Goal: Information Seeking & Learning: Understand process/instructions

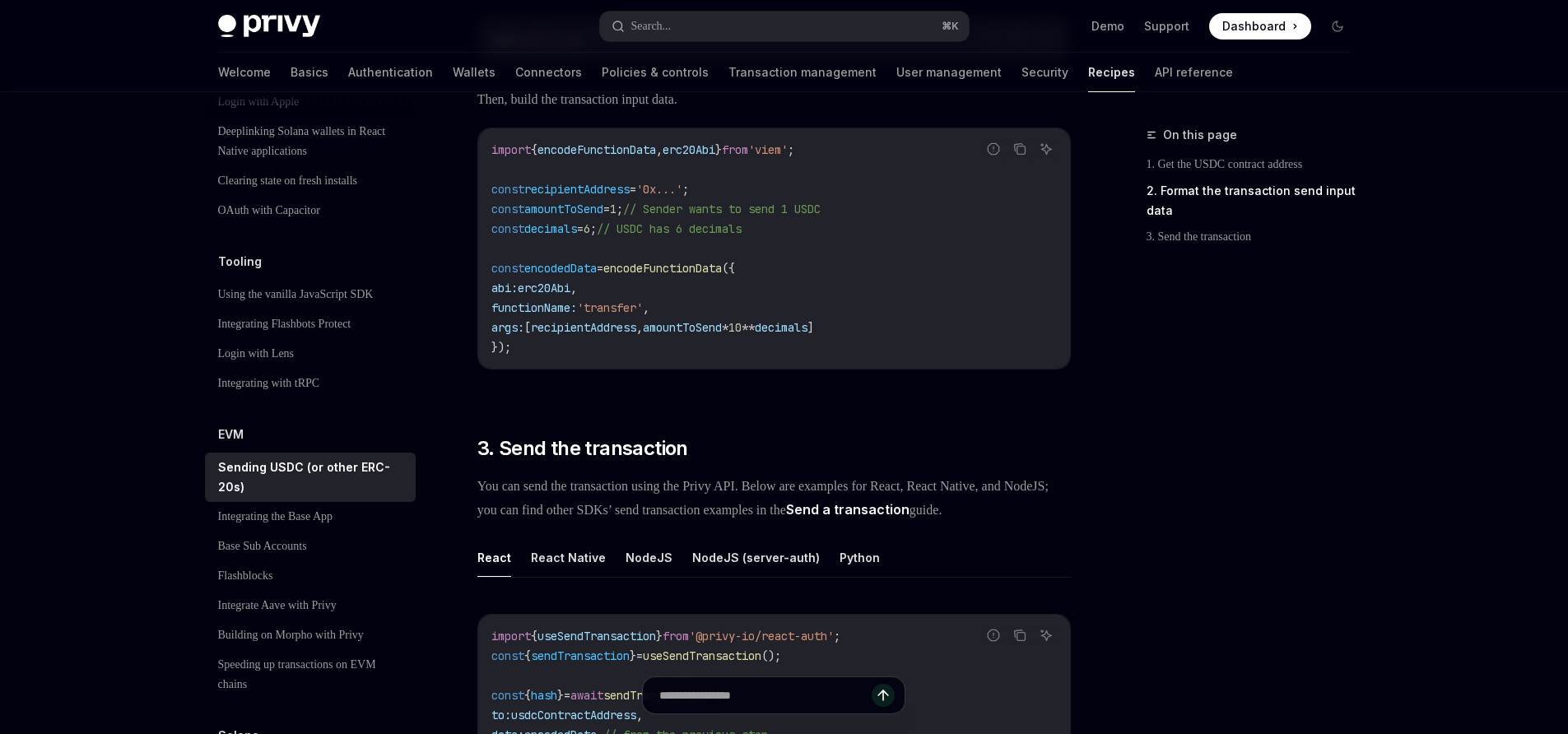
scroll to position [871, 0]
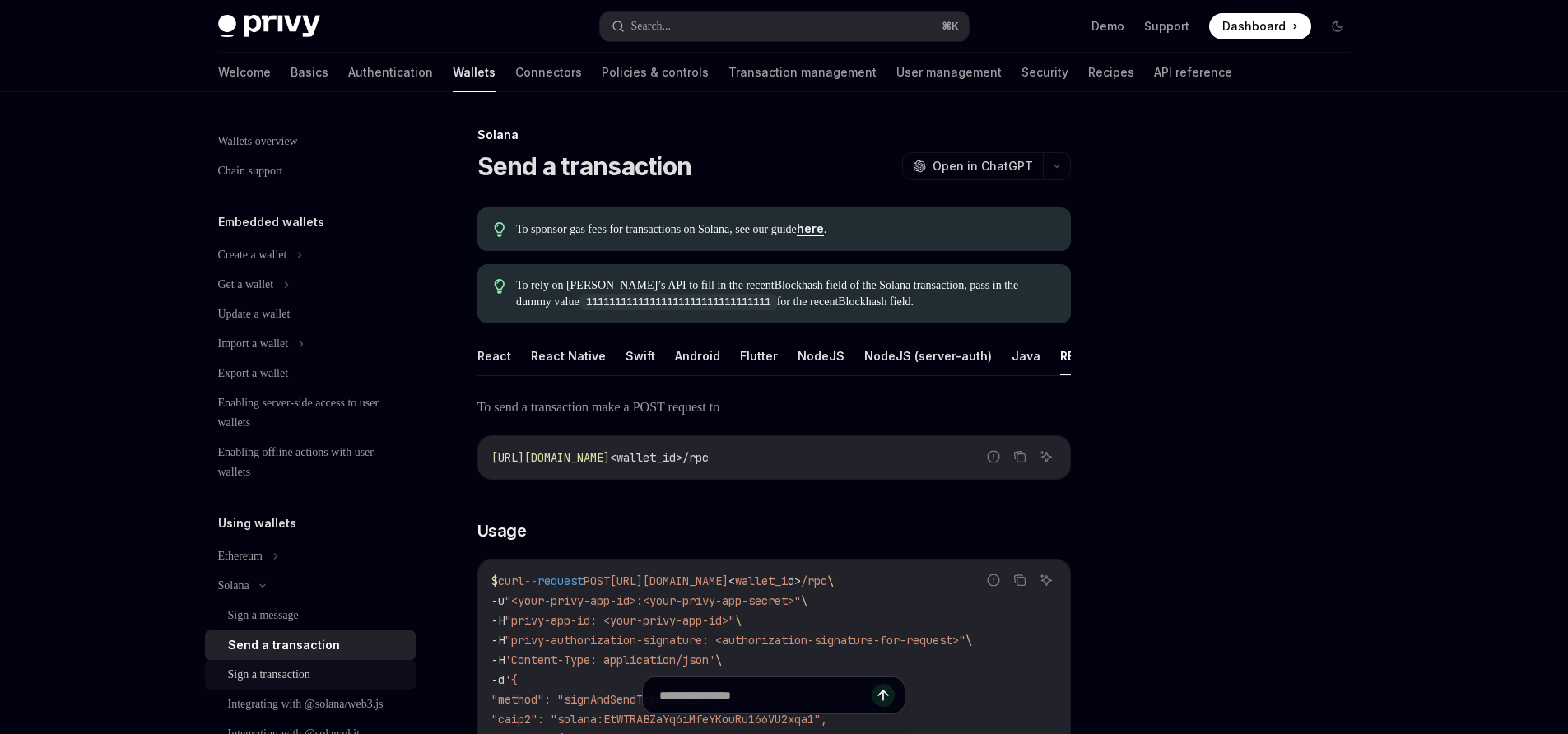
click at [270, 676] on div "Sign a transaction" at bounding box center [269, 675] width 82 height 20
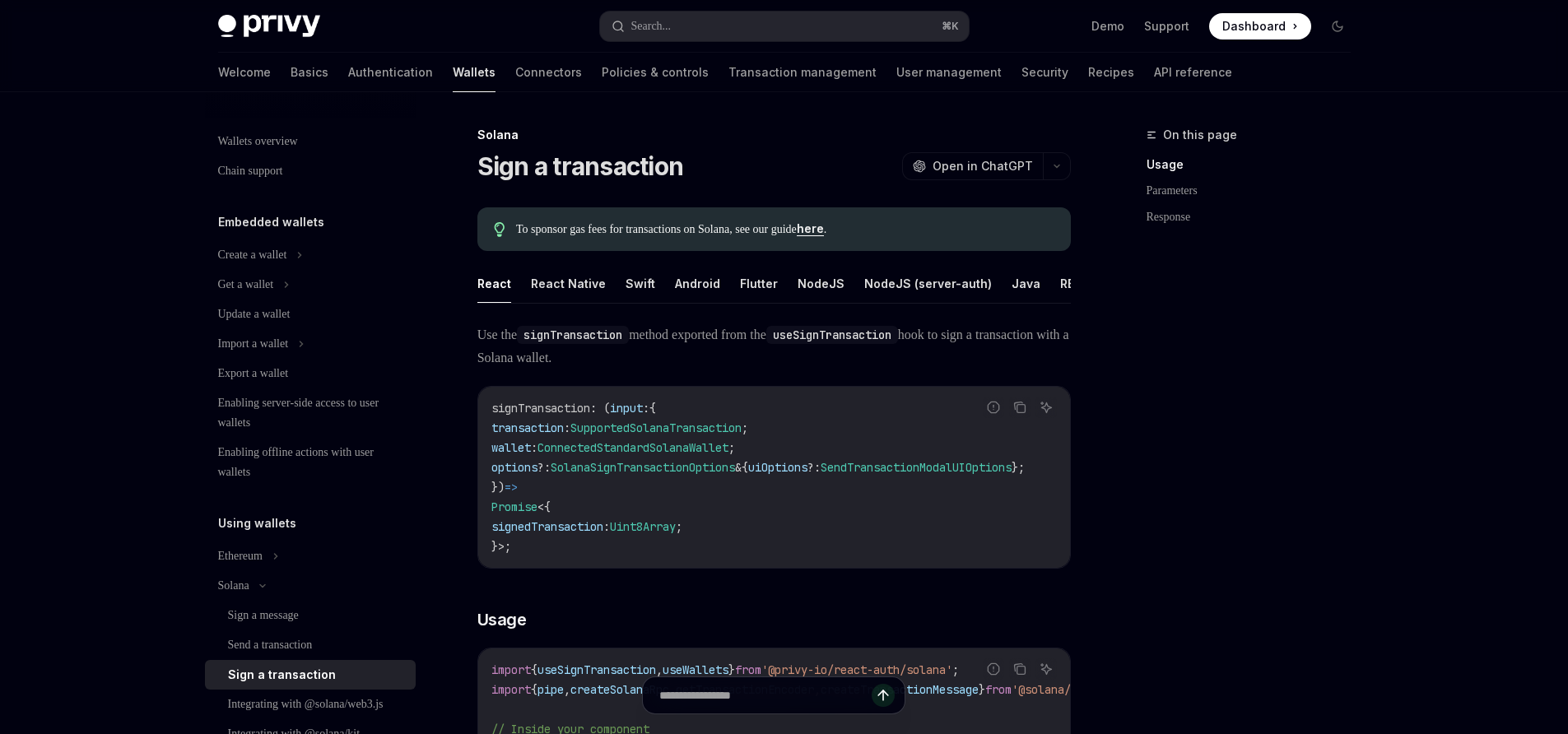
scroll to position [0, 18]
click at [1044, 278] on button "REST API" at bounding box center [1067, 283] width 52 height 39
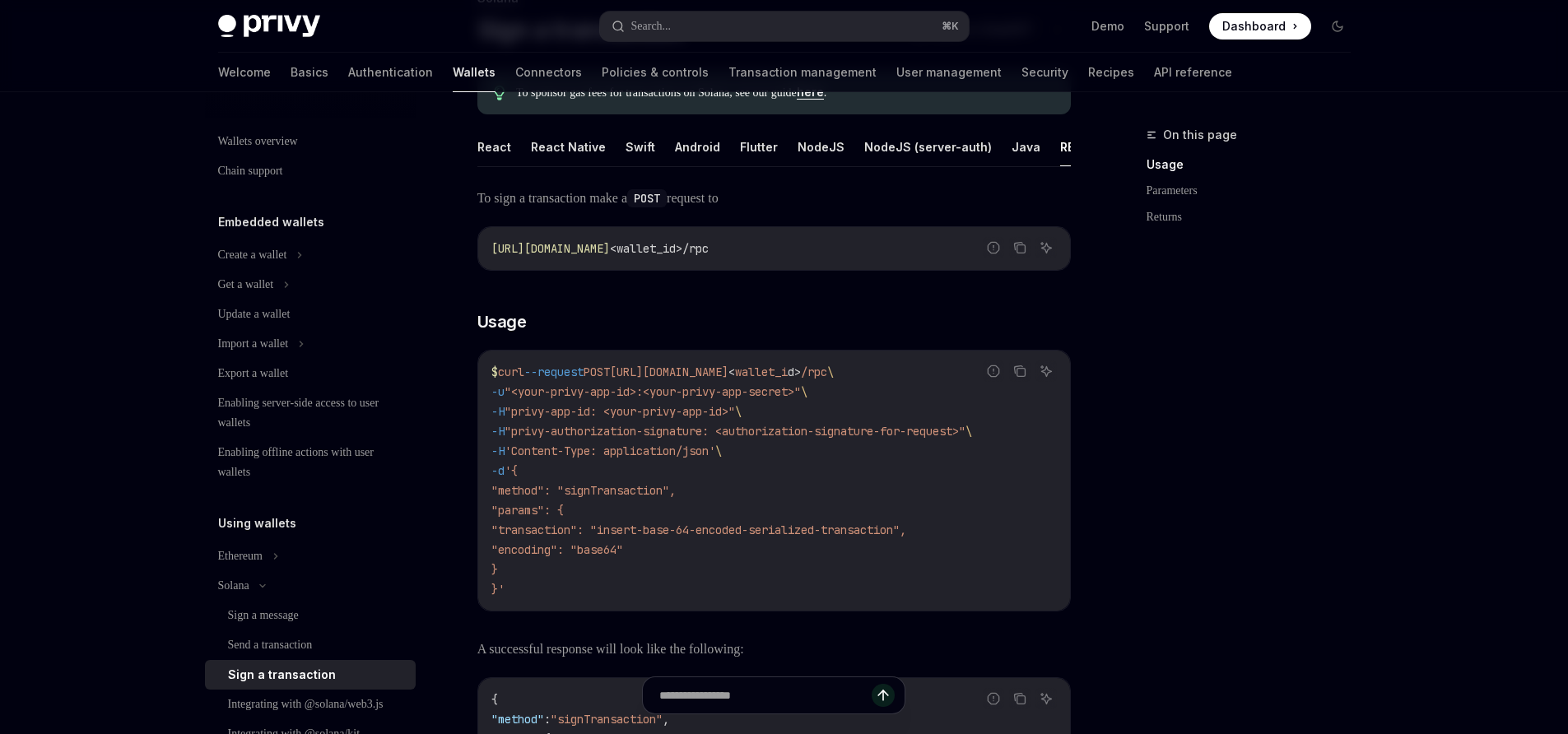
scroll to position [153, 0]
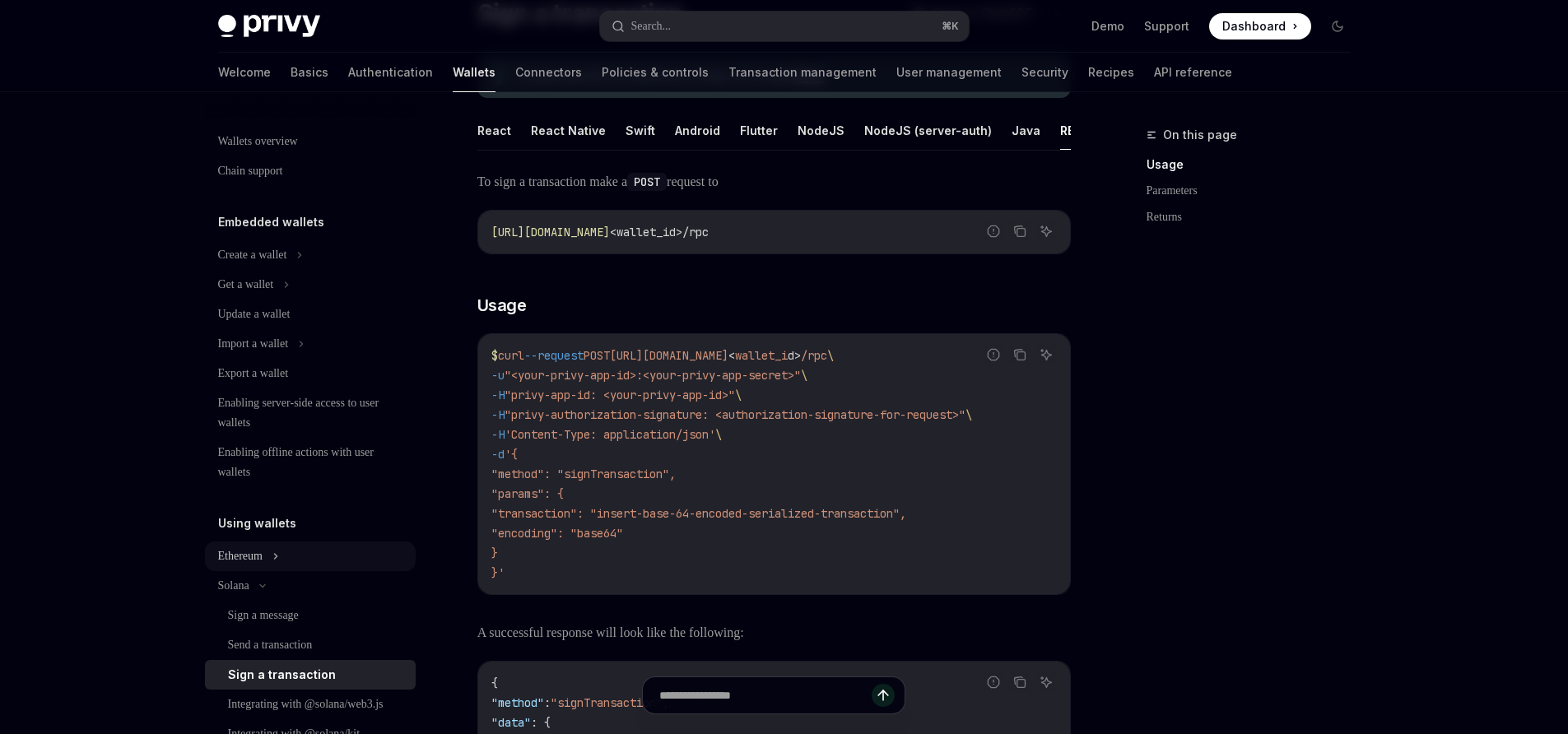
click at [277, 556] on button "Ethereum" at bounding box center [311, 556] width 210 height 30
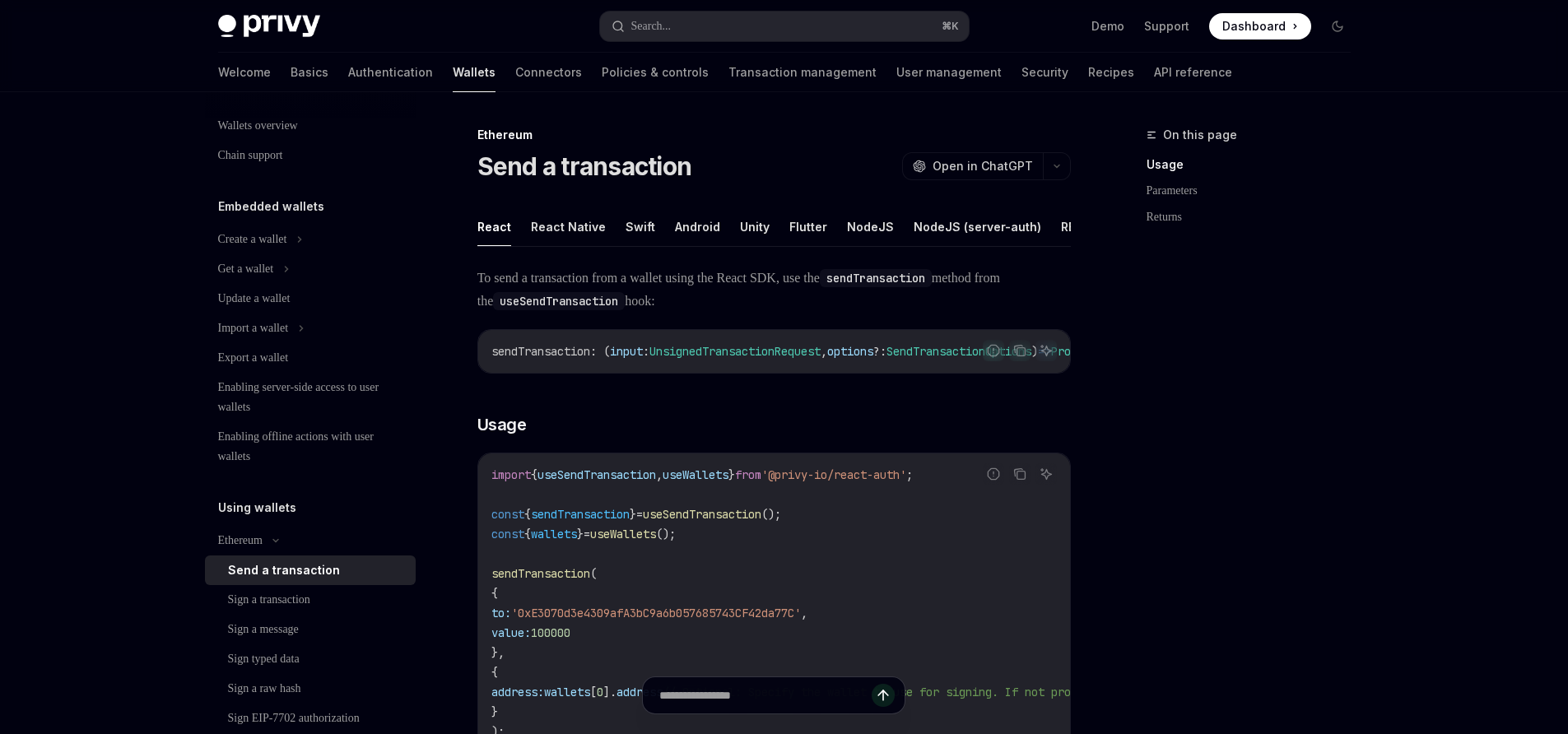
scroll to position [18, 0]
click at [305, 585] on link "Sign a transaction" at bounding box center [311, 597] width 210 height 30
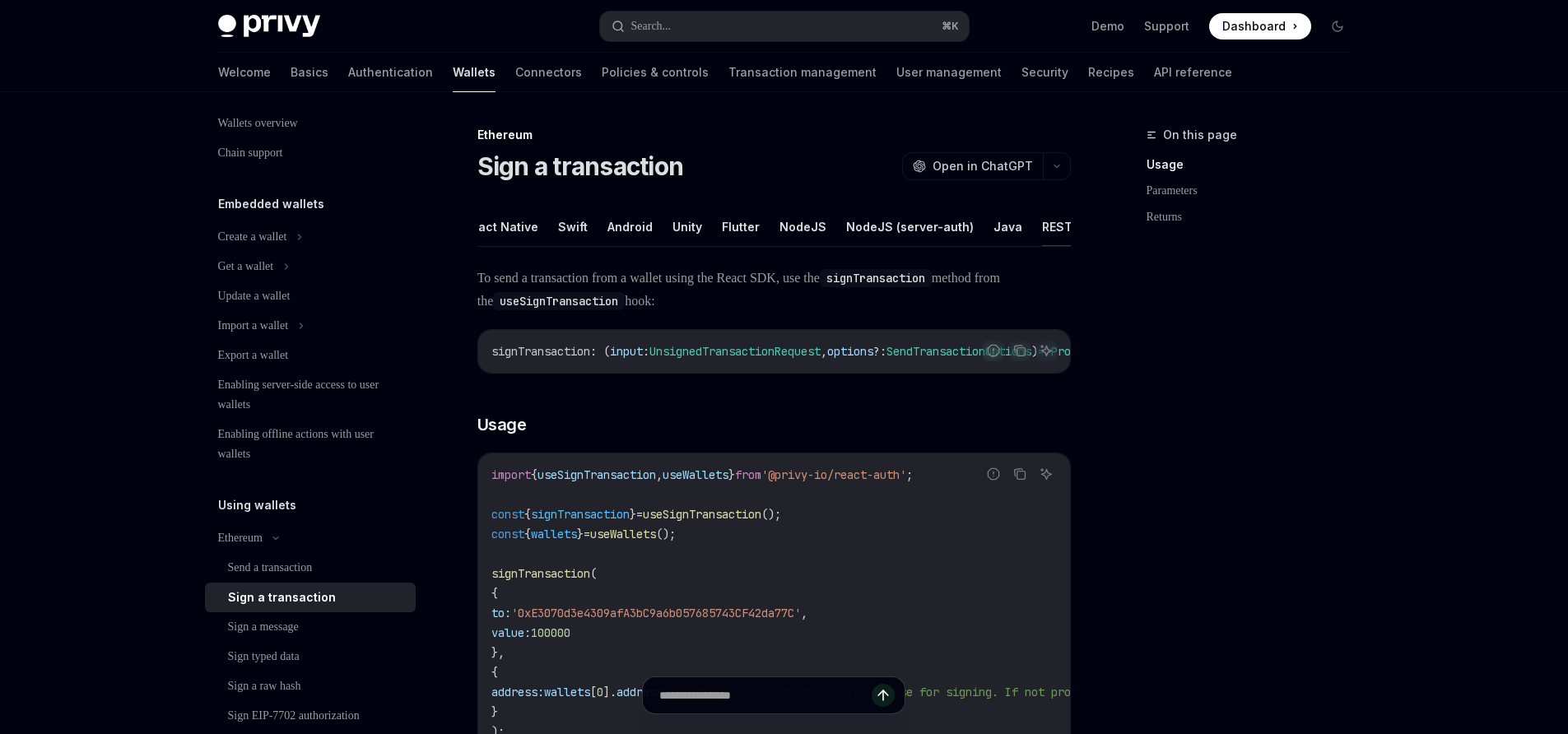
click at [1054, 225] on button "REST API" at bounding box center [1067, 227] width 52 height 39
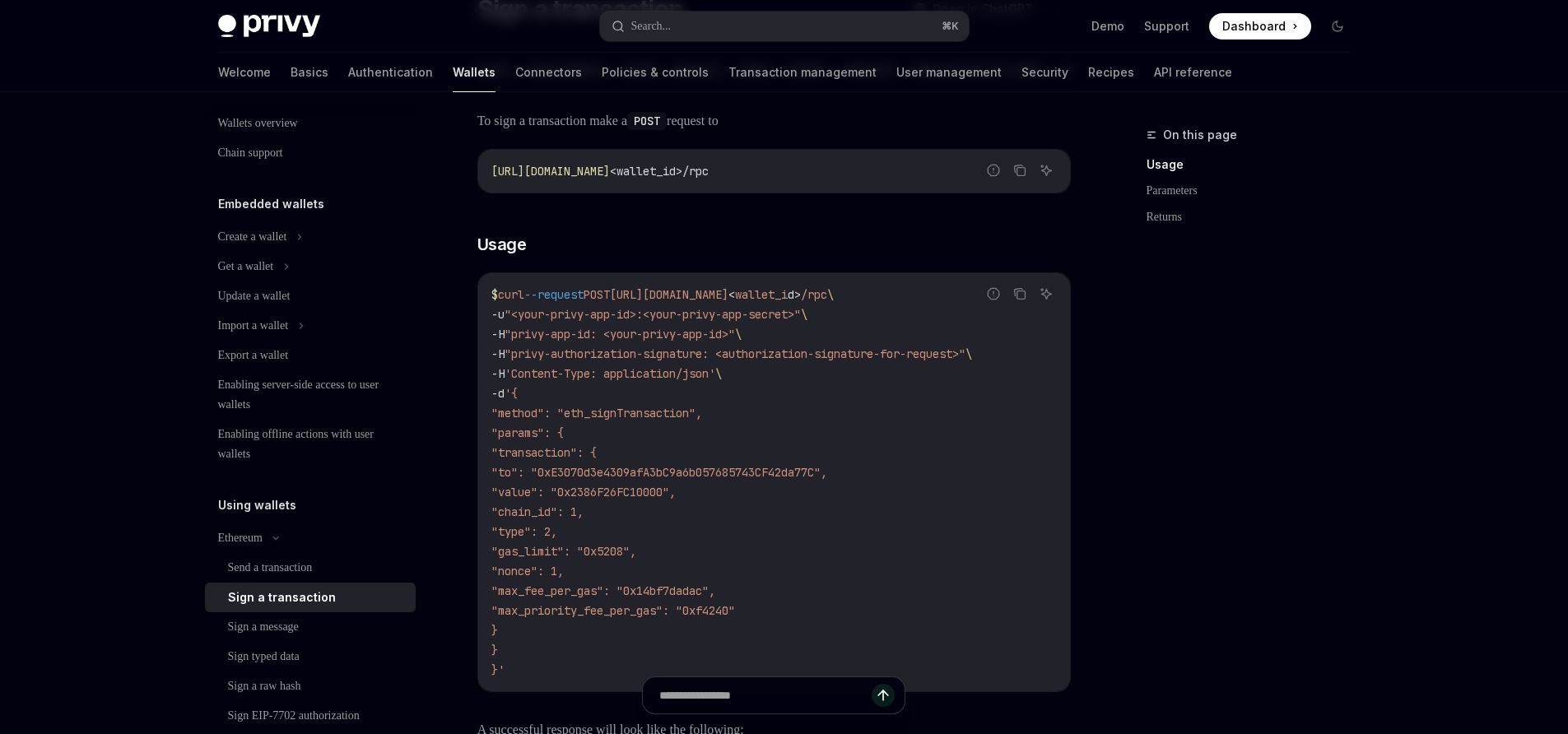
scroll to position [159, 0]
click at [664, 417] on span ""method": "eth_signTransaction"," at bounding box center [596, 411] width 210 height 14
copy span "eth_signTransaction"
click at [279, 625] on div "Sign a message" at bounding box center [263, 626] width 70 height 20
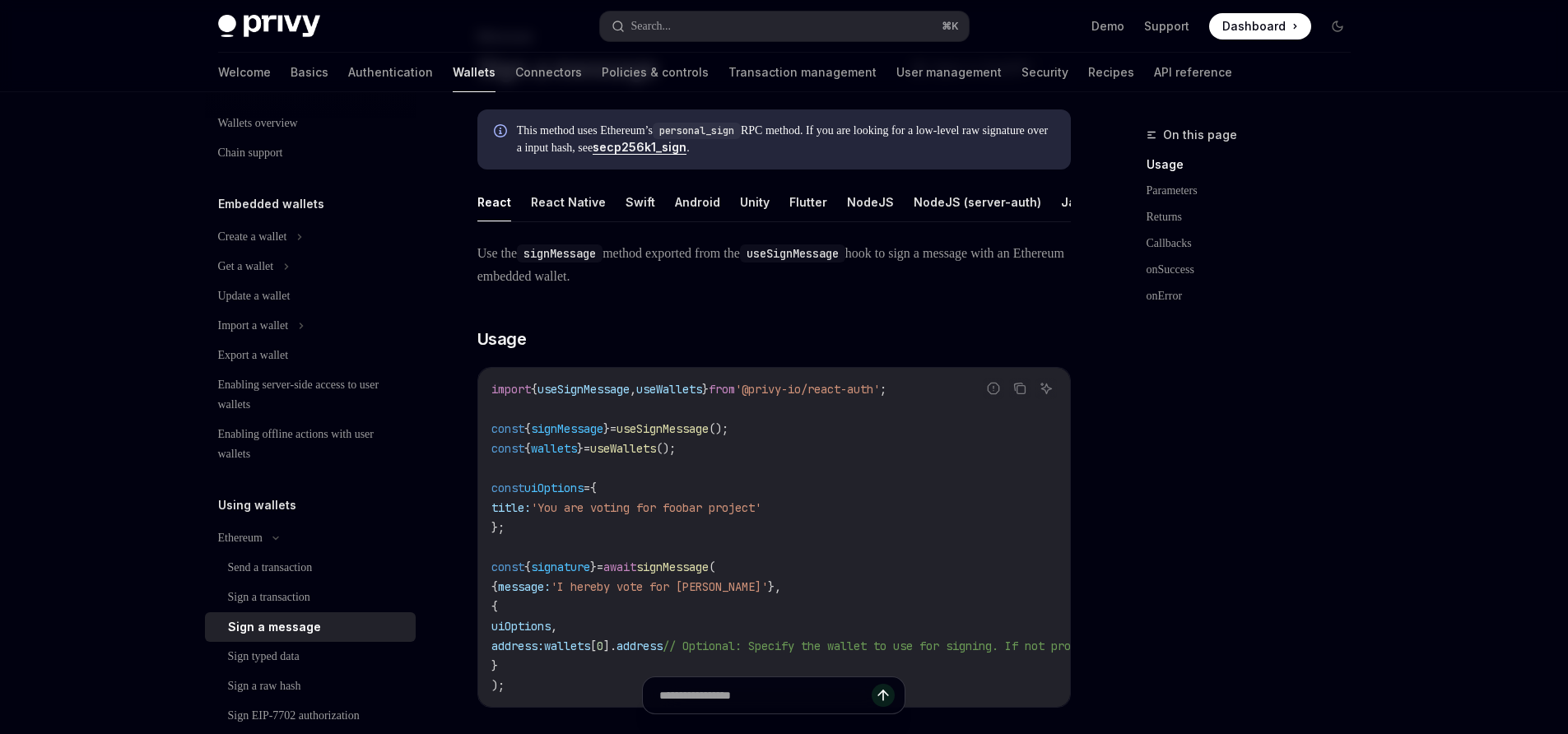
scroll to position [101, 0]
click at [281, 654] on div "Sign typed data" at bounding box center [264, 656] width 71 height 20
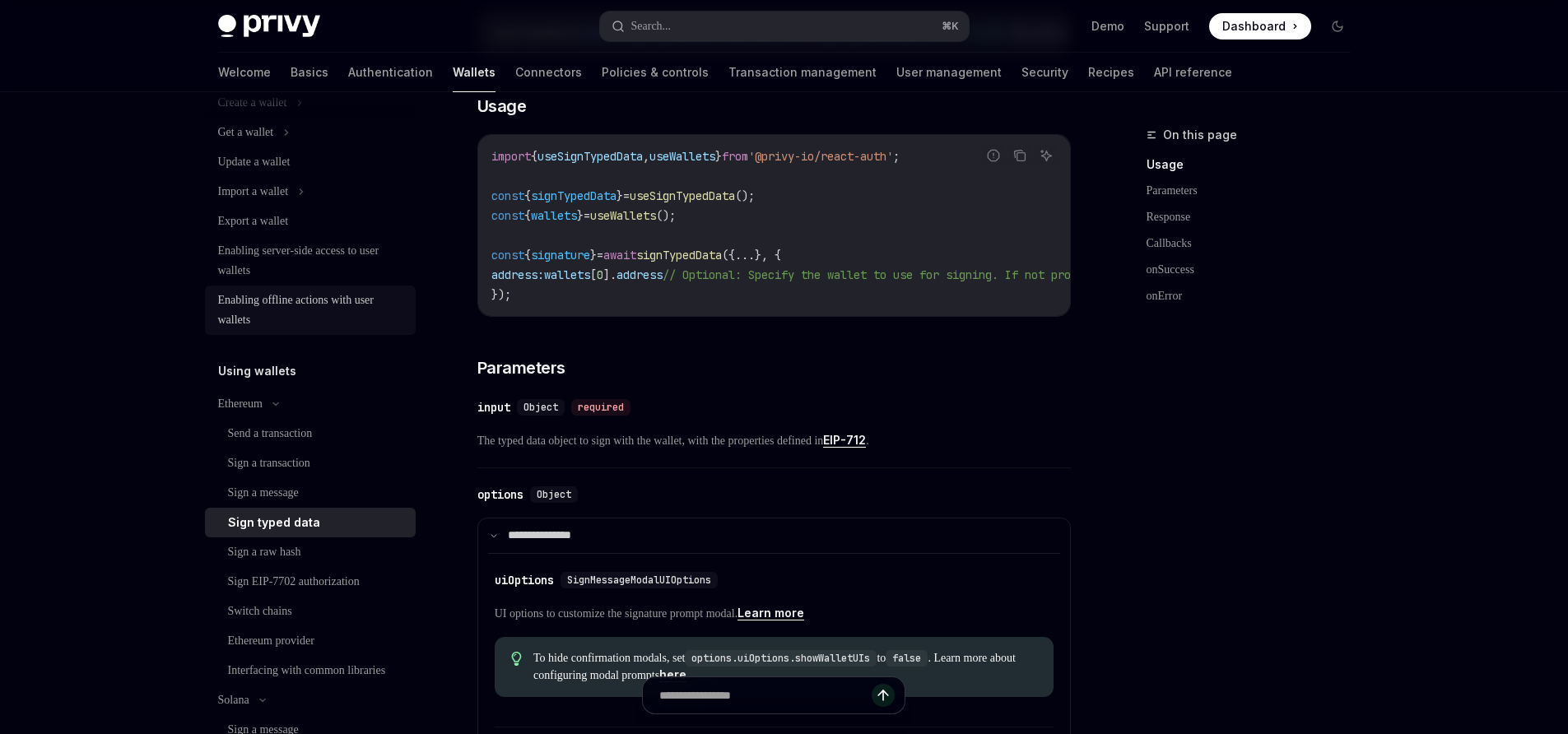
scroll to position [171, 0]
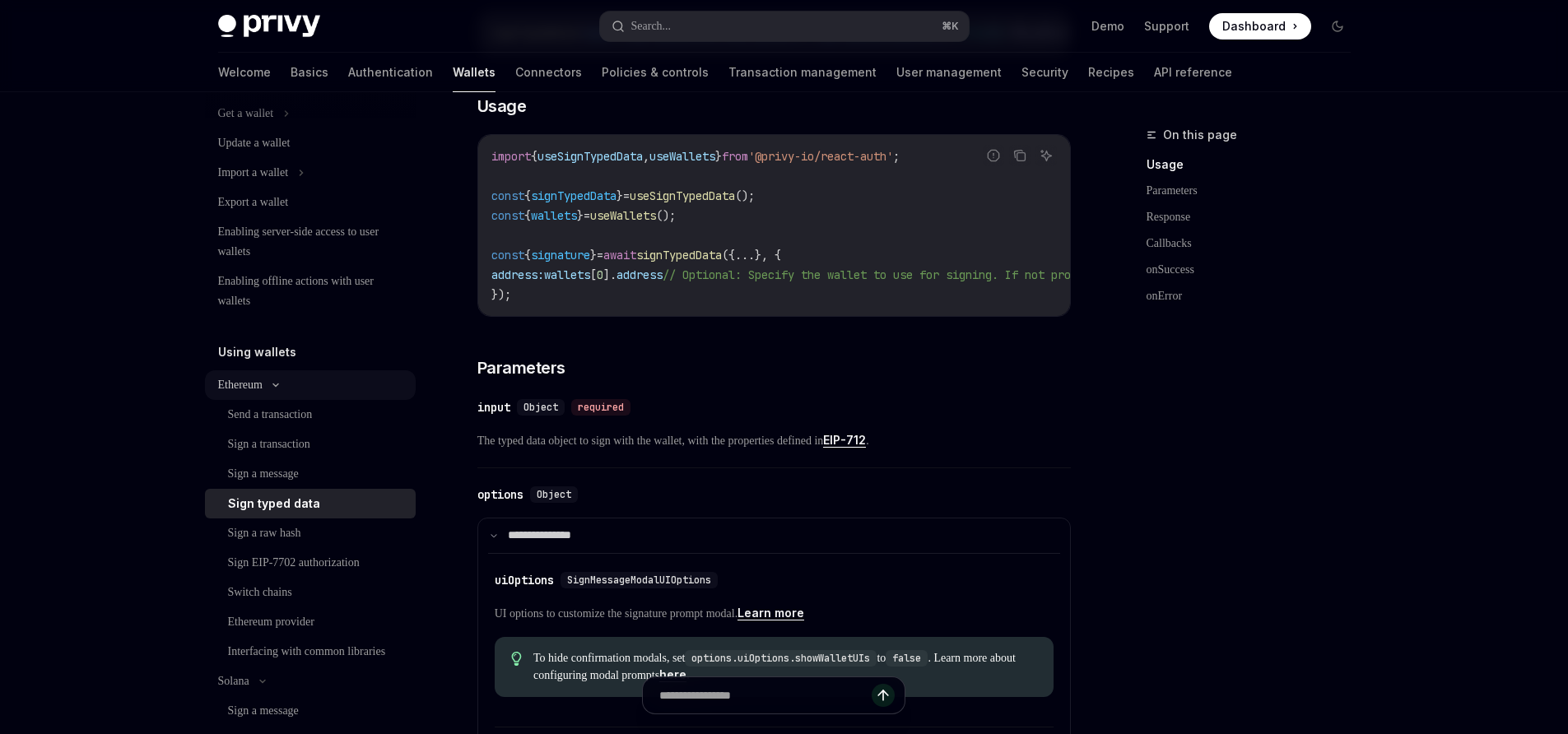
click at [278, 384] on icon at bounding box center [276, 385] width 5 height 3
click at [278, 507] on div "Sign a transaction" at bounding box center [269, 503] width 82 height 20
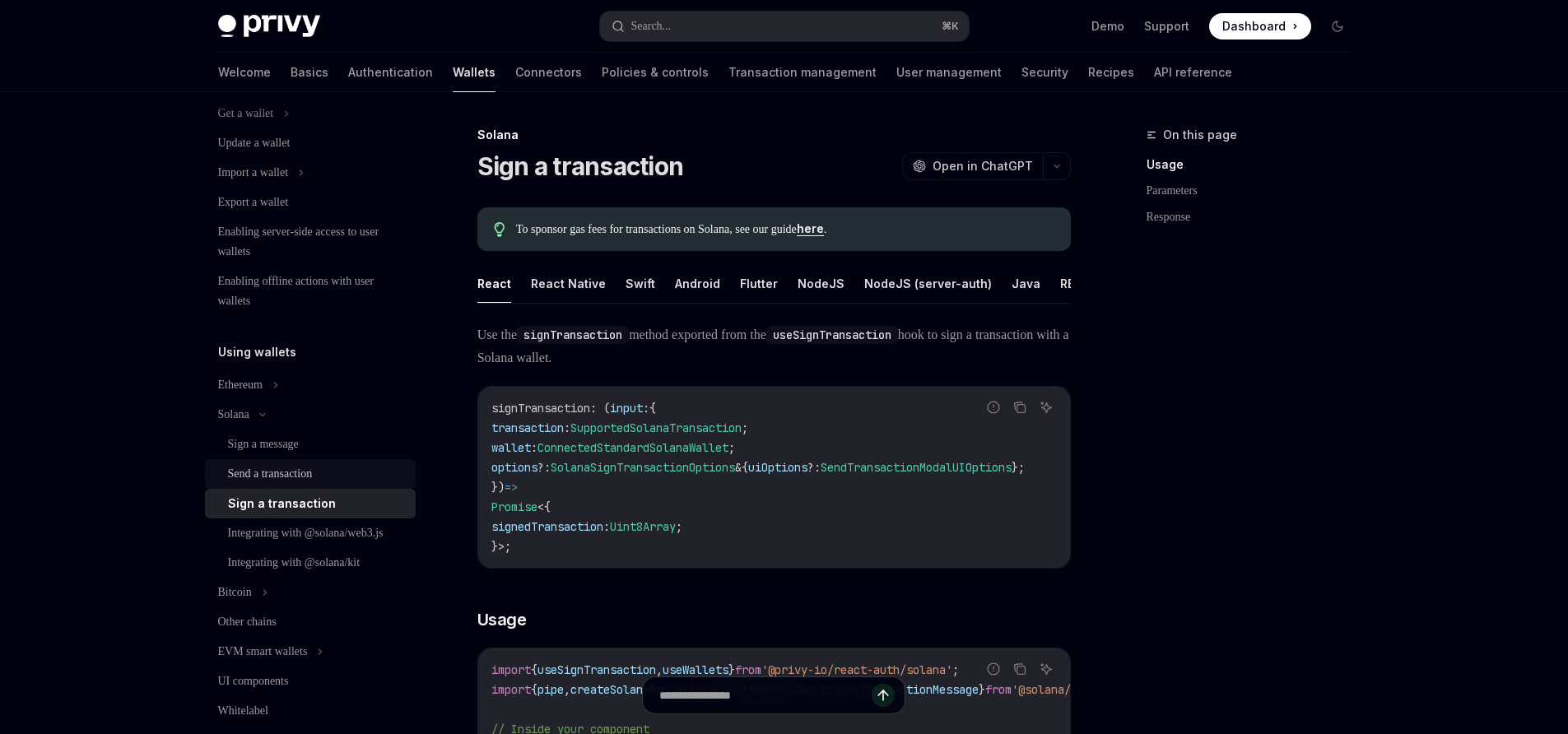
click at [261, 459] on link "Send a transaction" at bounding box center [311, 473] width 210 height 30
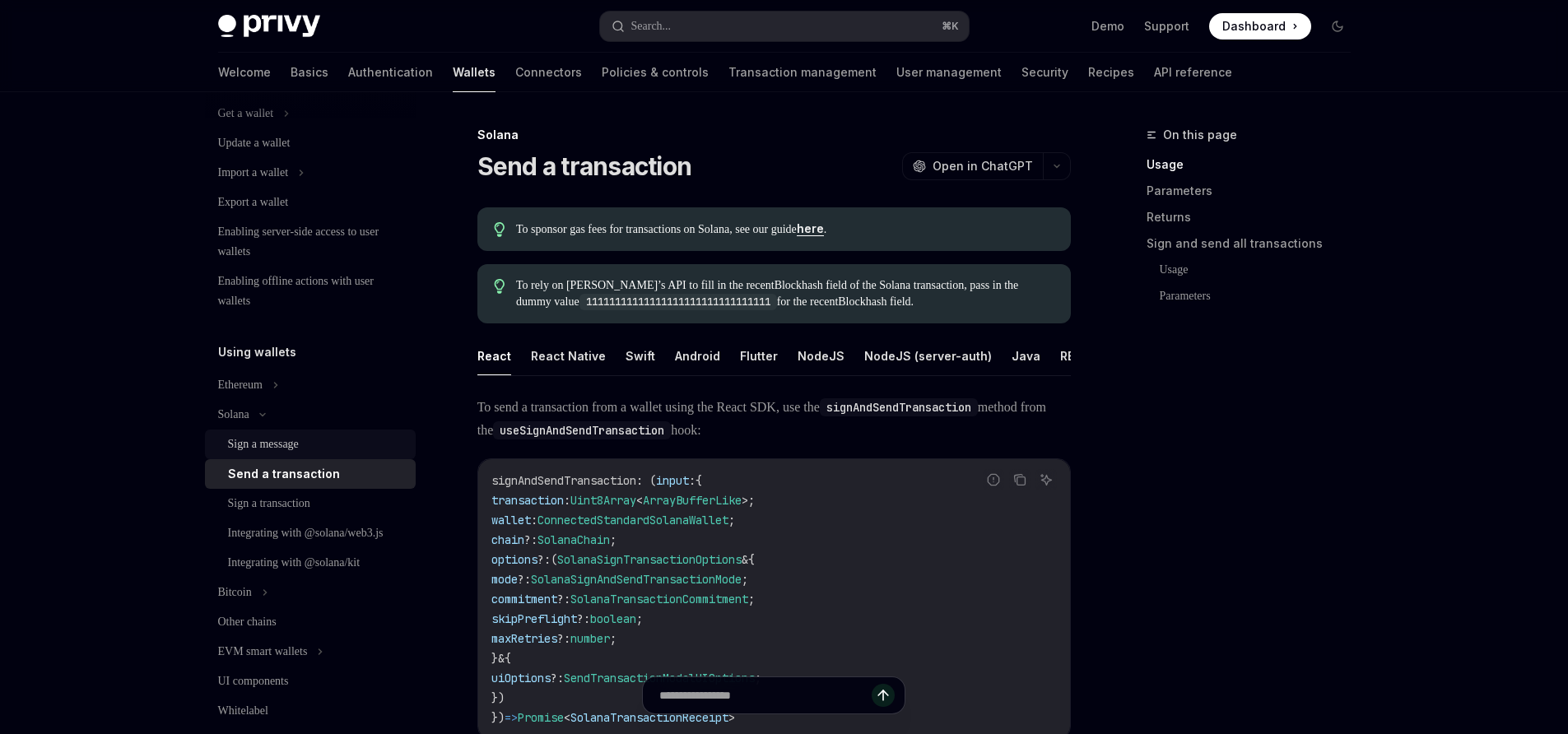
click at [276, 440] on div "Sign a message" at bounding box center [263, 444] width 70 height 20
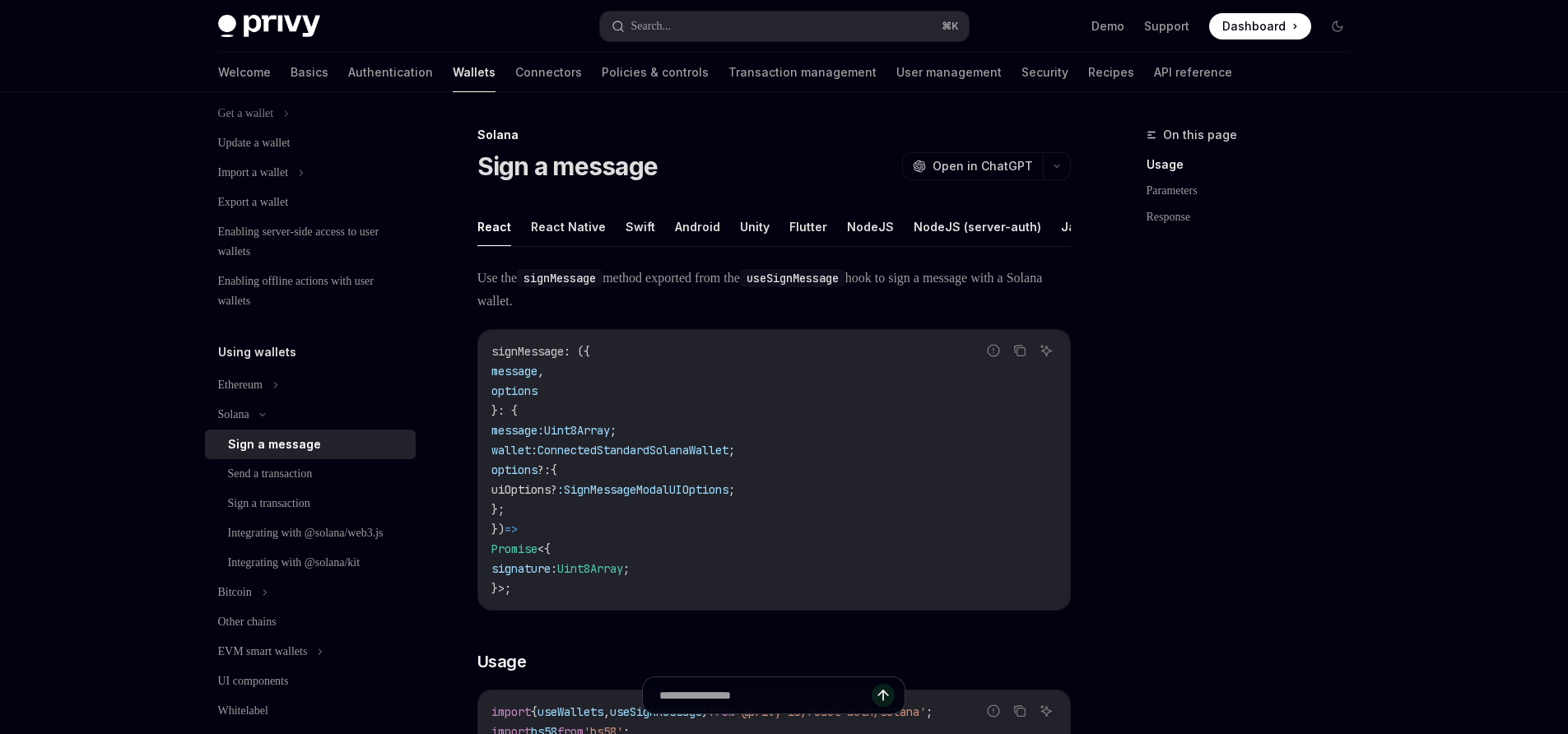
scroll to position [0, 68]
click at [1042, 231] on button "REST API" at bounding box center [1067, 227] width 52 height 39
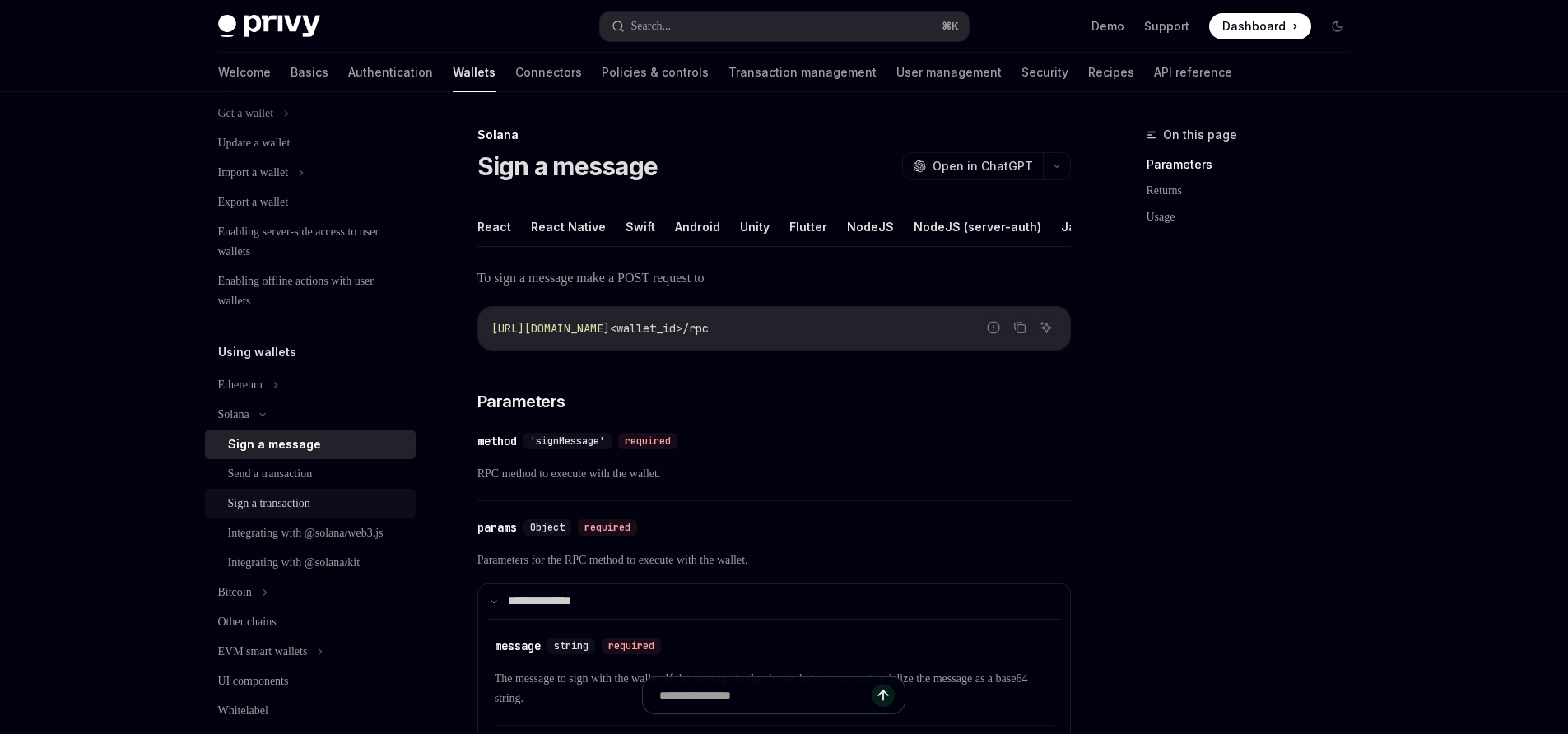
click at [256, 509] on div "Sign a transaction" at bounding box center [269, 503] width 82 height 20
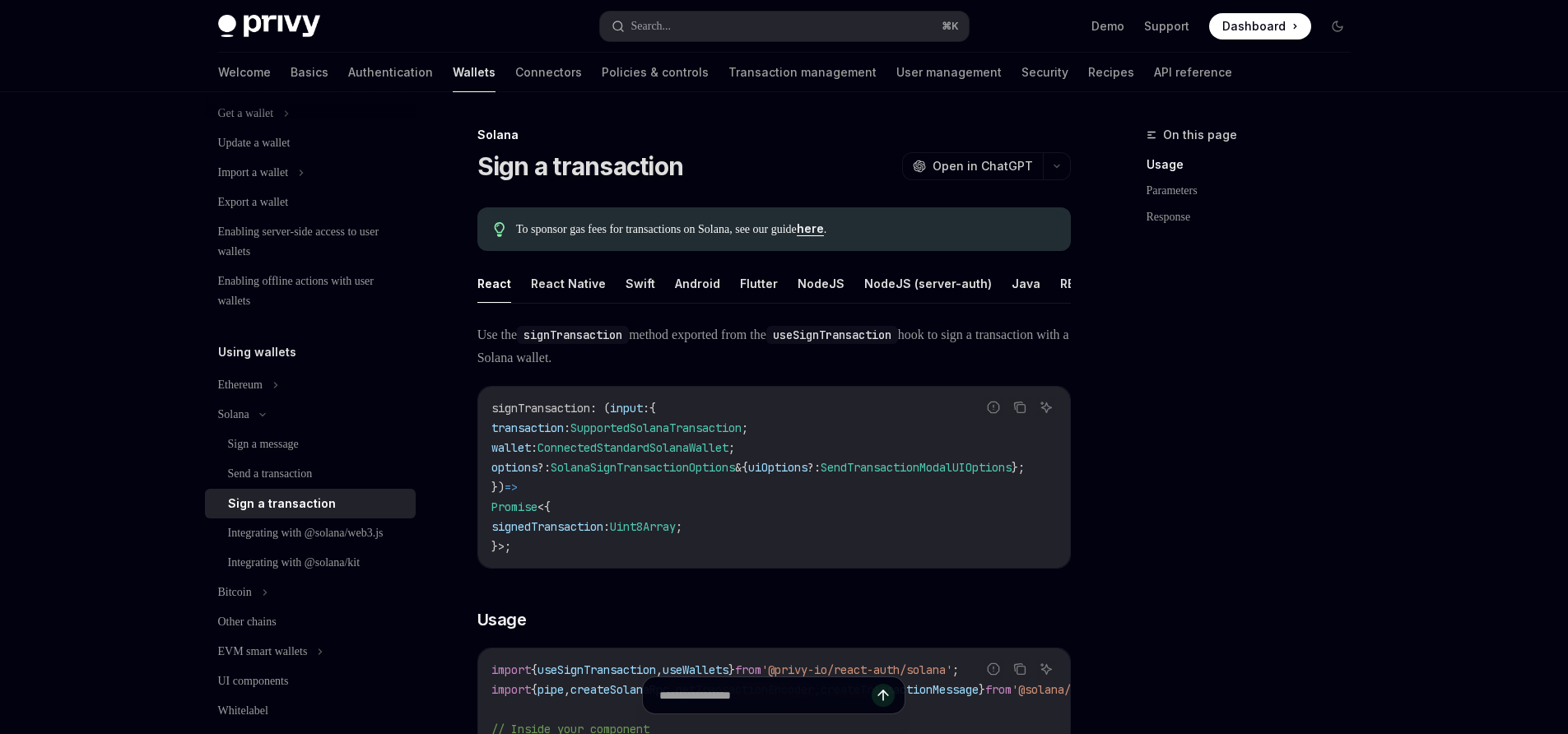
scroll to position [0, 18]
click at [863, 282] on button "NodeJS (server-auth)" at bounding box center [910, 283] width 127 height 39
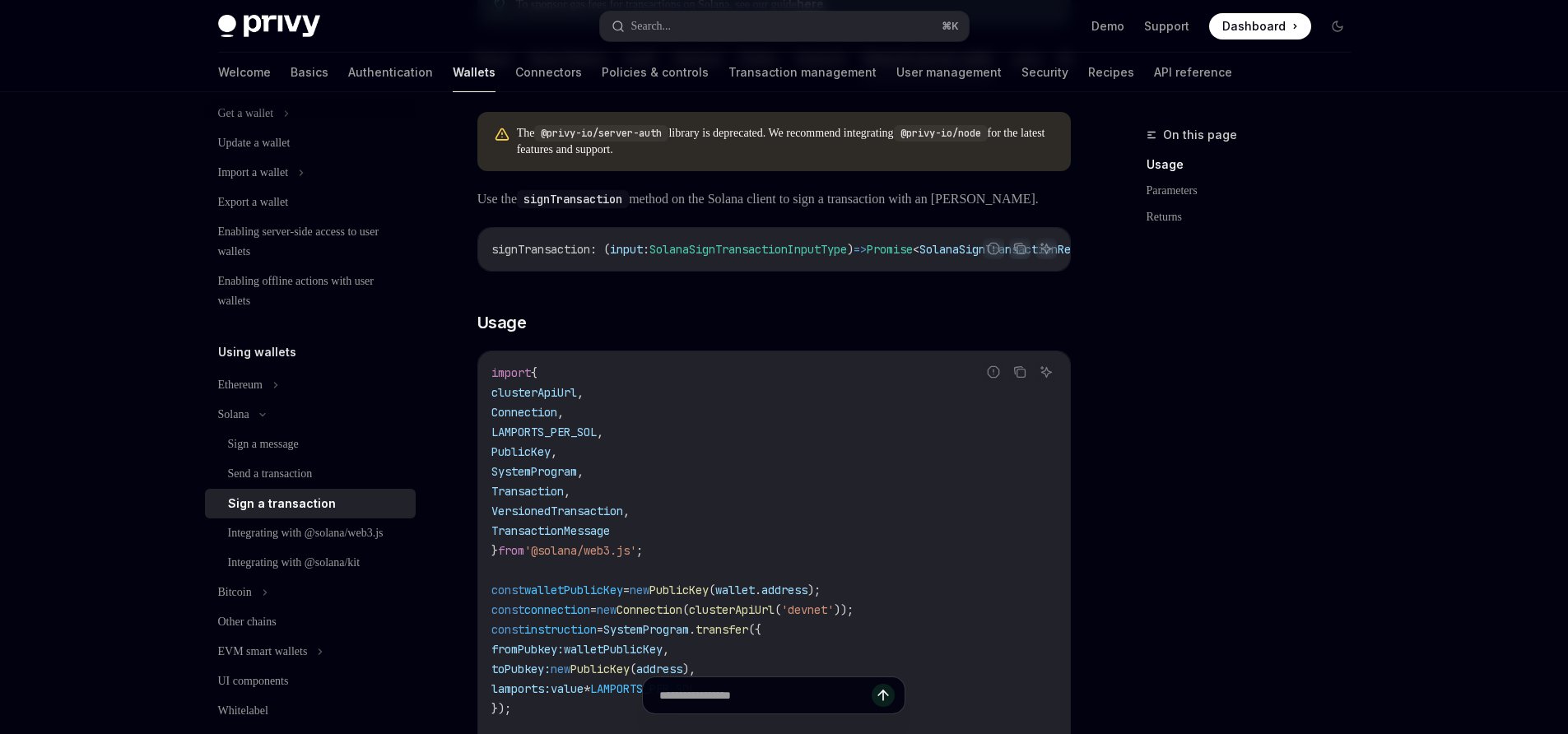
scroll to position [180, 0]
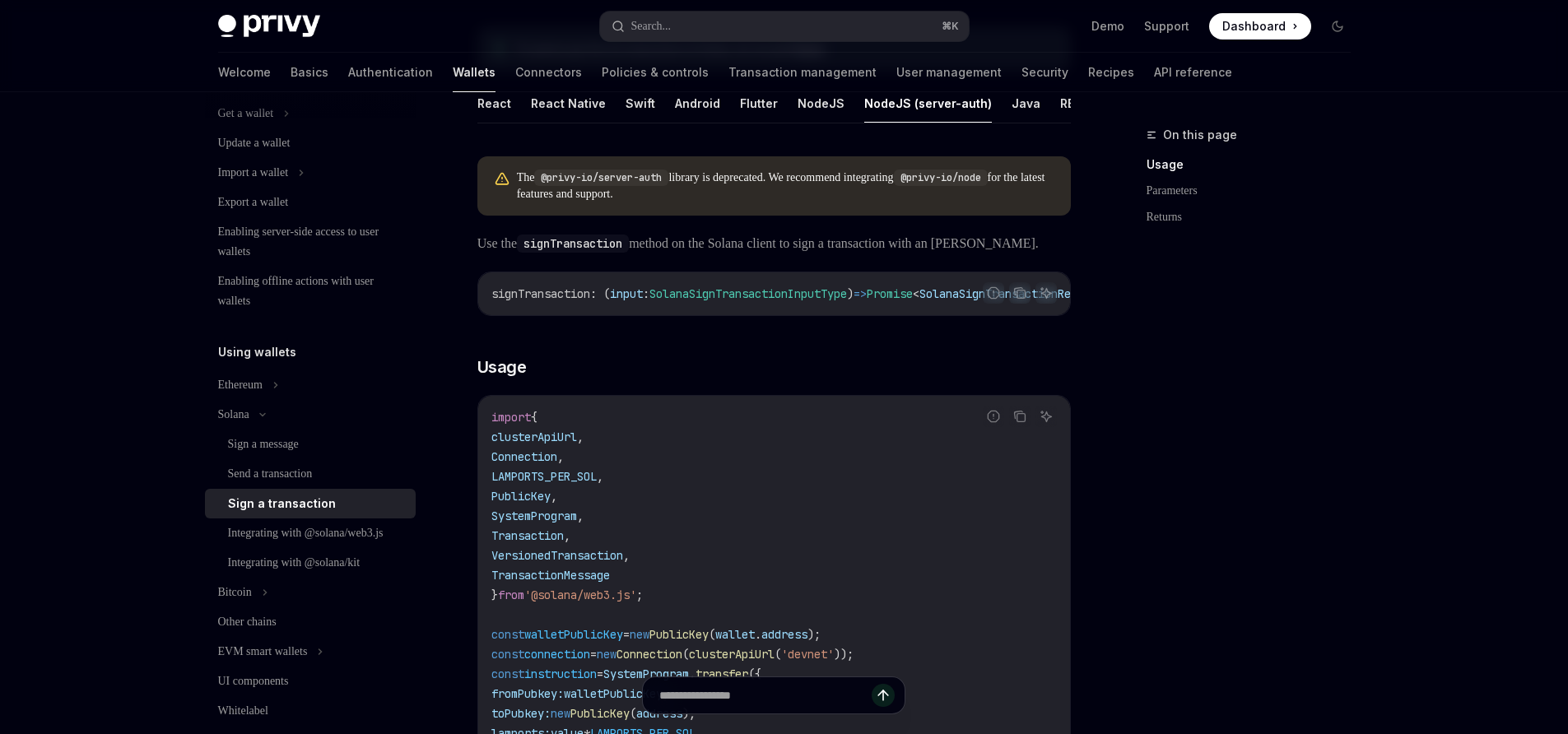
click at [672, 315] on div "signTransaction : ( input : SolanaSignTransactionInputType ) => Promise < Solan…" at bounding box center [774, 294] width 591 height 42
drag, startPoint x: 672, startPoint y: 349, endPoint x: 754, endPoint y: 353, distance: 82.1
click at [754, 315] on div "signTransaction : ( input : SolanaSignTransactionInputType ) => Promise < Solan…" at bounding box center [774, 294] width 591 height 42
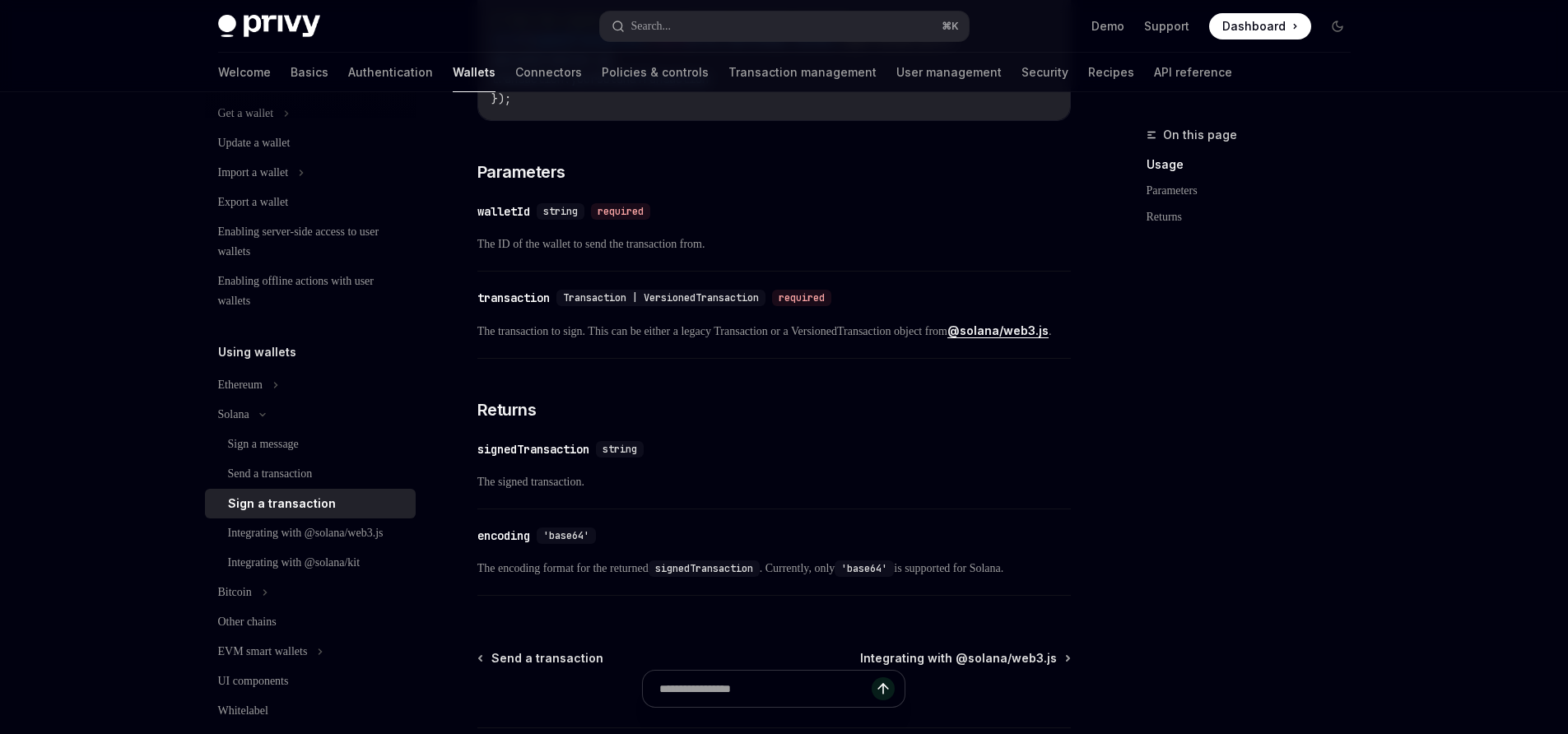
scroll to position [1204, 0]
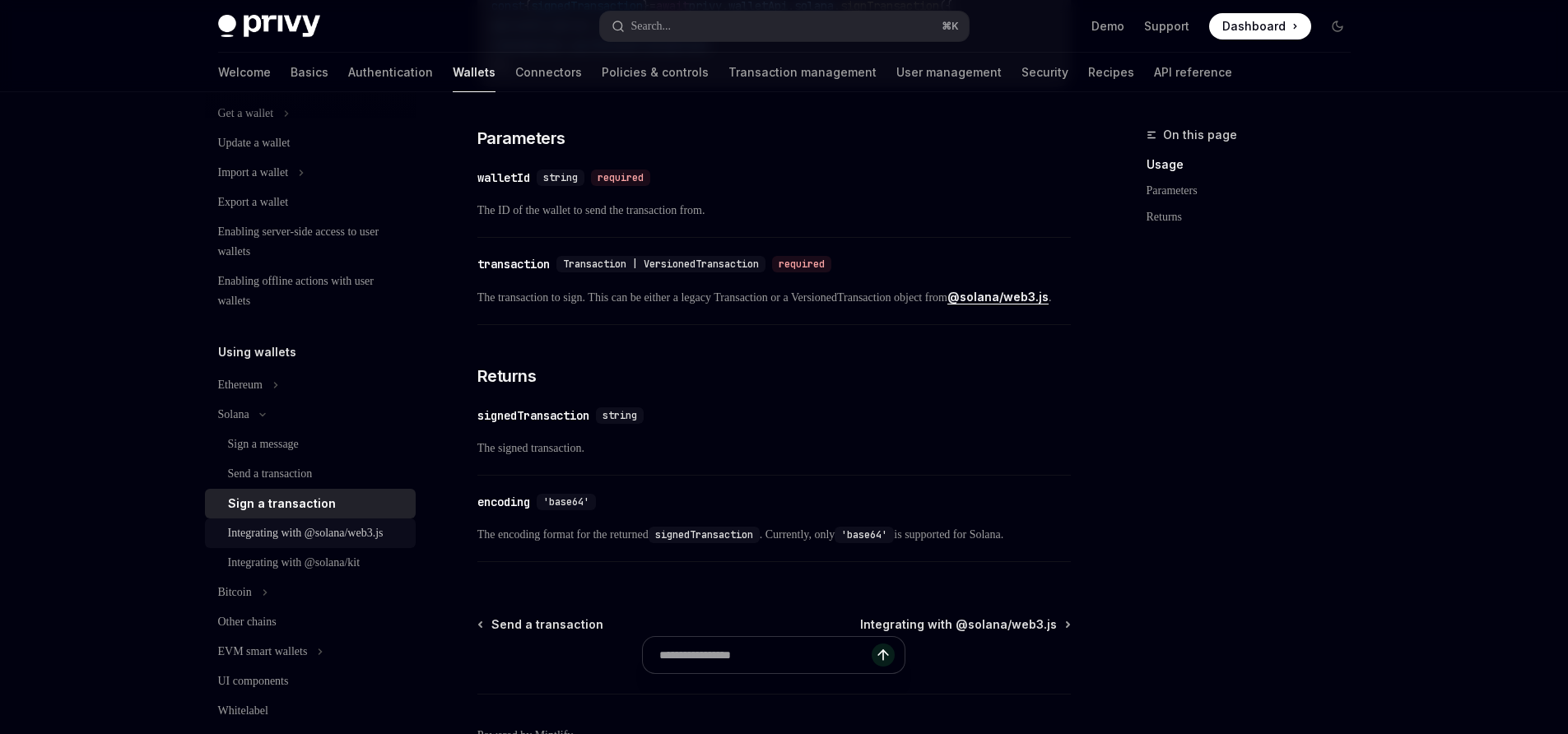
click at [285, 536] on div "Integrating with @solana/web3.js" at bounding box center [305, 533] width 155 height 20
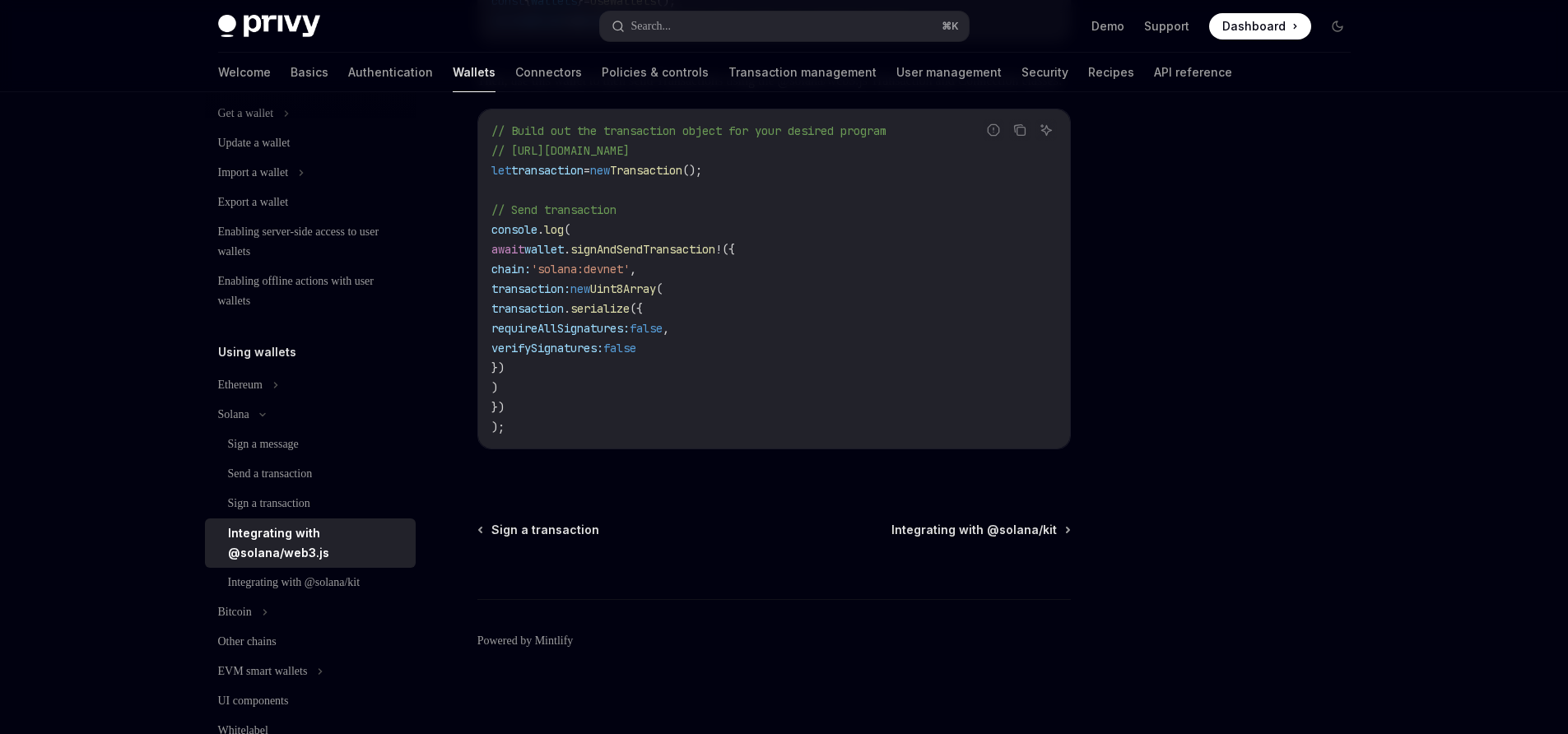
scroll to position [506, 0]
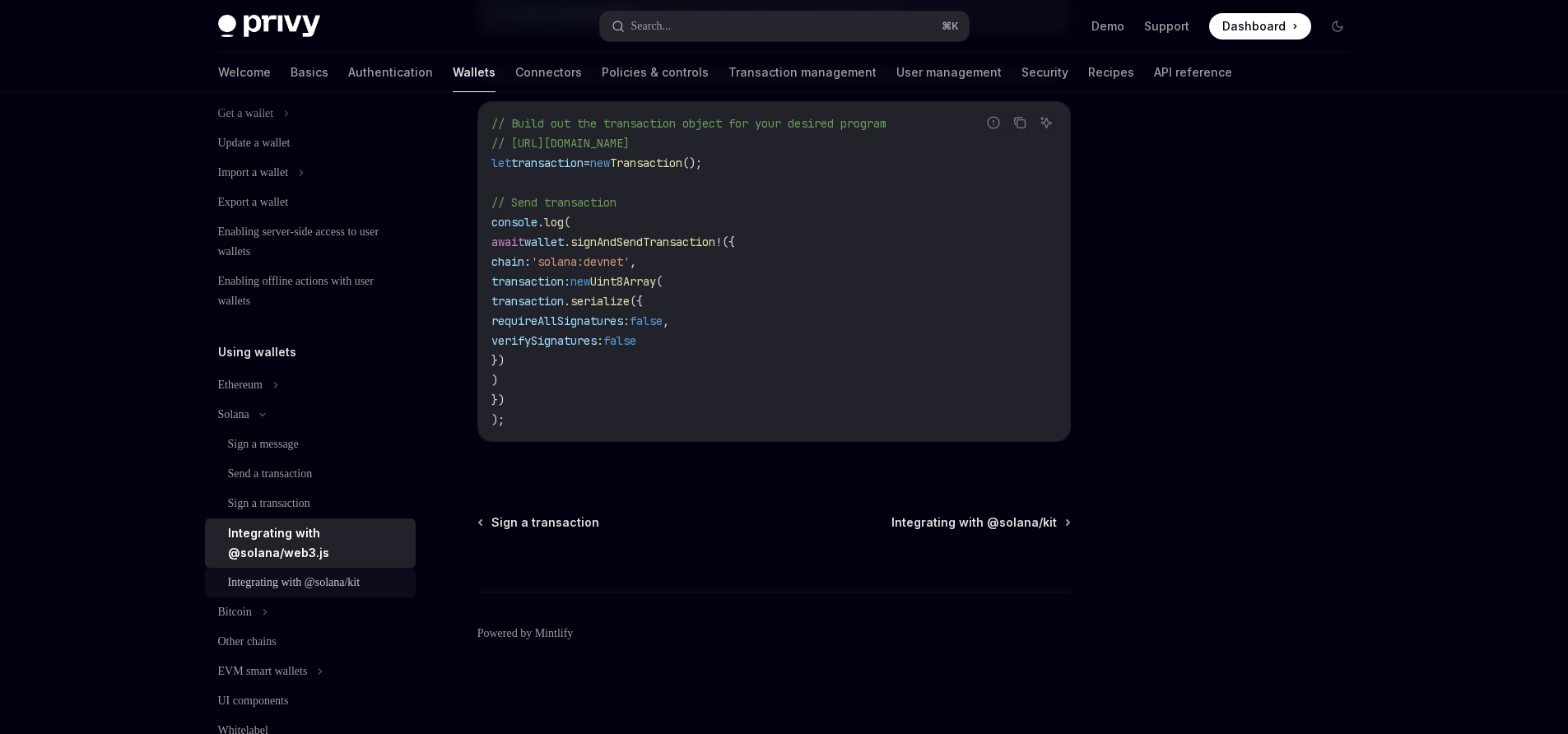
click at [341, 588] on div "Integrating with @solana/kit" at bounding box center [294, 582] width 132 height 20
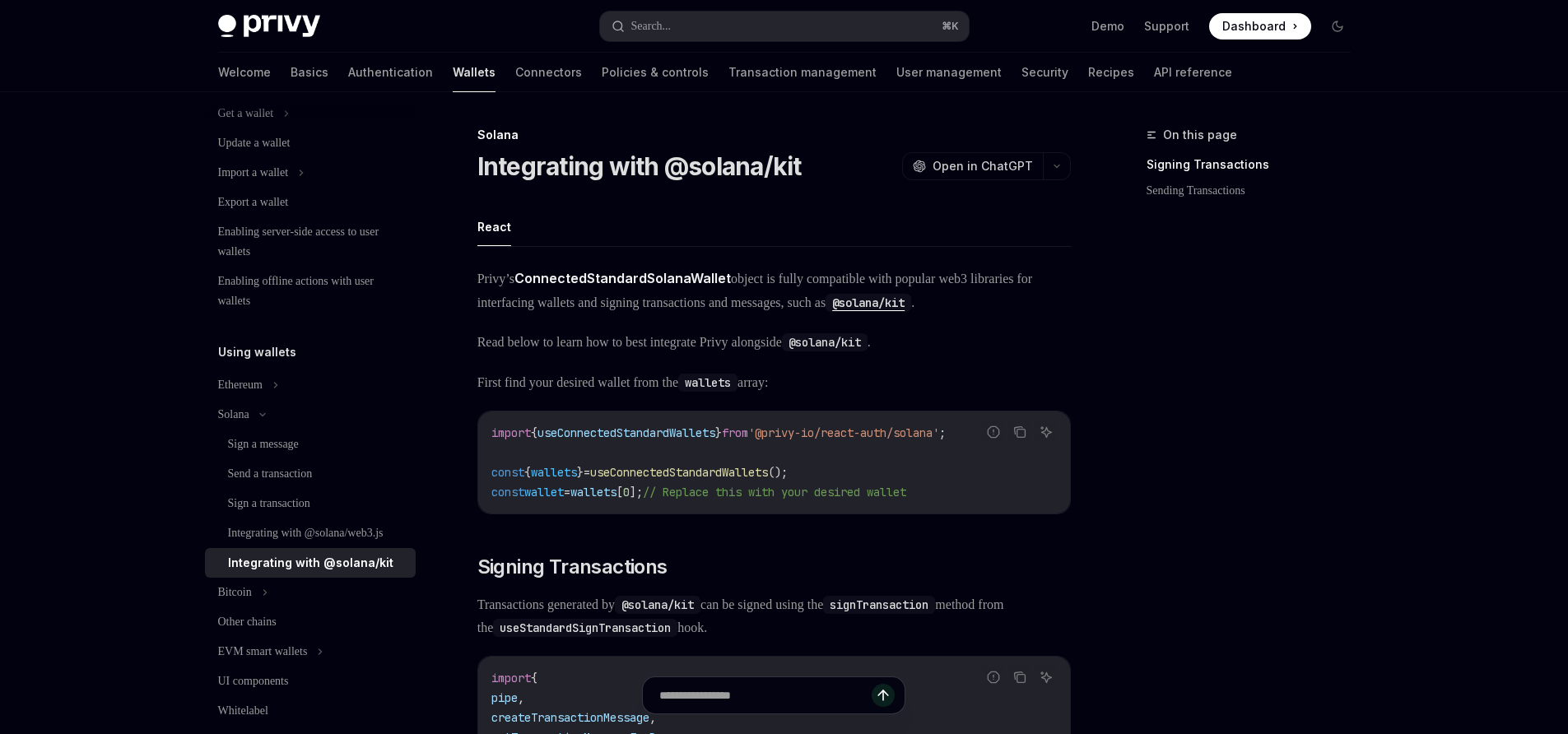
click at [261, 542] on div "Integrating with @solana/web3.js" at bounding box center [305, 533] width 155 height 20
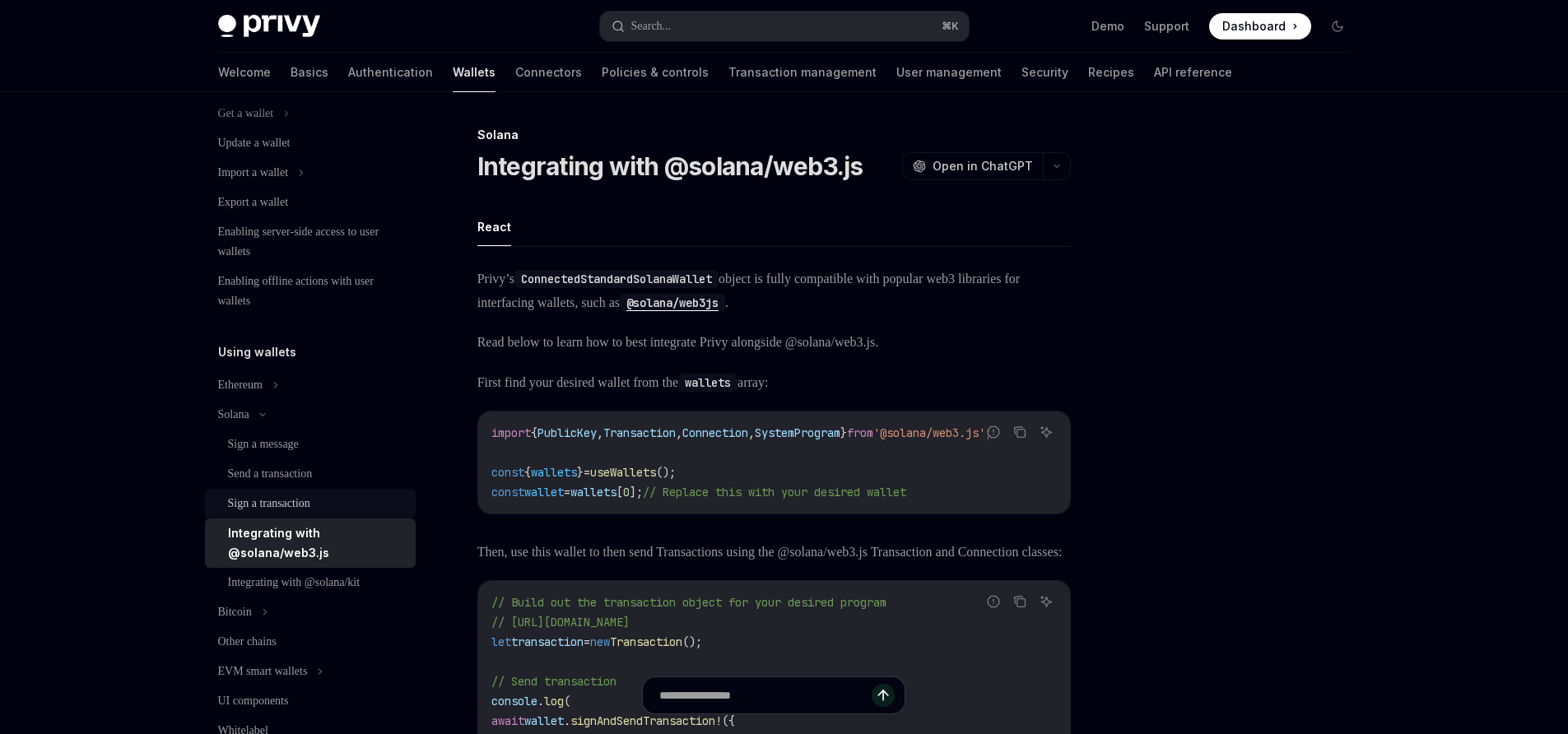
click at [289, 501] on div "Sign a transaction" at bounding box center [269, 503] width 82 height 20
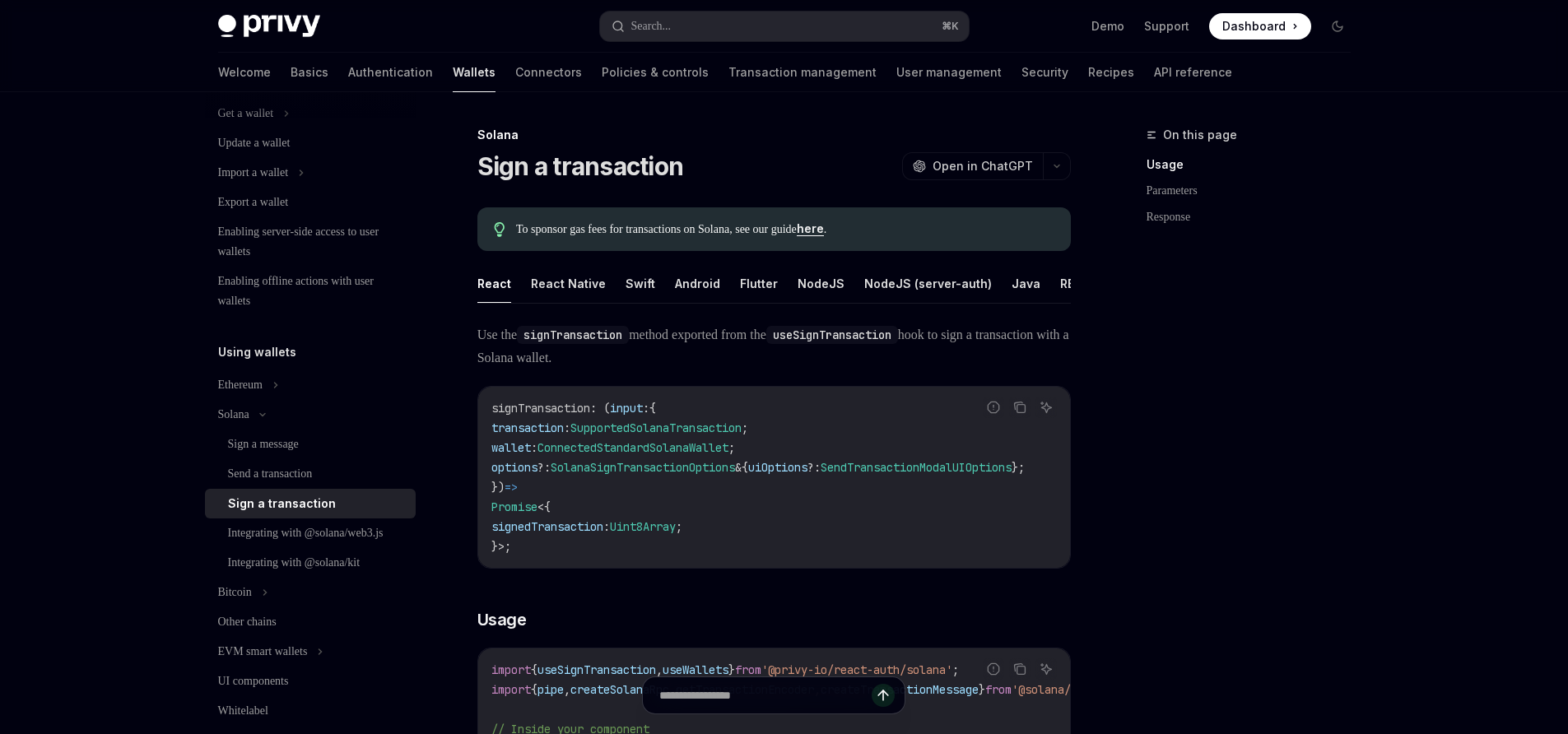
click at [824, 229] on link "here" at bounding box center [810, 228] width 27 height 14
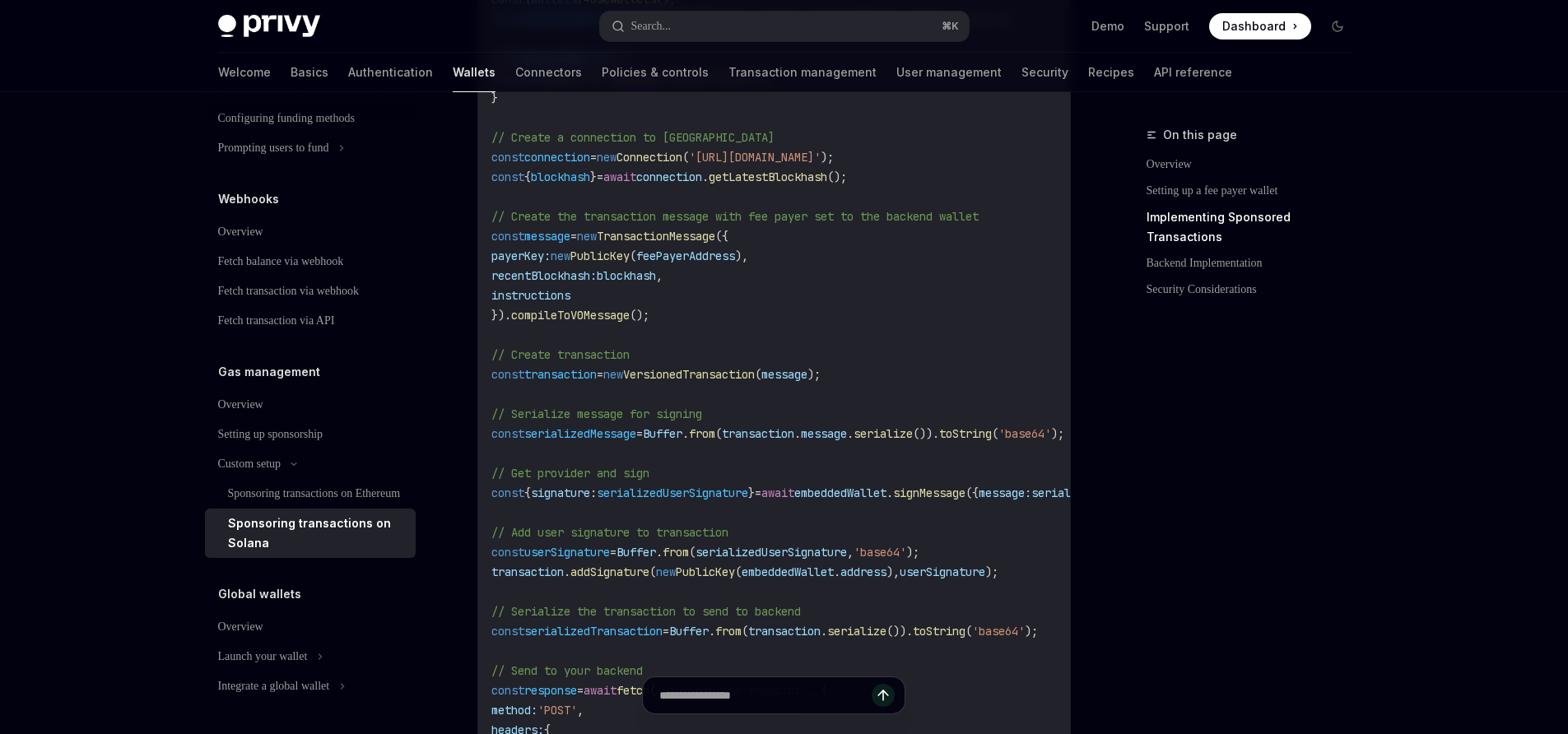
click at [887, 501] on span "embeddedWallet" at bounding box center [840, 492] width 92 height 14
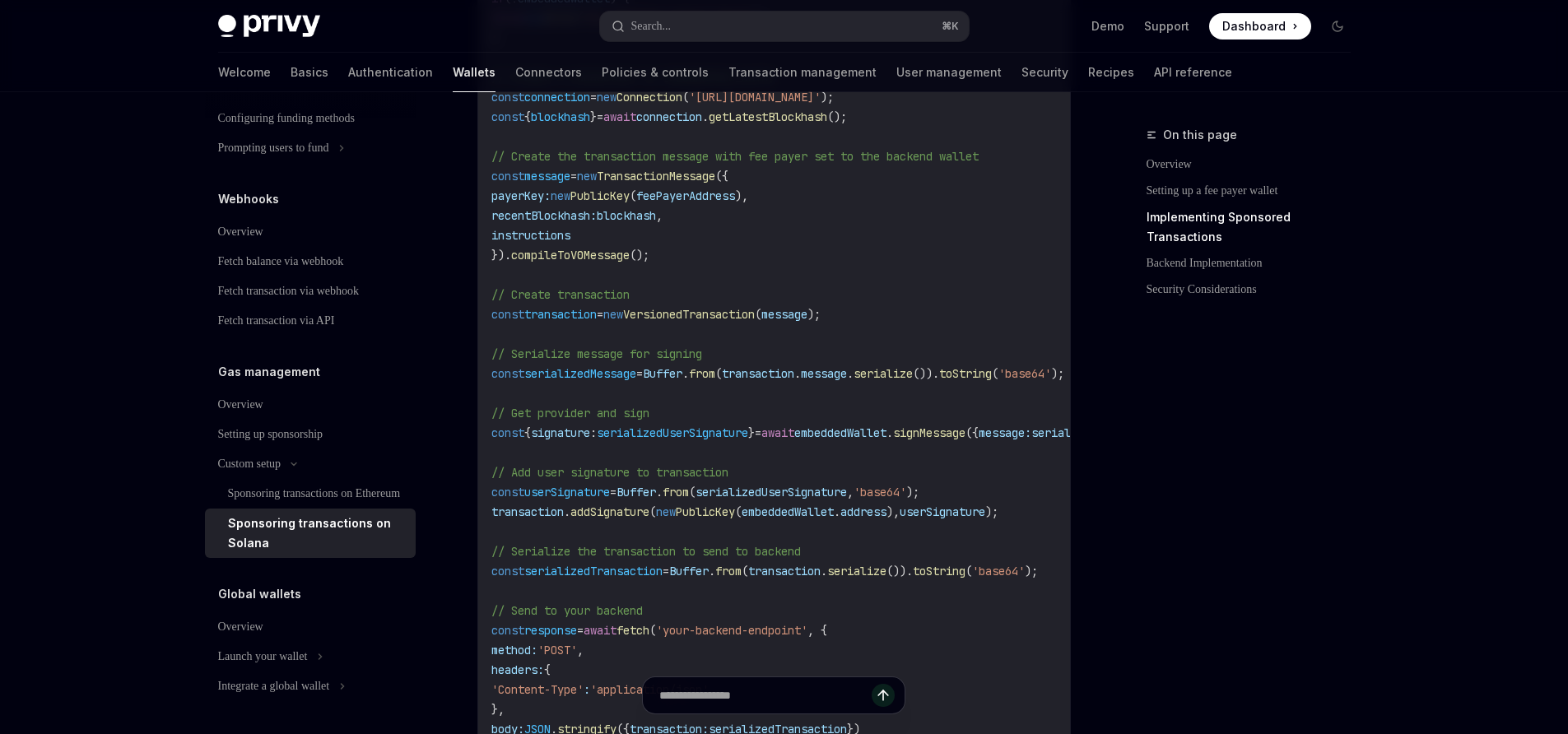
scroll to position [1702, 0]
click at [982, 518] on span "userSignature" at bounding box center [942, 511] width 86 height 14
click at [847, 499] on span "serializedUserSignature" at bounding box center [771, 490] width 151 height 14
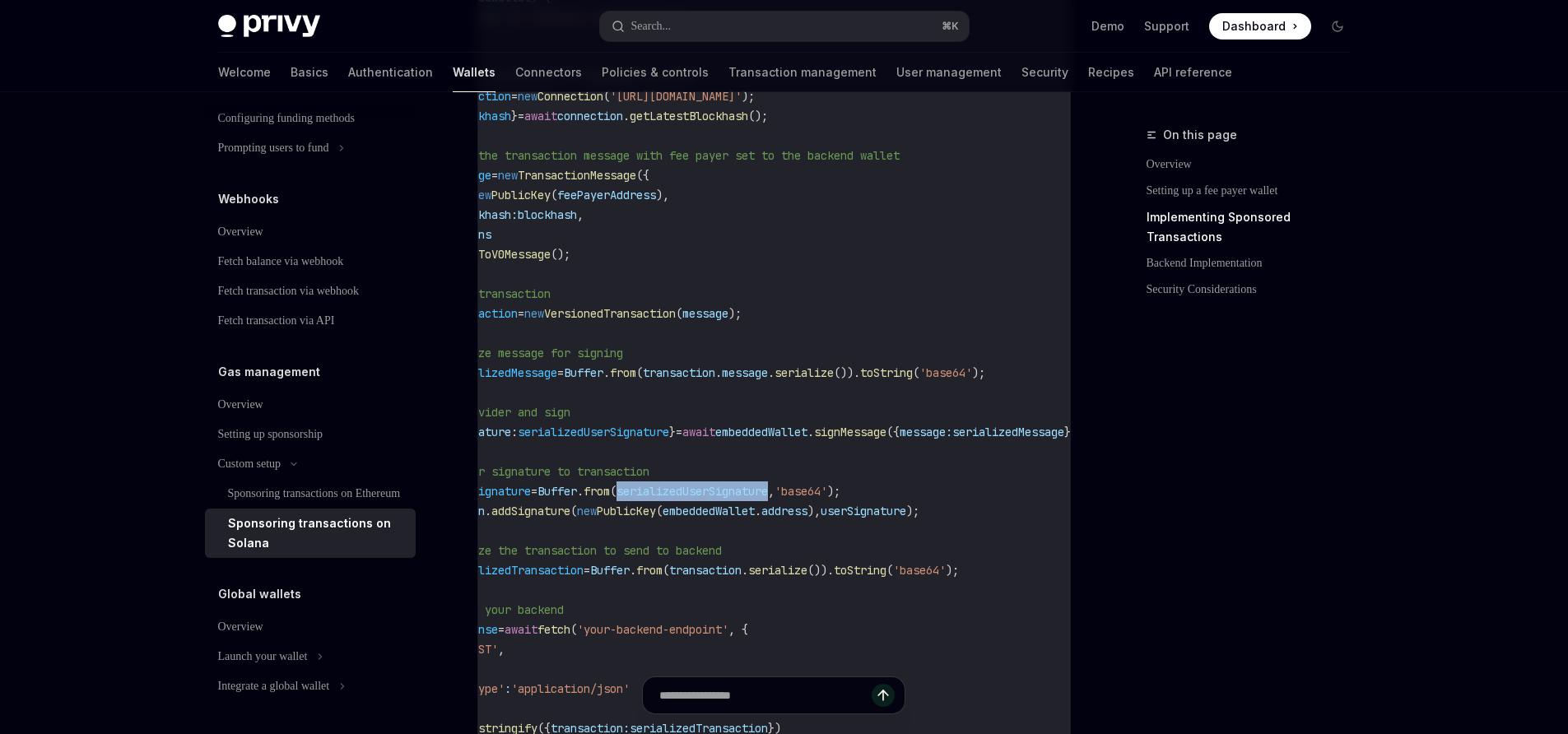
scroll to position [0, 0]
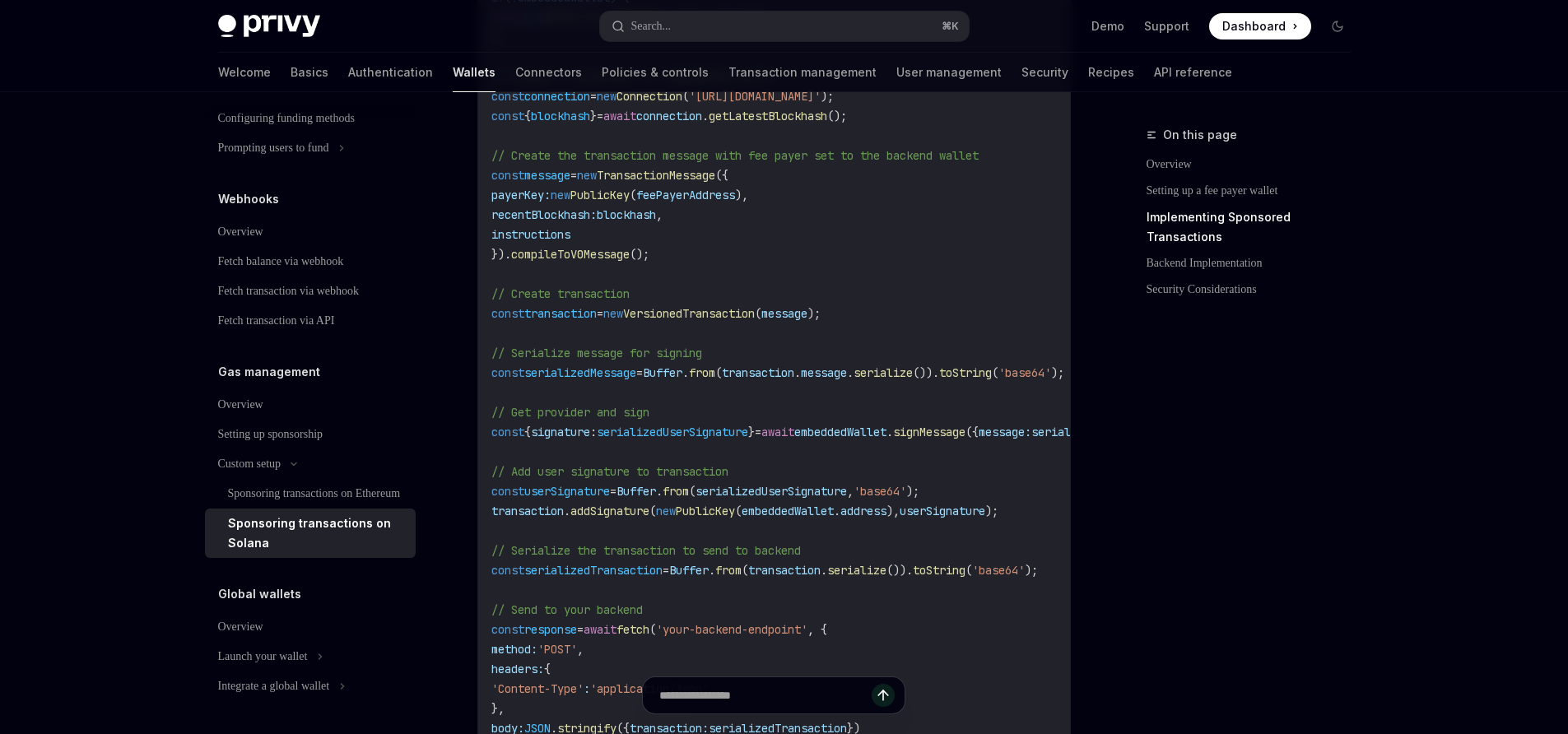
click at [690, 548] on code "import { useWallets } from '@privy-io/react-auth/solana' ; import { Transaction…" at bounding box center [843, 274] width 704 height 1126
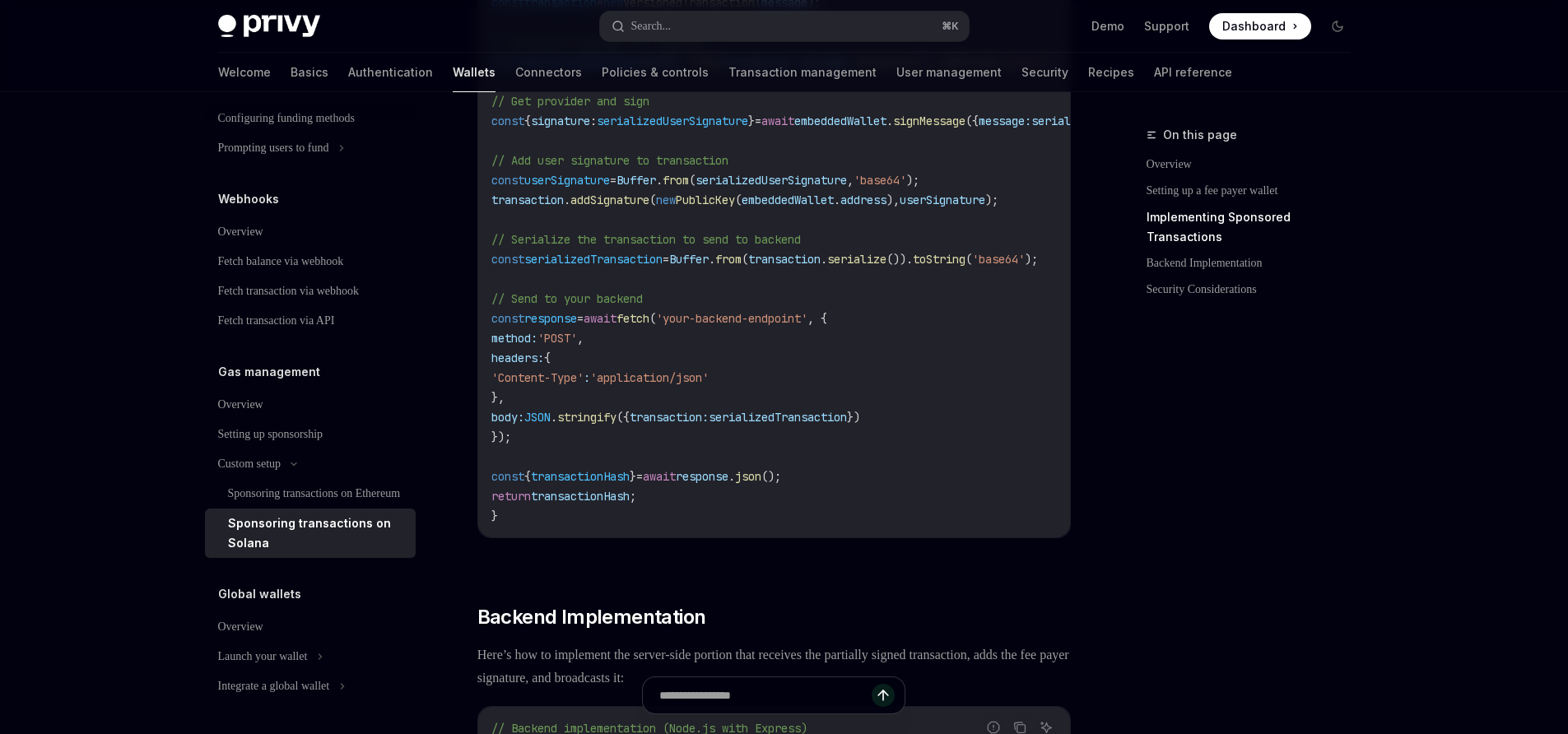
scroll to position [2037, 0]
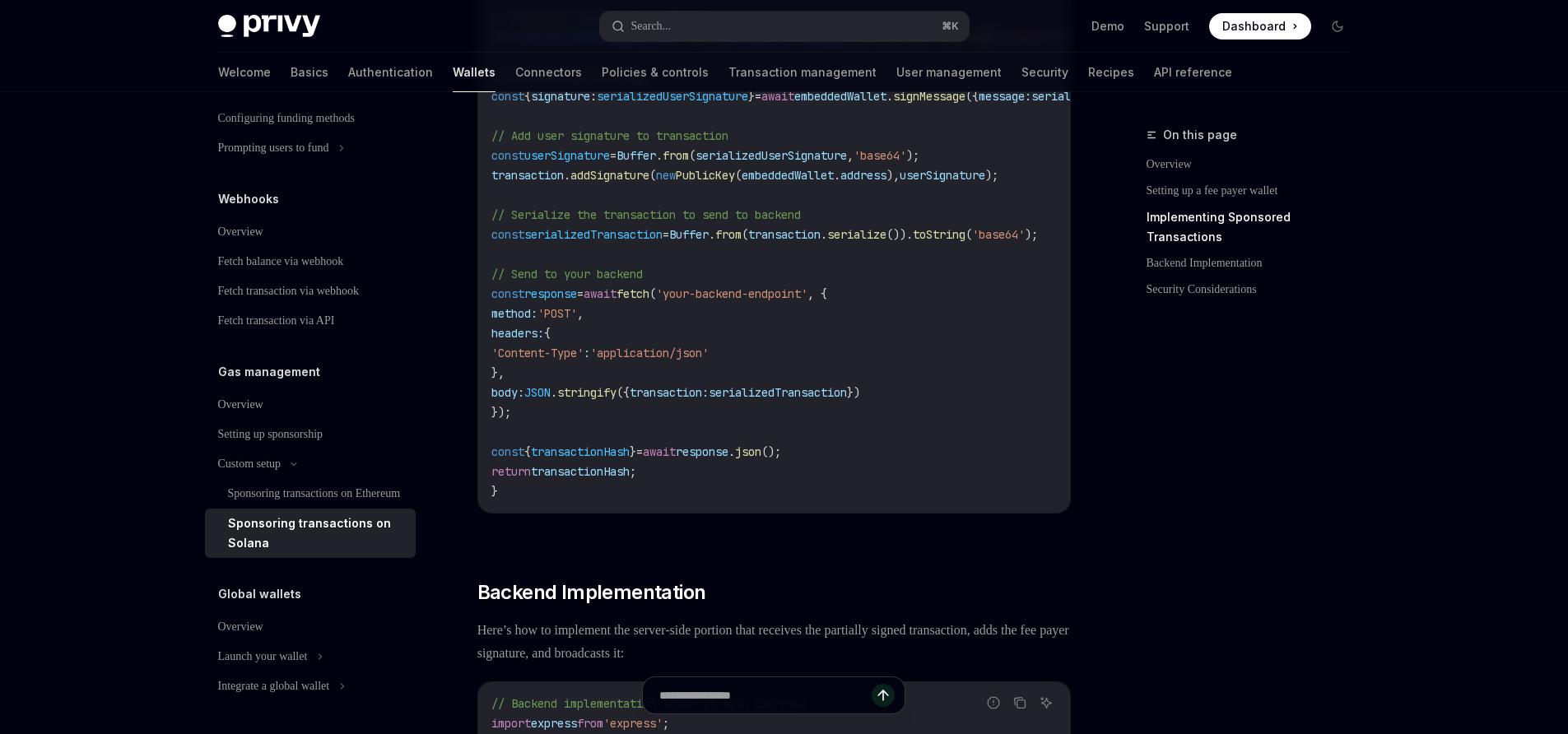
click at [1266, 539] on div "On this page Overview Setting up a fee payer wallet Implementing Sponsored Tran…" at bounding box center [1238, 429] width 250 height 609
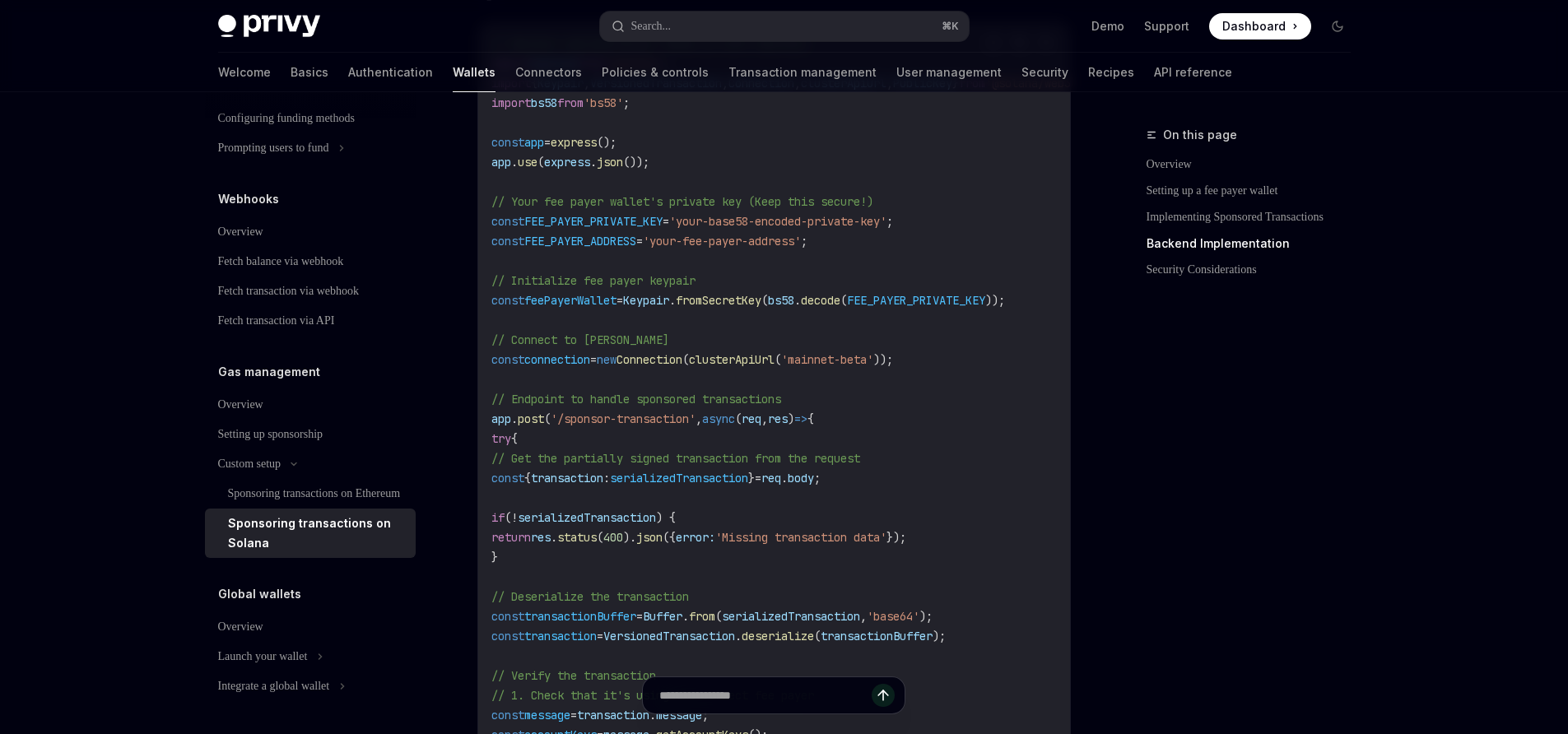
scroll to position [2665, 0]
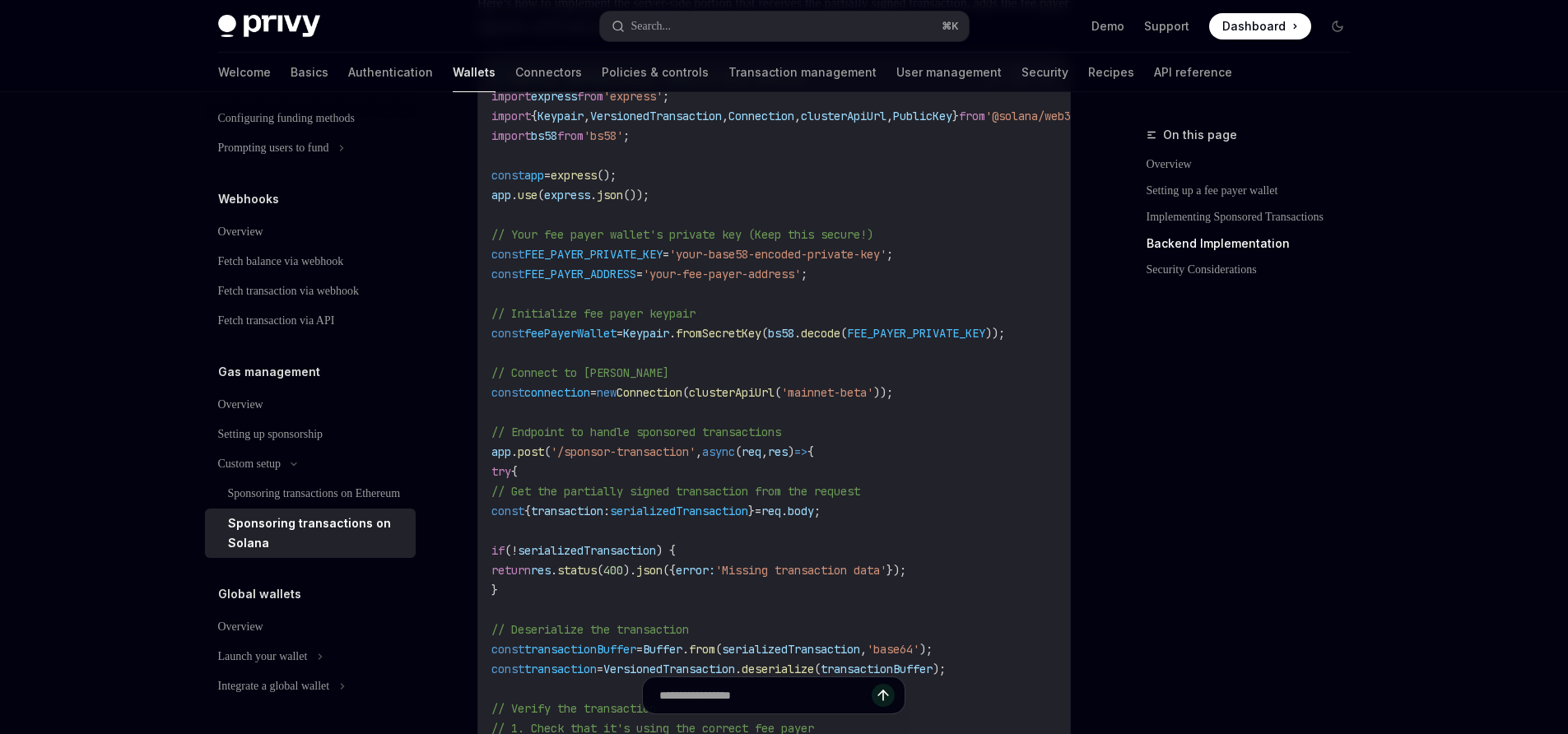
click at [547, 143] on span "bs58" at bounding box center [544, 135] width 26 height 14
copy span "bs58"
click at [563, 341] on span "feePayerWallet" at bounding box center [570, 333] width 92 height 14
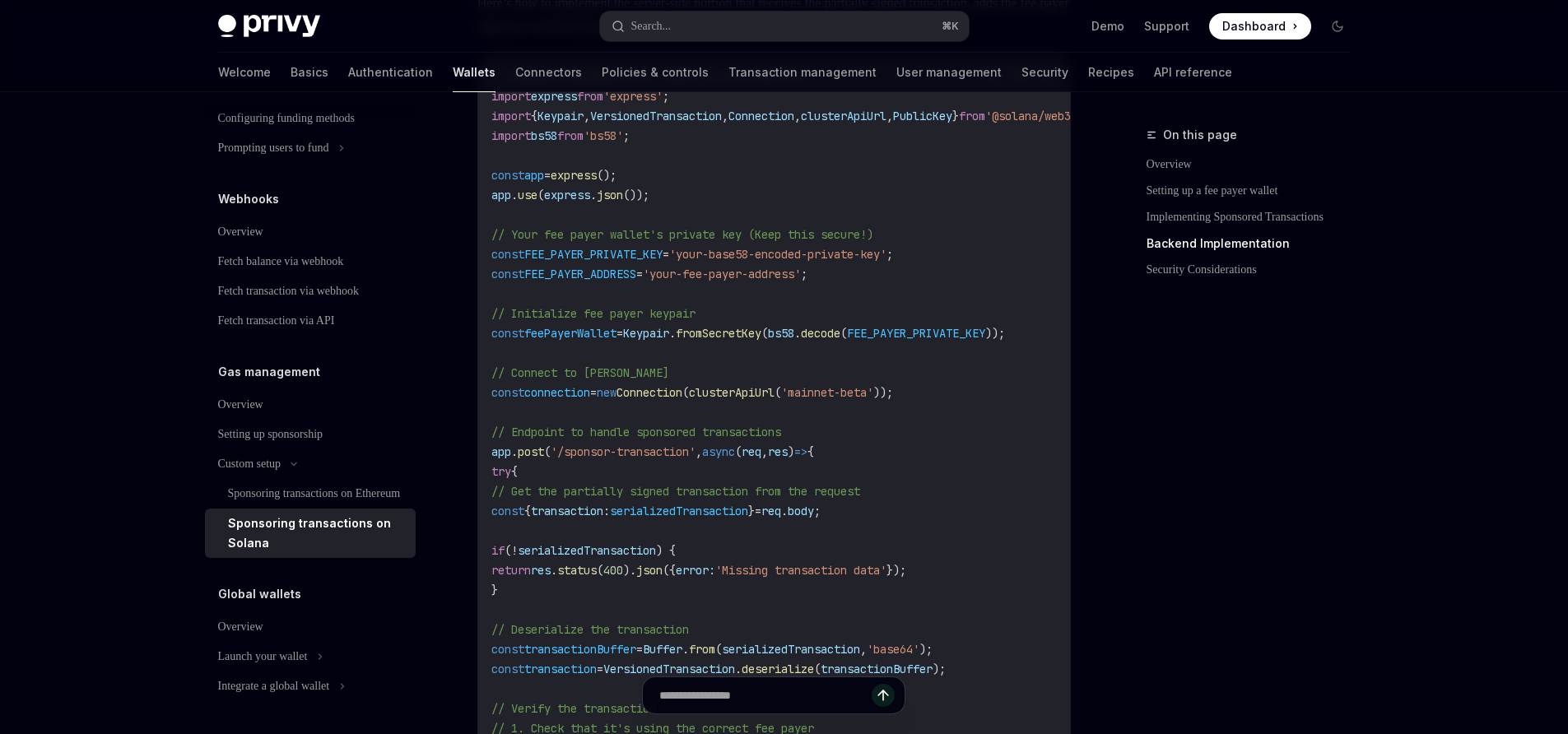
copy span "feePayerWallet"
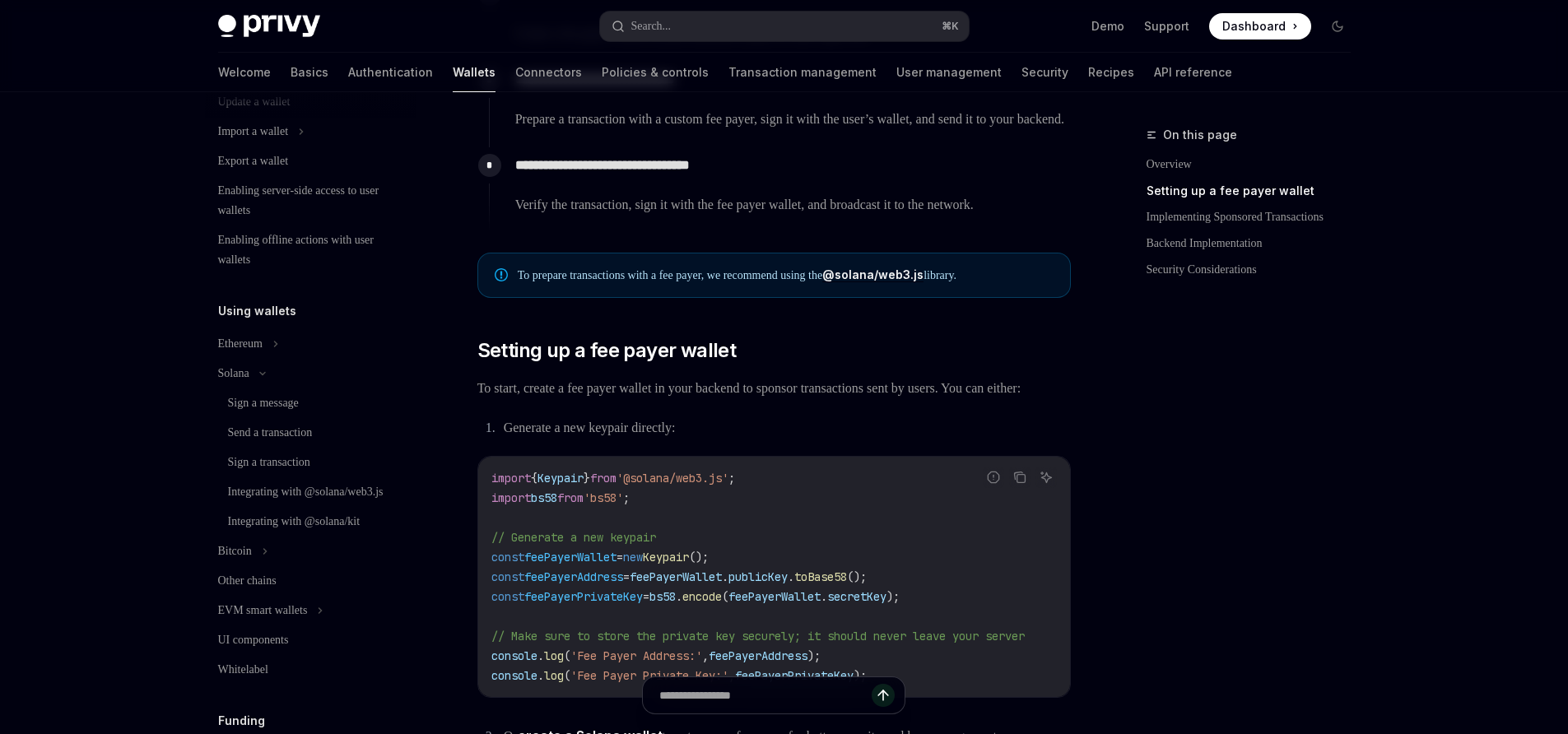
scroll to position [0, 0]
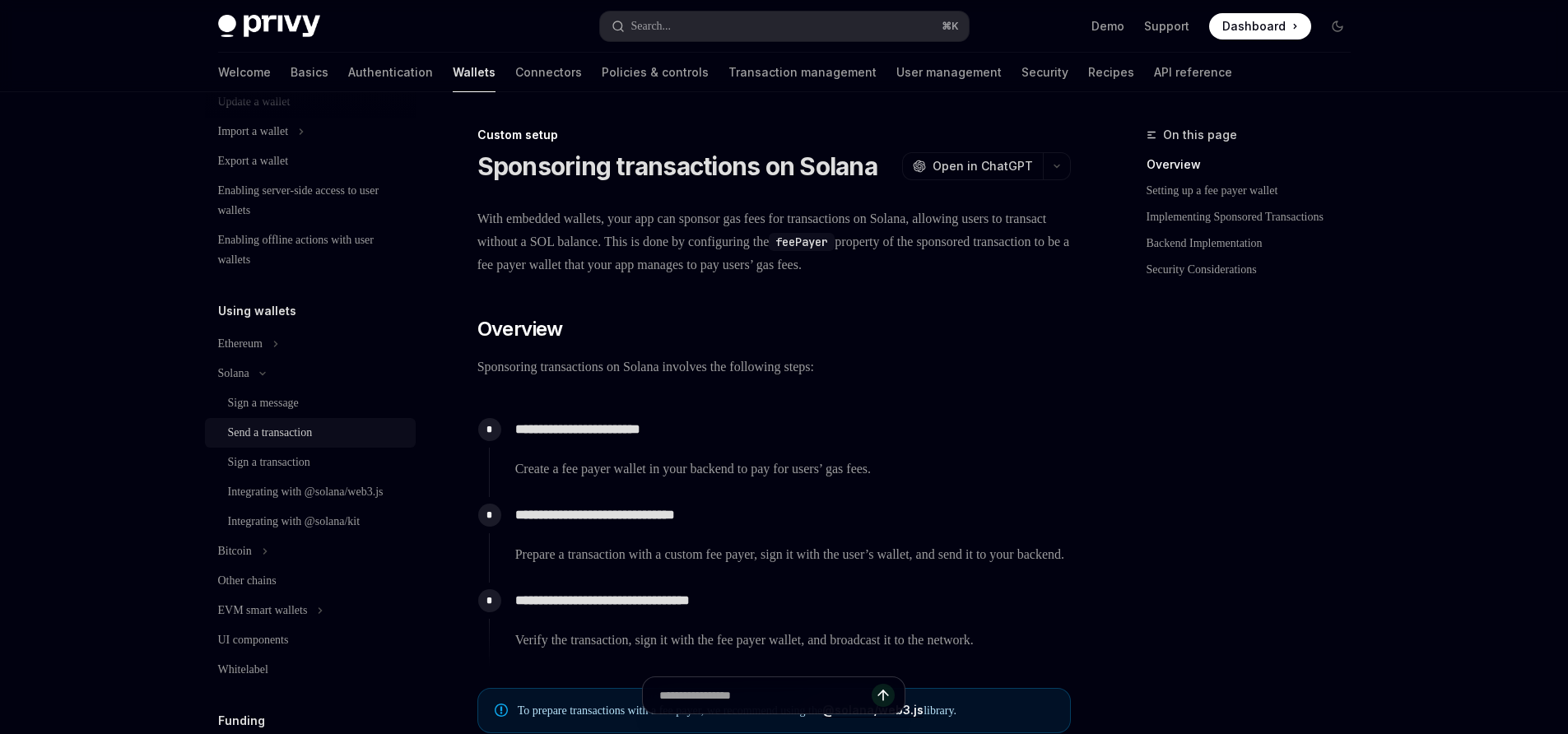
click at [277, 434] on div "Send a transaction" at bounding box center [271, 433] width 85 height 20
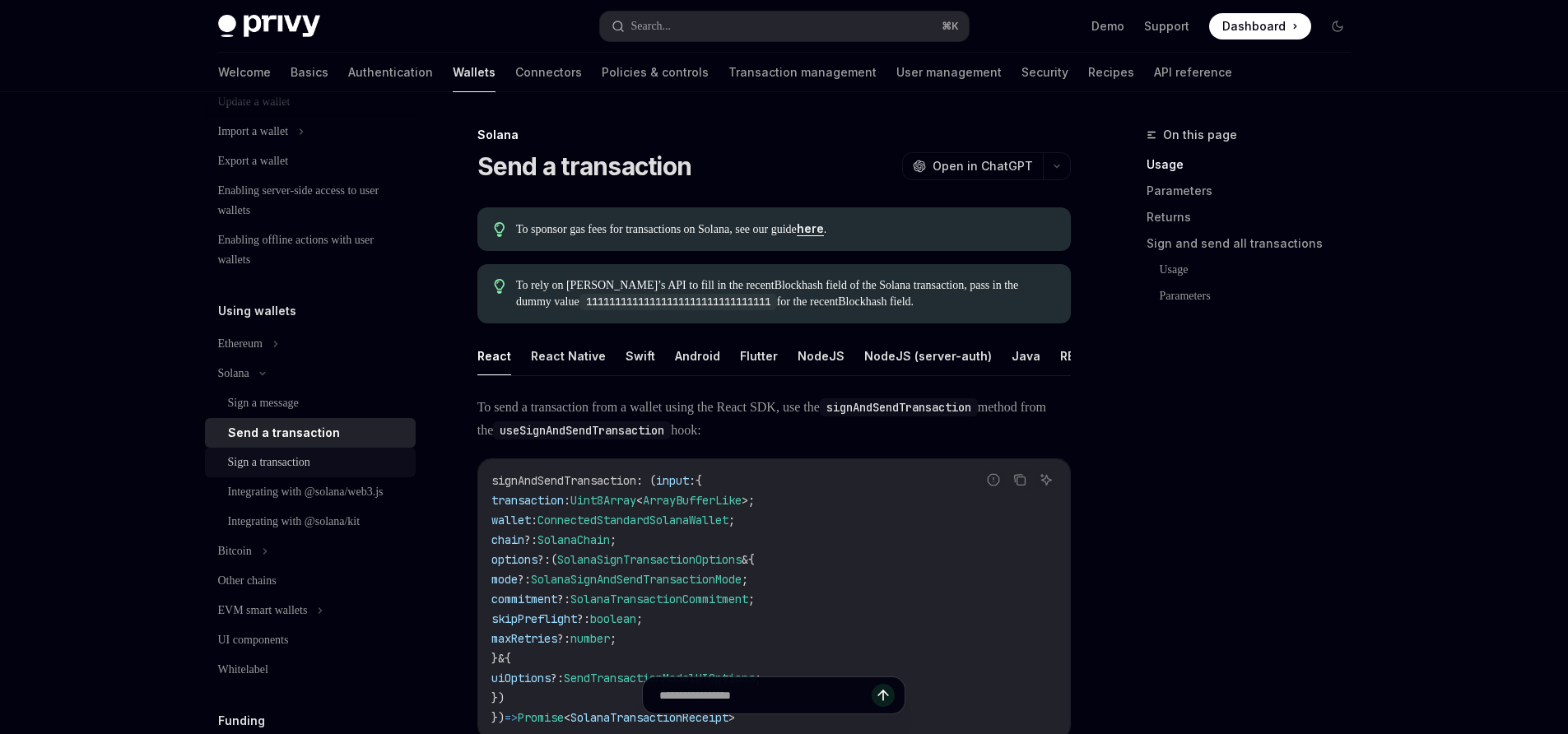
click at [263, 457] on div "Sign a transaction" at bounding box center [269, 462] width 82 height 20
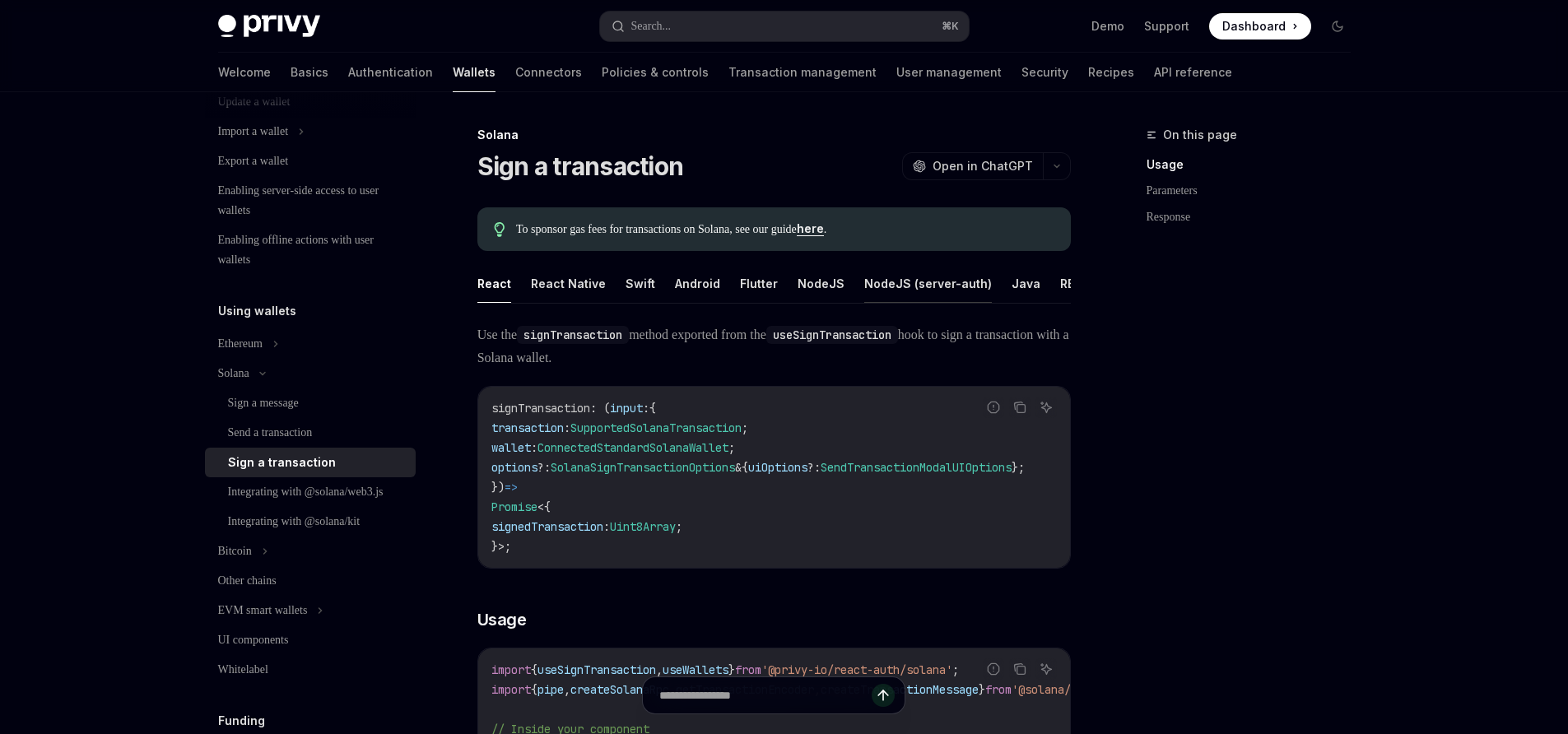
click at [904, 289] on button "NodeJS (server-auth)" at bounding box center [927, 283] width 127 height 39
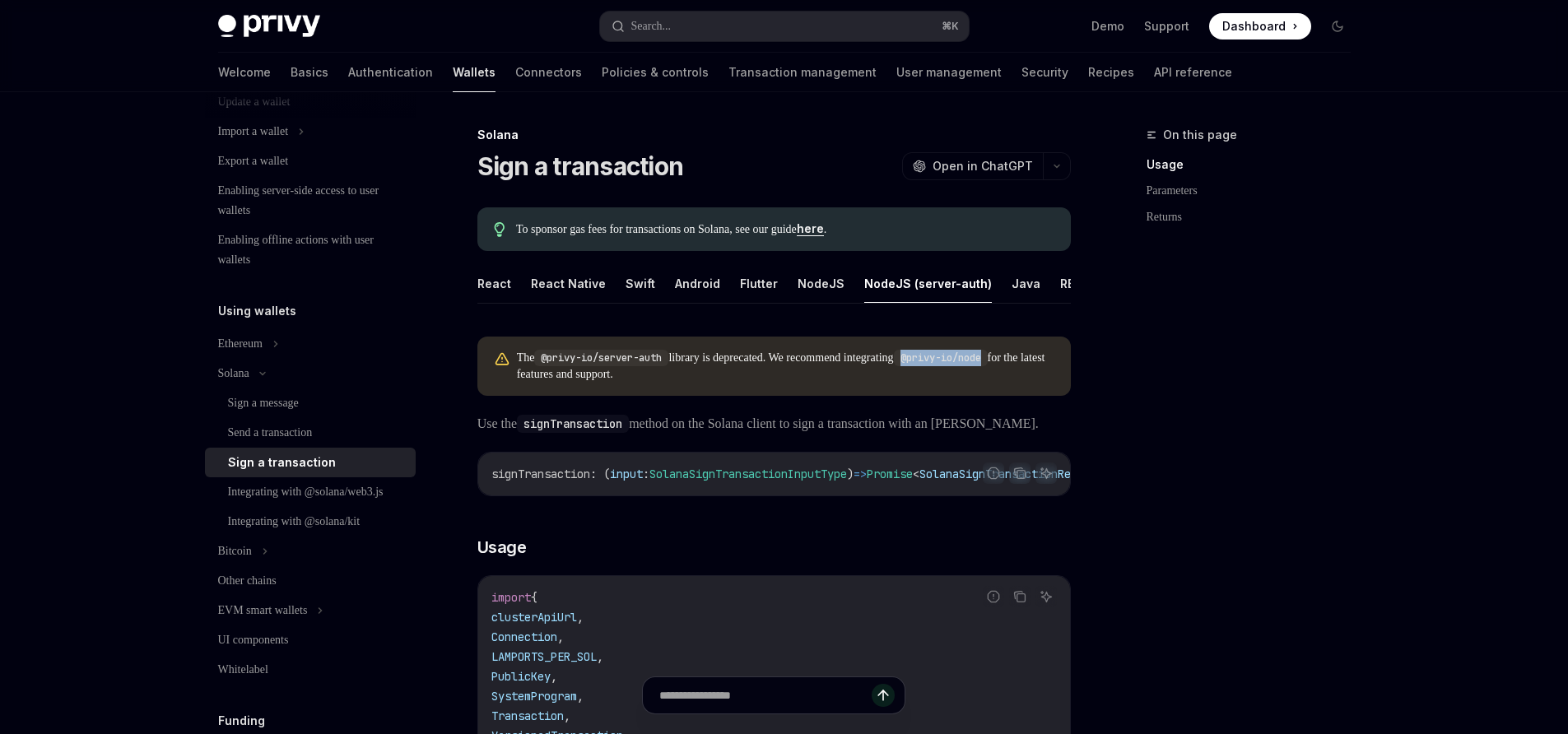
drag, startPoint x: 962, startPoint y: 373, endPoint x: 1044, endPoint y: 370, distance: 82.1
click at [988, 367] on code "@privy-io/node" at bounding box center [940, 357] width 94 height 16
copy code "@privy-io/node"
click at [1241, 319] on div "On this page Usage Parameters Returns" at bounding box center [1238, 429] width 250 height 609
click at [255, 502] on div "Integrating with @solana/web3.js" at bounding box center [305, 491] width 155 height 20
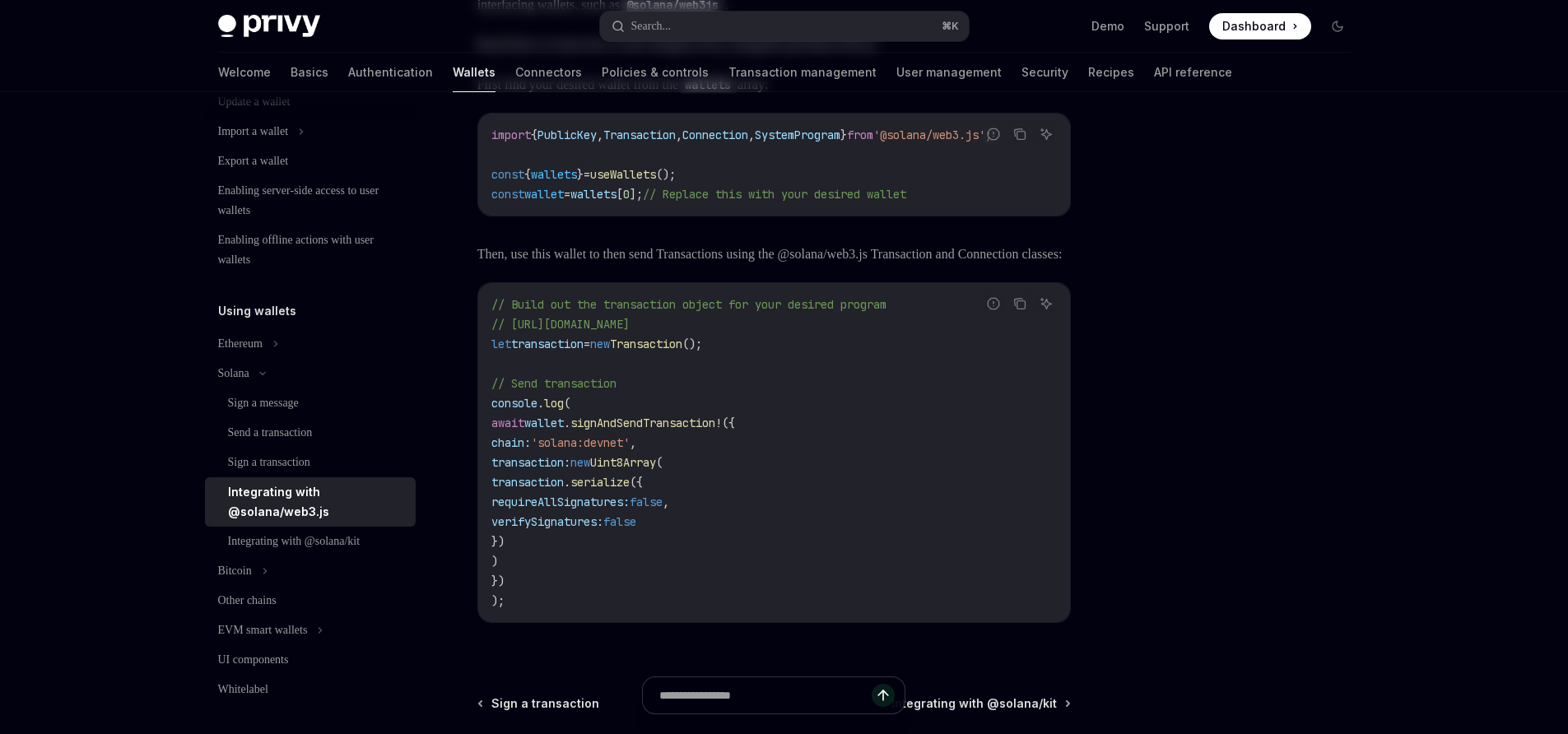
scroll to position [328, 0]
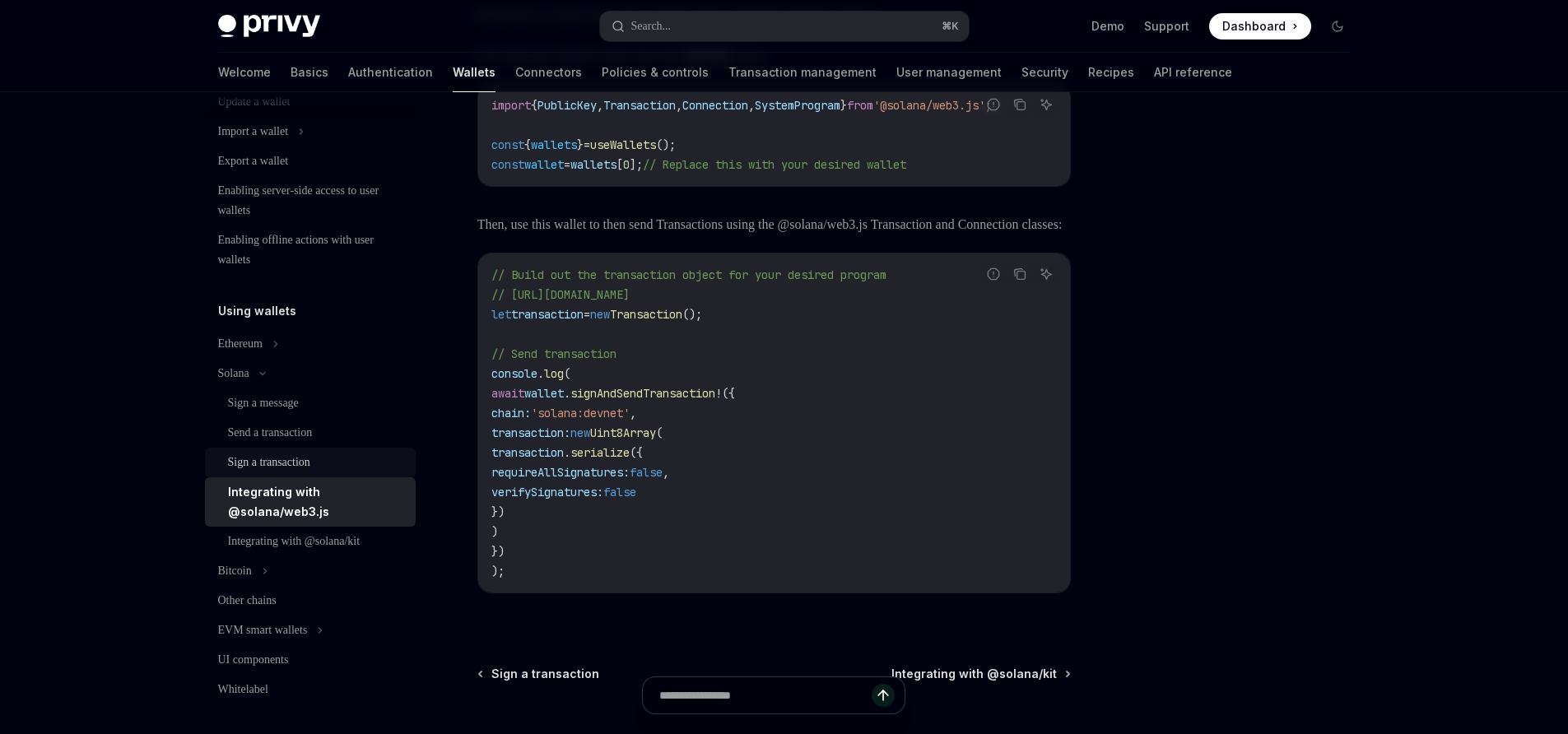
click at [288, 456] on div "Sign a transaction" at bounding box center [269, 462] width 82 height 20
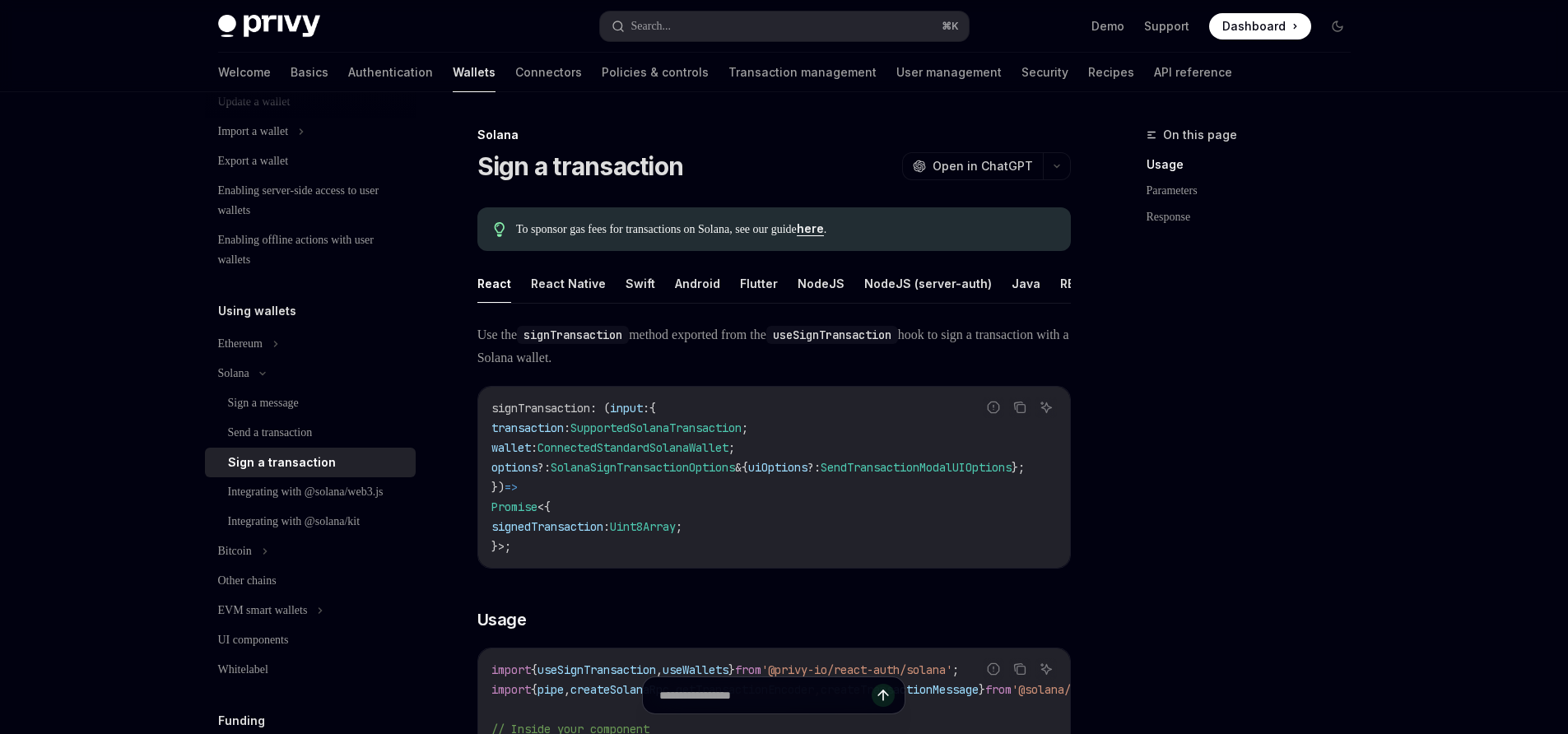
scroll to position [0, 18]
click at [809, 284] on button "NodeJS" at bounding box center [803, 283] width 47 height 39
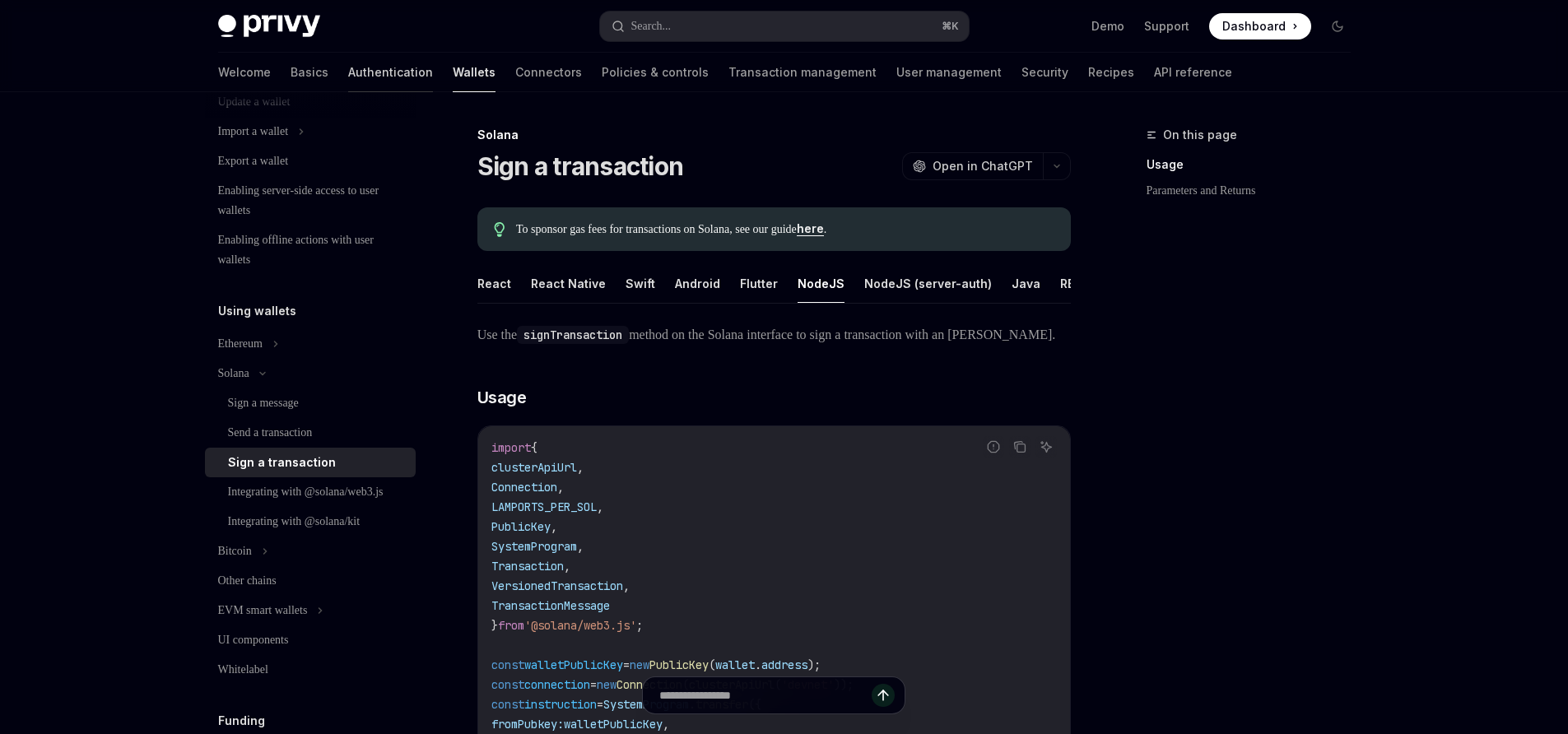
click at [348, 64] on link "Authentication" at bounding box center [390, 72] width 85 height 40
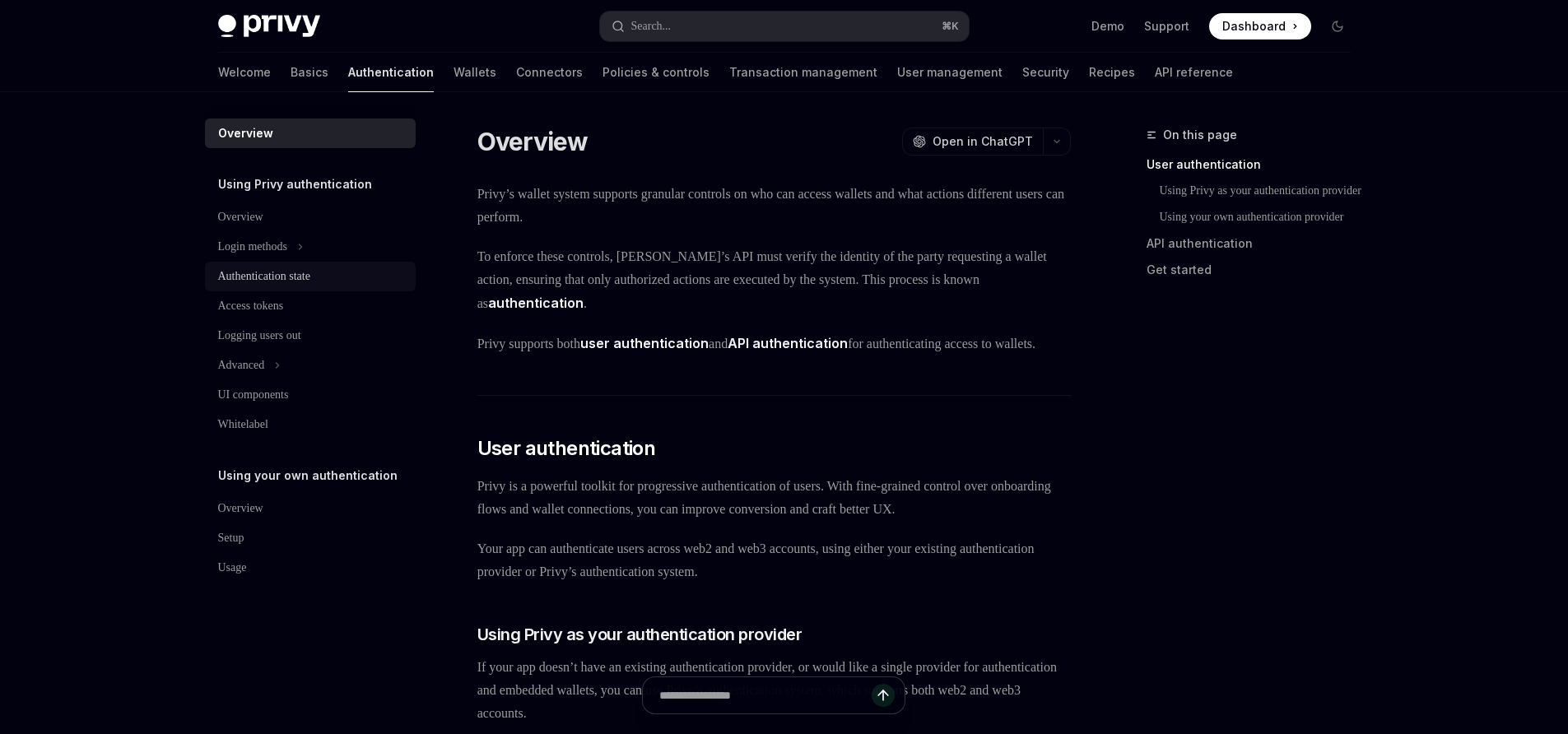
click at [289, 265] on link "Authentication state" at bounding box center [311, 276] width 210 height 30
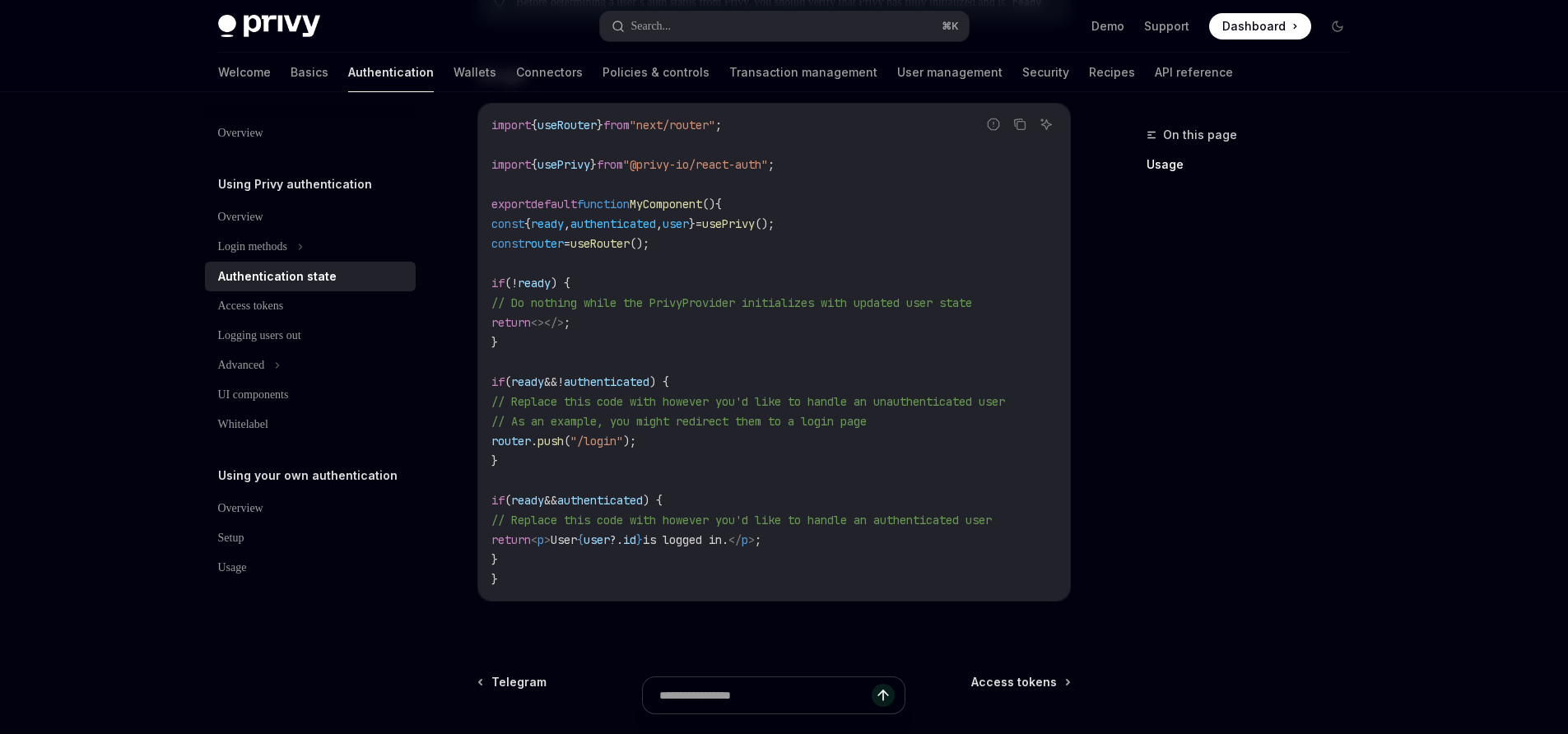
scroll to position [518, 0]
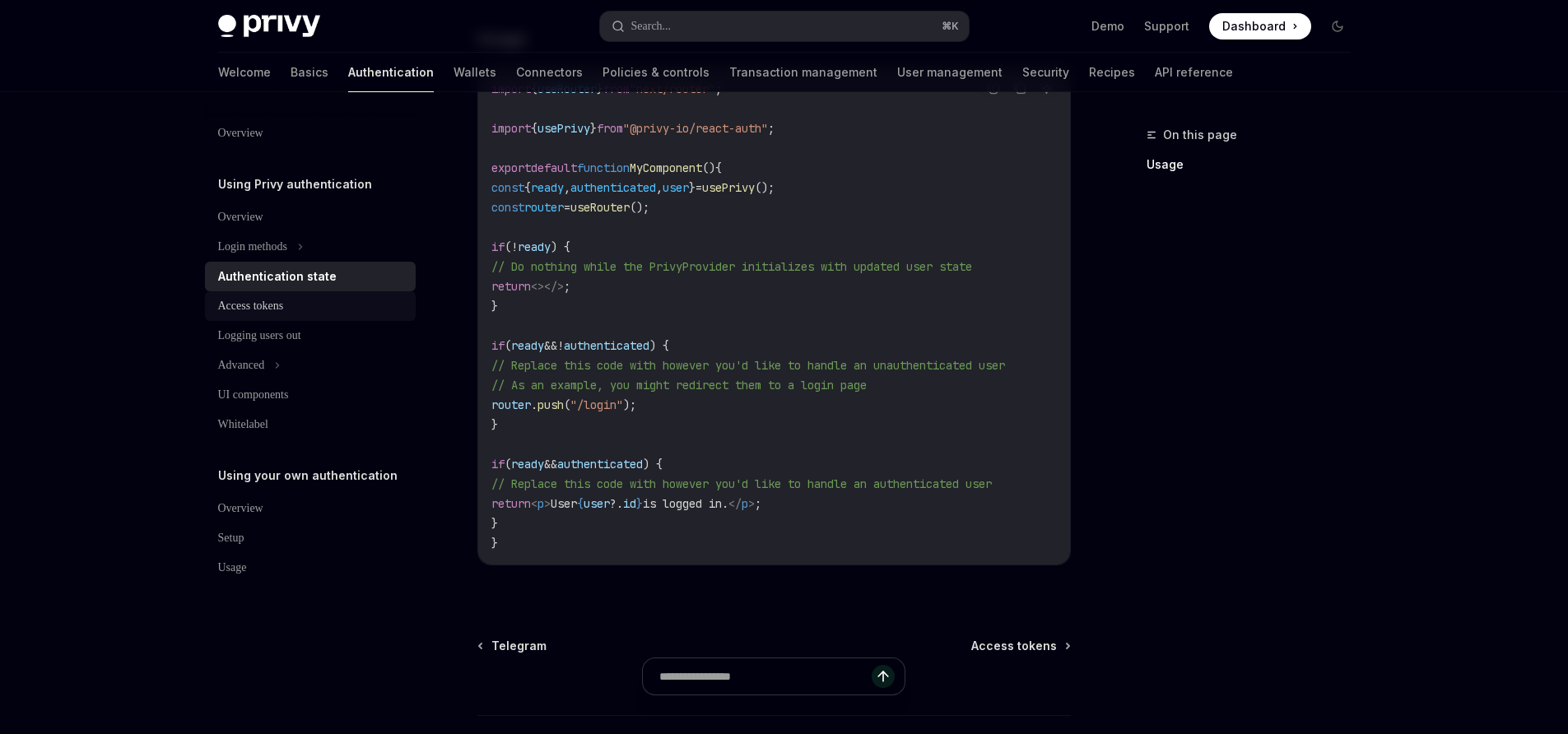
click at [270, 309] on div "Access tokens" at bounding box center [251, 305] width 66 height 20
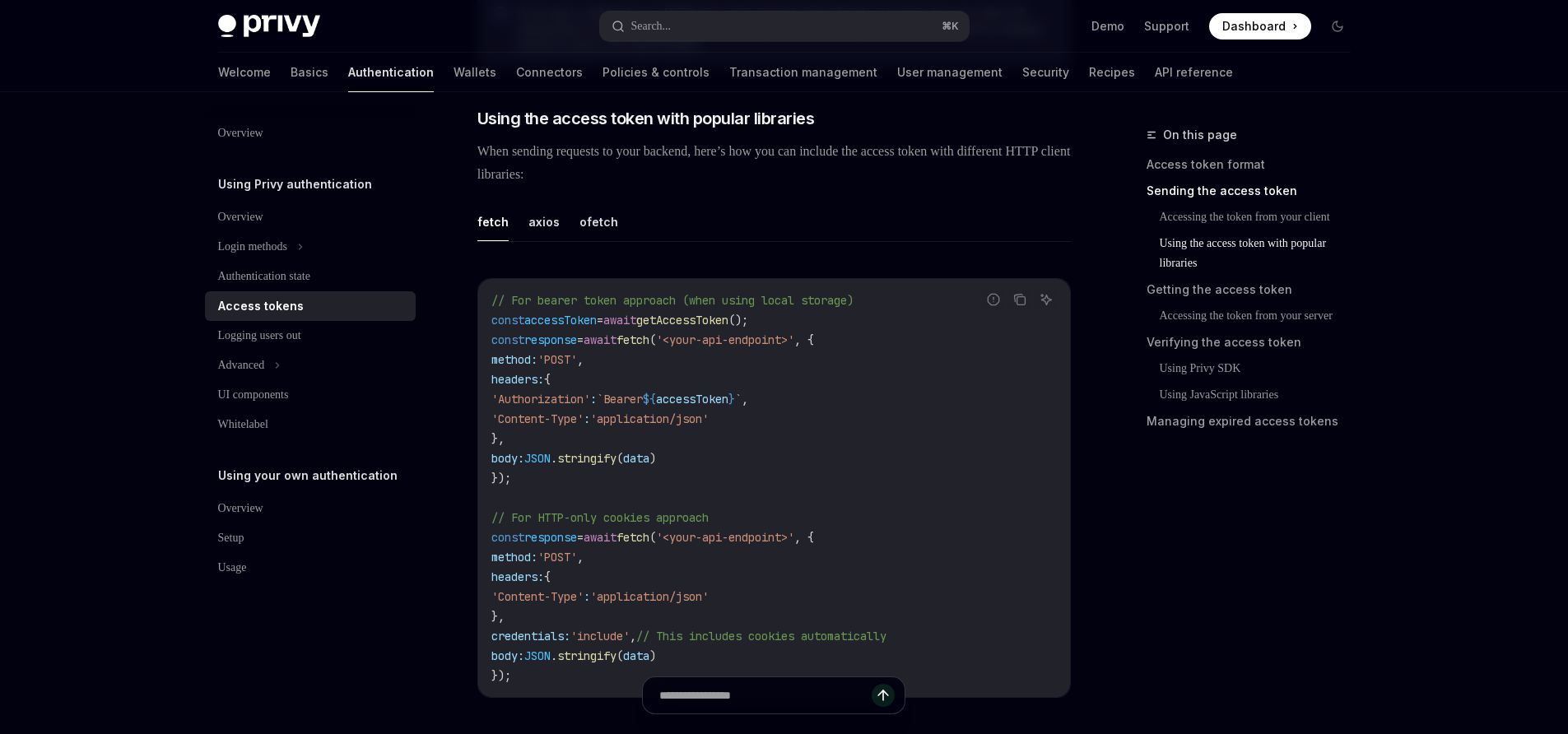
scroll to position [1382, 0]
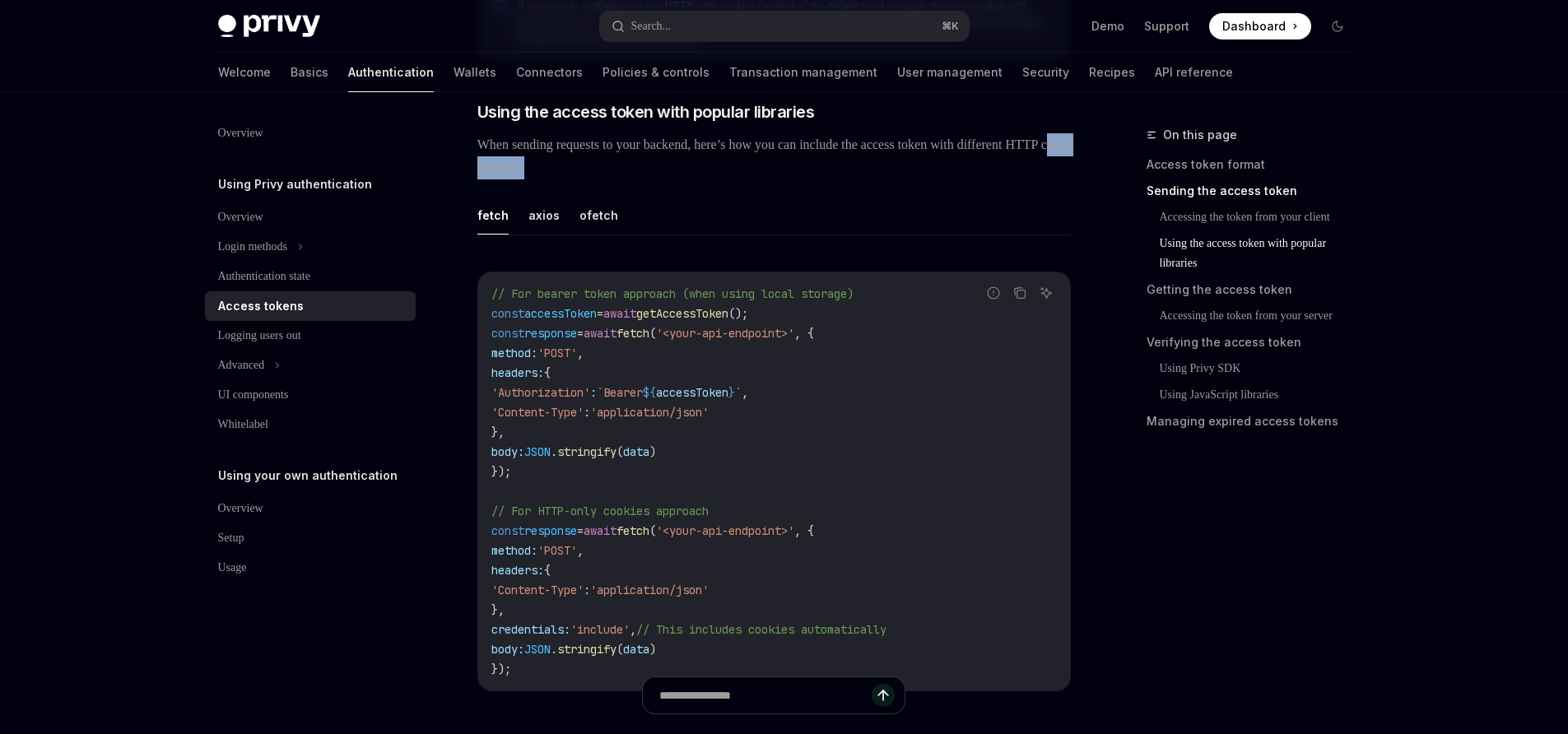
drag, startPoint x: 577, startPoint y: 181, endPoint x: 684, endPoint y: 186, distance: 107.1
click at [684, 179] on span "When sending requests to your backend, here’s how you can include the access to…" at bounding box center [774, 156] width 593 height 46
click at [815, 179] on span "When sending requests to your backend, here’s how you can include the access to…" at bounding box center [774, 156] width 593 height 46
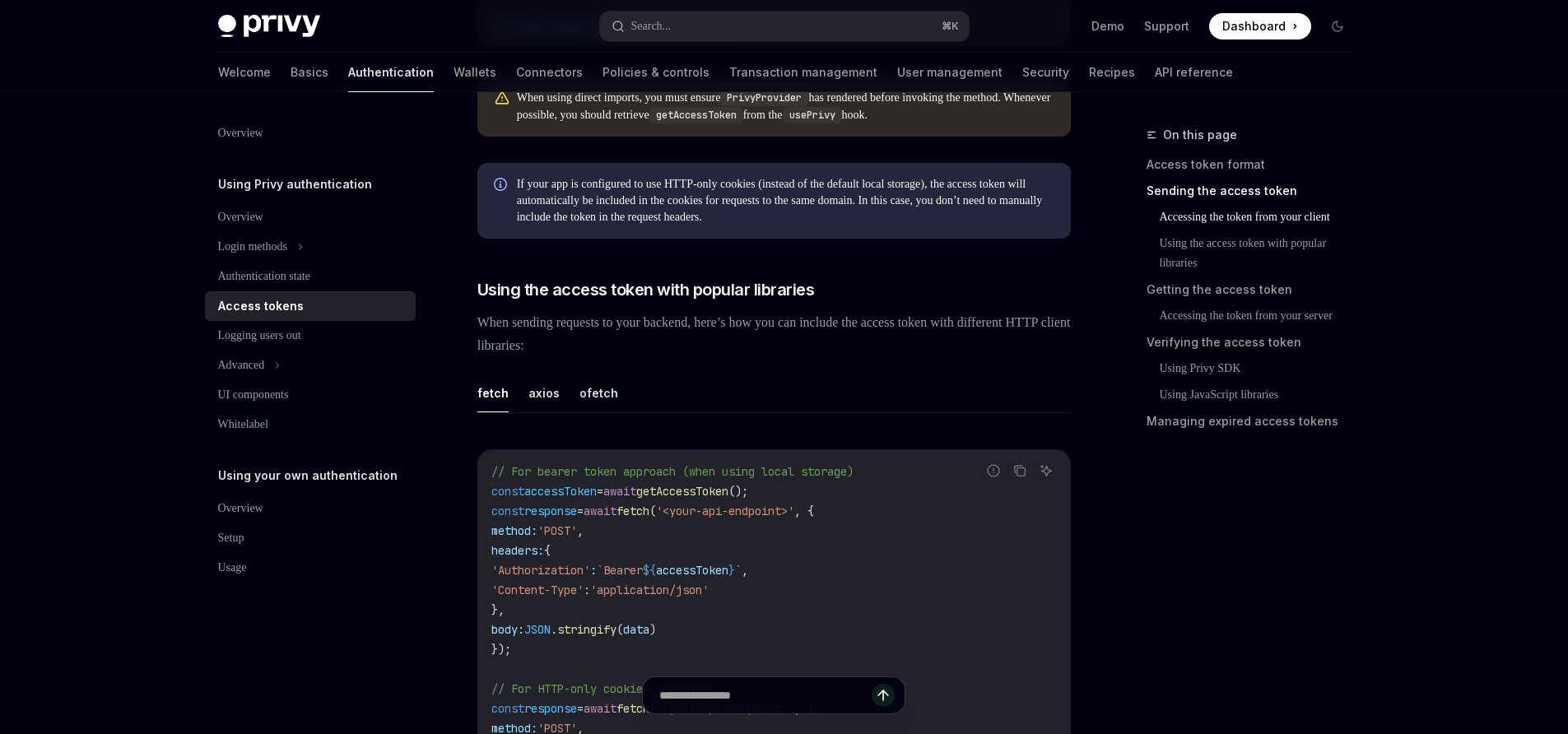
scroll to position [1201, 0]
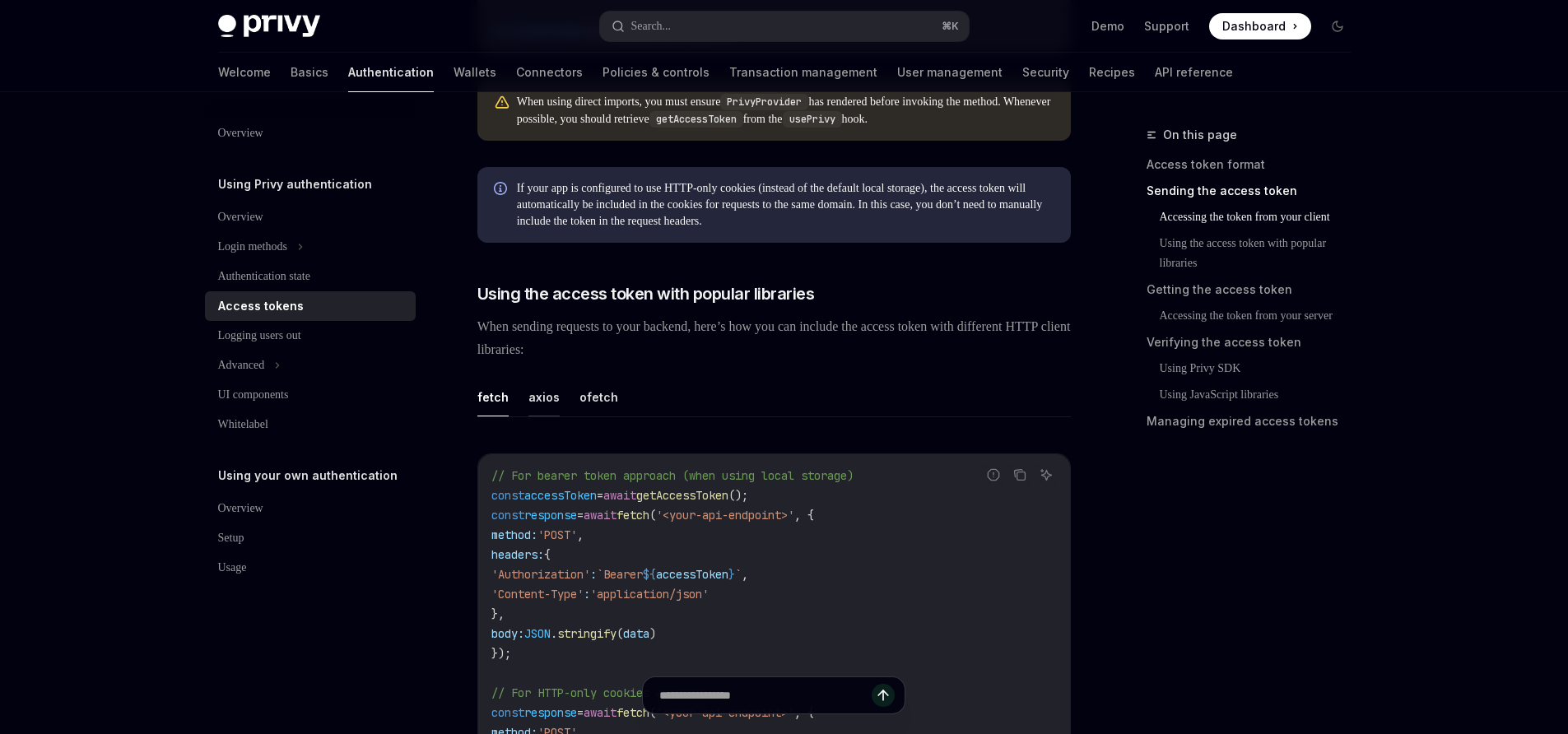
click at [545, 417] on button "axios" at bounding box center [544, 397] width 31 height 39
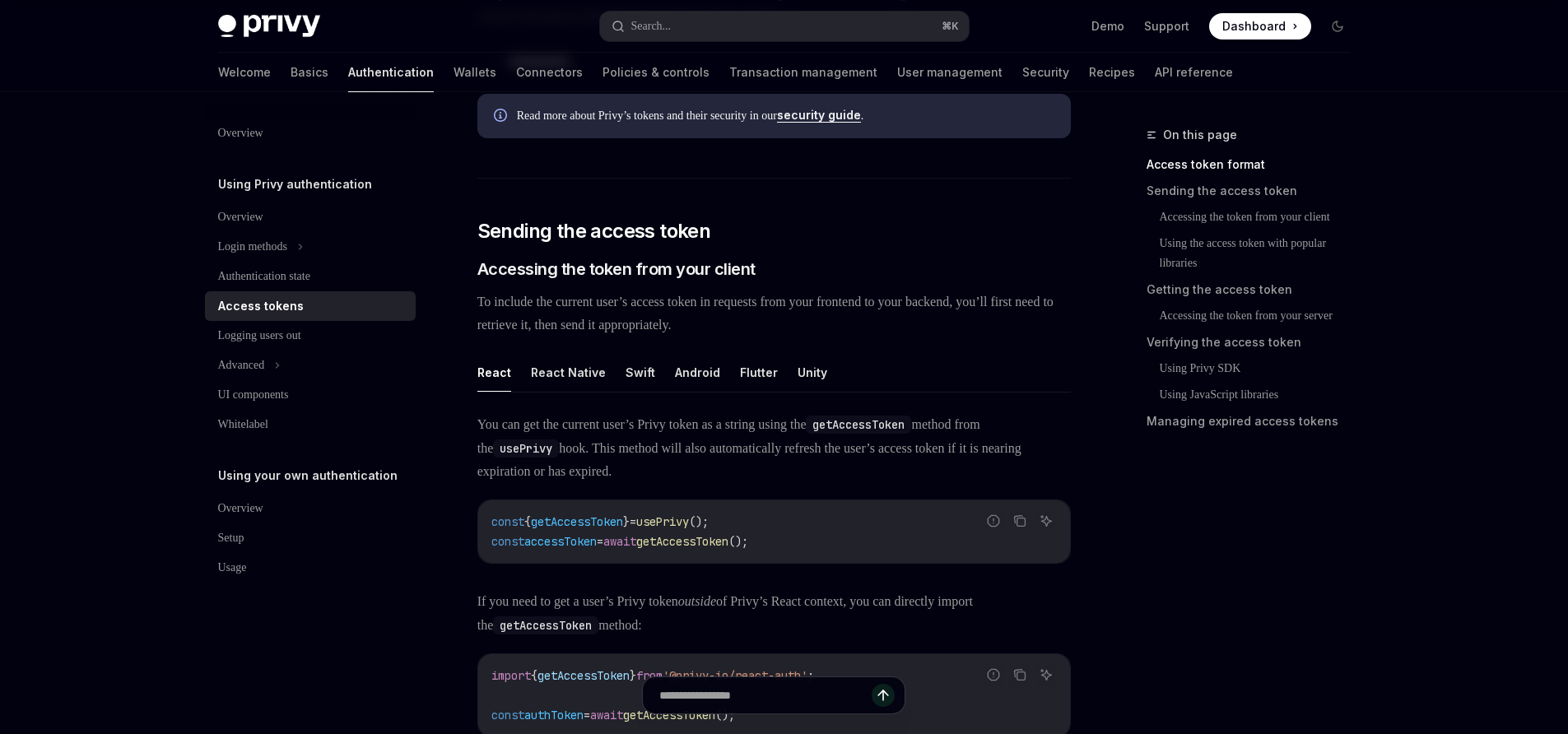
scroll to position [532, 0]
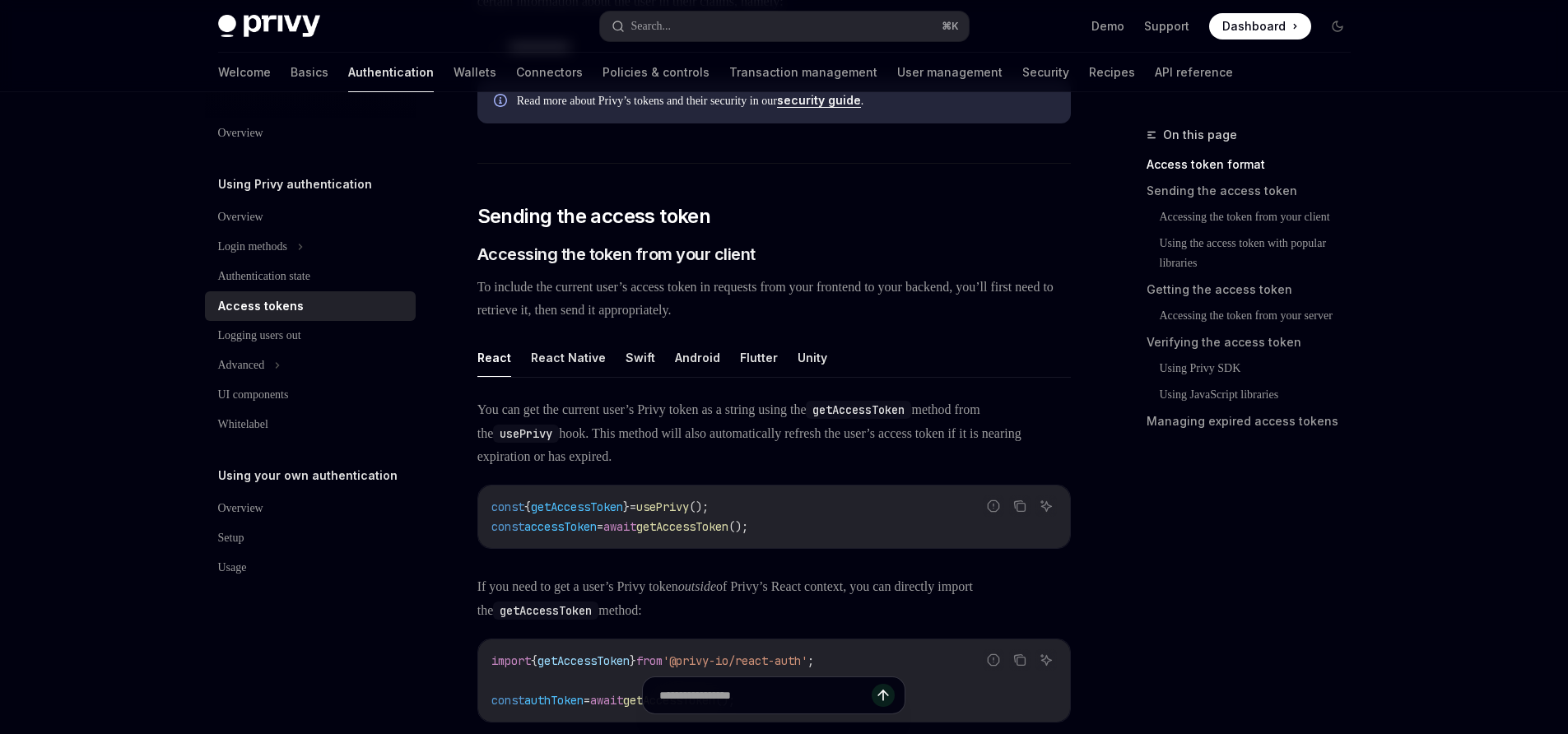
click at [689, 514] on span "usePrivy" at bounding box center [663, 507] width 53 height 14
click at [823, 536] on code "const { getAccessToken } = usePrivy (); const accessToken = await getAccessToke…" at bounding box center [774, 517] width 565 height 40
drag, startPoint x: 810, startPoint y: 544, endPoint x: 667, endPoint y: 500, distance: 149.6
click at [480, 536] on div "const { getAccessToken } = usePrivy (); const accessToken = await getAccessToke…" at bounding box center [774, 517] width 591 height 63
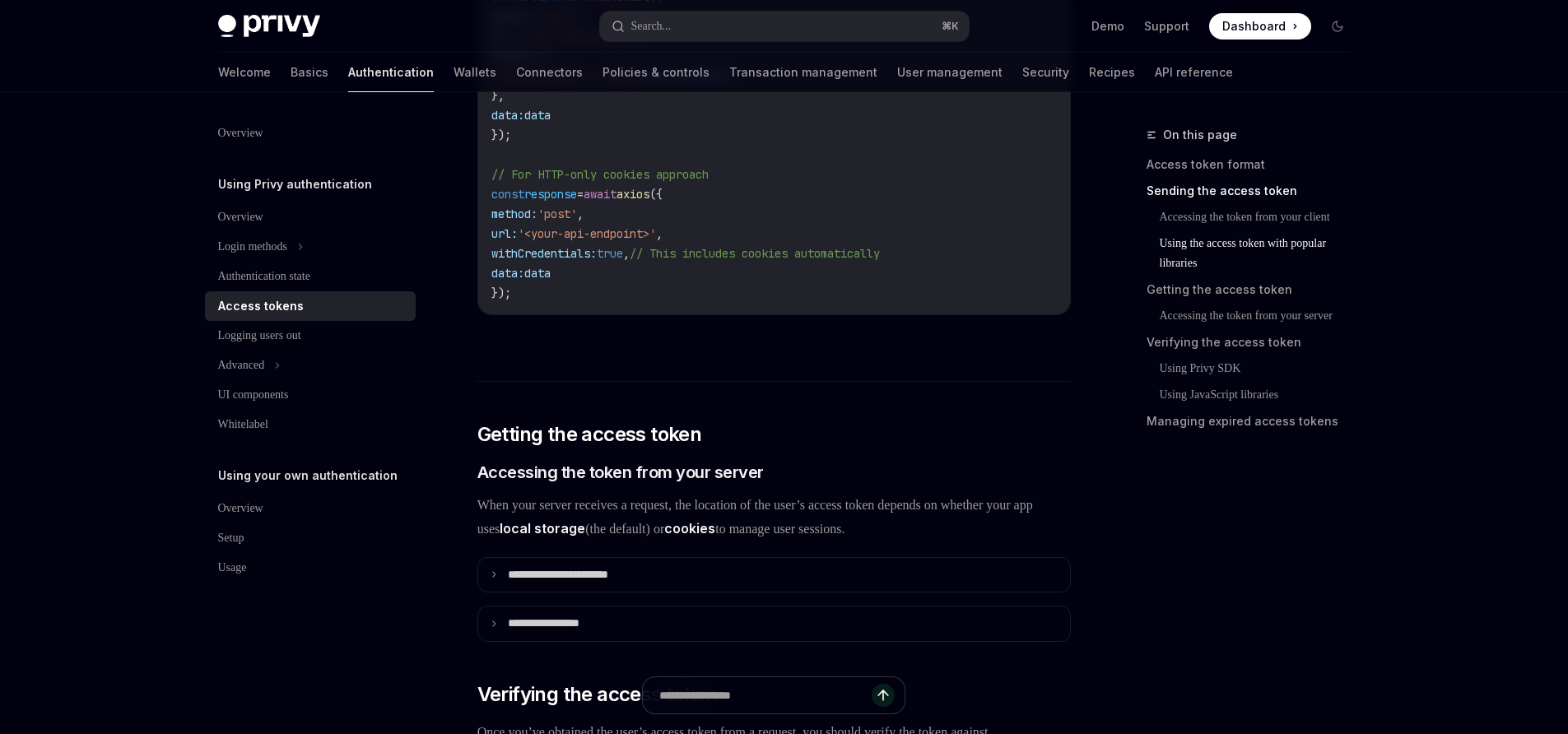
scroll to position [1787, 0]
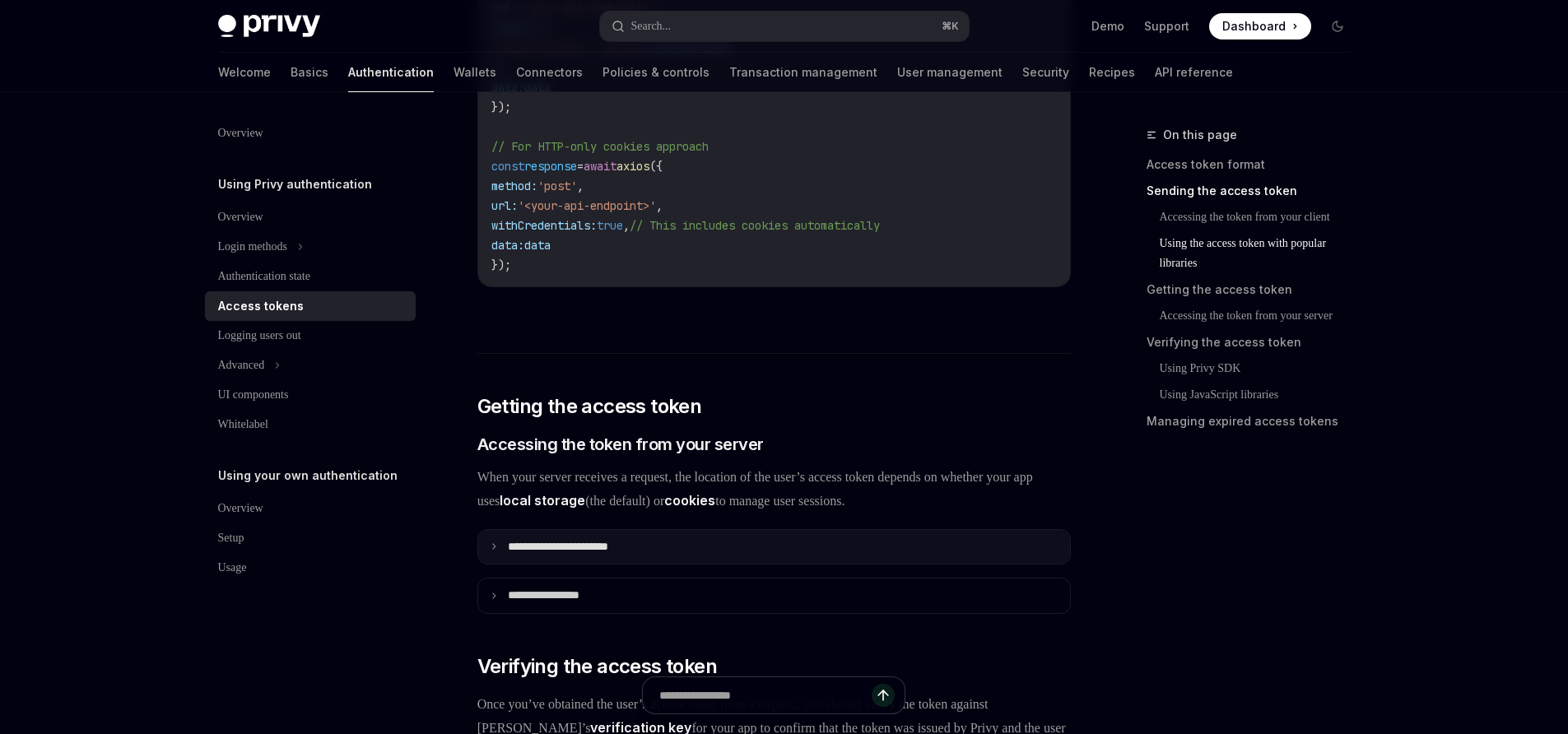
click at [684, 558] on summary "**********" at bounding box center [774, 547] width 591 height 35
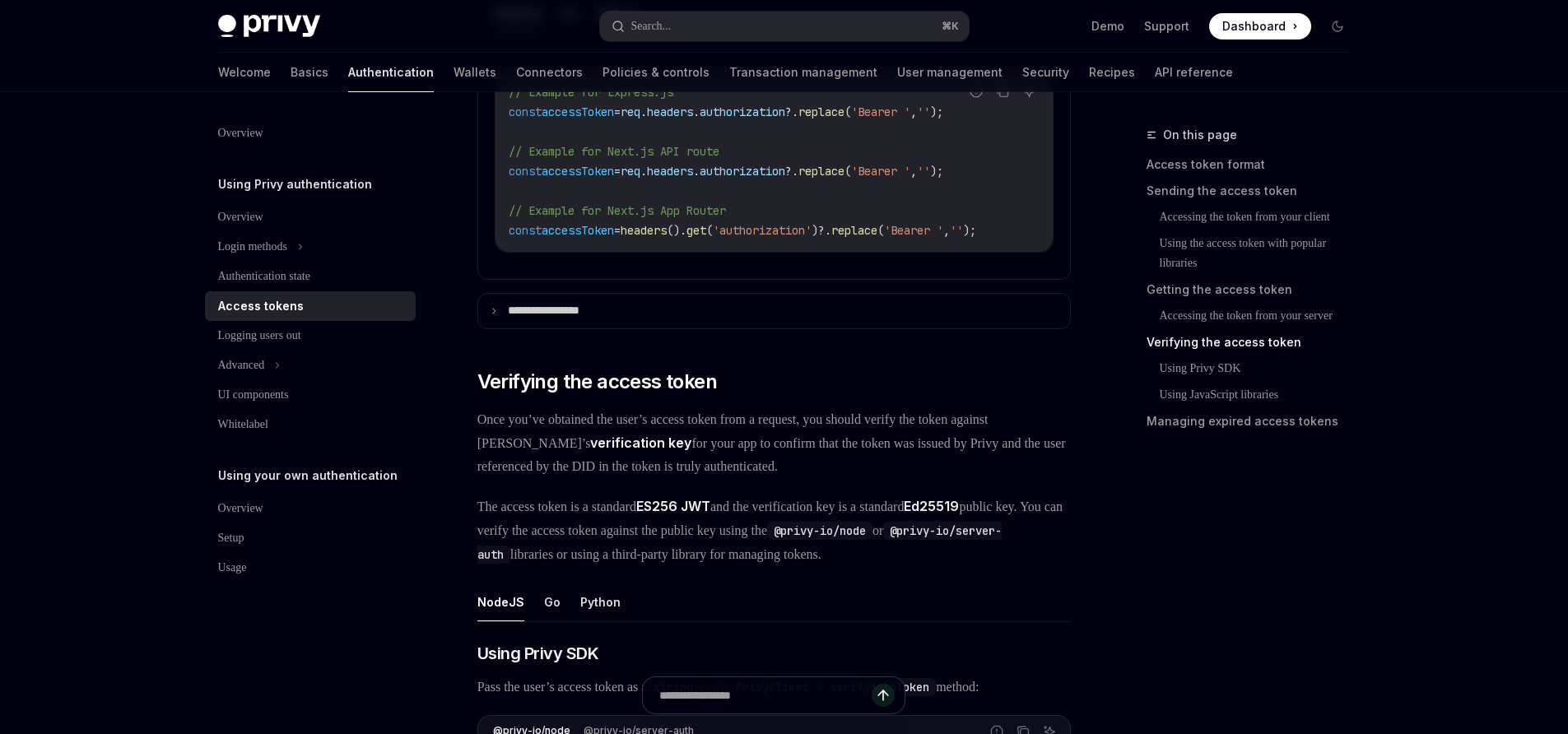
scroll to position [2406, 0]
click at [741, 476] on span "Once you’ve obtained the user’s access token from a request, you should verify …" at bounding box center [774, 440] width 593 height 70
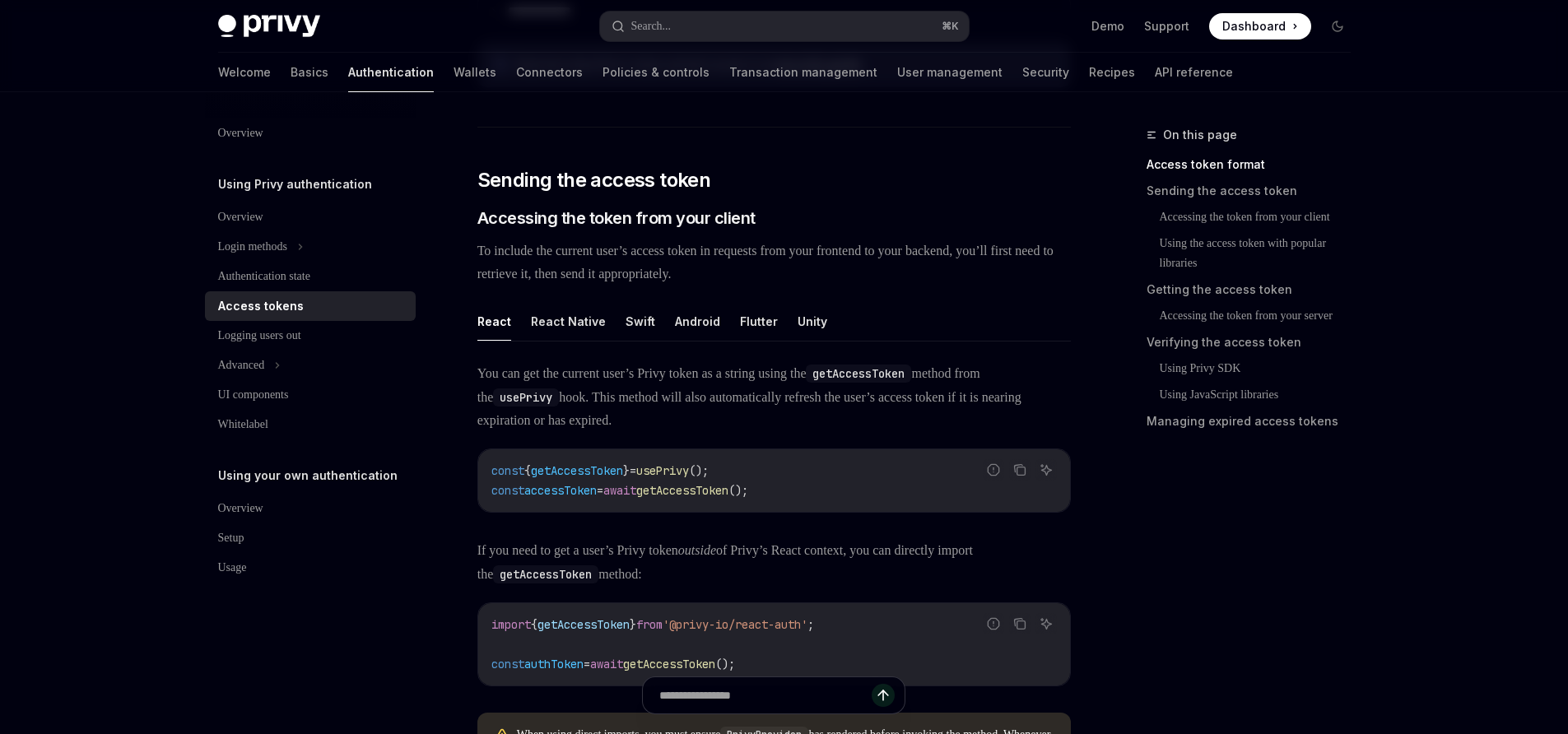
scroll to position [0, 0]
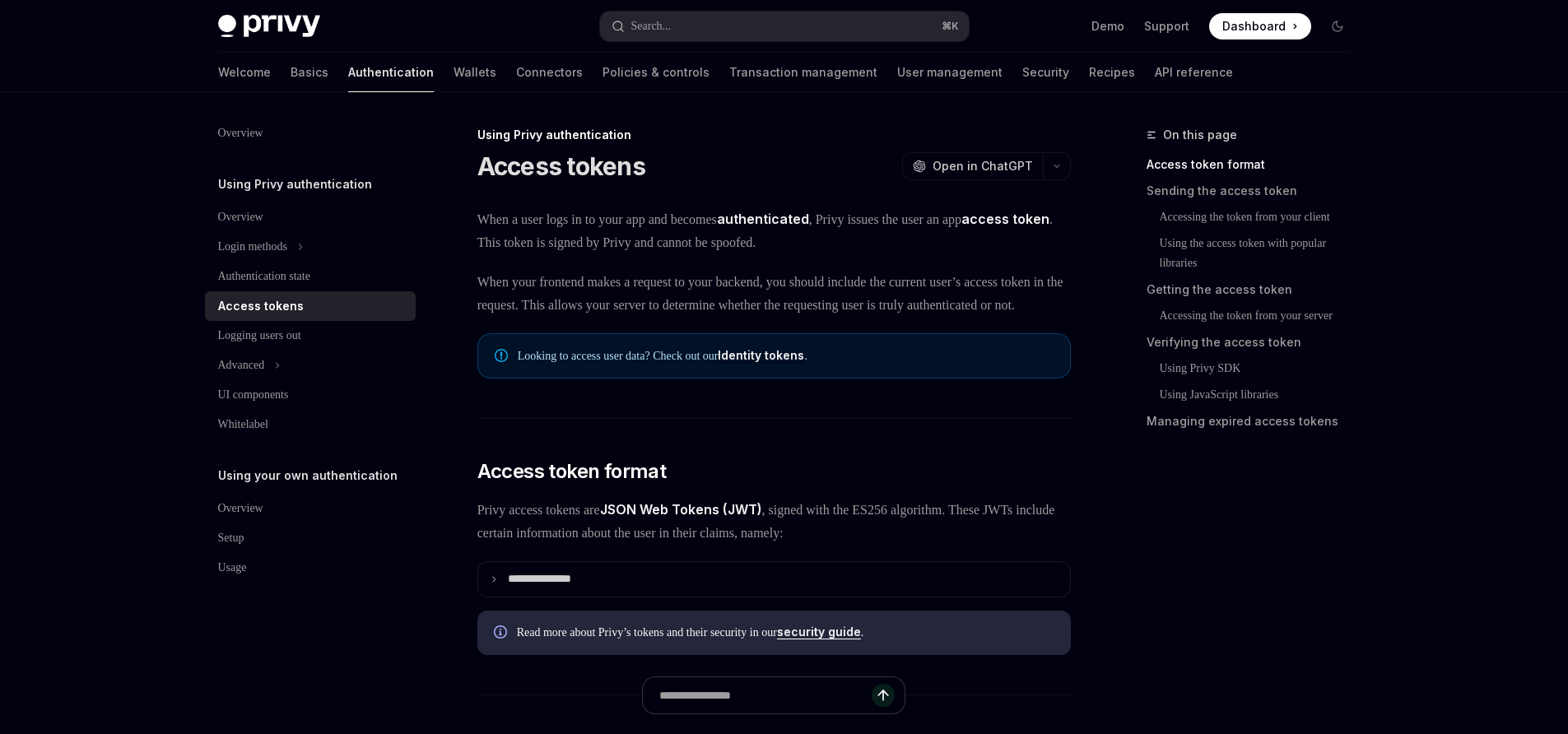
click at [536, 154] on h1 "Access tokens" at bounding box center [562, 165] width 168 height 30
click at [641, 173] on h1 "Access tokens" at bounding box center [562, 165] width 168 height 30
click at [640, 173] on h1 "Access tokens" at bounding box center [562, 165] width 168 height 30
click at [611, 138] on div "Using Privy authentication" at bounding box center [774, 134] width 593 height 16
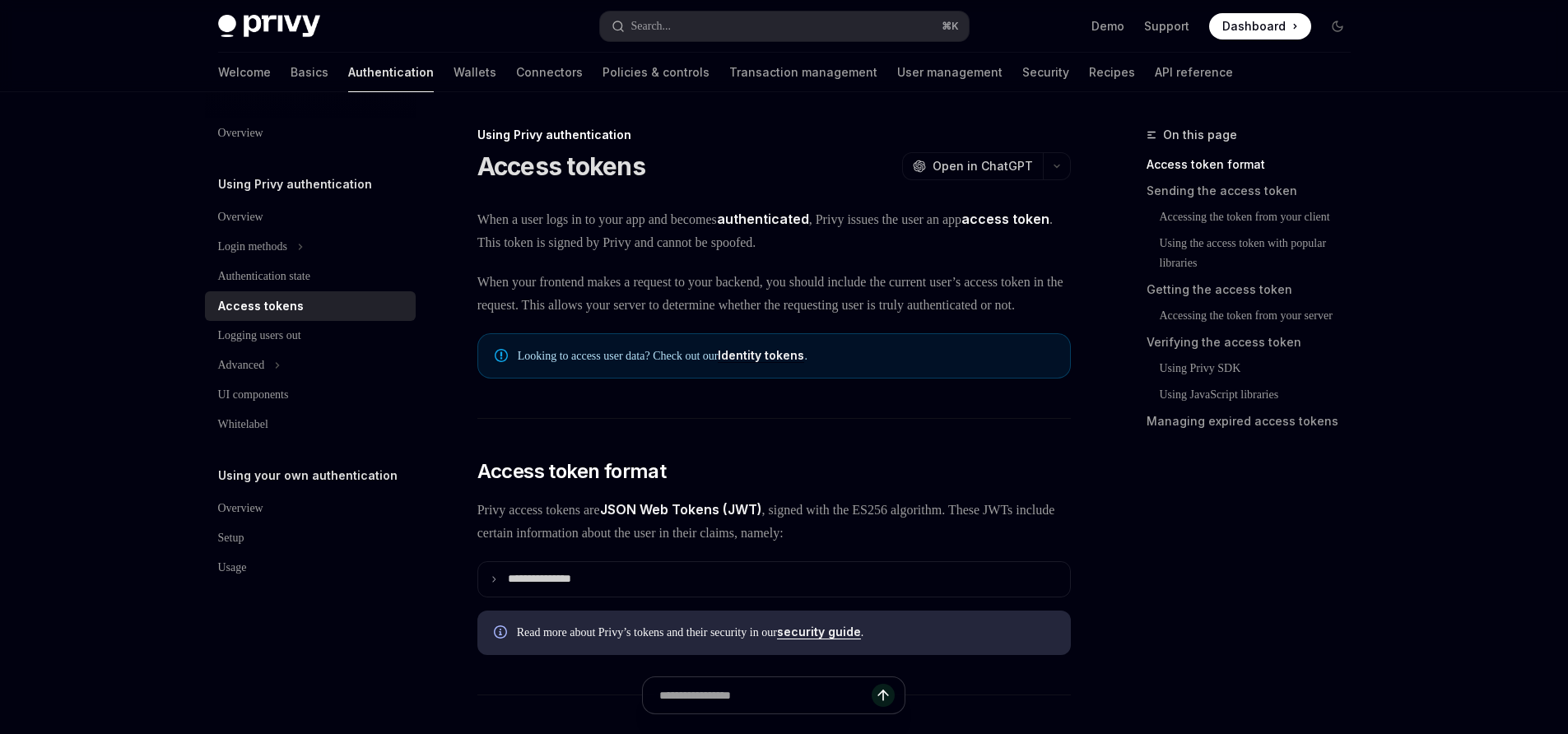
click at [287, 302] on div "Access tokens" at bounding box center [260, 305] width 86 height 20
click at [453, 69] on link "Wallets" at bounding box center [474, 72] width 42 height 40
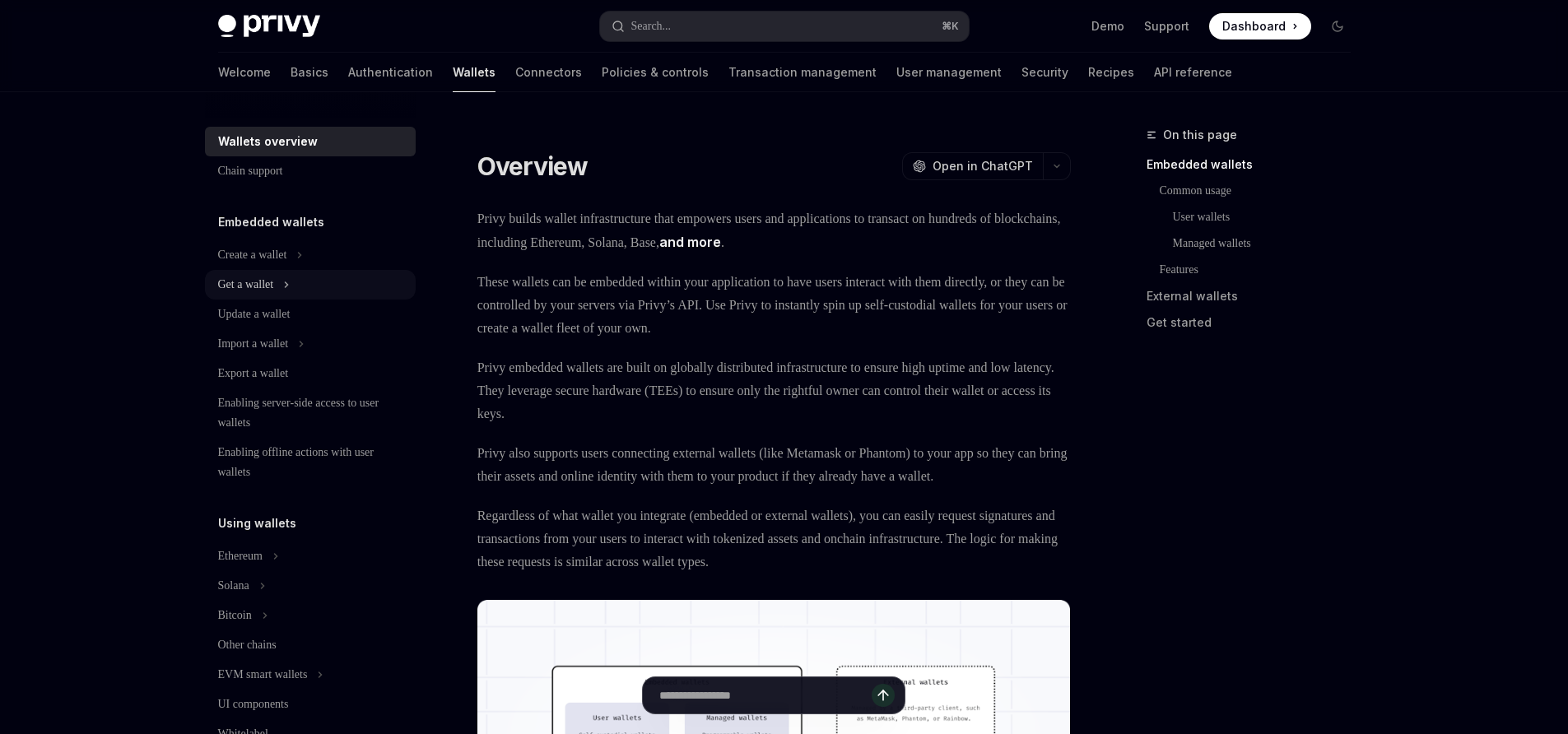
click at [289, 291] on icon at bounding box center [287, 284] width 7 height 20
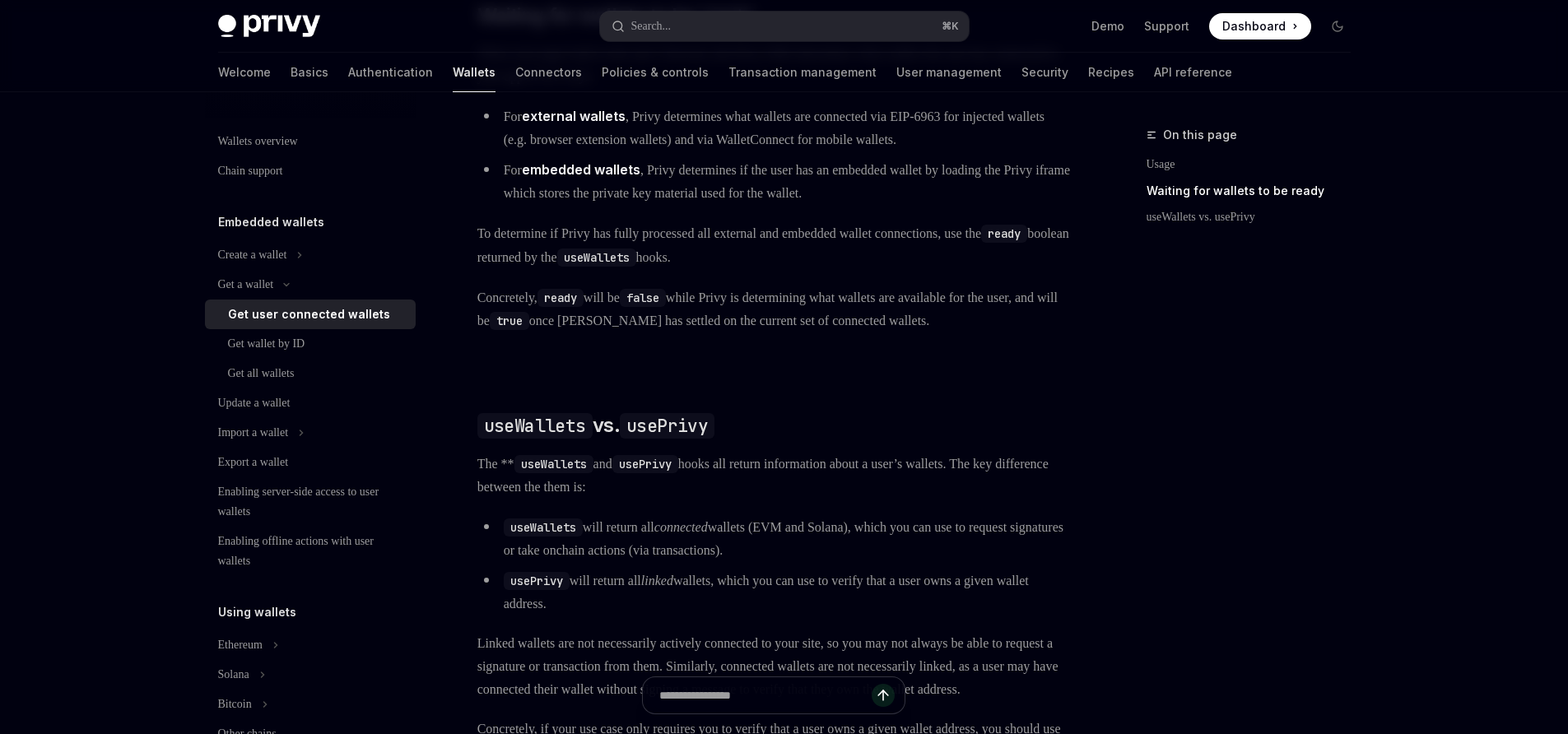
scroll to position [1166, 0]
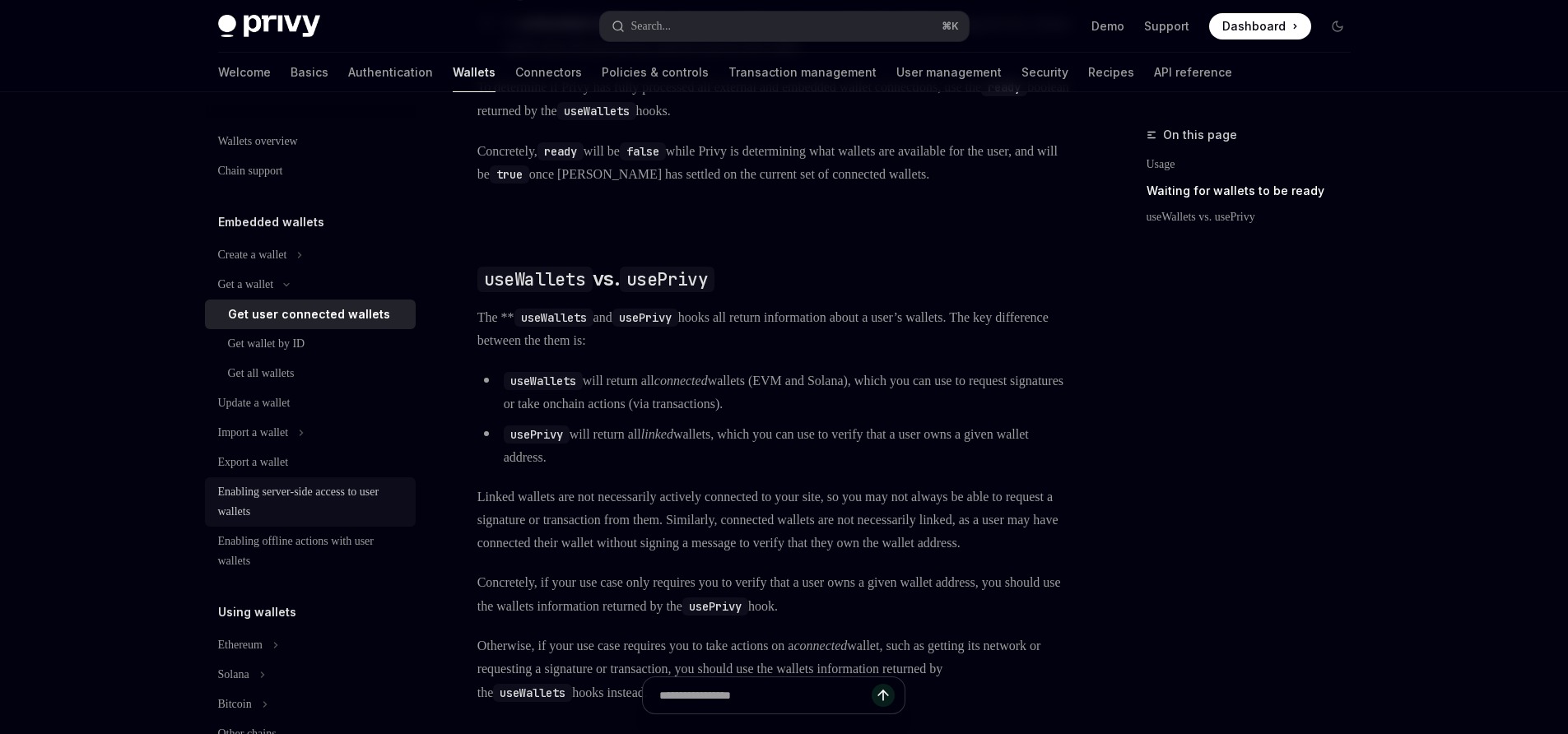
click at [268, 490] on div "Enabling server-side access to user wallets" at bounding box center [311, 501] width 188 height 40
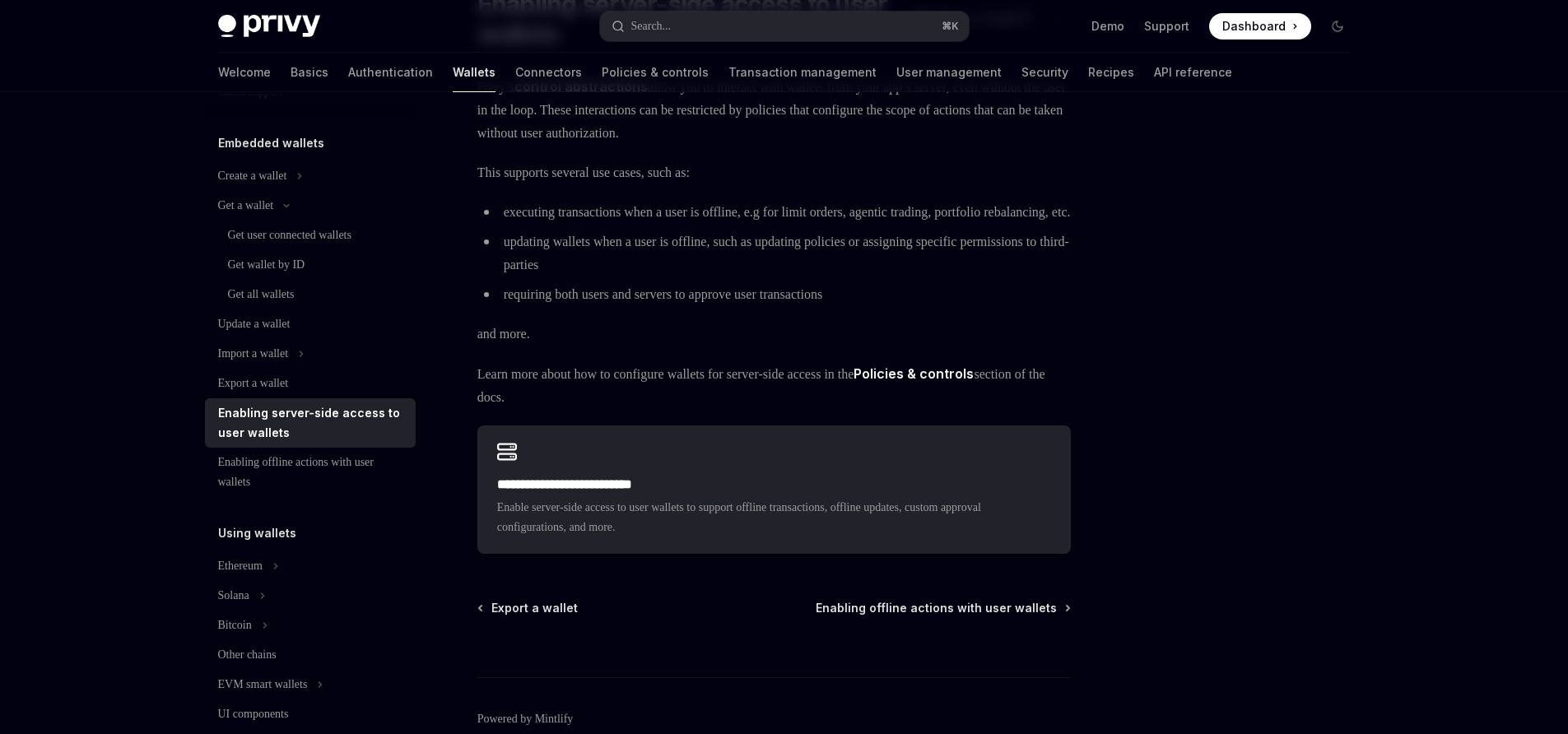
scroll to position [81, 0]
click at [262, 592] on button "Solana" at bounding box center [311, 594] width 210 height 30
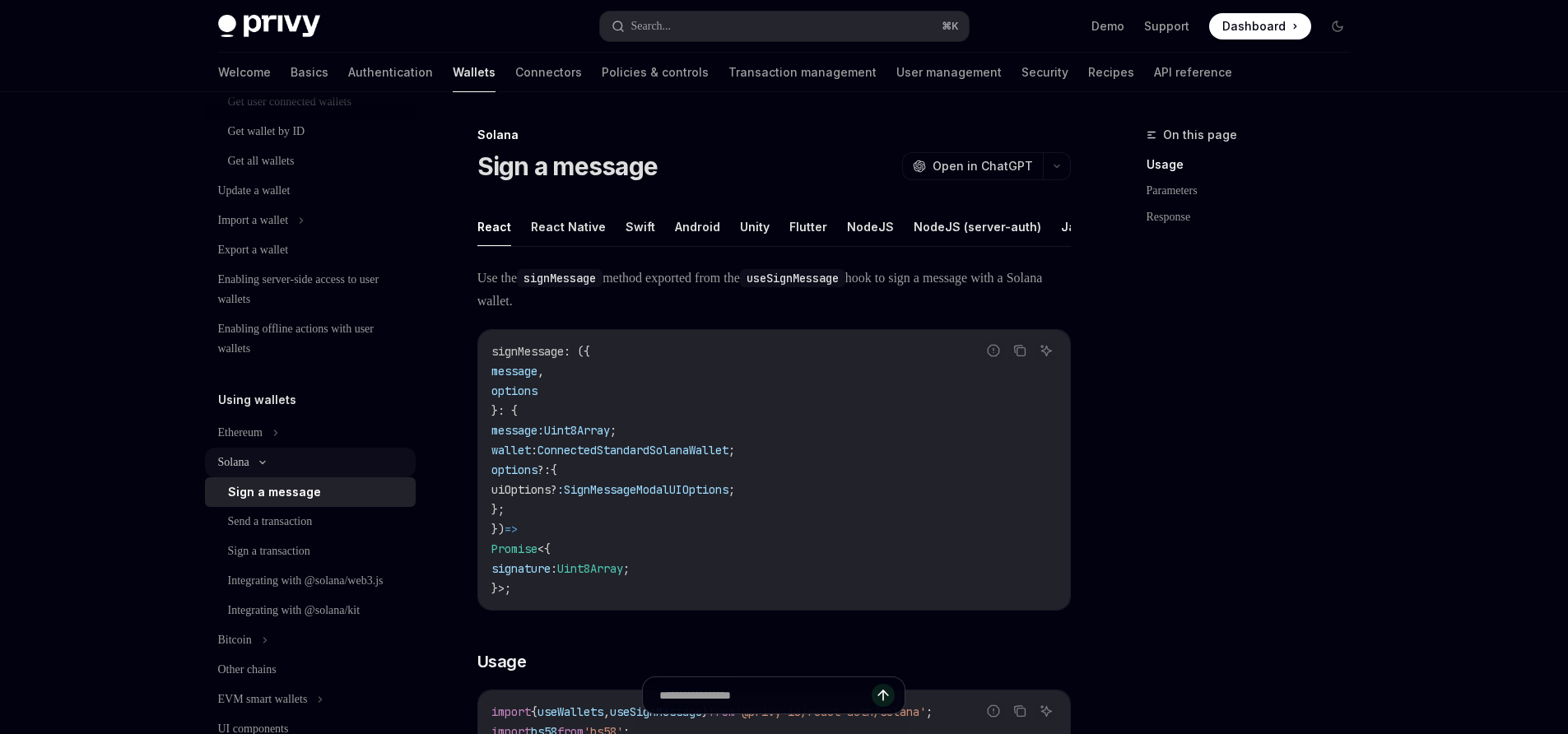
scroll to position [224, 0]
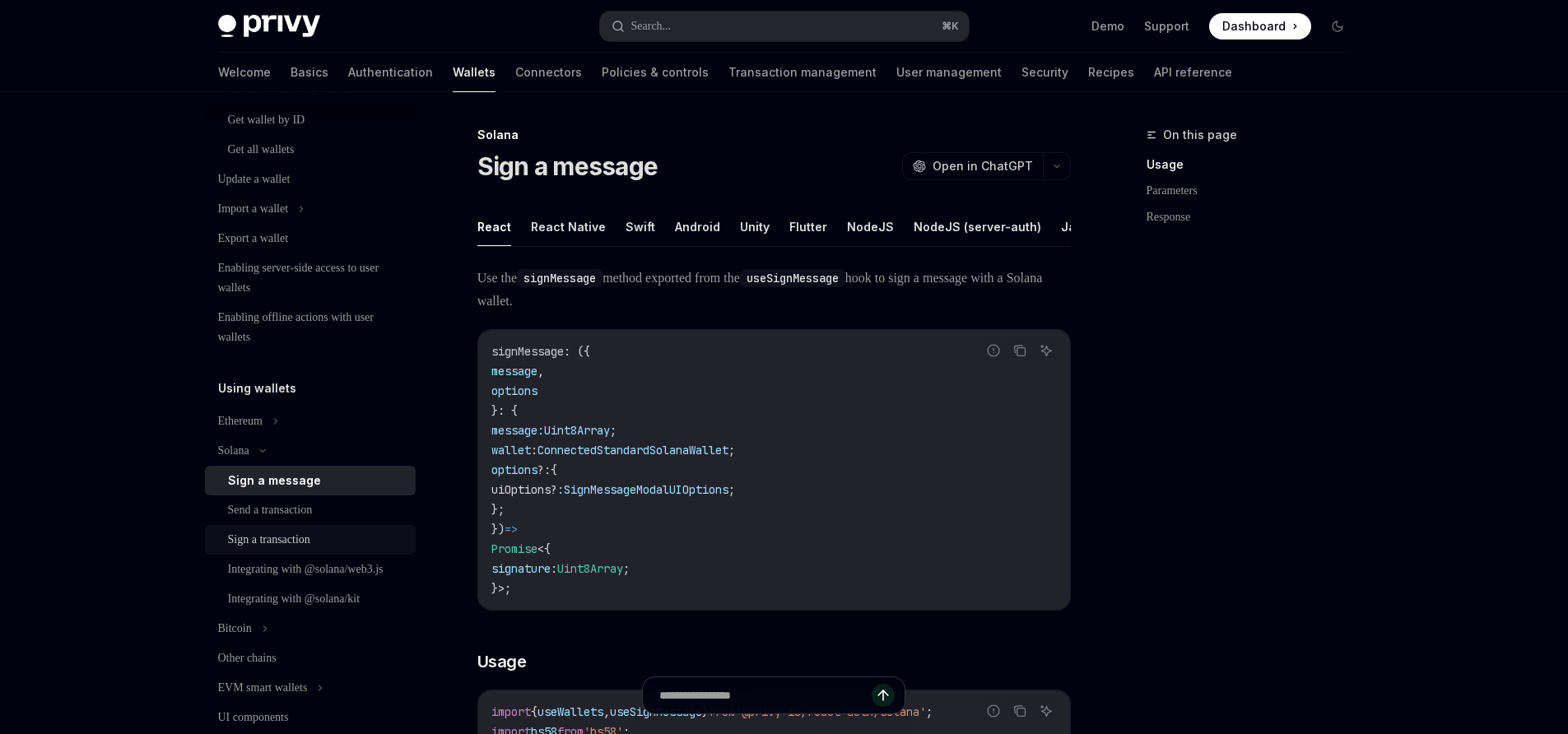
click at [301, 537] on div "Sign a transaction" at bounding box center [269, 540] width 82 height 20
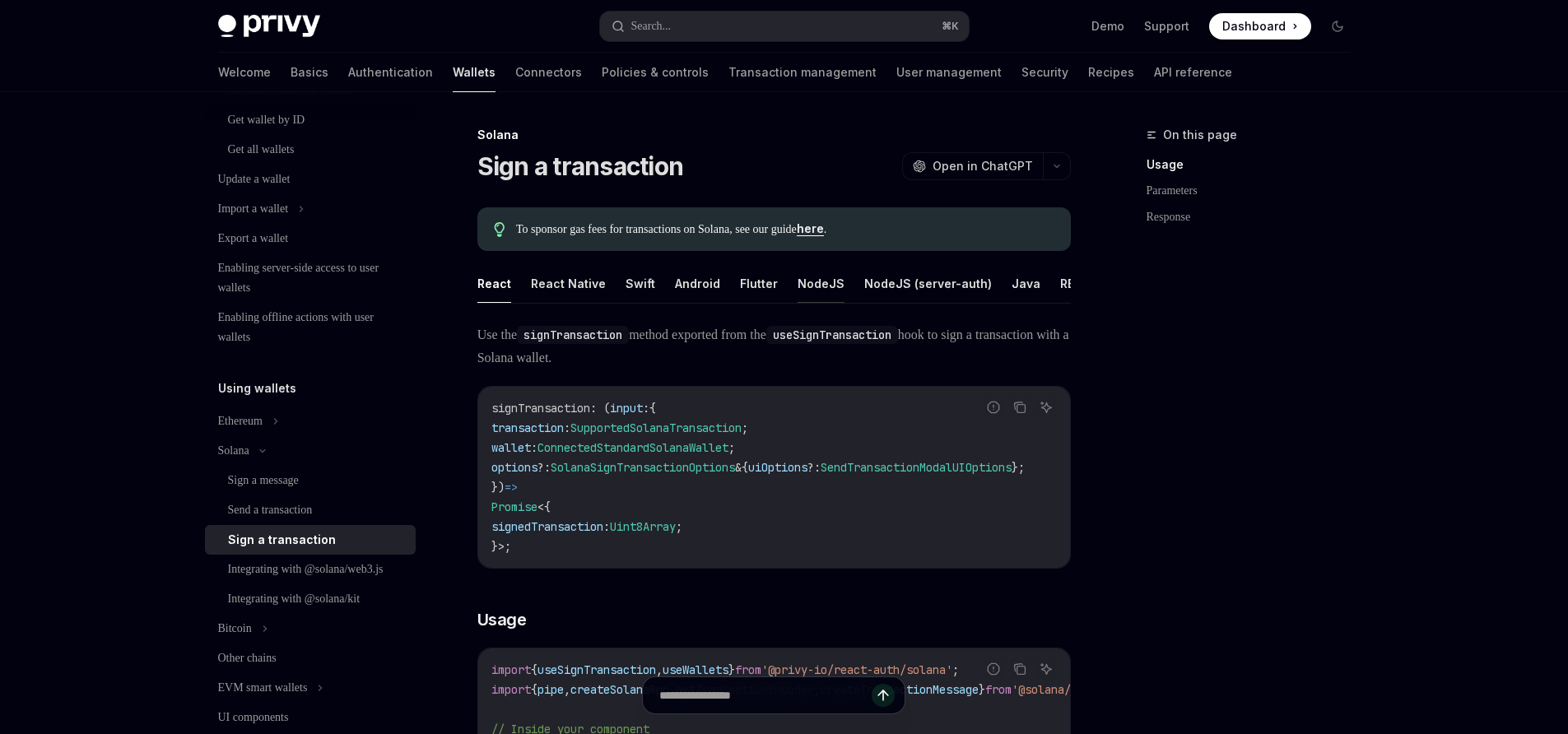
click at [798, 284] on button "NodeJS" at bounding box center [820, 283] width 47 height 39
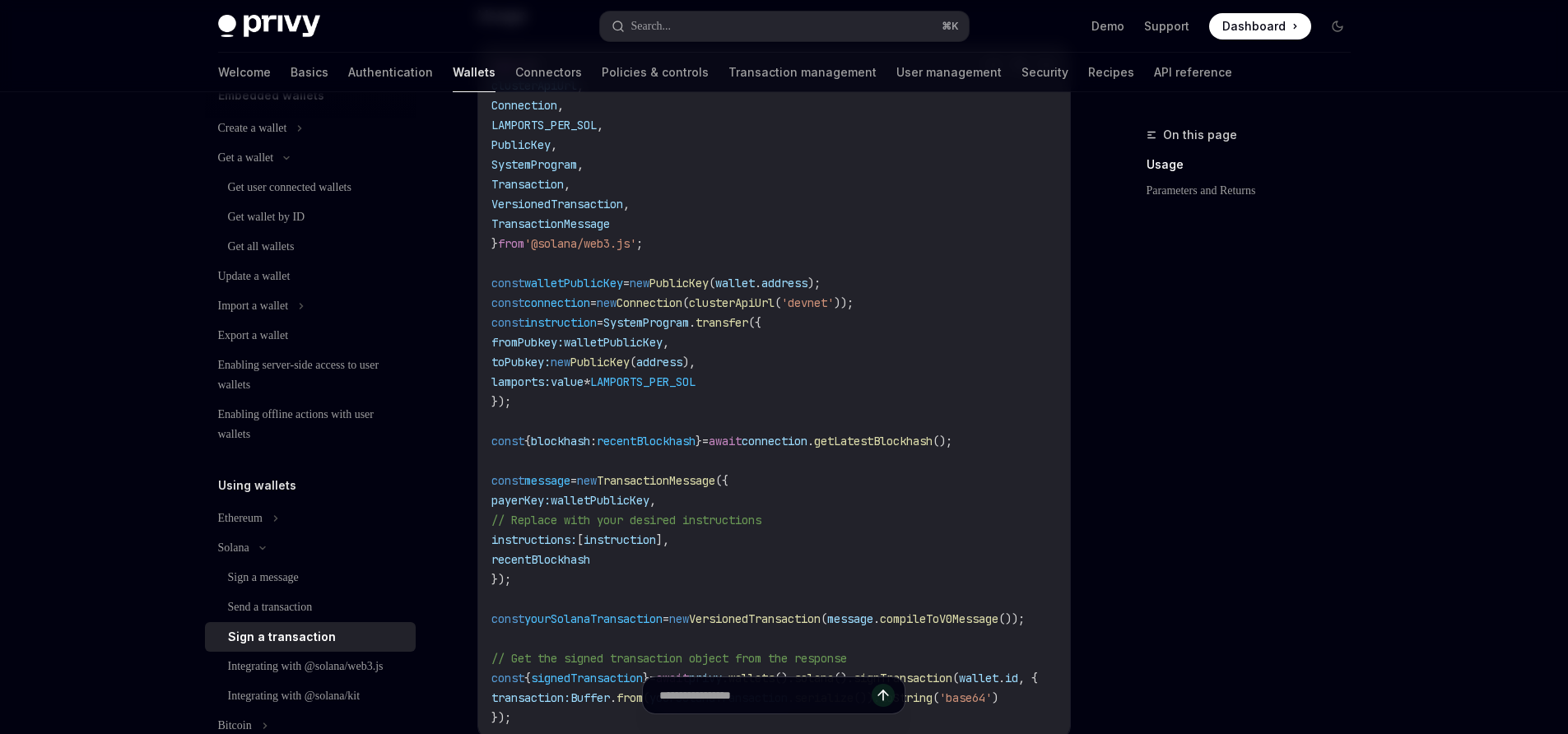
scroll to position [92, 0]
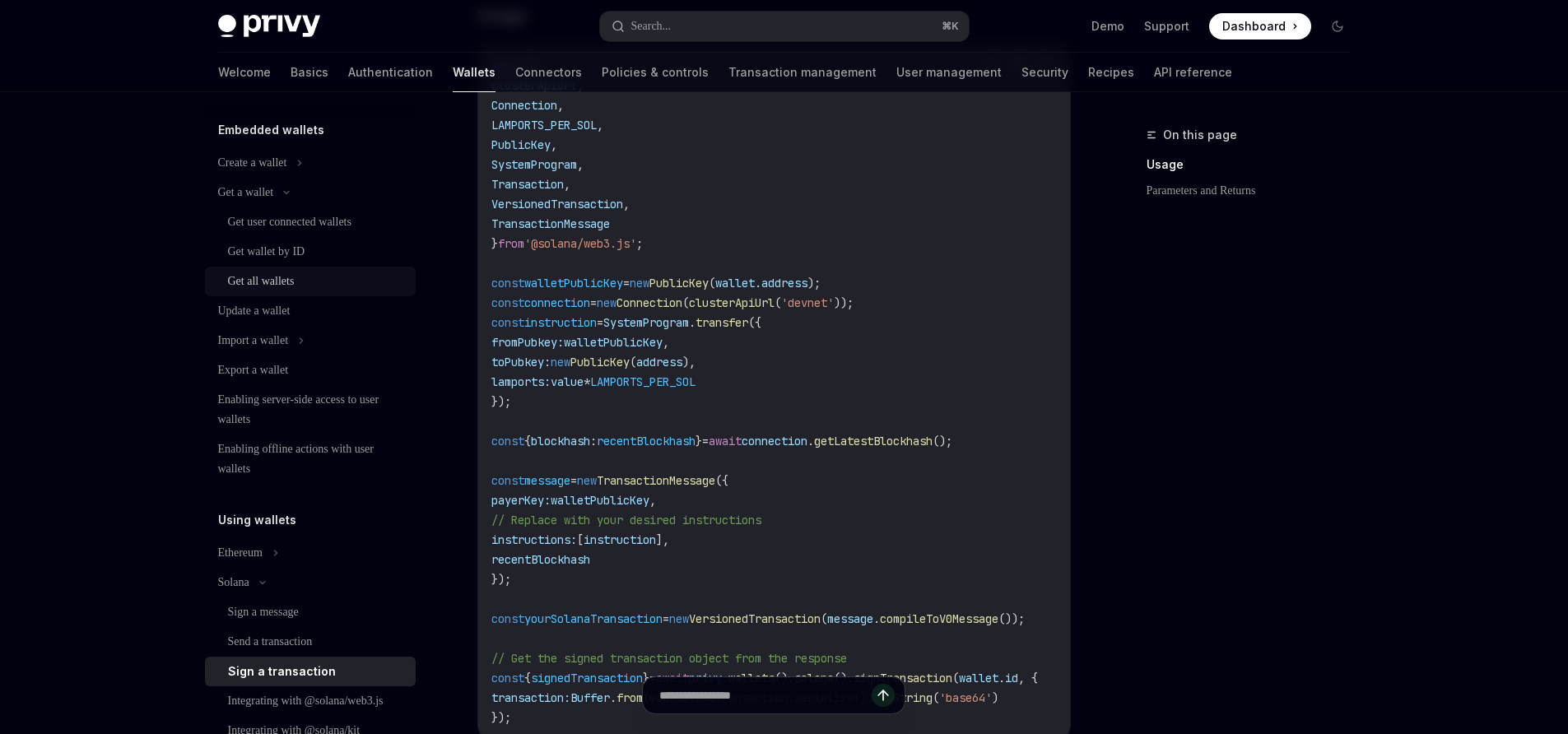
click at [276, 281] on div "Get all wallets" at bounding box center [261, 281] width 67 height 20
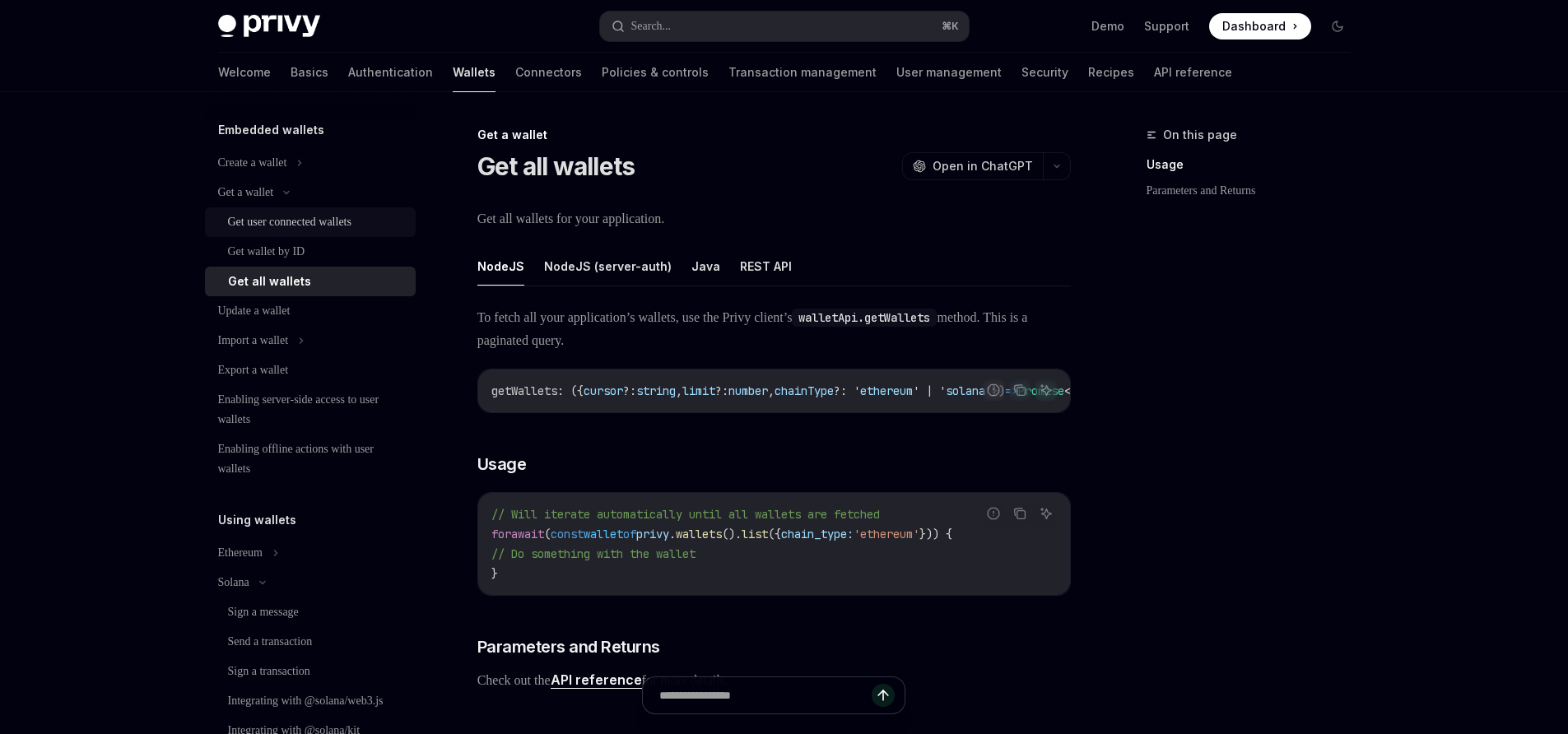
click at [238, 226] on div "Get user connected wallets" at bounding box center [289, 221] width 123 height 20
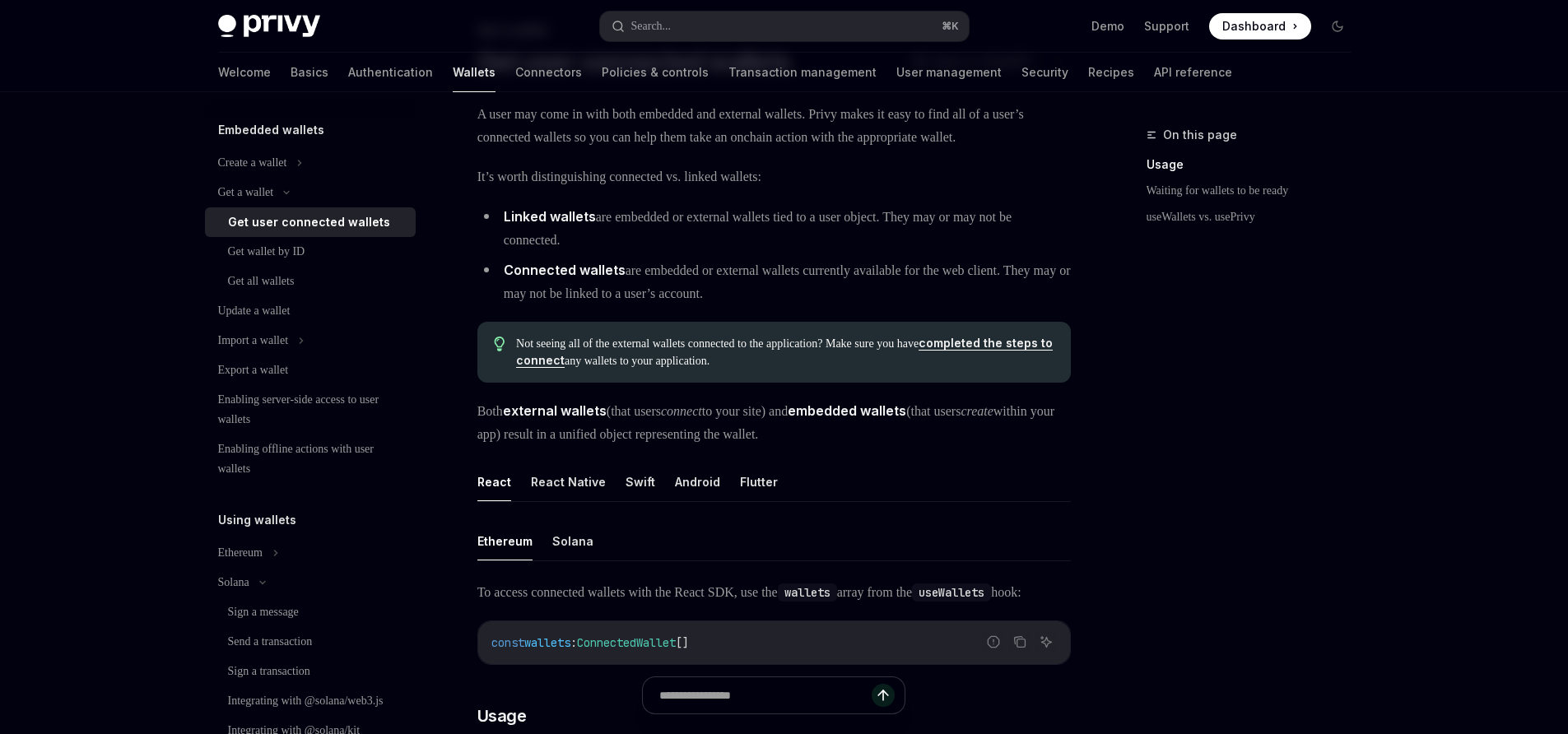
scroll to position [321, 0]
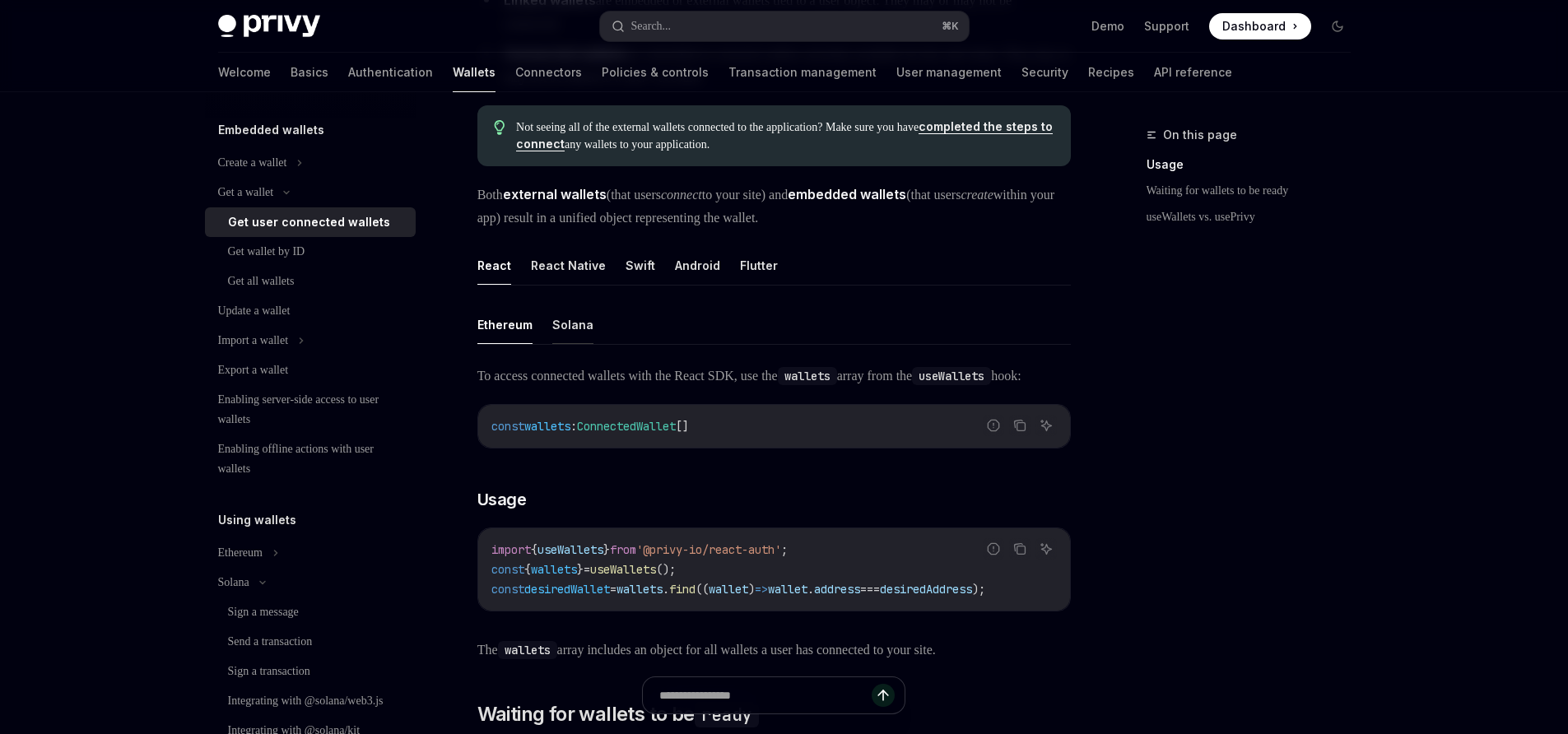
click at [556, 340] on button "Solana" at bounding box center [573, 325] width 41 height 39
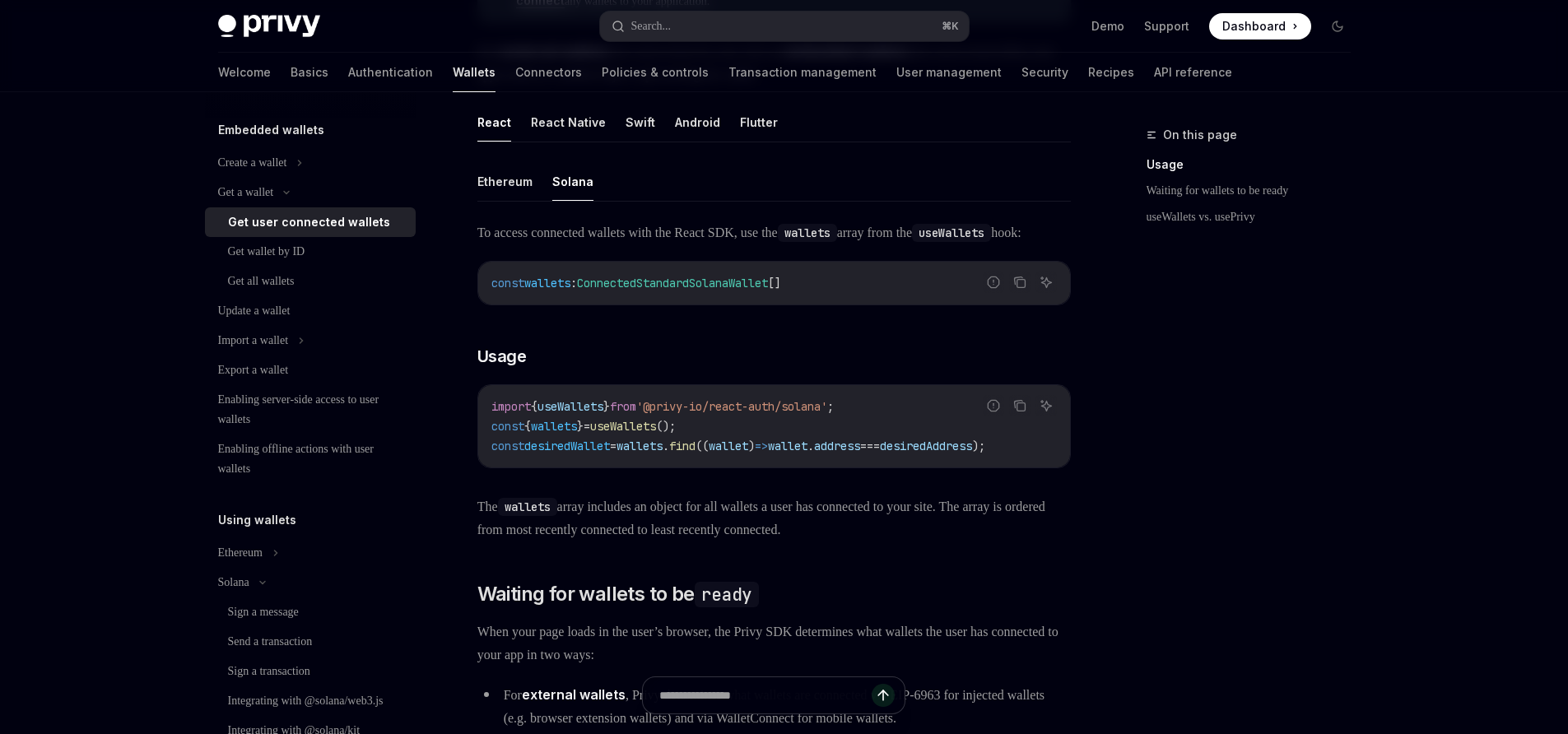
scroll to position [468, 0]
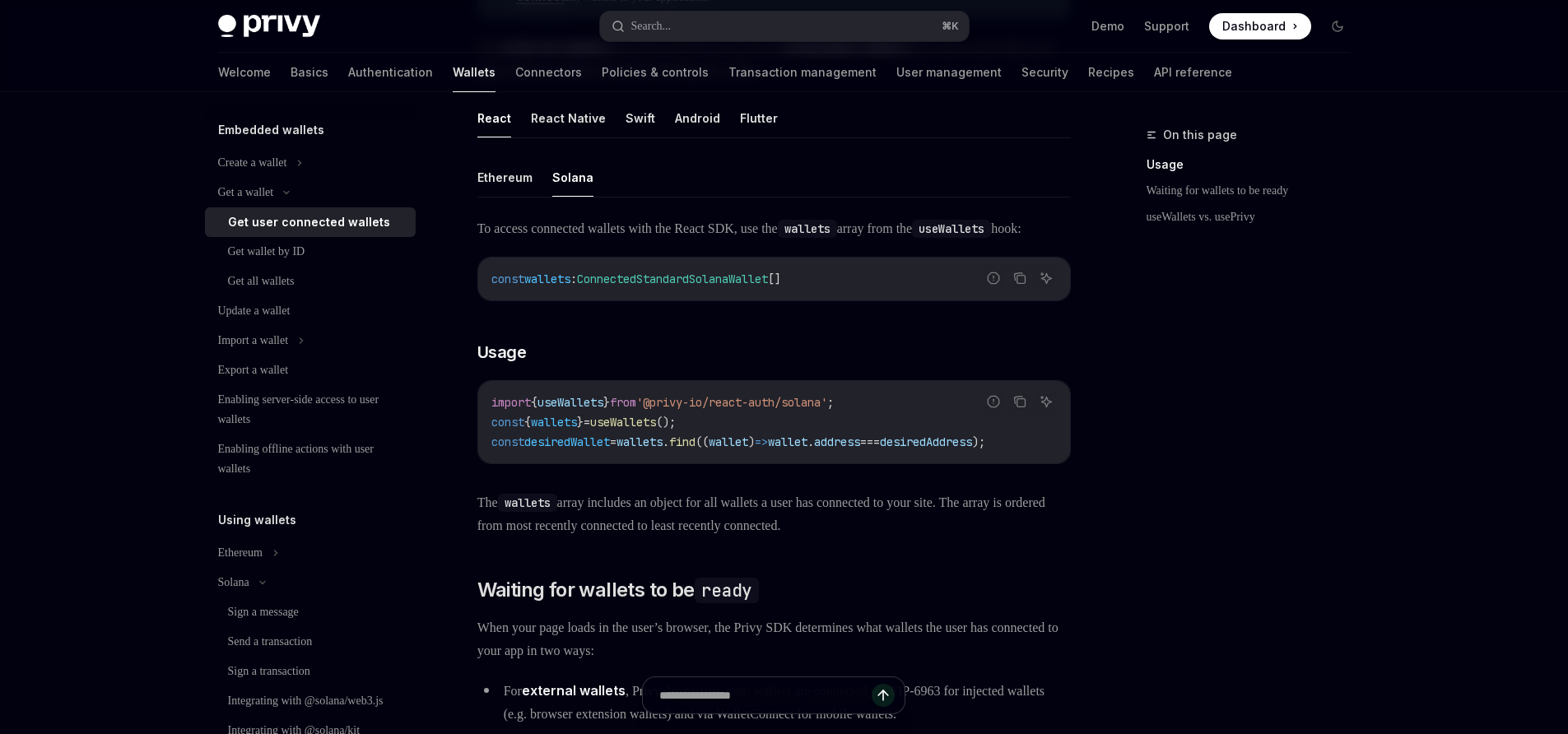
click at [1256, 471] on div "On this page Usage Waiting for wallets to be ready useWallets vs. usePrivy" at bounding box center [1238, 429] width 250 height 609
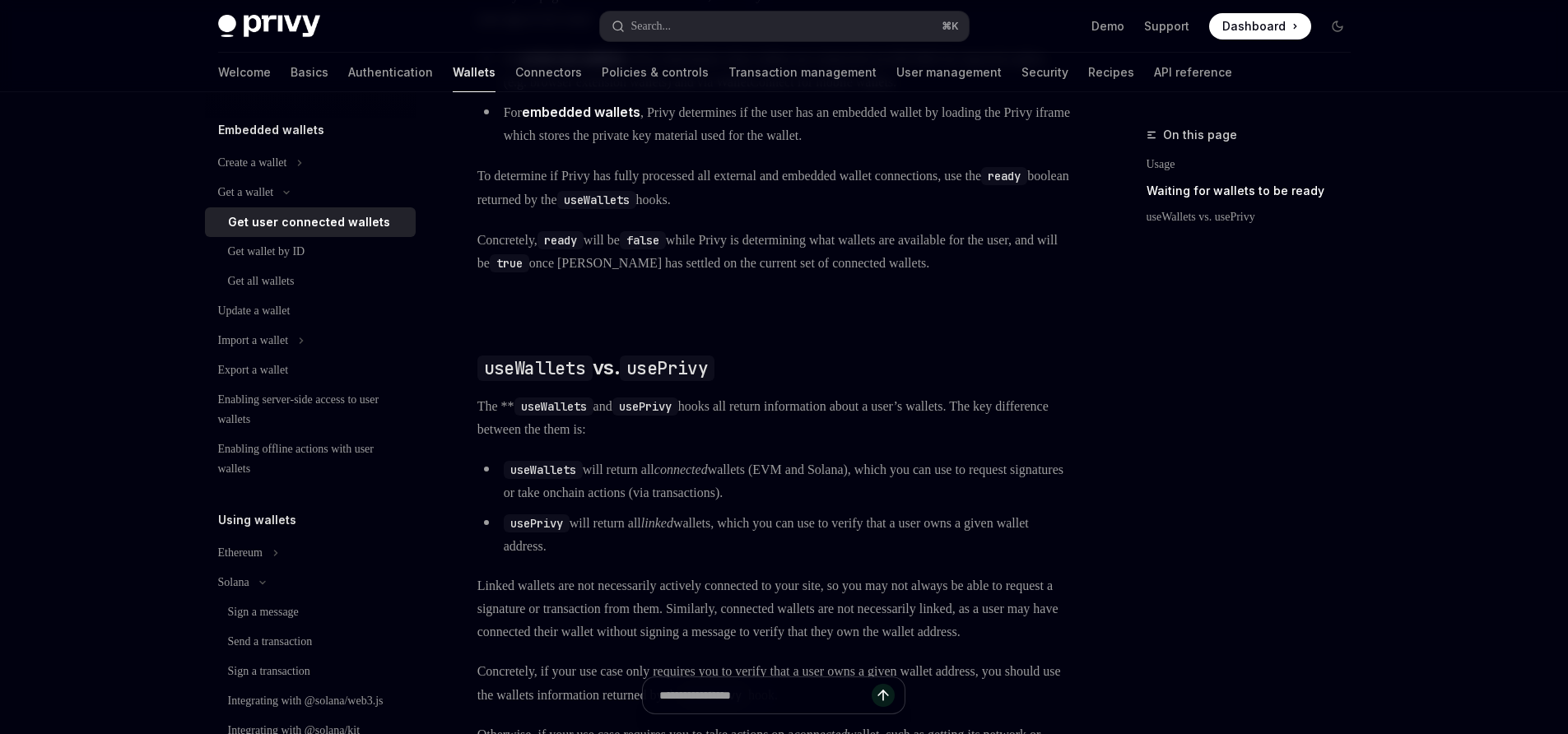
scroll to position [1086, 0]
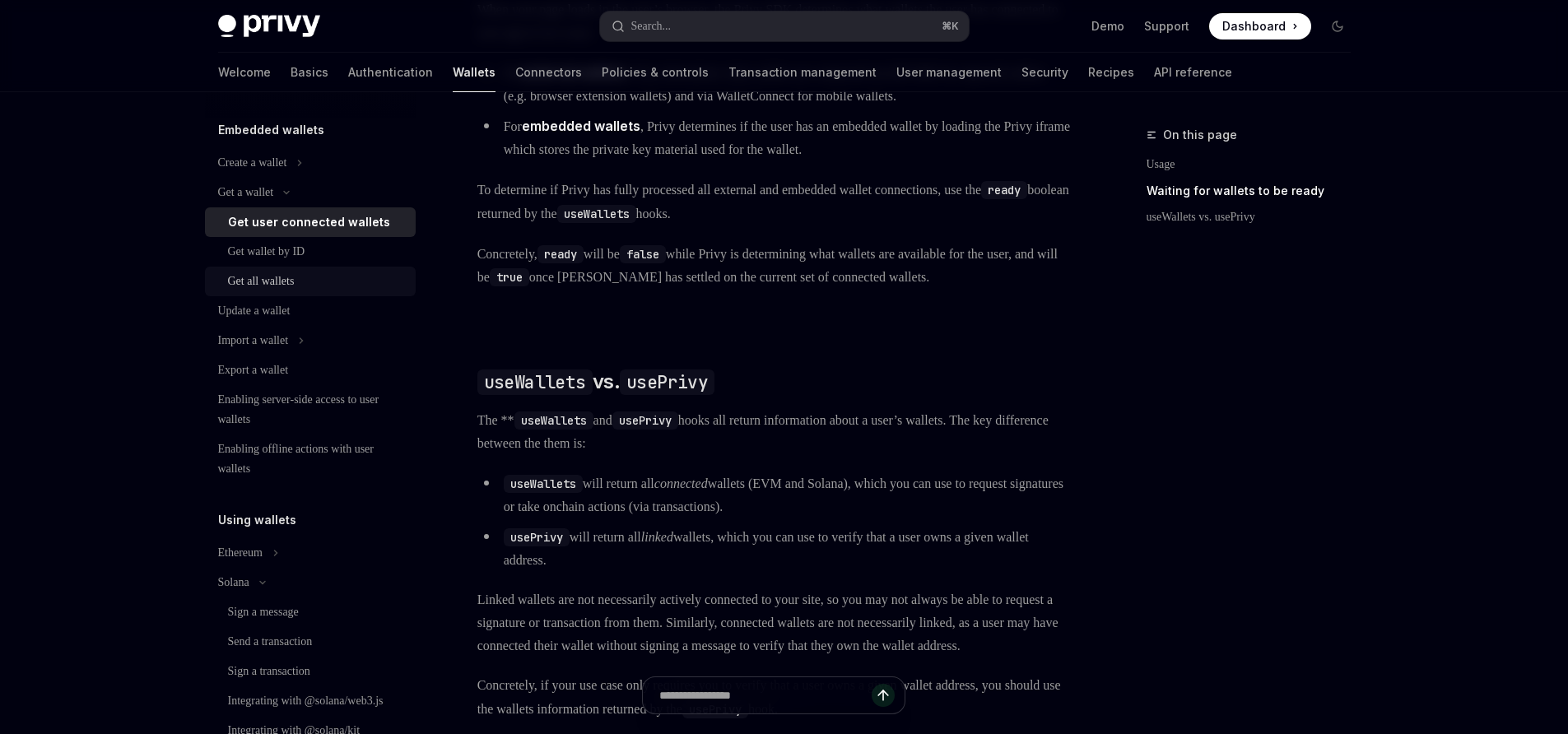
click at [294, 272] on div "Get all wallets" at bounding box center [261, 281] width 67 height 20
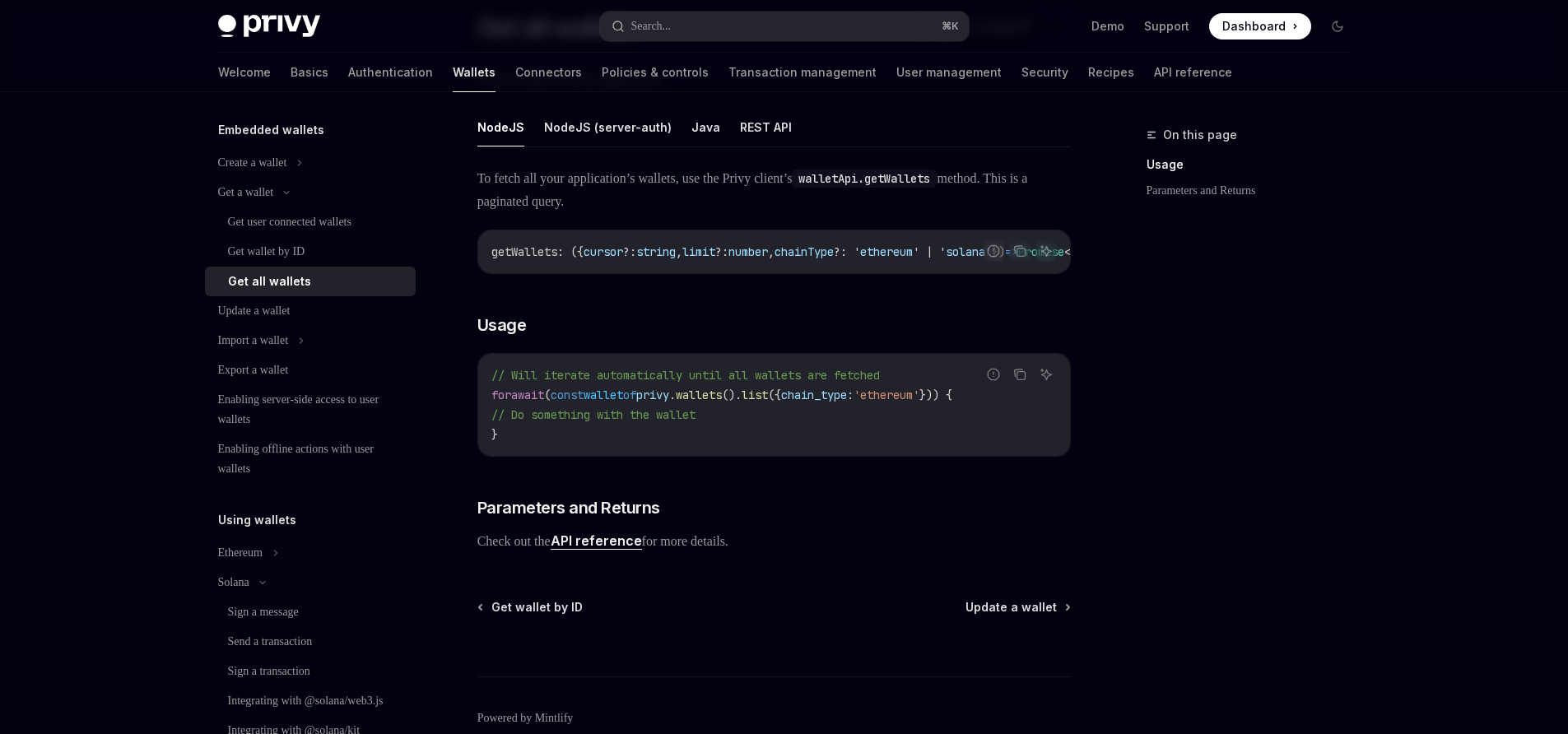
scroll to position [148, 0]
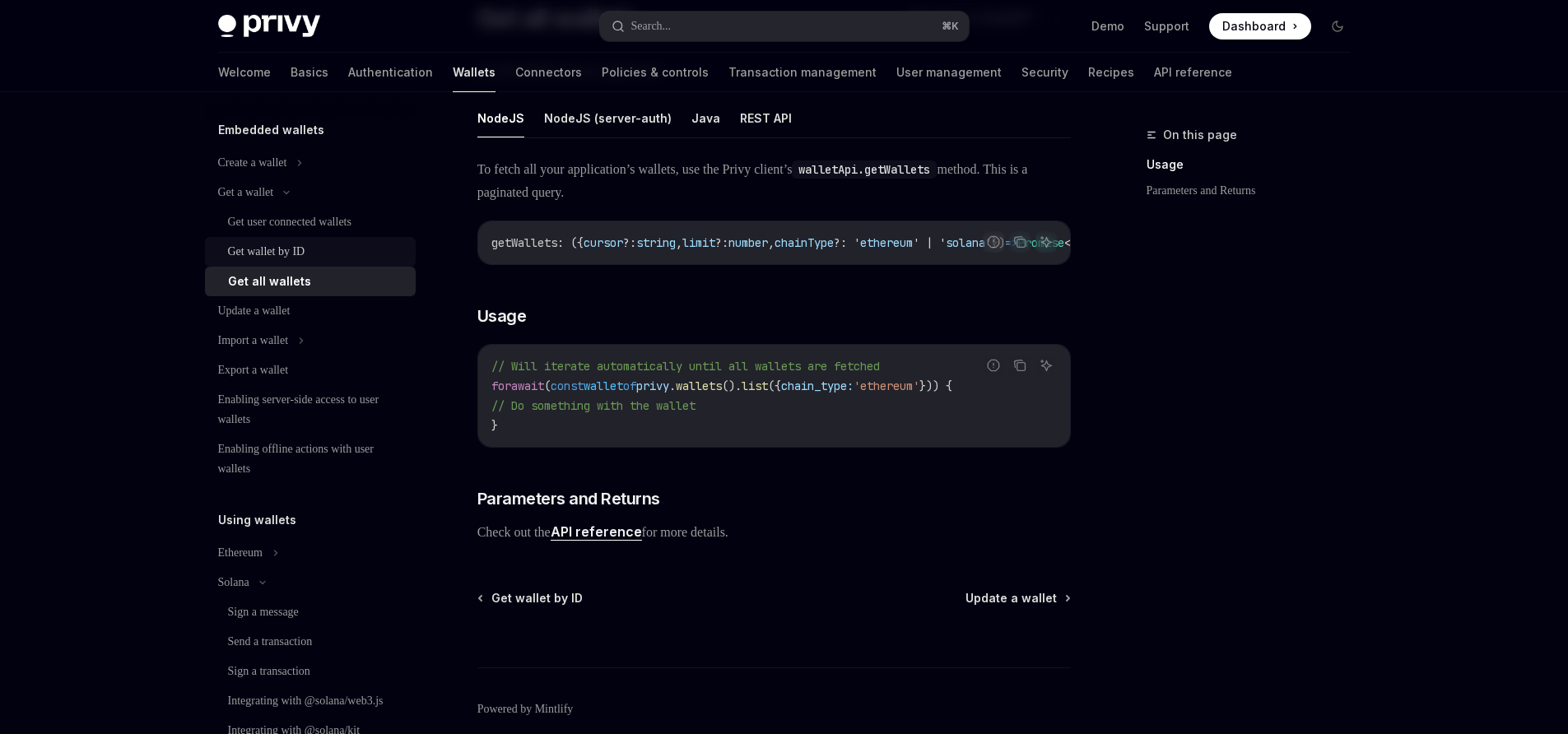
click at [238, 249] on div "Get wallet by ID" at bounding box center [266, 251] width 77 height 20
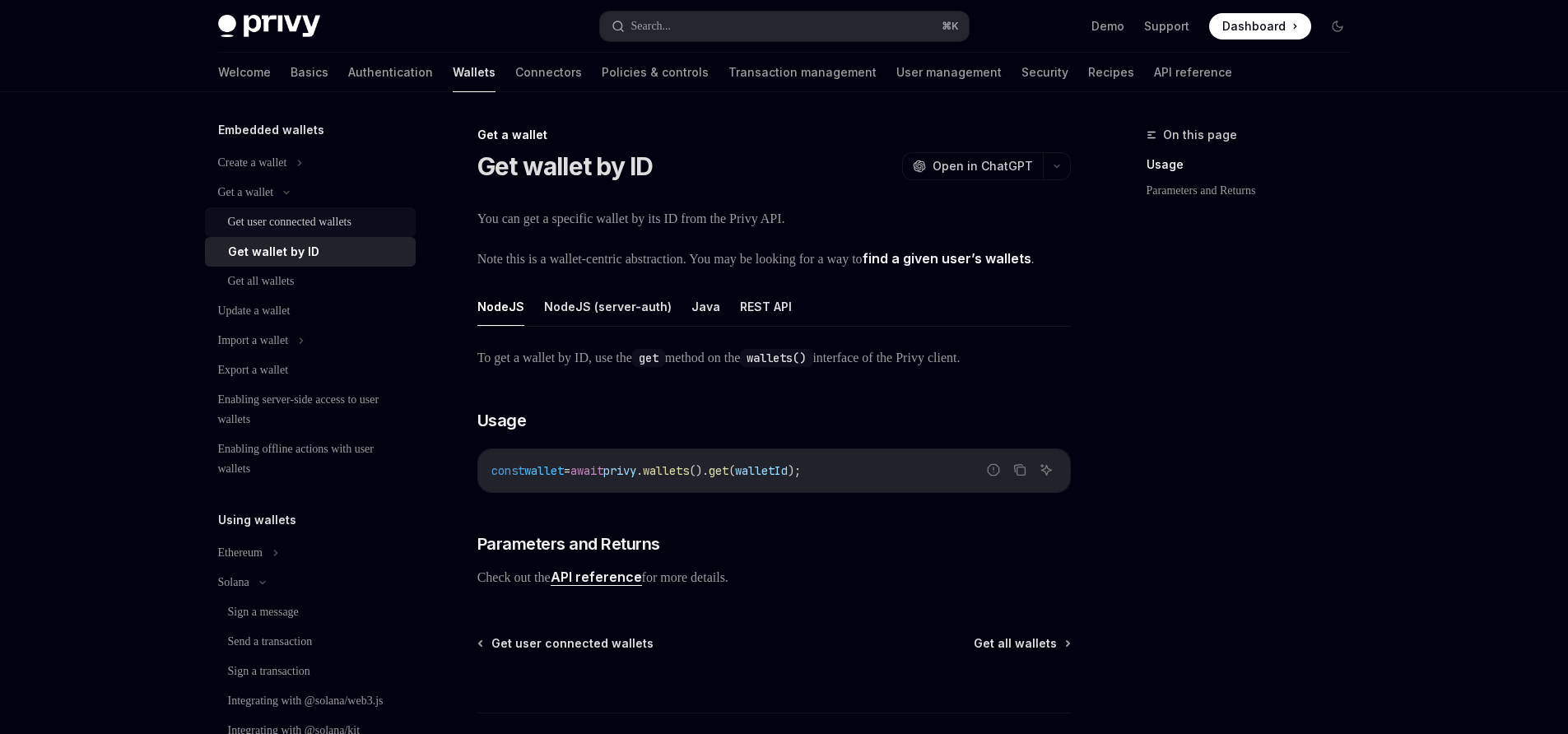
click at [342, 222] on div "Get user connected wallets" at bounding box center [289, 221] width 123 height 20
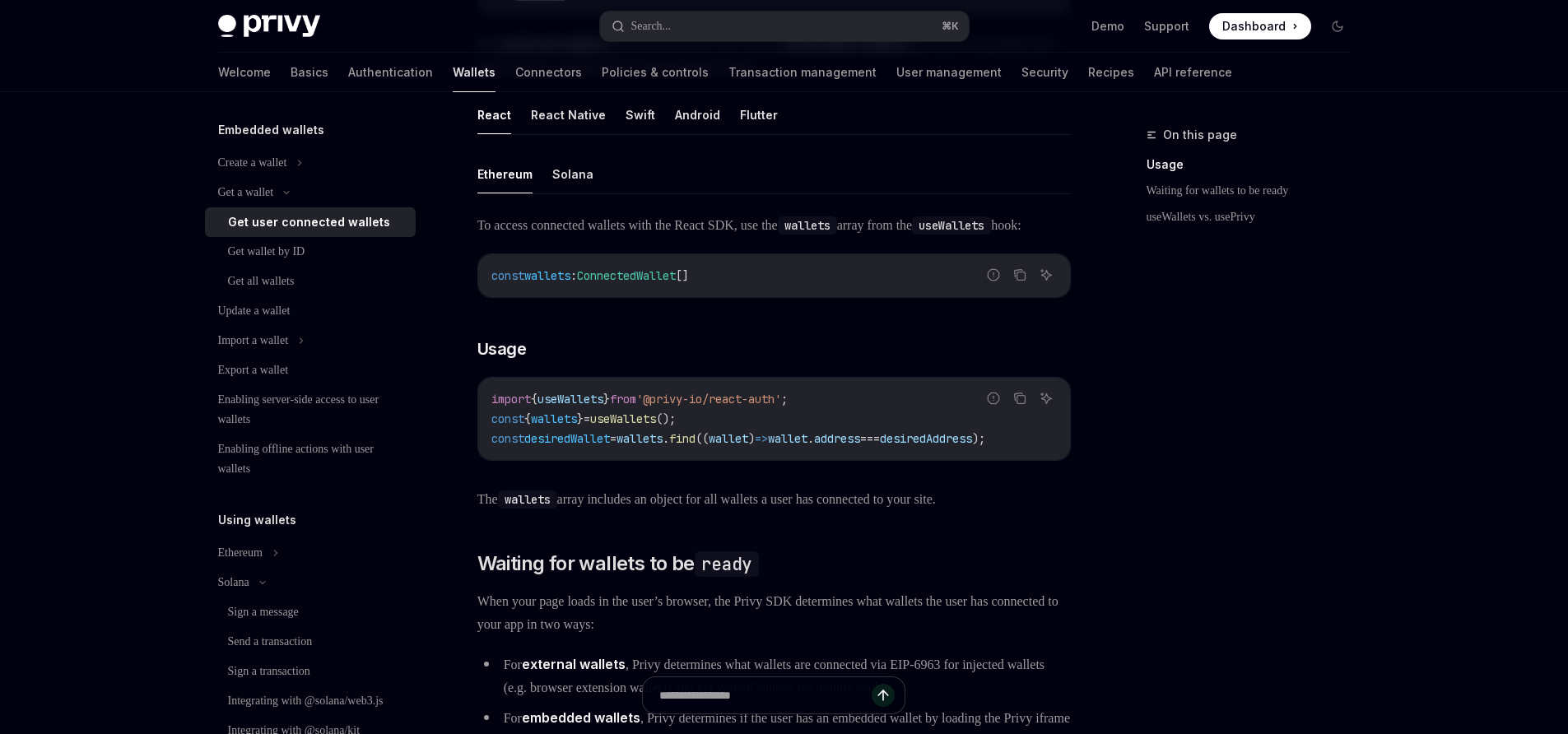
scroll to position [477, 0]
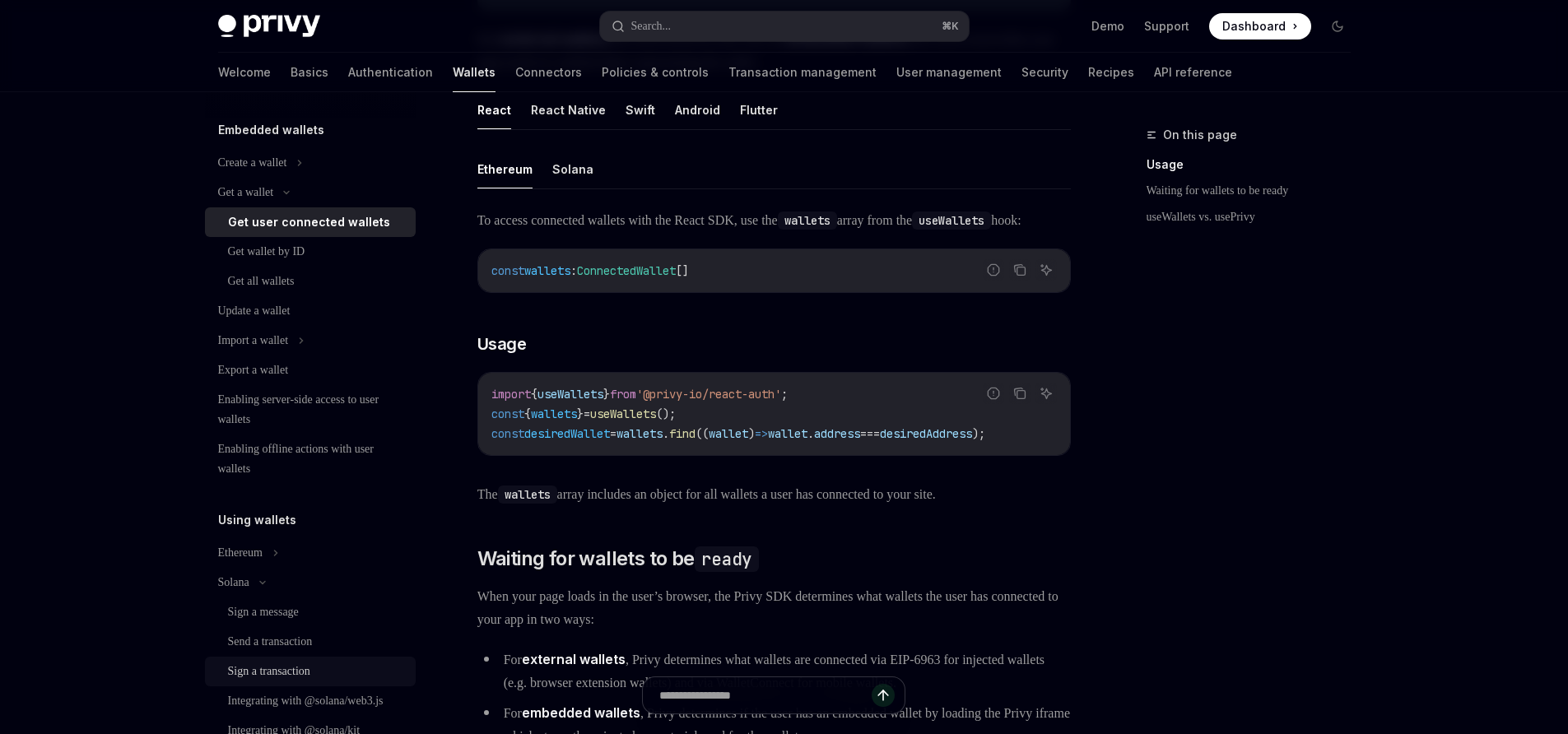
click at [255, 678] on div "Sign a transaction" at bounding box center [269, 671] width 82 height 20
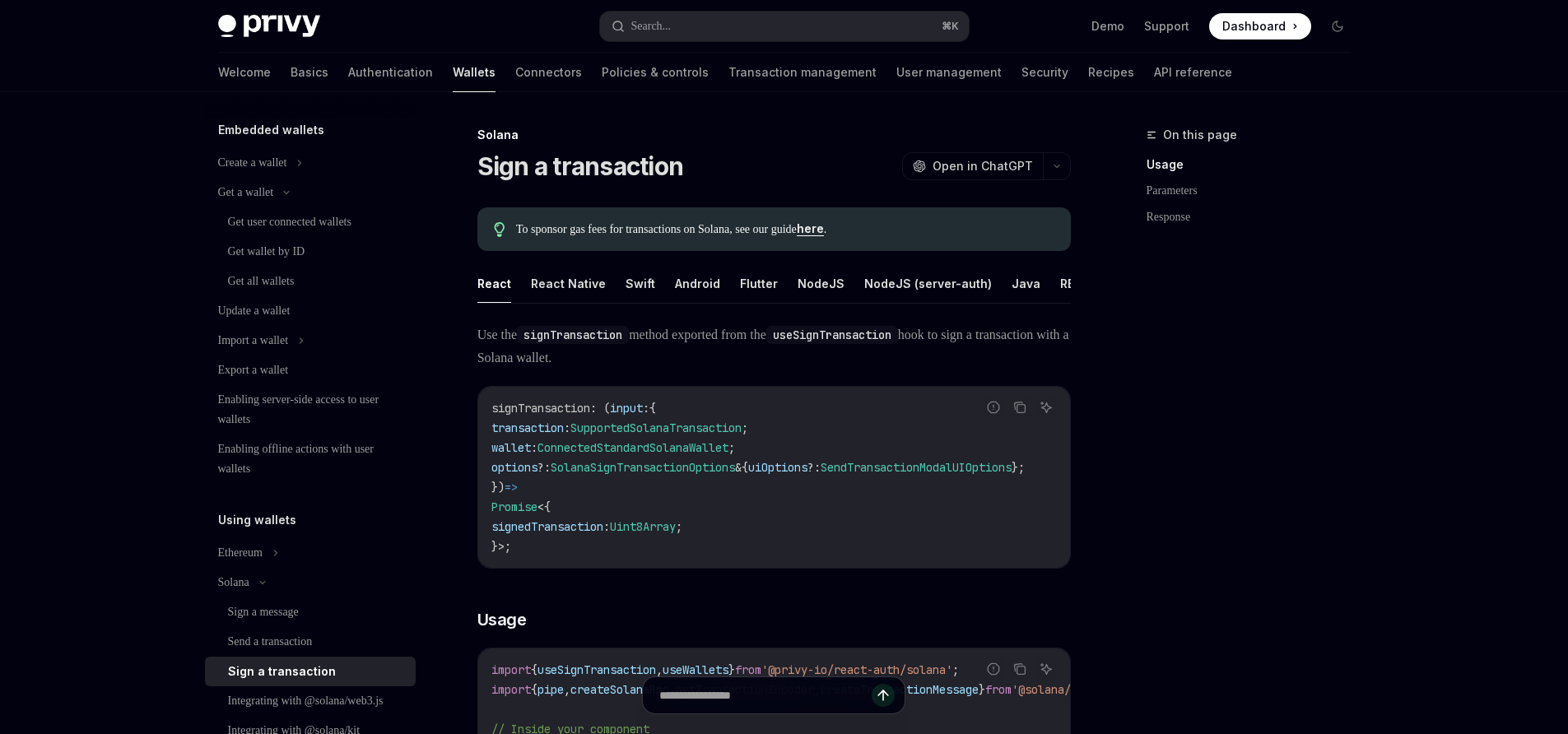
type textarea "*"
click at [1221, 562] on div "On this page Usage Parameters Response" at bounding box center [1238, 429] width 250 height 609
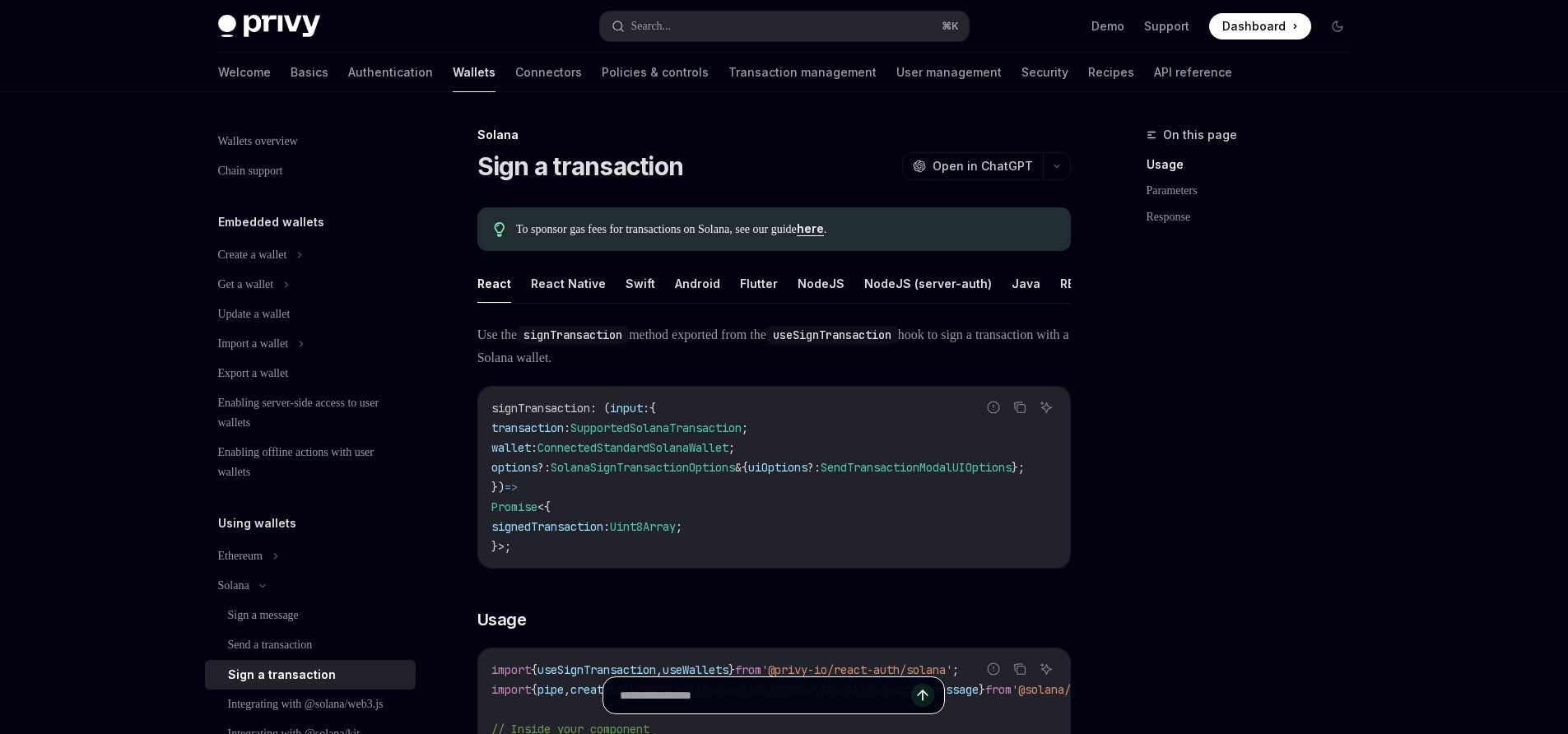
click at [782, 686] on input "Ask a question..." at bounding box center [764, 695] width 291 height 36
type input "*"
type input "**********"
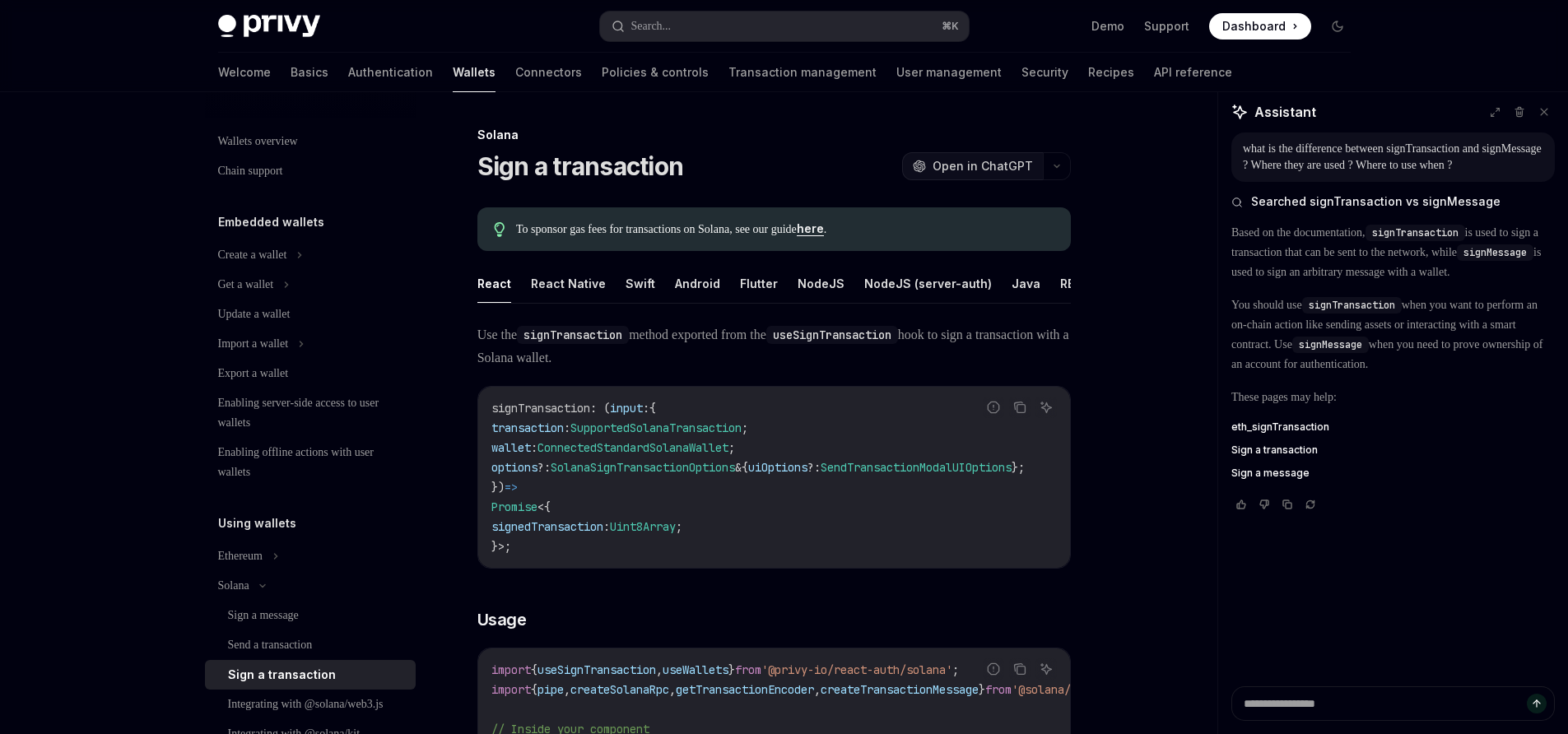
click at [1001, 169] on span "Open in ChatGPT" at bounding box center [983, 165] width 100 height 16
click at [298, 616] on div "Sign a message" at bounding box center [263, 615] width 70 height 20
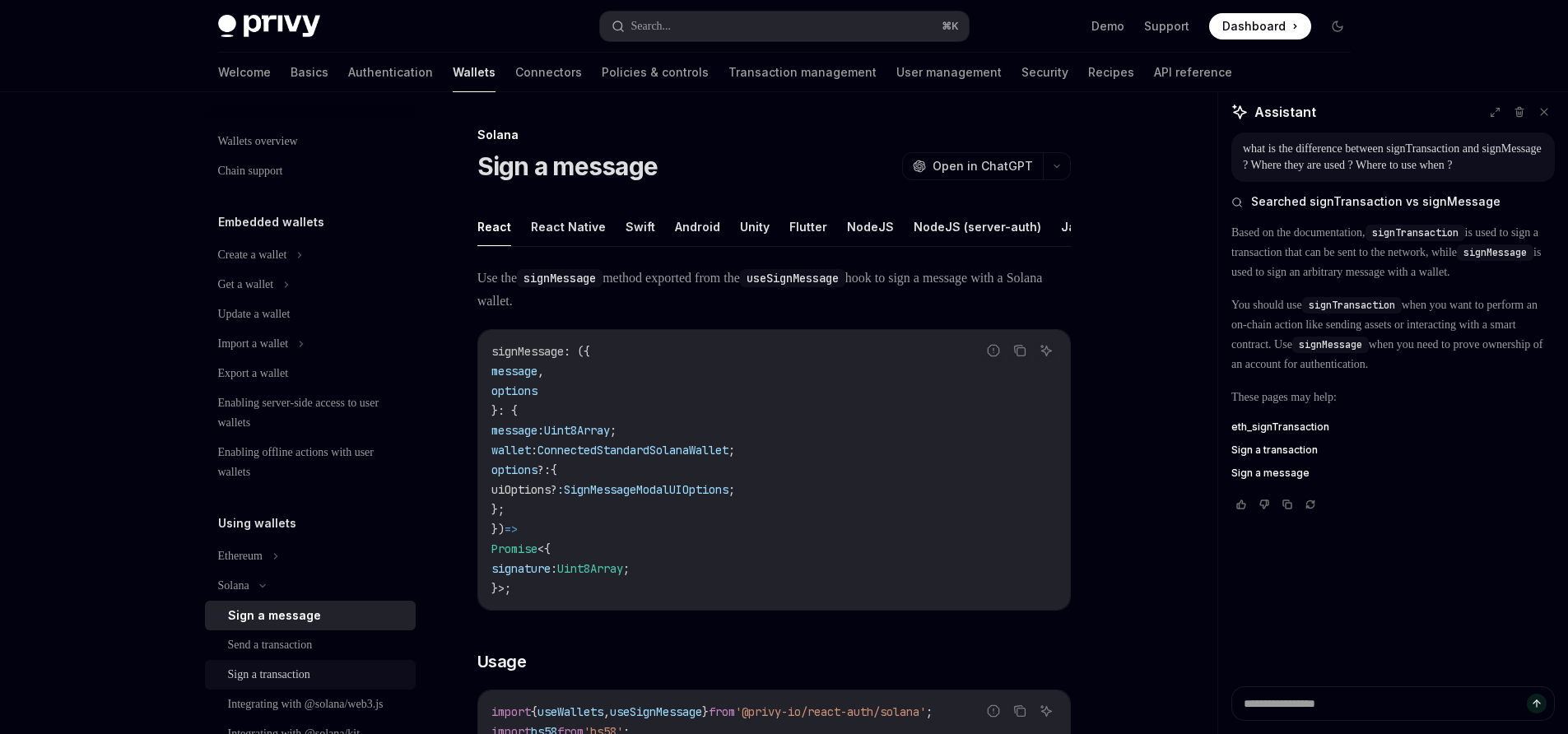
click at [247, 668] on div "Sign a transaction" at bounding box center [269, 675] width 82 height 20
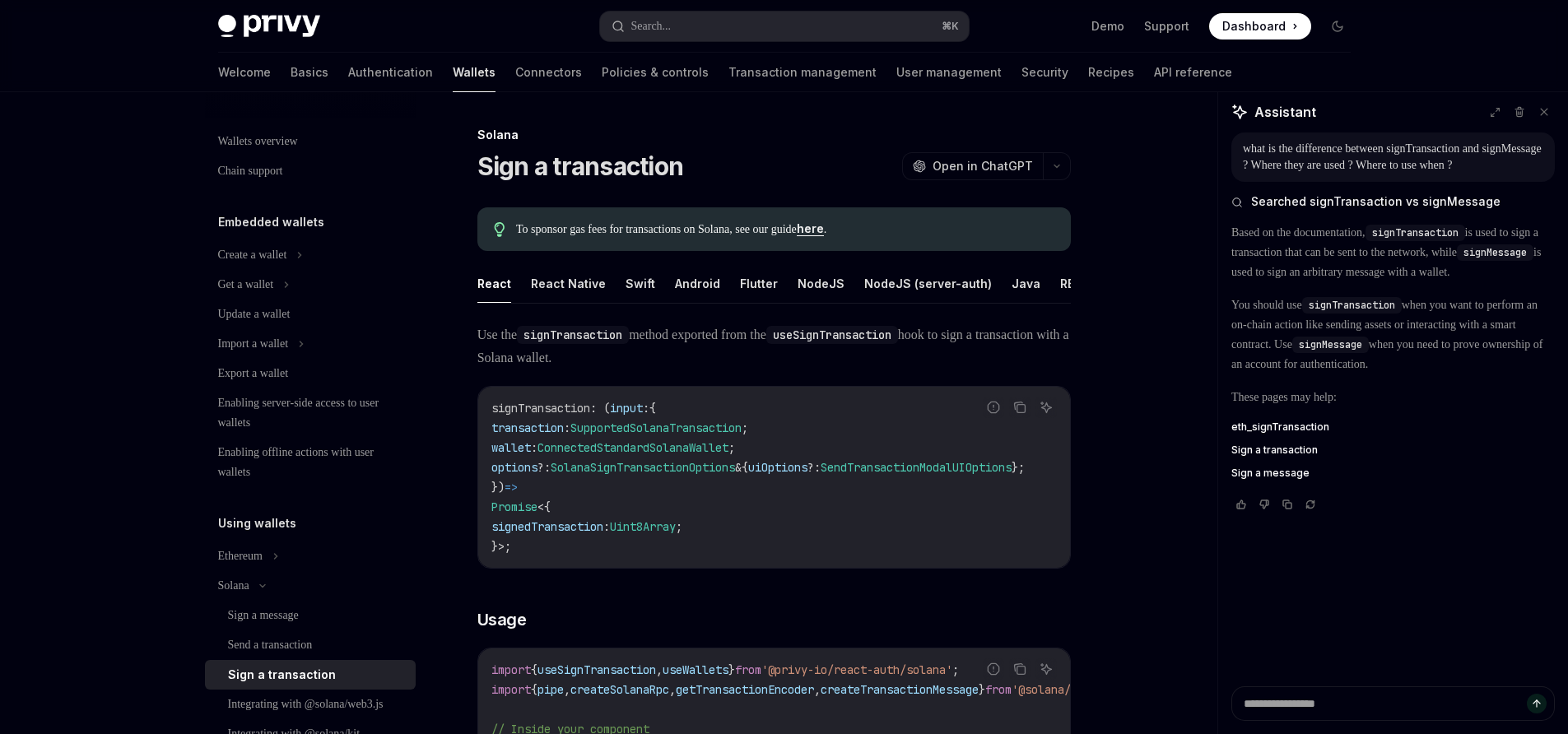
scroll to position [0, 18]
click at [1048, 276] on button "REST API" at bounding box center [1067, 283] width 52 height 39
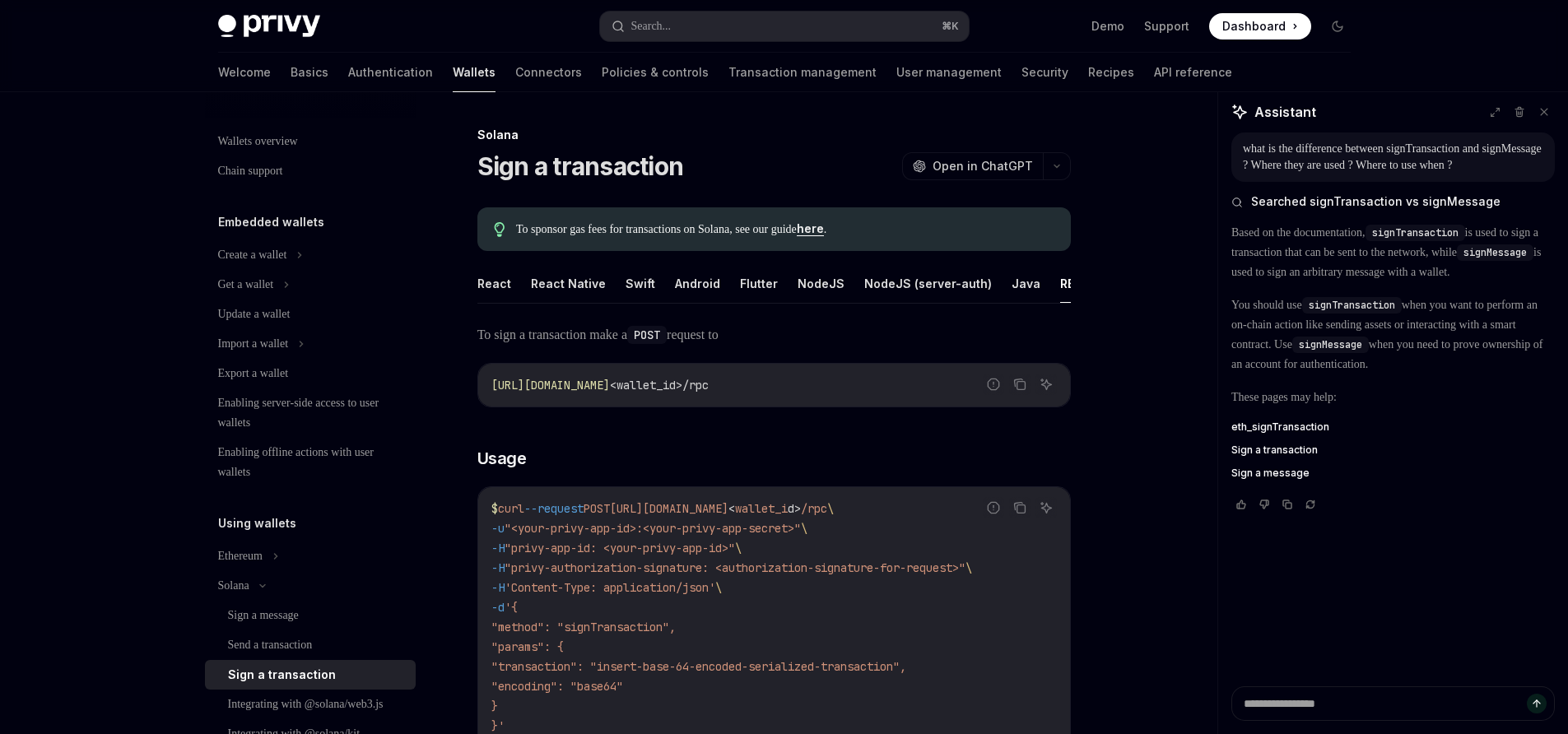
drag, startPoint x: 543, startPoint y: 579, endPoint x: 745, endPoint y: 574, distance: 202.1
click at [745, 574] on span ""privy-authorization-signature: <authorization-signature-for-request>"" at bounding box center [735, 568] width 461 height 14
copy span "privy-authorization-signature"
click at [1299, 697] on textarea "Ask a question..." at bounding box center [1392, 703] width 323 height 35
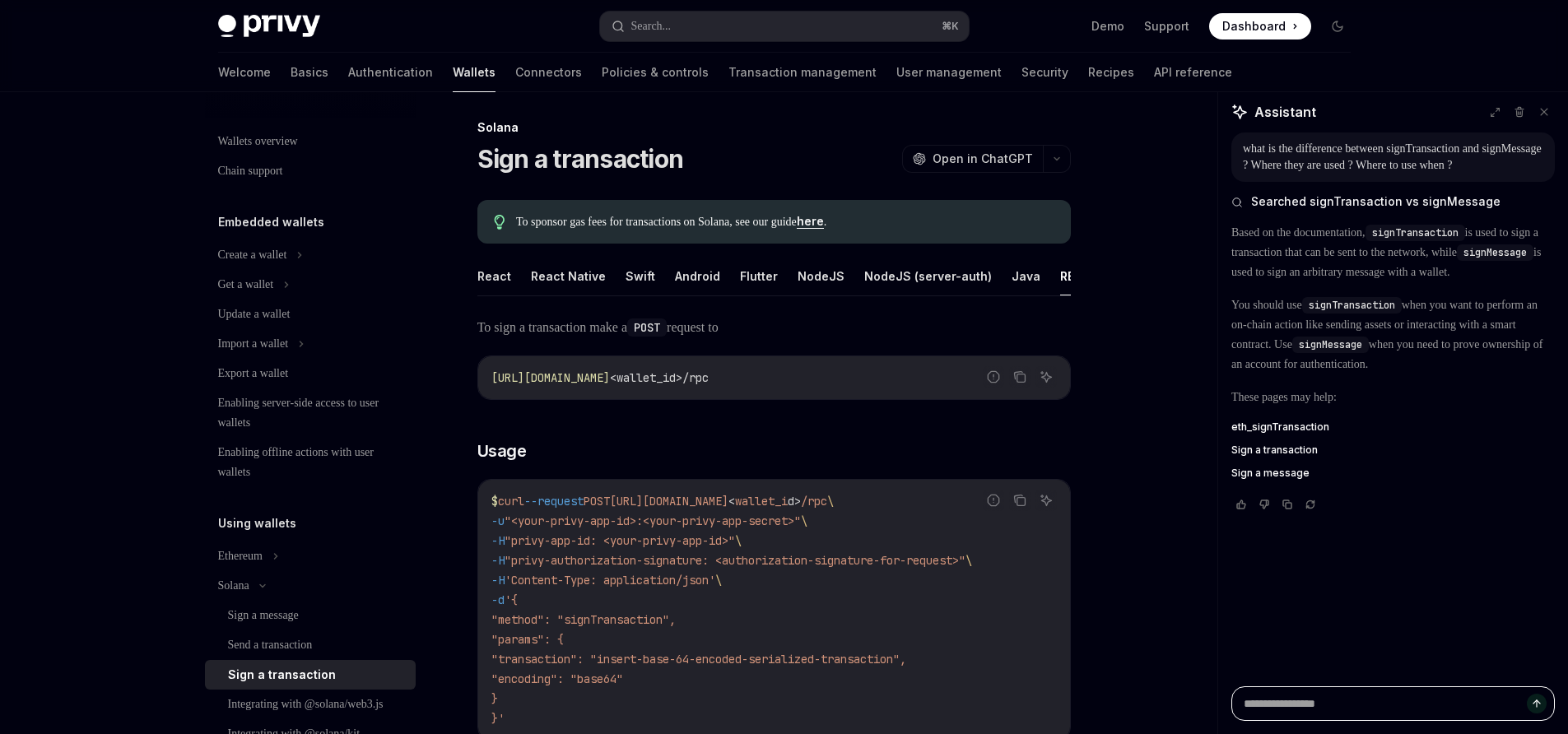
scroll to position [36, 0]
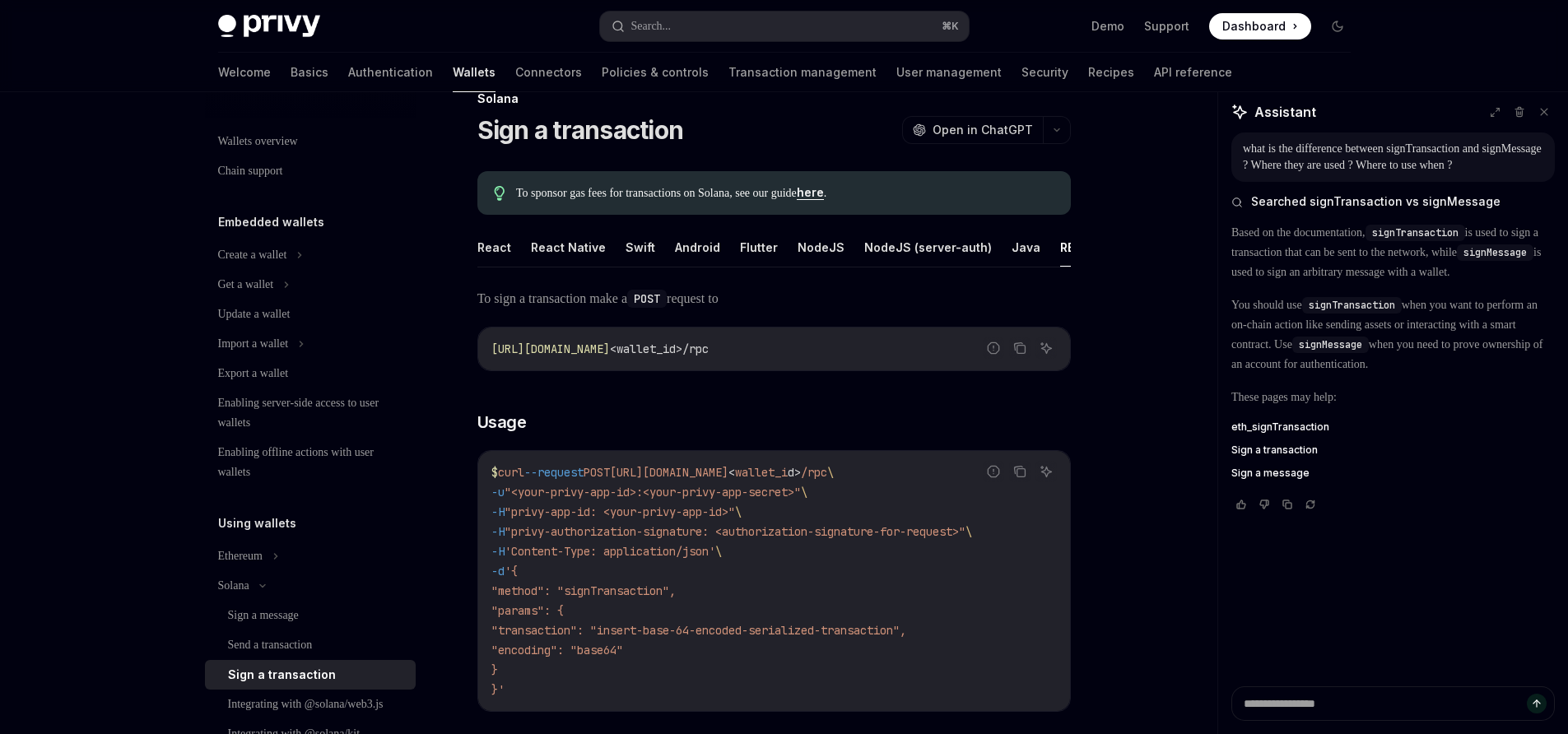
click at [663, 598] on span ""method": "signTransaction"," at bounding box center [583, 591] width 184 height 14
copy span "signTransaction"
drag, startPoint x: 968, startPoint y: 485, endPoint x: 785, endPoint y: 488, distance: 183.0
click at [785, 479] on span "$ curl --request POST https://api.privy.io/v1/wallets/ < wallet_i d > /rpc \" at bounding box center [662, 472] width 342 height 14
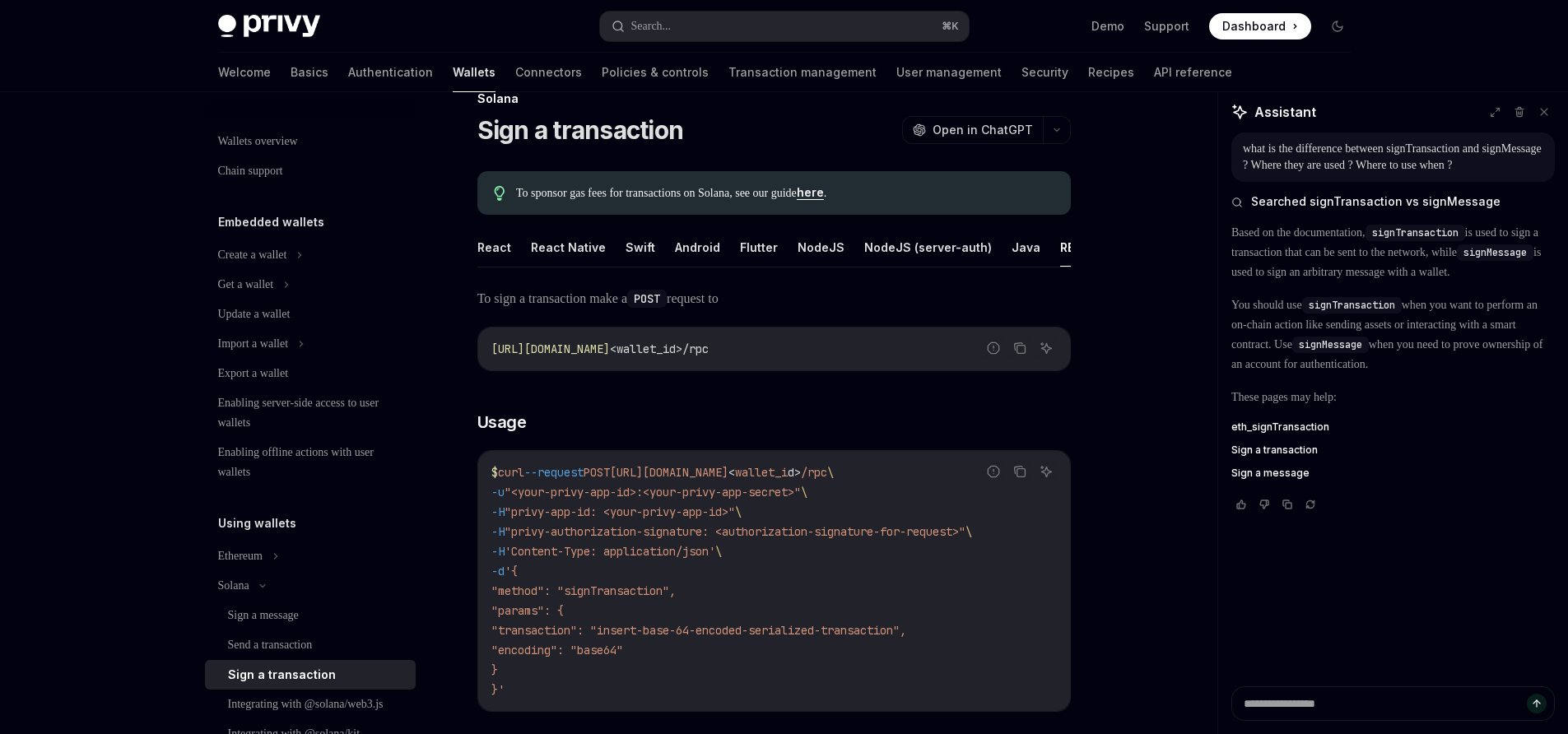
copy span "v1/wallets/ < wallet_i d > /rpc"
click at [689, 536] on span ""privy-authorization-signature: <authorization-signature-for-request>"" at bounding box center [735, 531] width 461 height 14
click at [652, 537] on span ""privy-authorization-signature: <authorization-signature-for-request>"" at bounding box center [735, 531] width 461 height 14
click at [719, 539] on span ""privy-authorization-signature: <authorization-signature-for-request>"" at bounding box center [735, 531] width 461 height 14
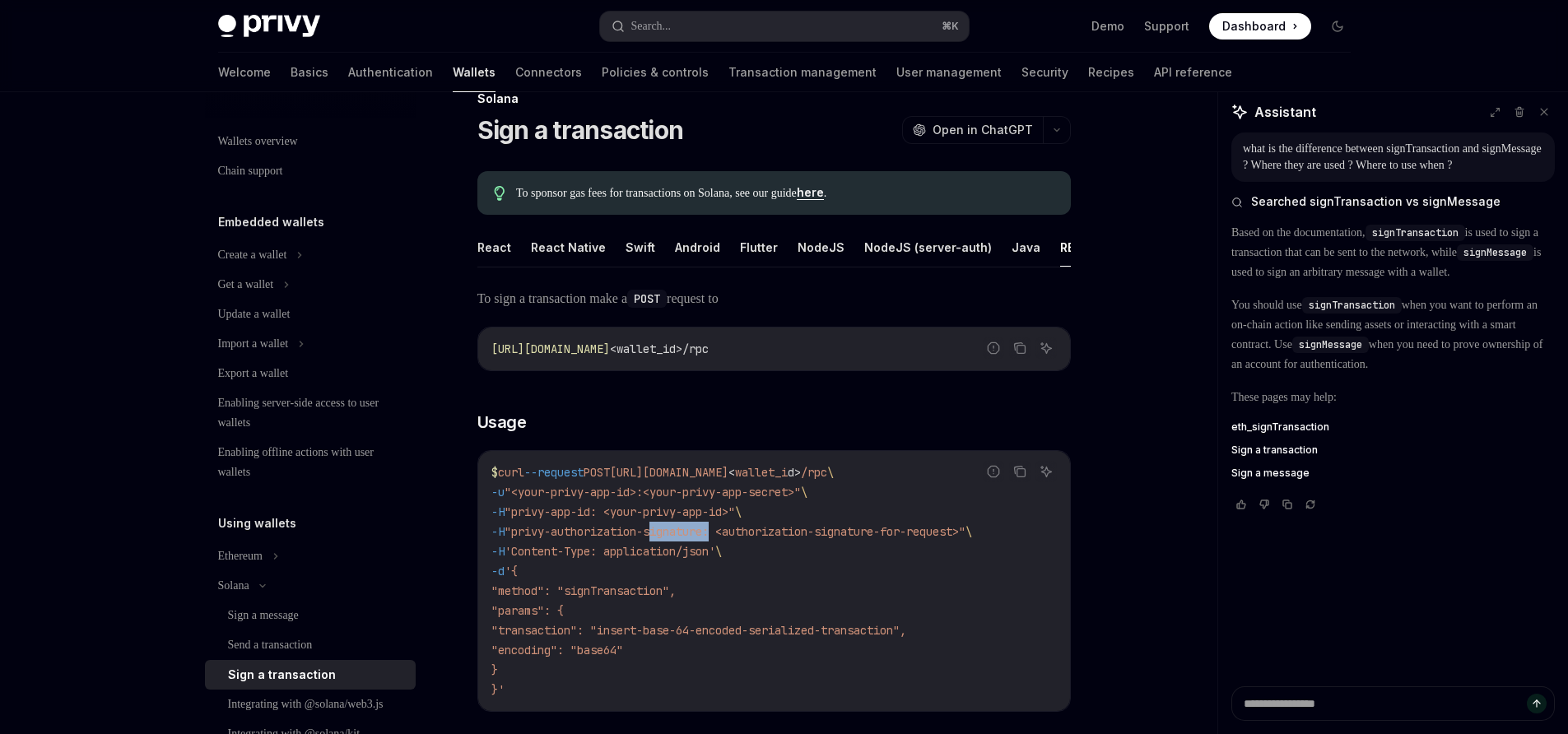
click at [719, 539] on span ""privy-authorization-signature: <authorization-signature-for-request>"" at bounding box center [735, 531] width 461 height 14
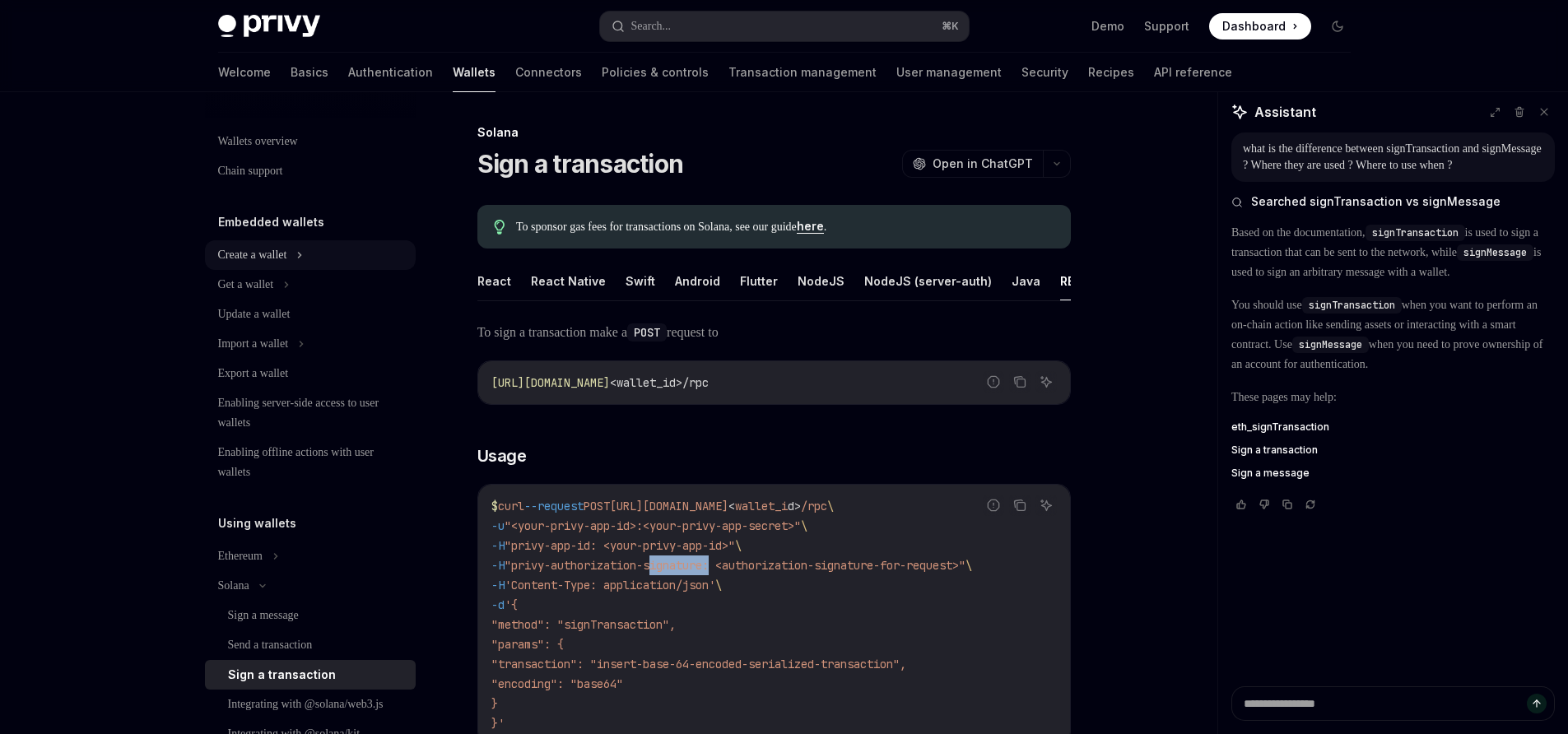
scroll to position [0, 0]
click at [348, 66] on link "Authentication" at bounding box center [390, 72] width 85 height 40
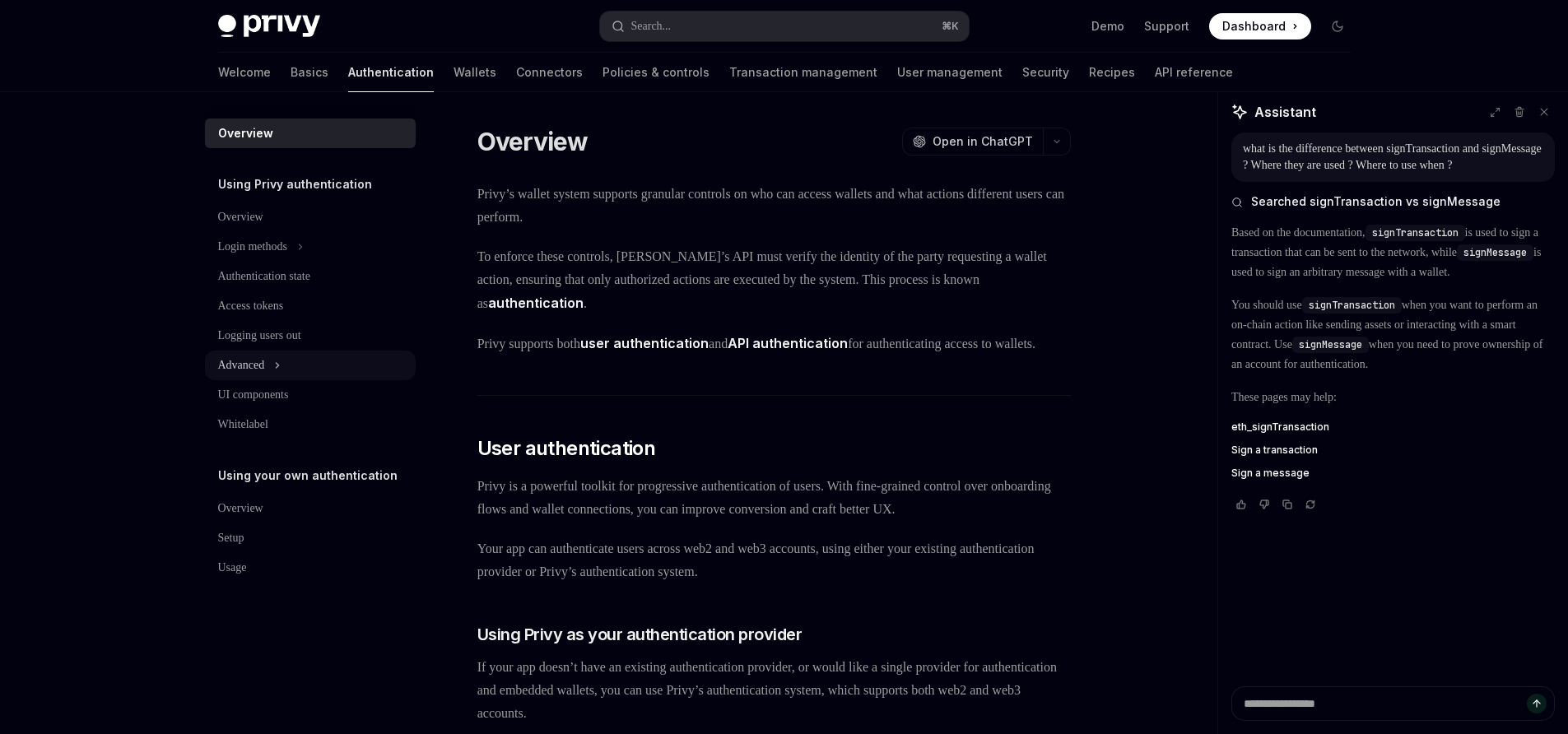
click at [275, 369] on button "Advanced" at bounding box center [311, 365] width 210 height 30
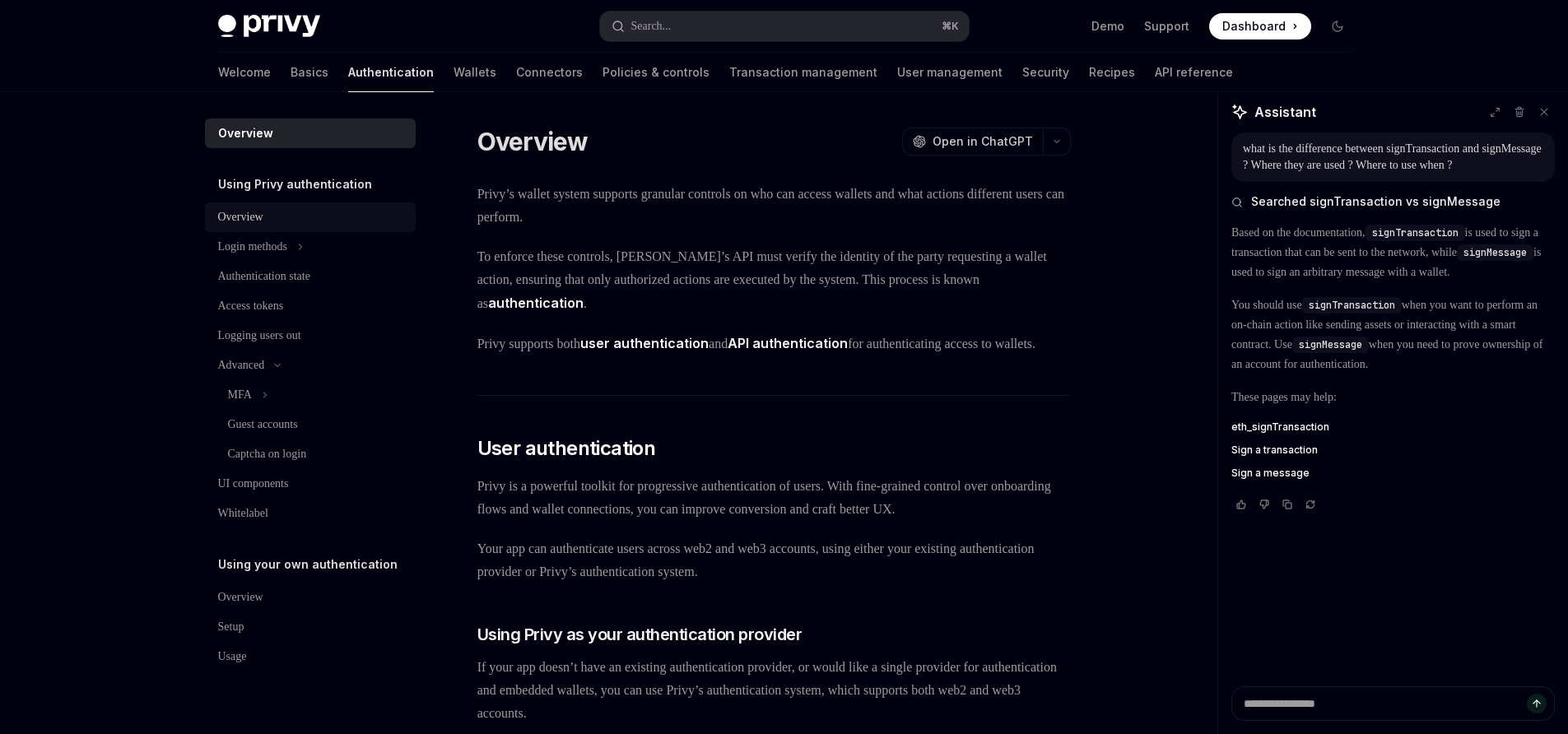
click at [246, 221] on div "Overview" at bounding box center [240, 216] width 45 height 20
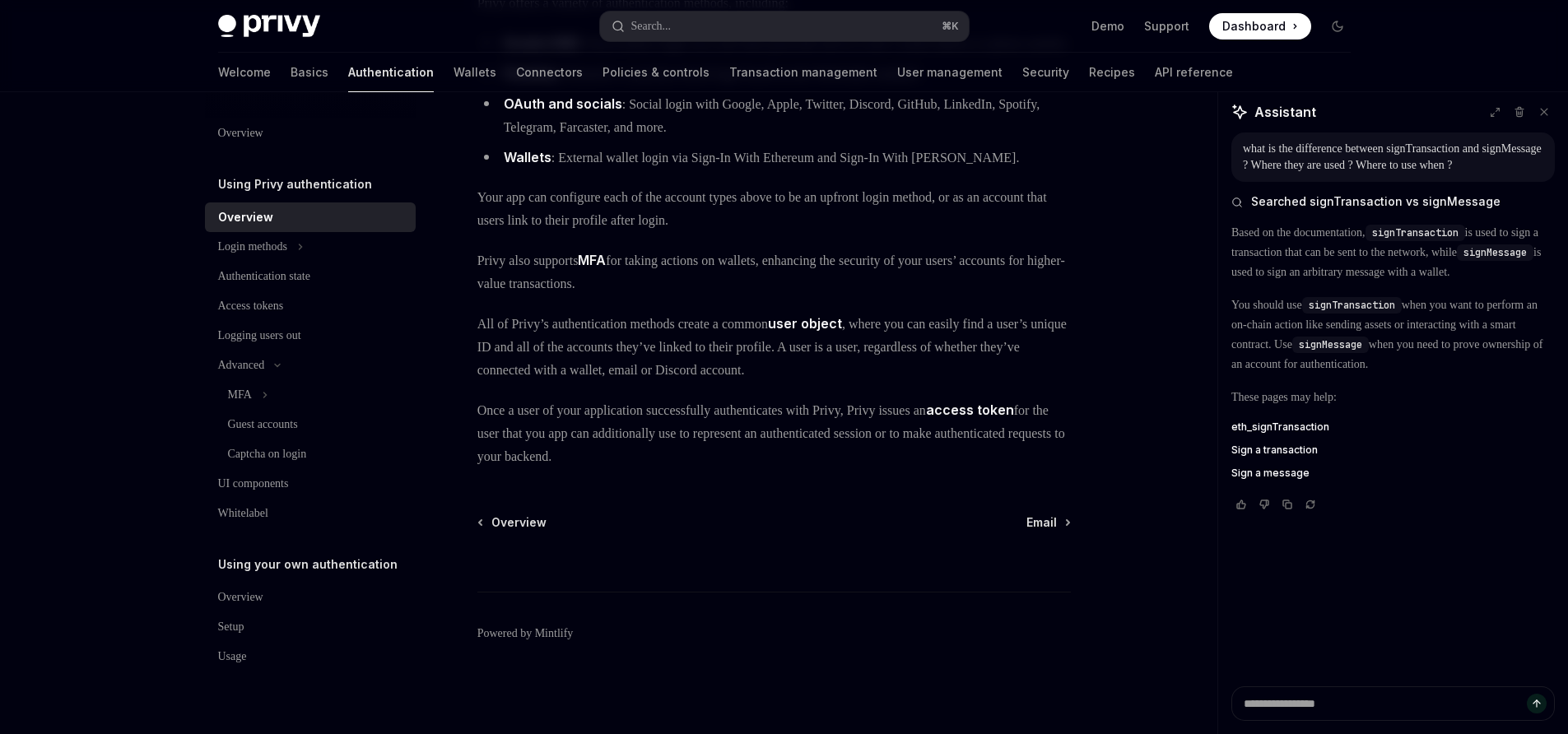
scroll to position [262, 0]
click at [304, 188] on h5 "Using Privy authentication" at bounding box center [294, 184] width 154 height 20
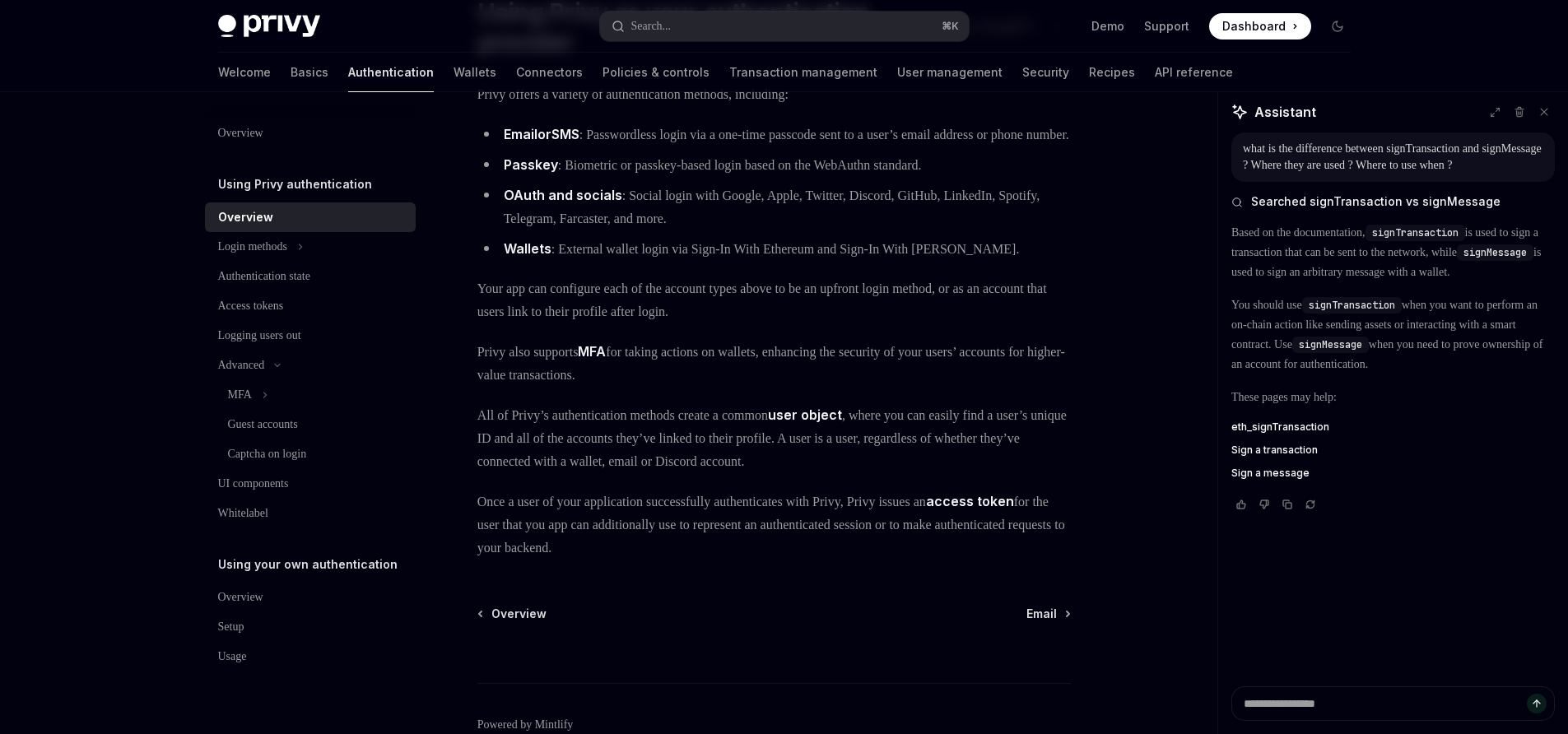
scroll to position [0, 0]
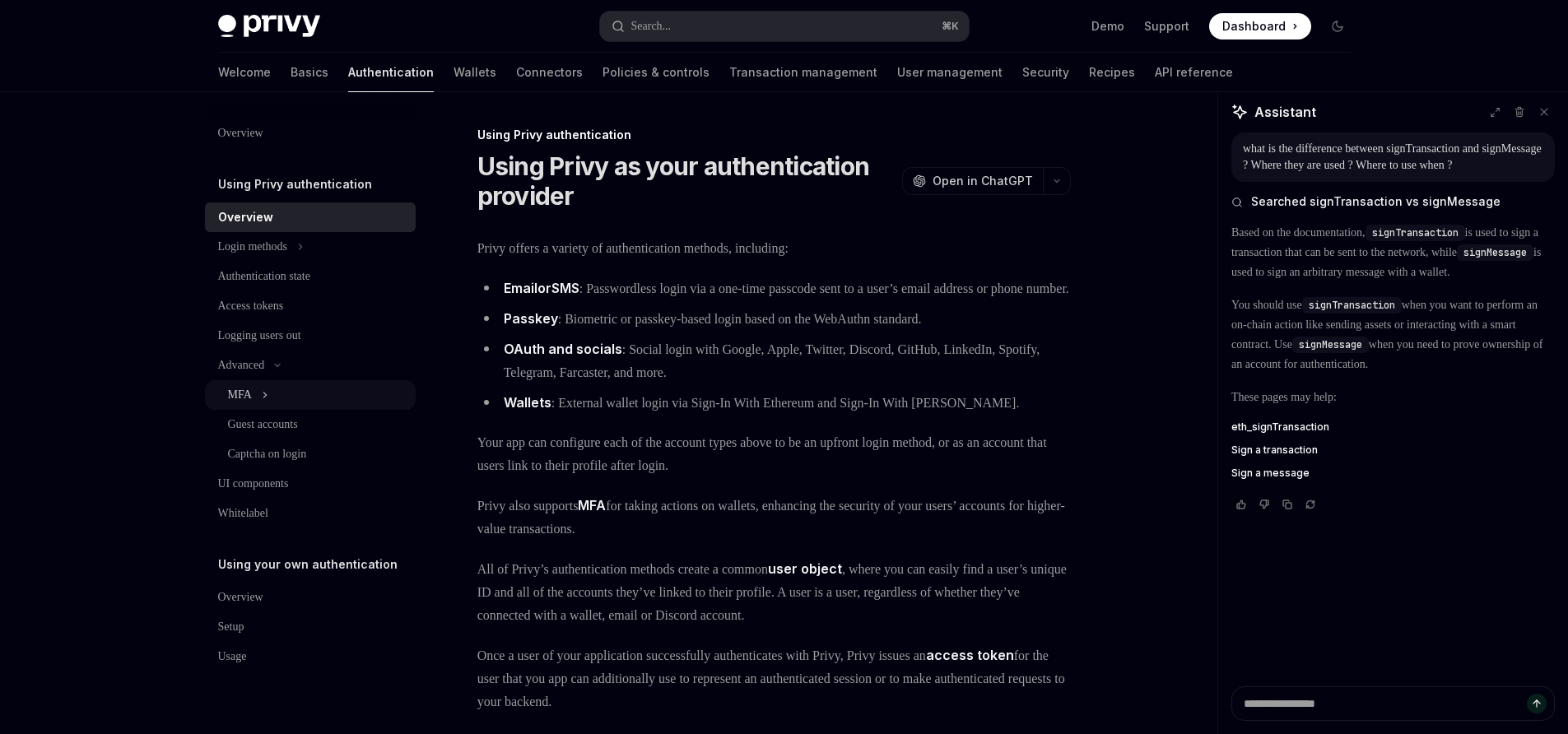
click at [252, 384] on button "MFA" at bounding box center [311, 395] width 210 height 30
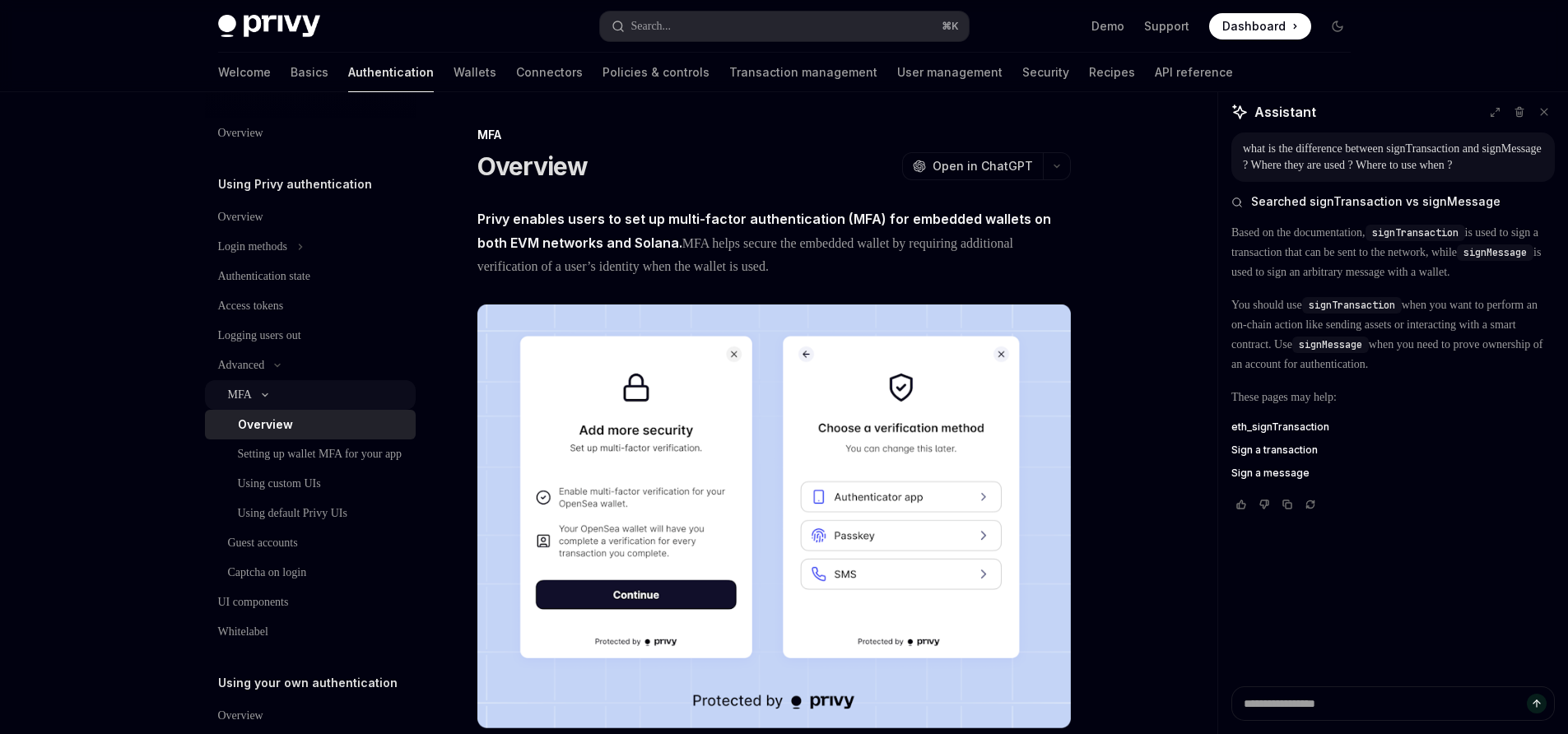
click at [259, 386] on button "MFA" at bounding box center [311, 395] width 210 height 30
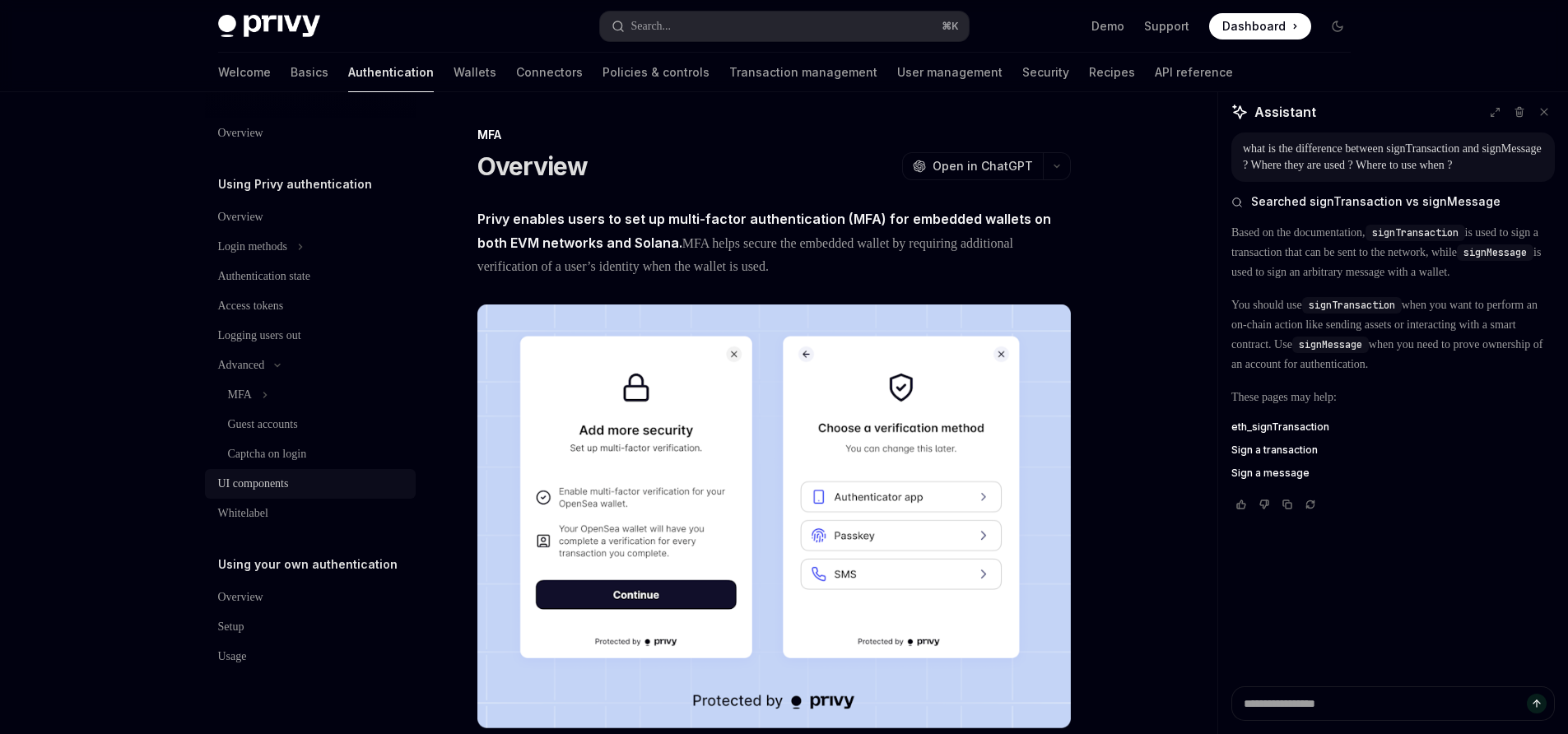
click at [273, 479] on div "UI components" at bounding box center [253, 484] width 70 height 20
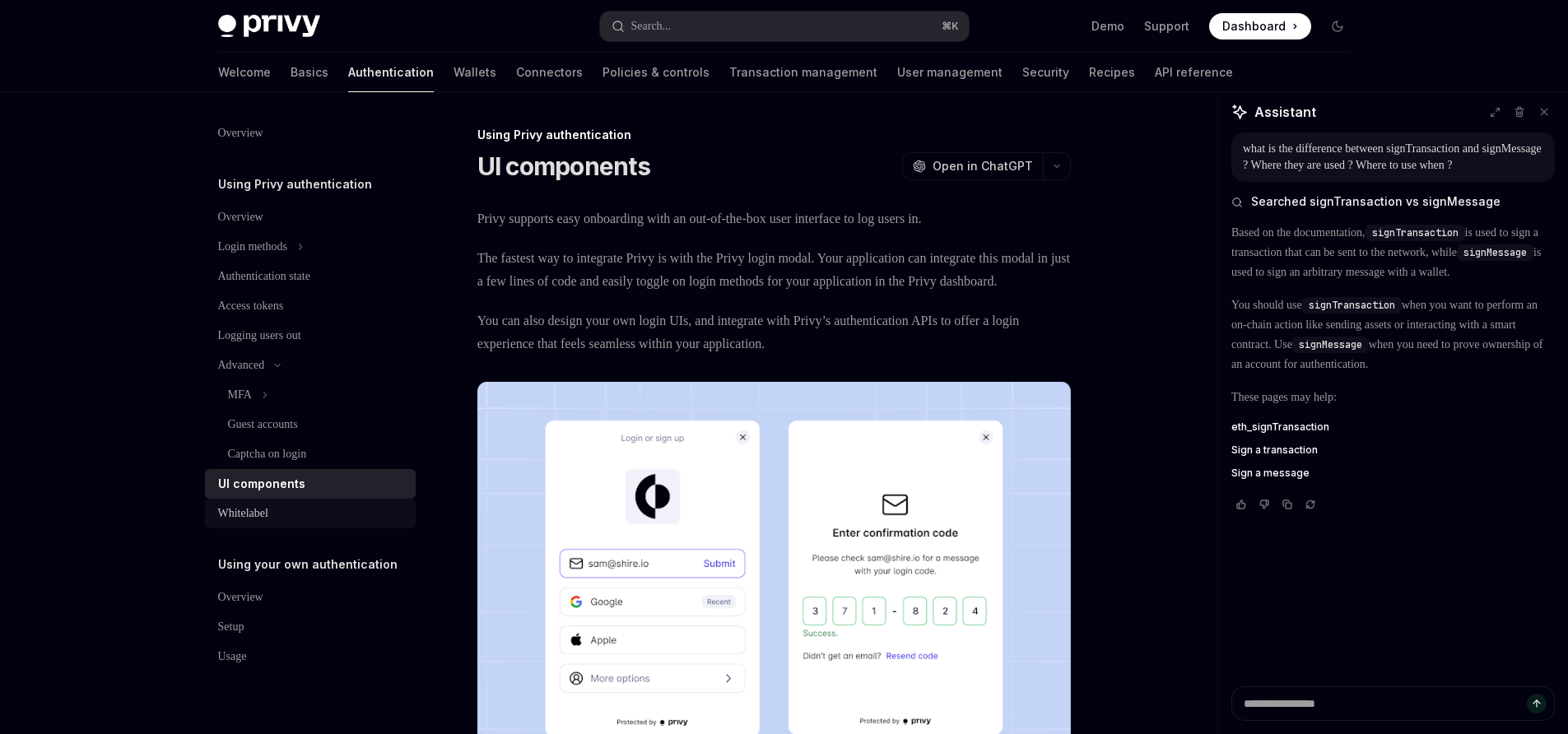
click at [283, 511] on div "Whitelabel" at bounding box center [311, 513] width 188 height 20
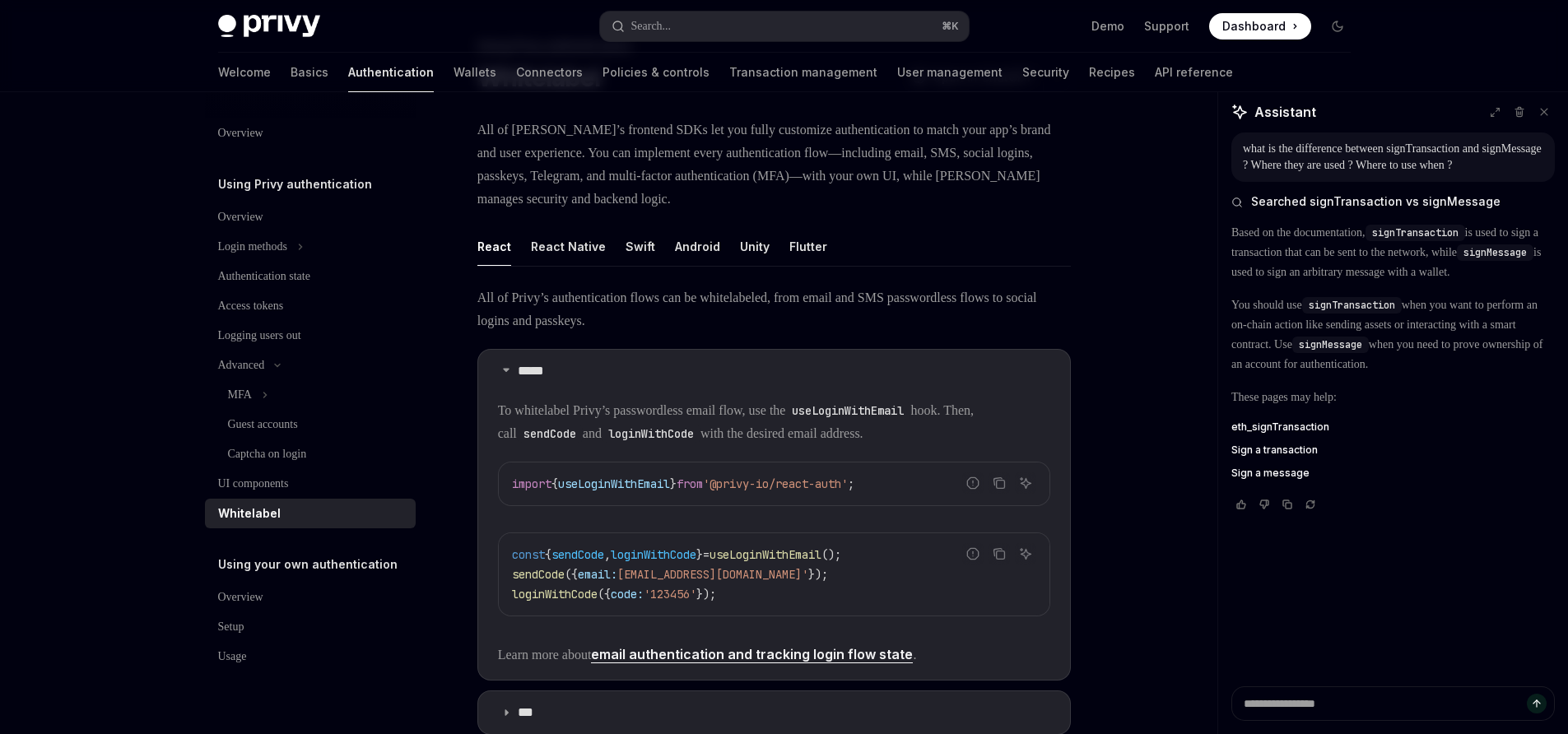
scroll to position [108, 0]
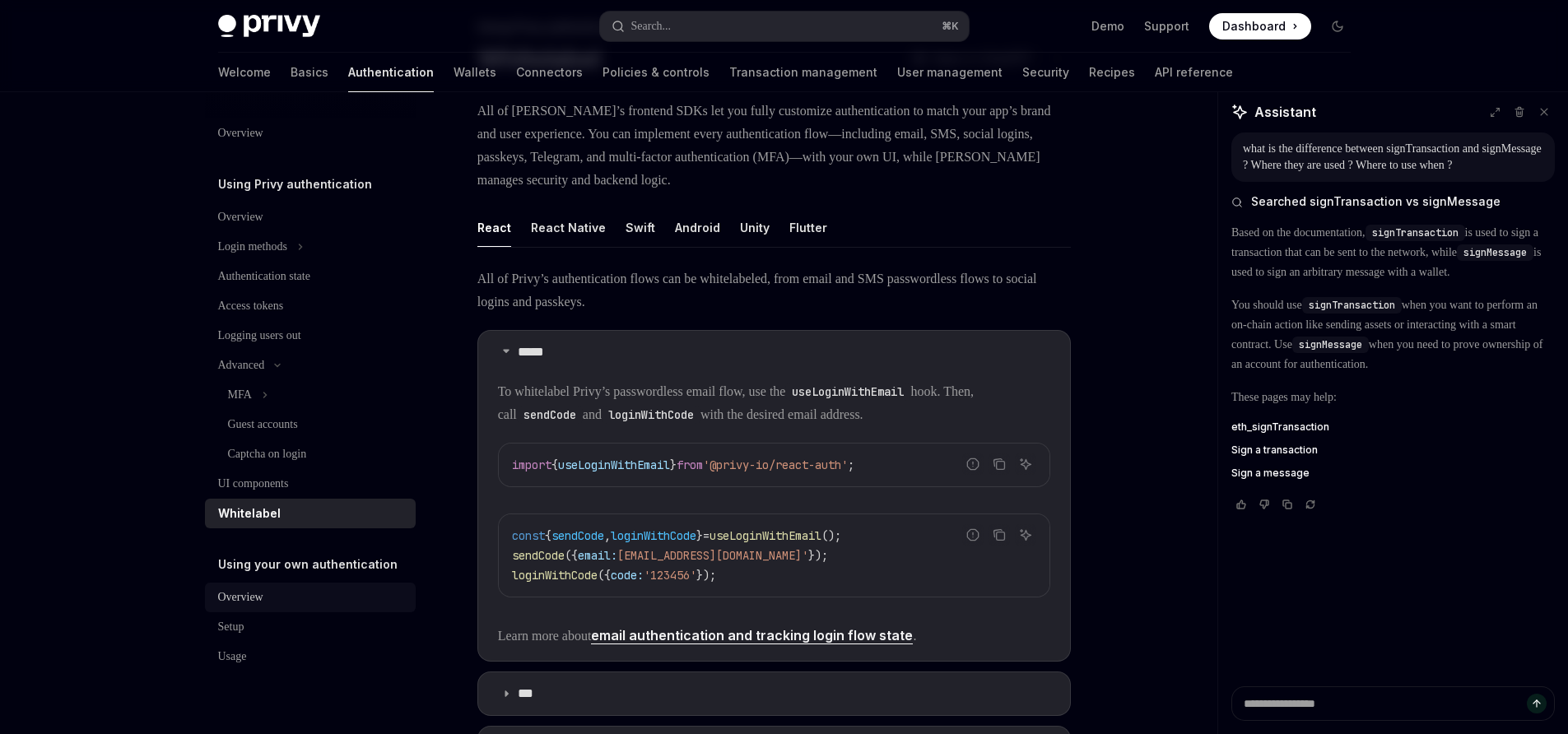
click at [261, 596] on div "Overview" at bounding box center [240, 597] width 45 height 20
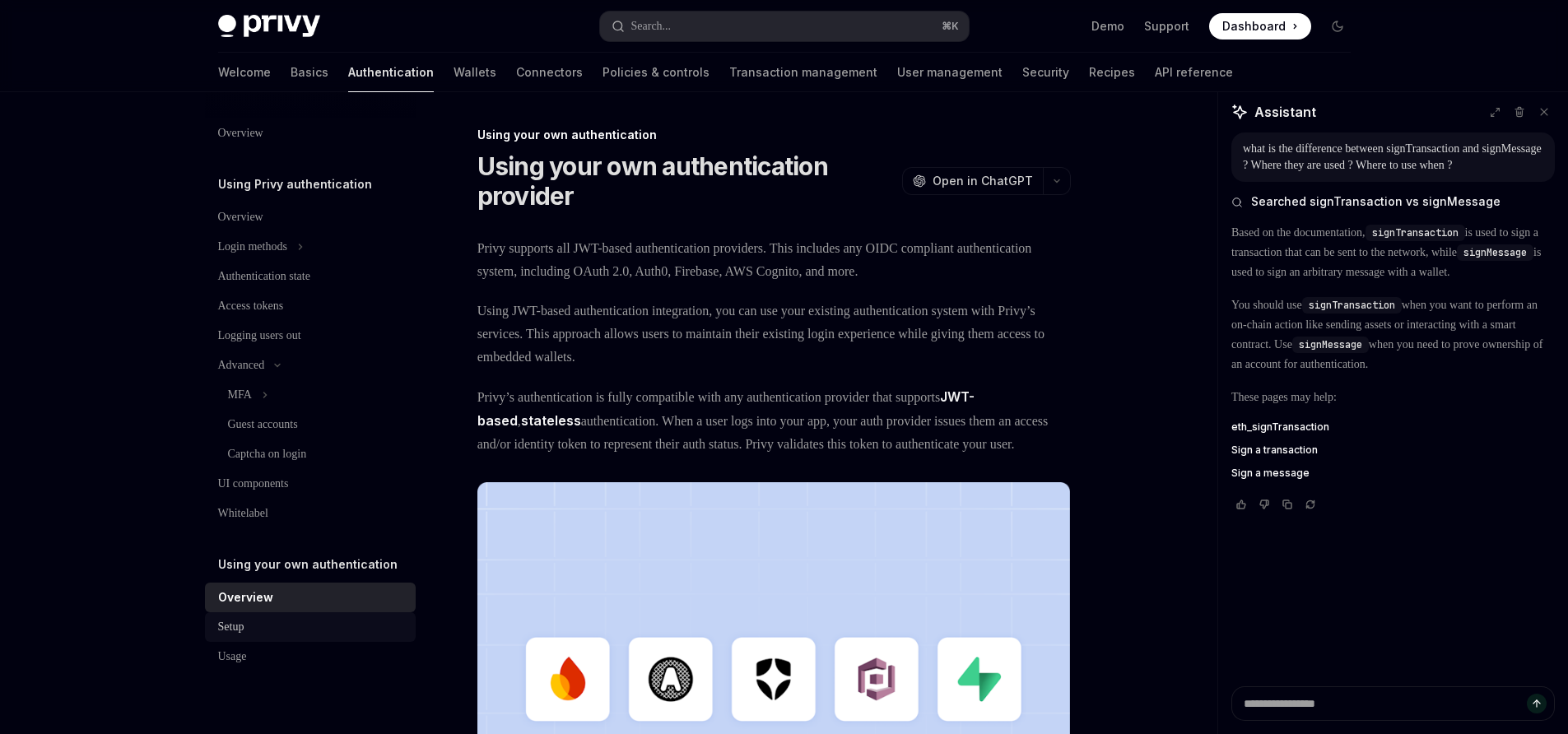
click at [252, 626] on div "Setup" at bounding box center [311, 626] width 188 height 20
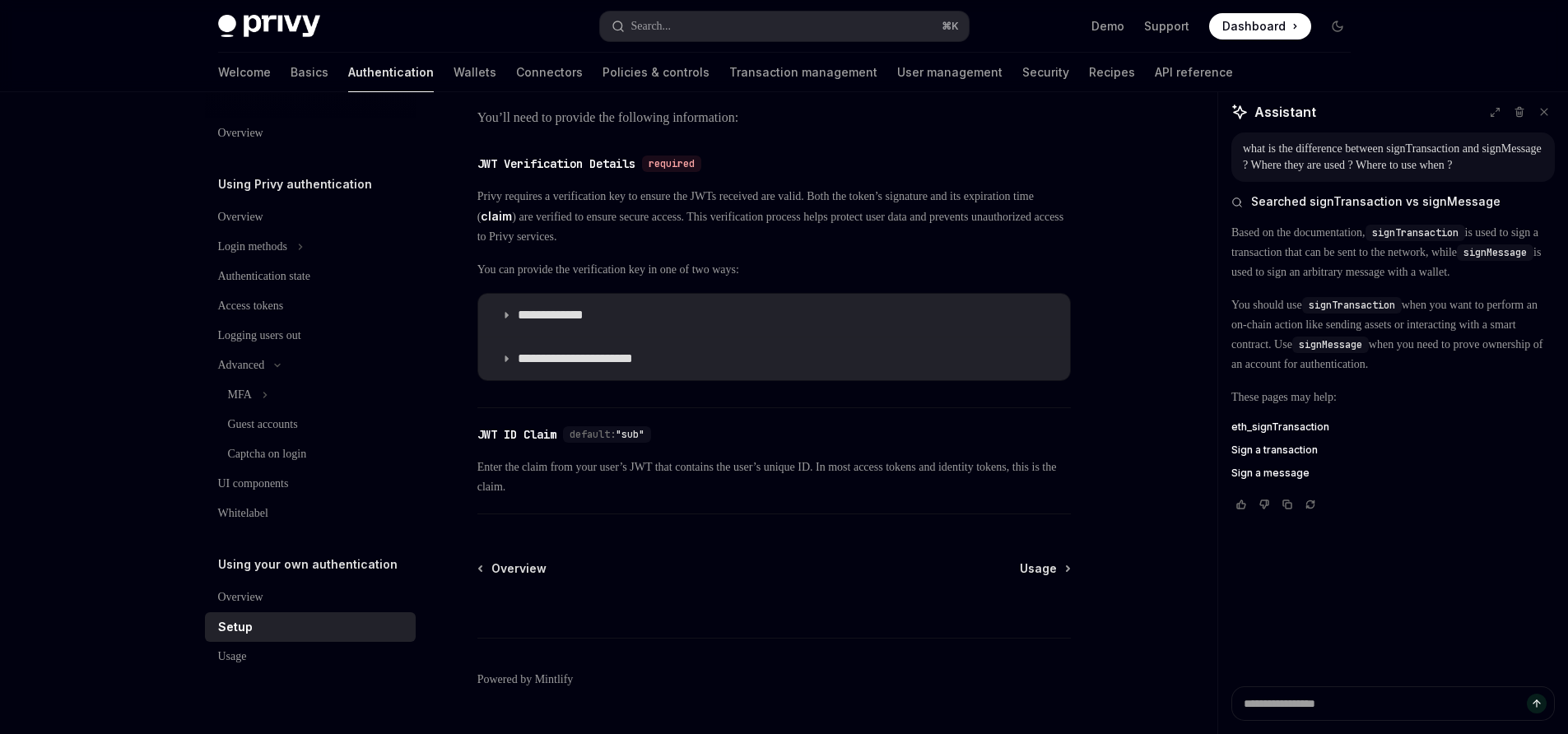
scroll to position [769, 0]
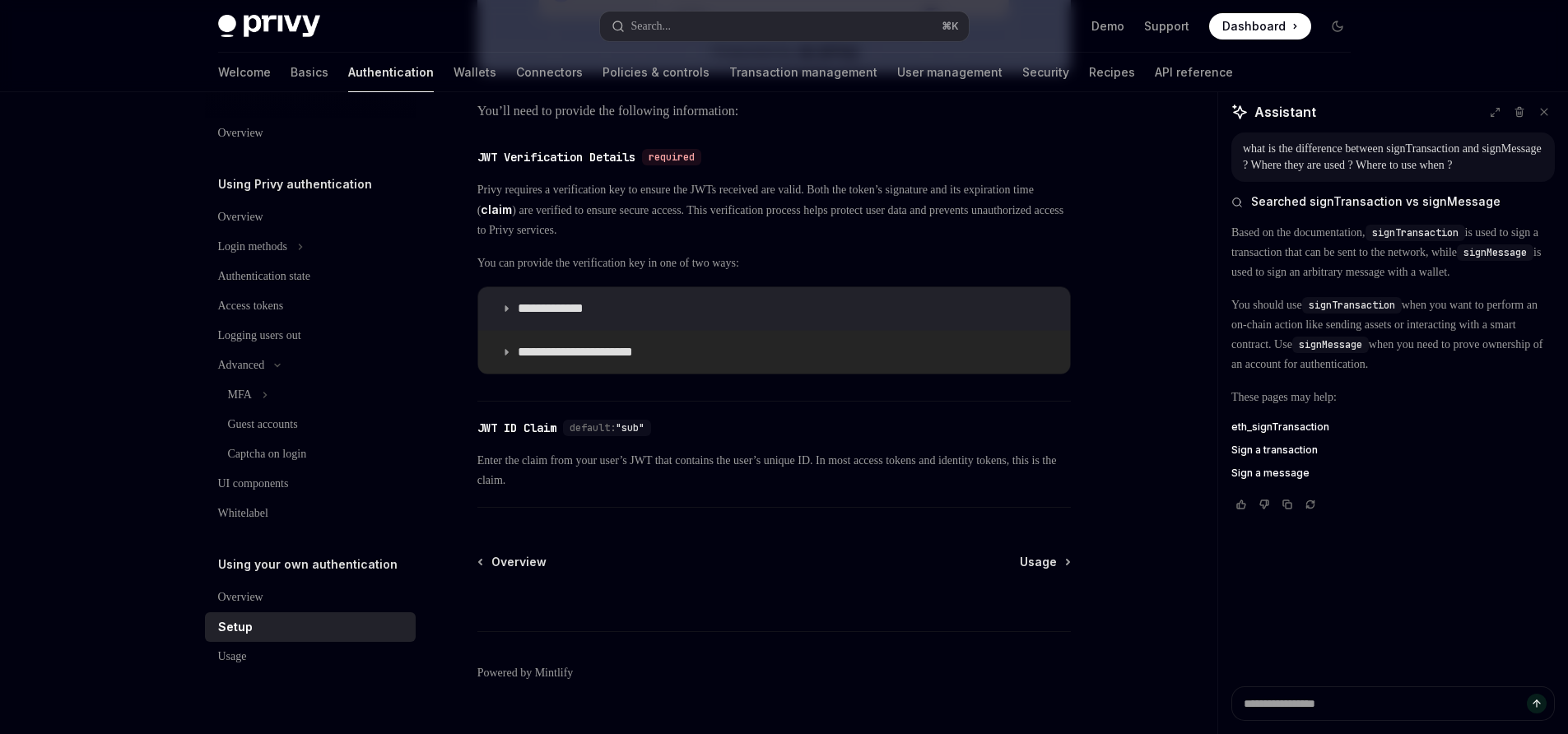
click at [537, 361] on p "**********" at bounding box center [588, 351] width 142 height 16
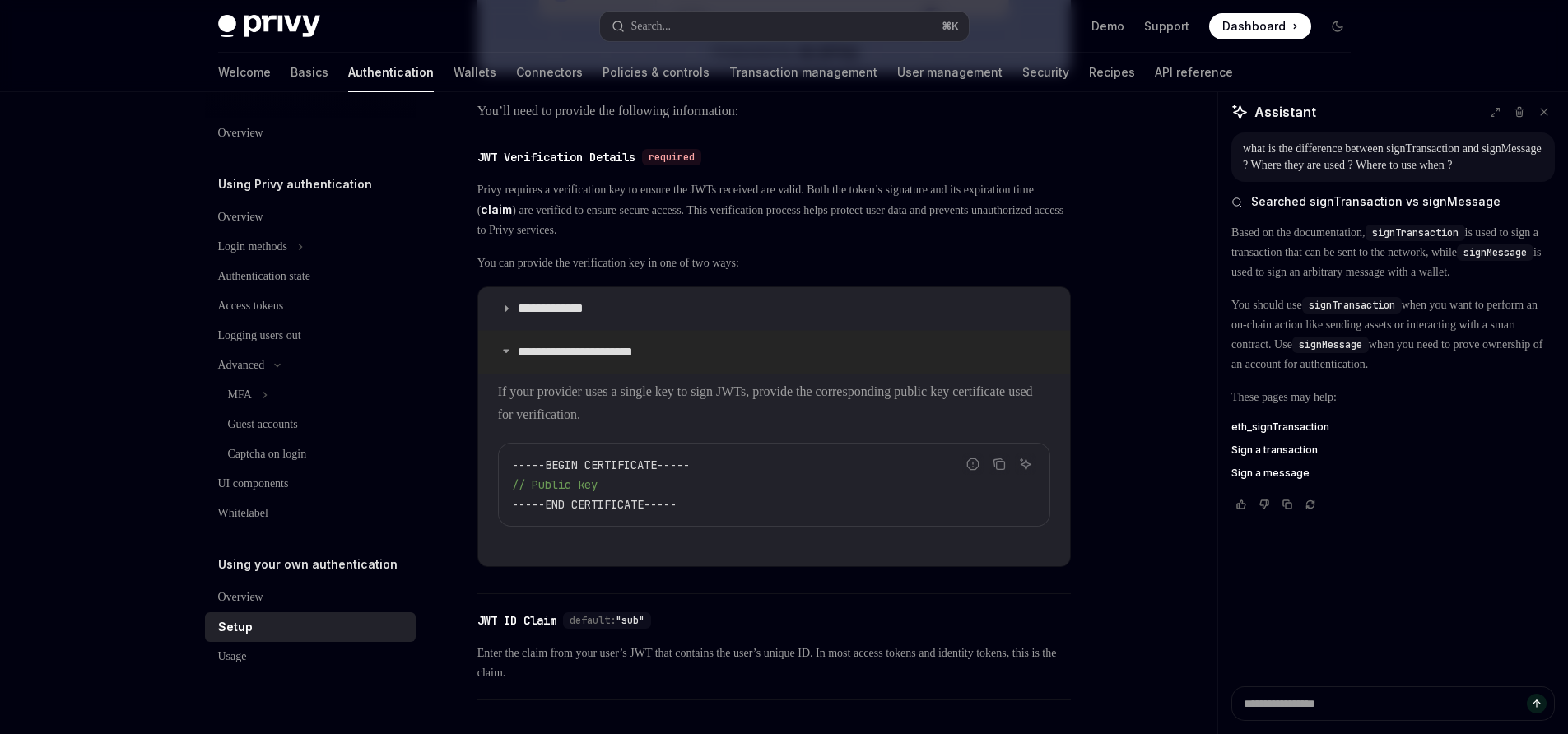
click at [537, 361] on p "**********" at bounding box center [588, 351] width 142 height 16
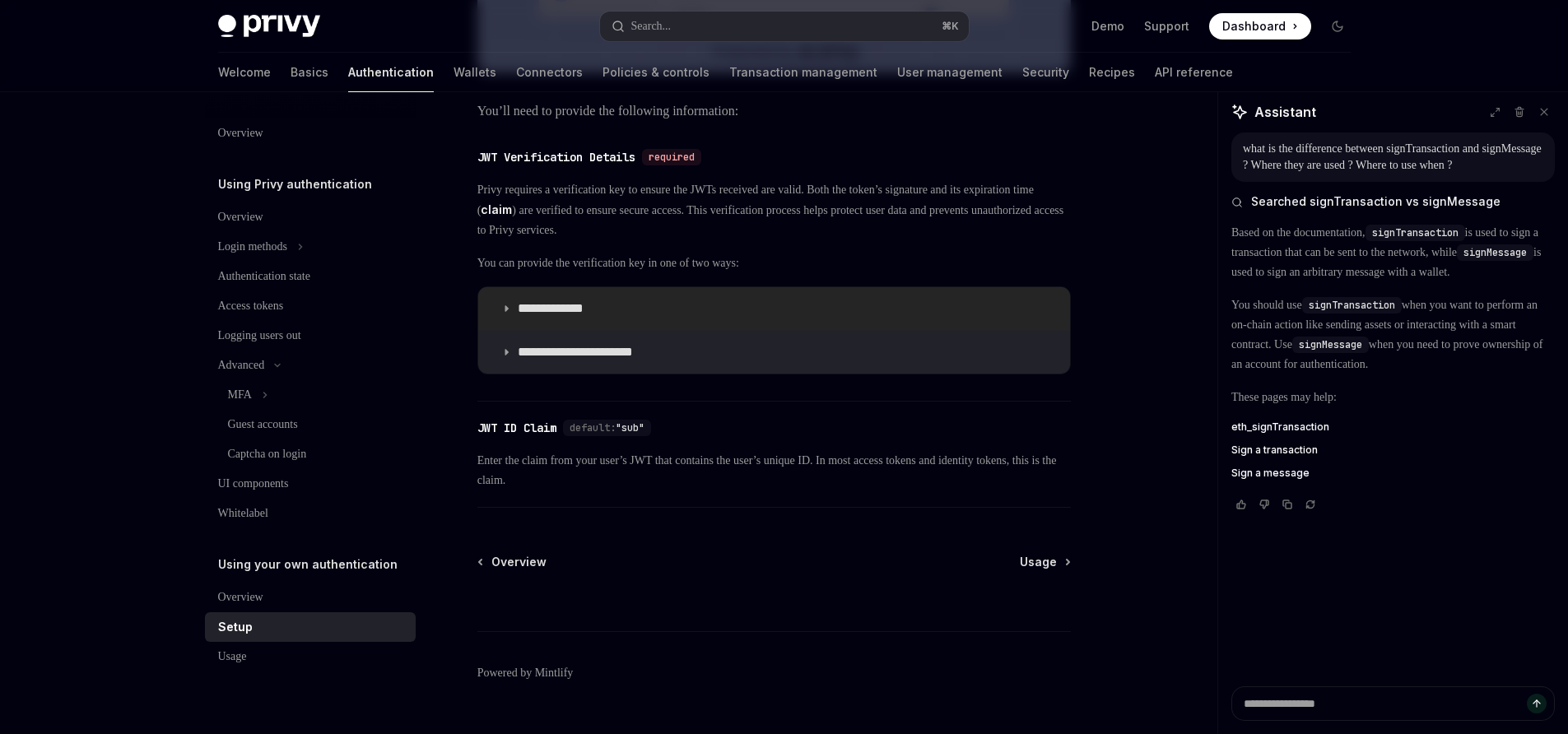
click at [514, 330] on summary "**********" at bounding box center [774, 308] width 591 height 42
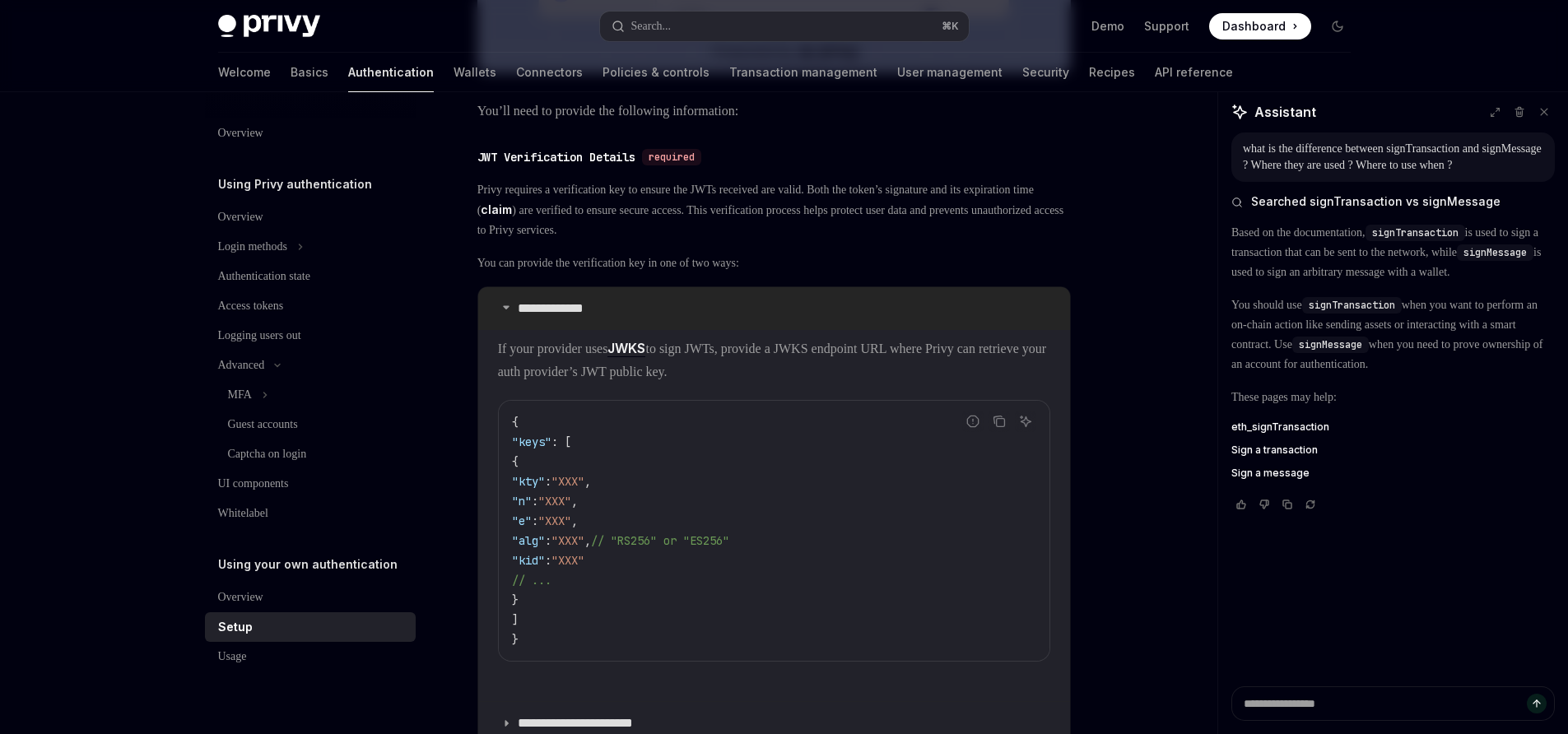
click at [522, 317] on p "**********" at bounding box center [566, 308] width 98 height 16
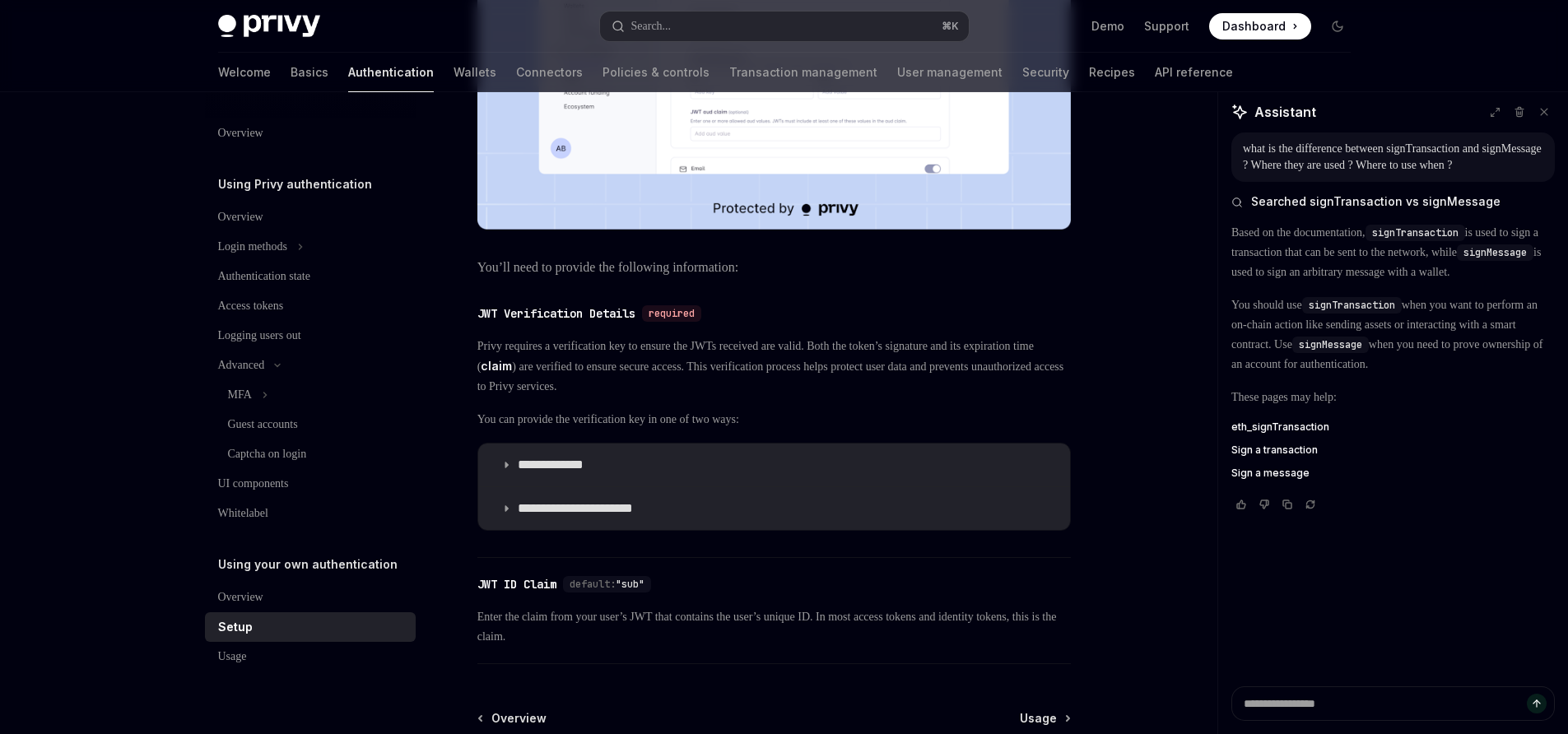
scroll to position [606, 0]
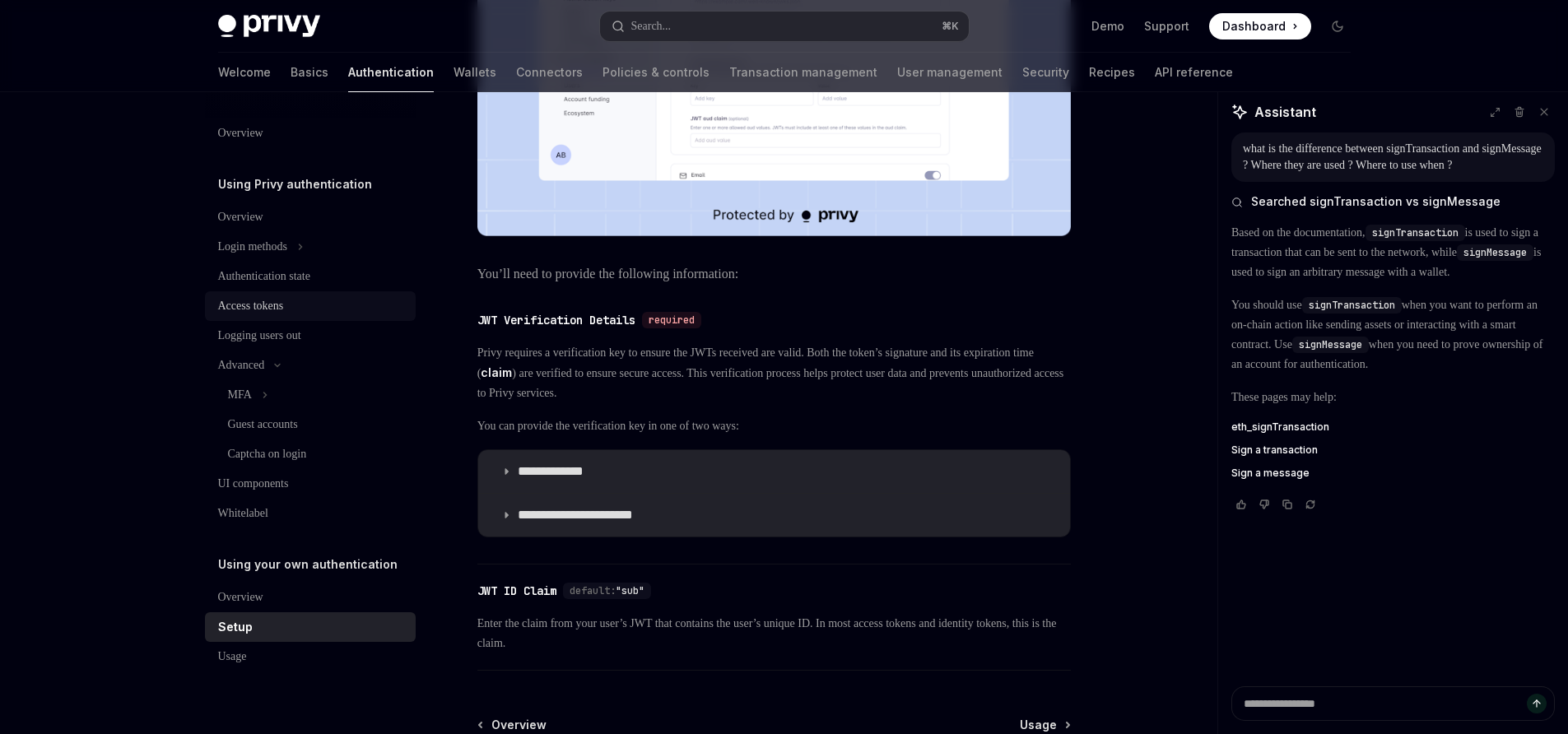
click at [256, 292] on link "Access tokens" at bounding box center [311, 305] width 210 height 30
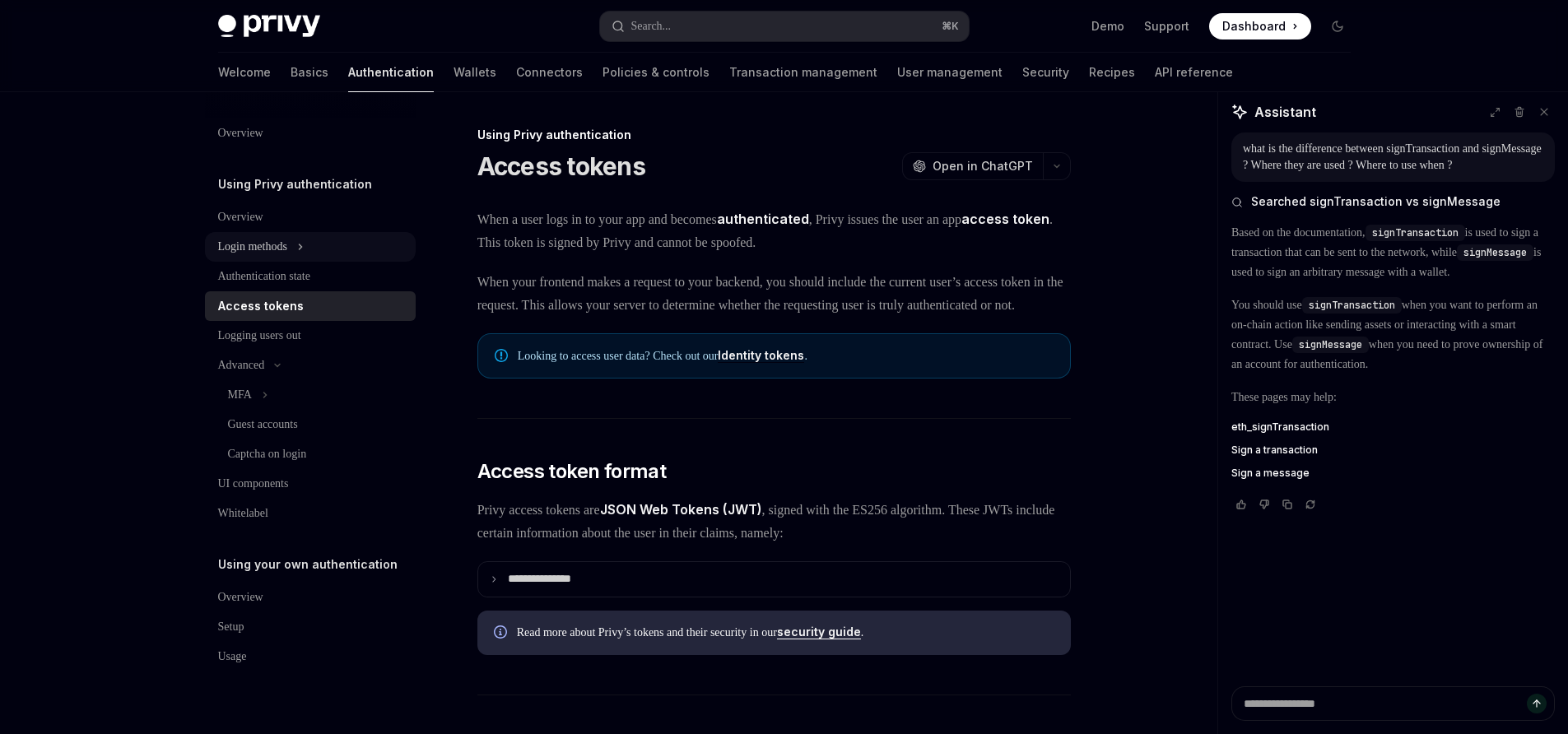
click at [304, 238] on icon at bounding box center [300, 246] width 7 height 20
type textarea "*"
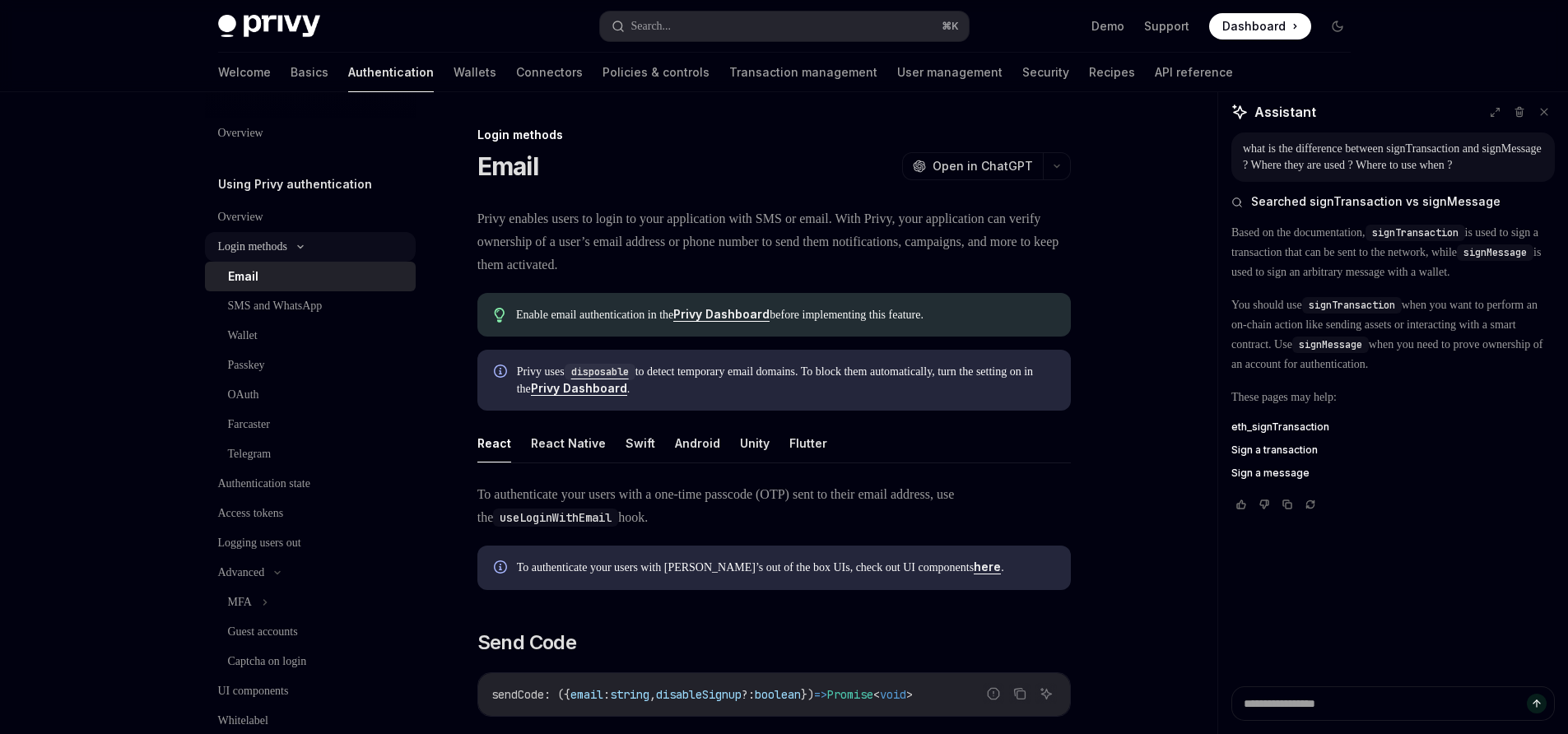
click at [312, 238] on button "Login methods" at bounding box center [311, 247] width 210 height 30
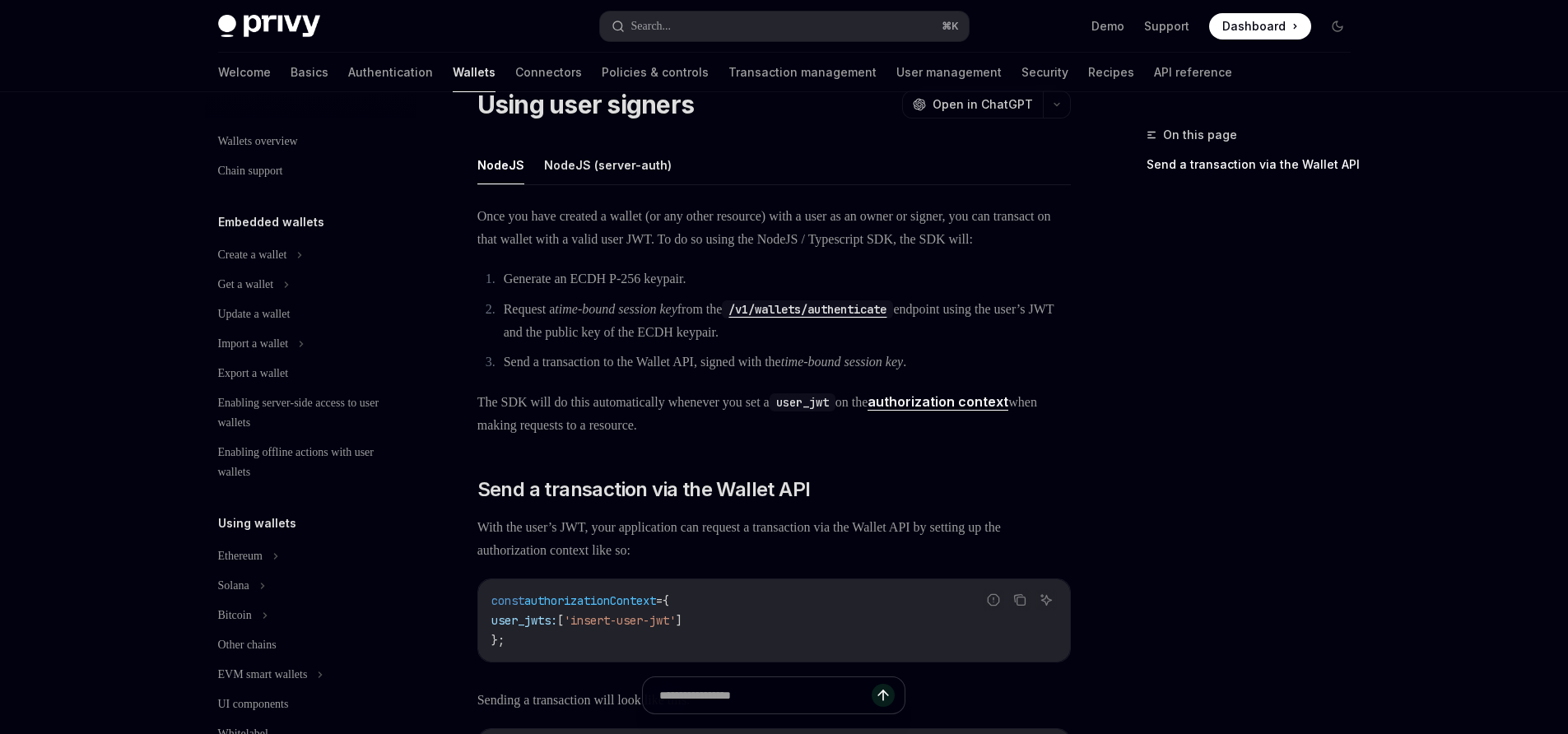
scroll to position [397, 0]
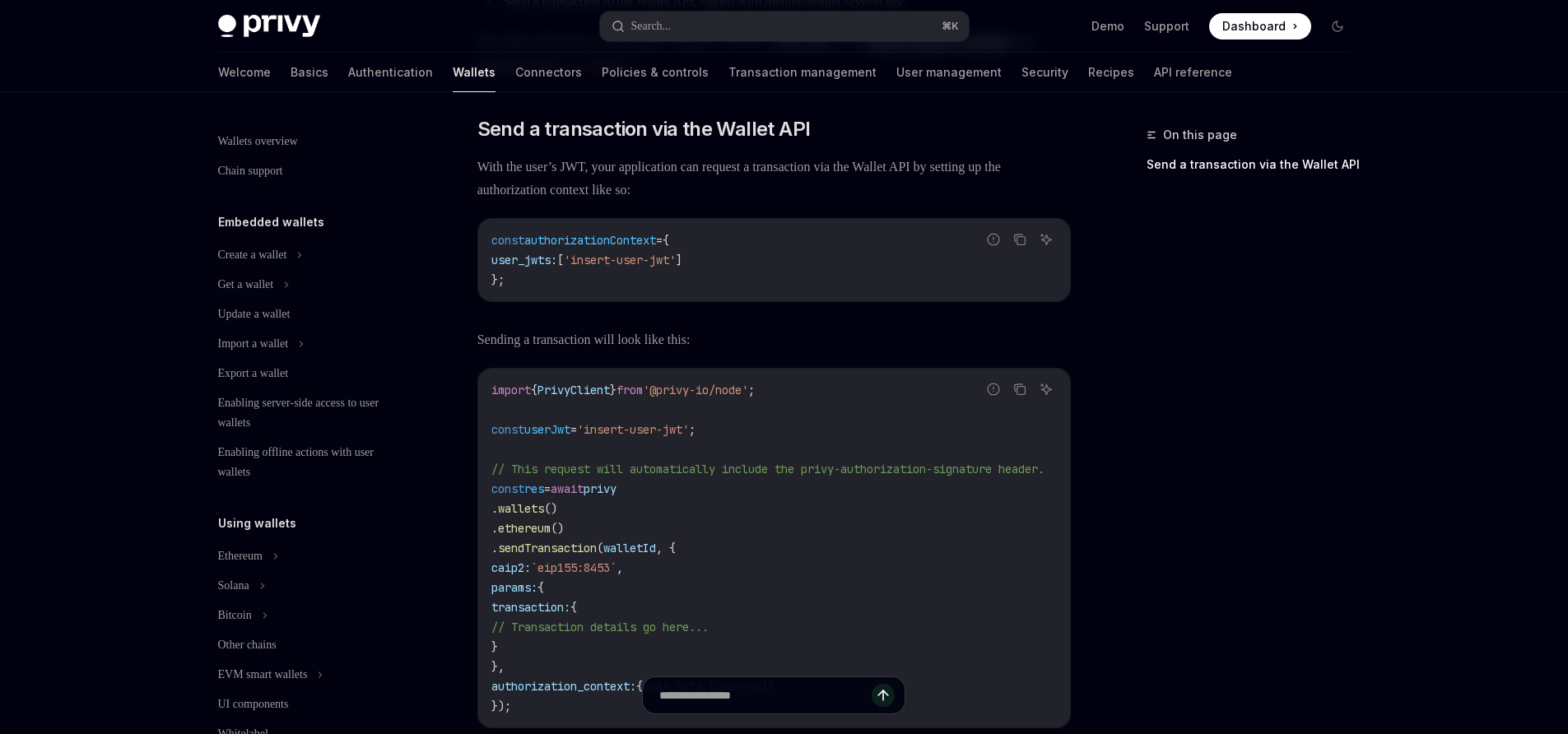
type textarea "*"
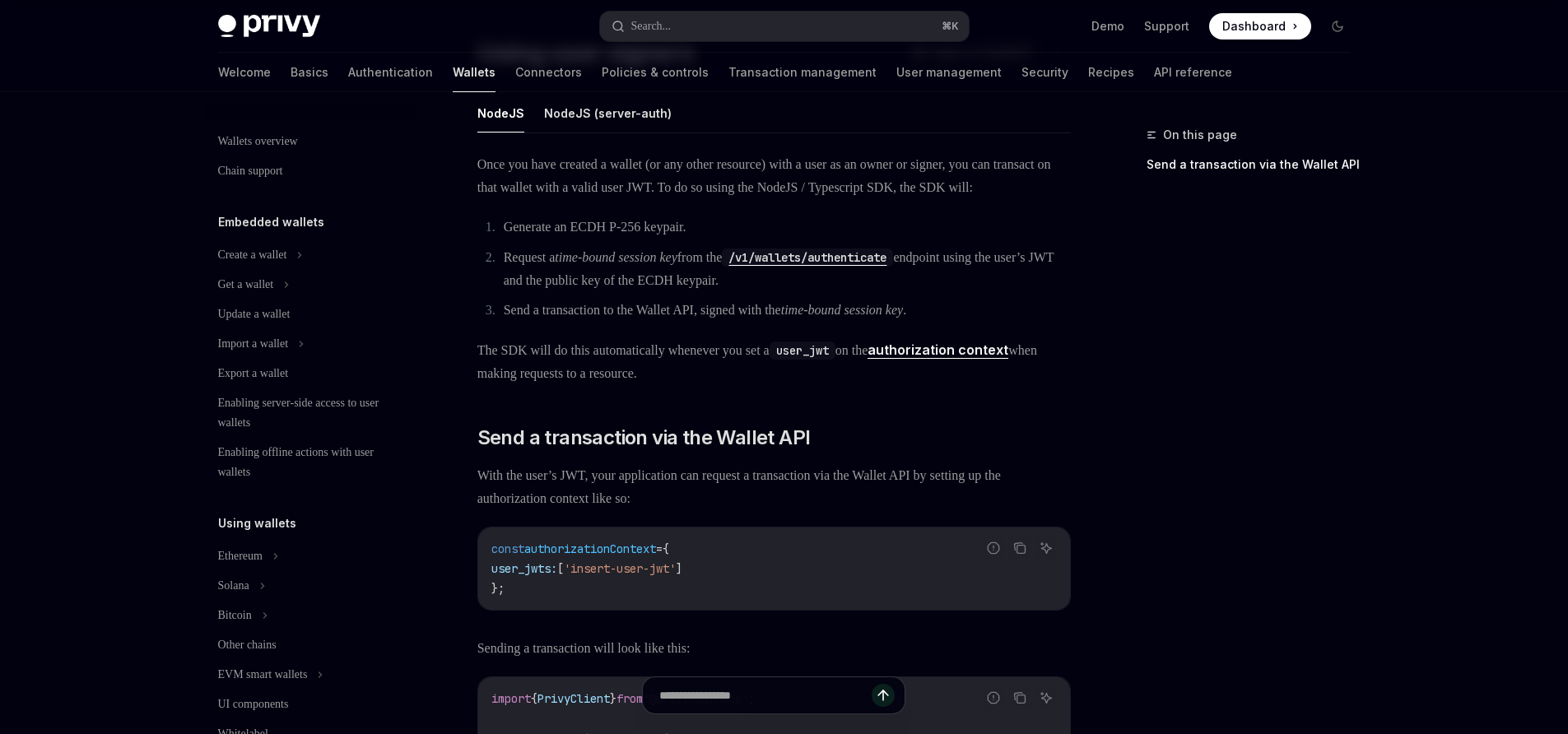
scroll to position [87, 0]
click at [835, 362] on code "user_jwt" at bounding box center [803, 352] width 66 height 18
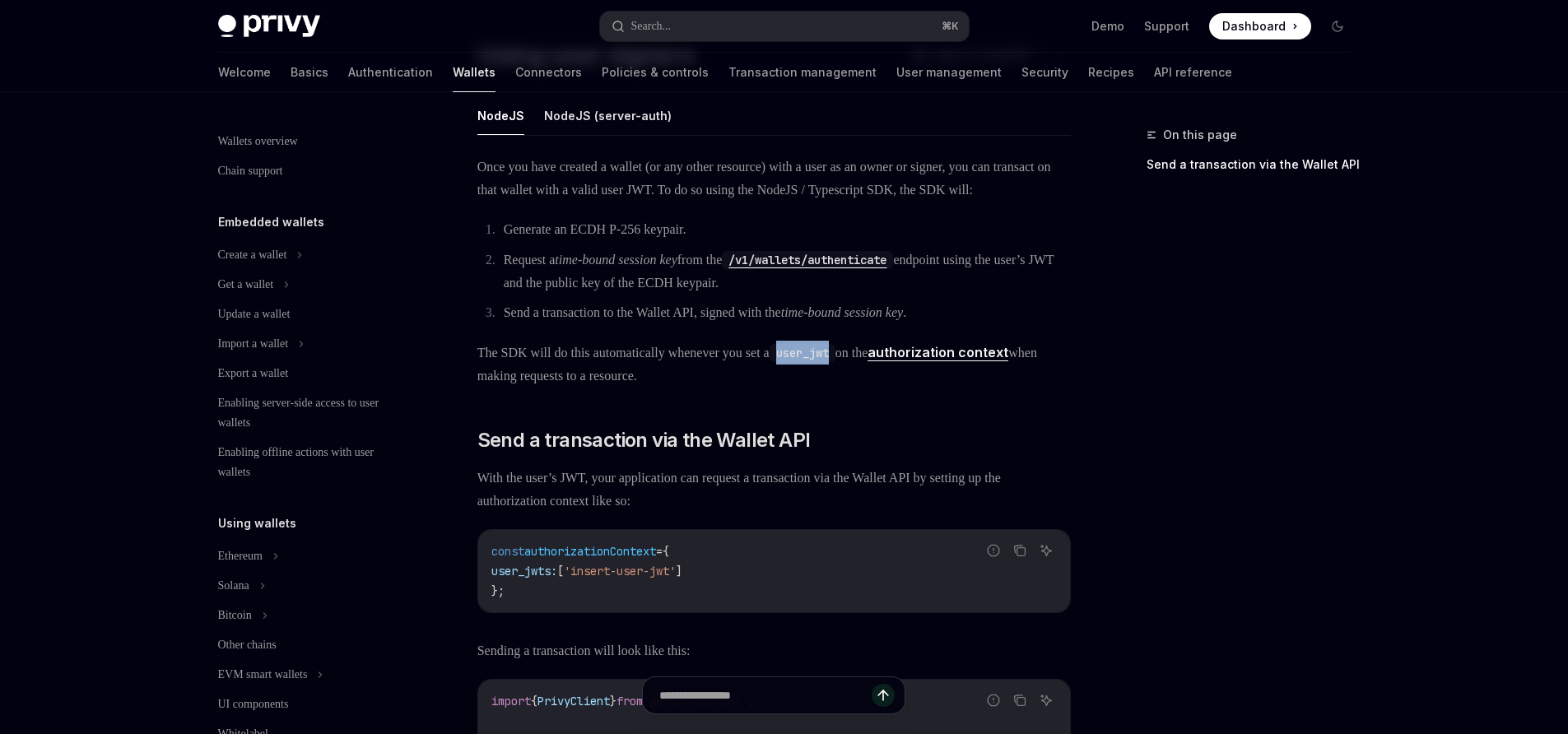
click at [835, 362] on code "user_jwt" at bounding box center [803, 352] width 66 height 18
click at [1052, 386] on span "The SDK will do this automatically whenever you set a user_jwt on the authoriza…" at bounding box center [774, 364] width 593 height 47
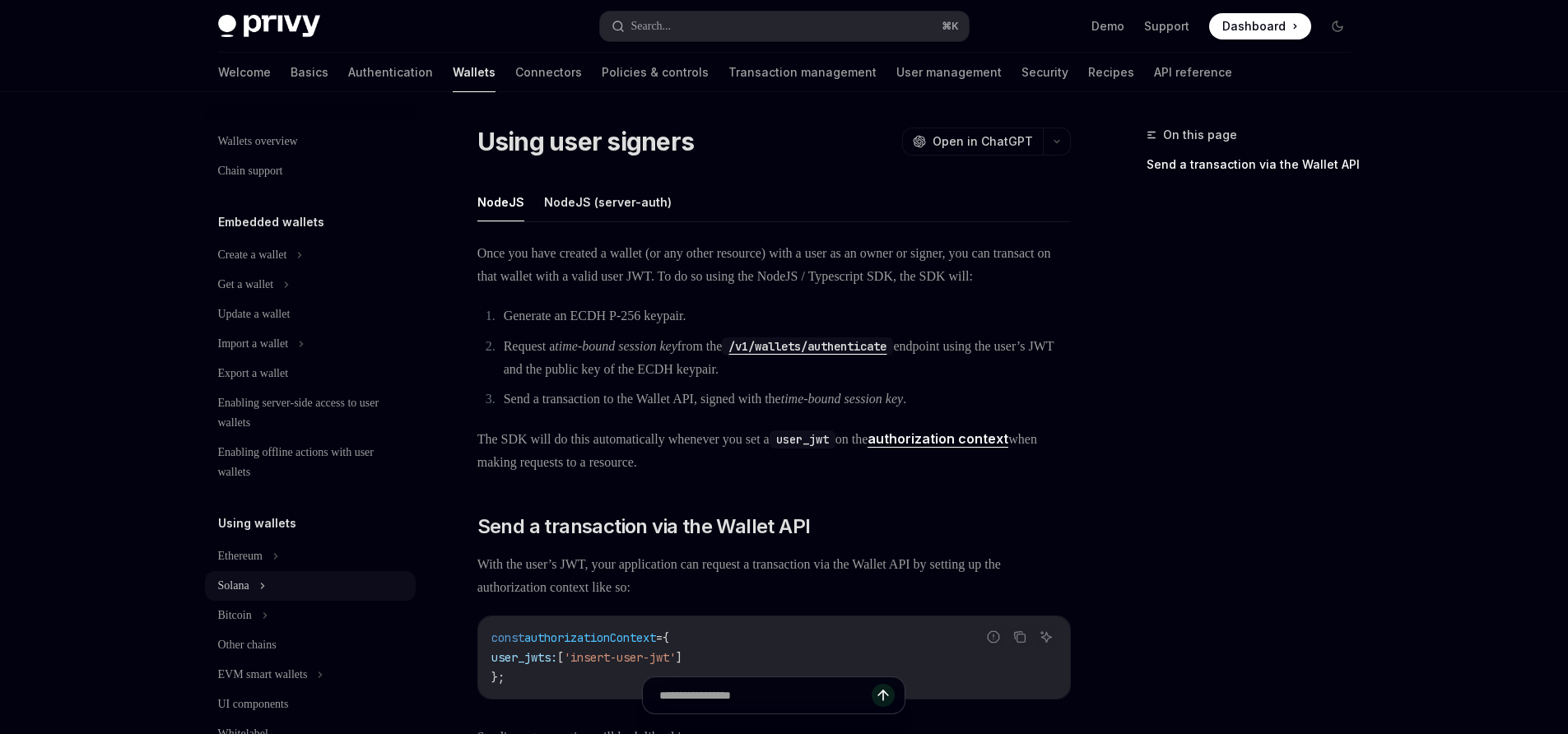
click at [272, 576] on button "Solana" at bounding box center [311, 586] width 210 height 30
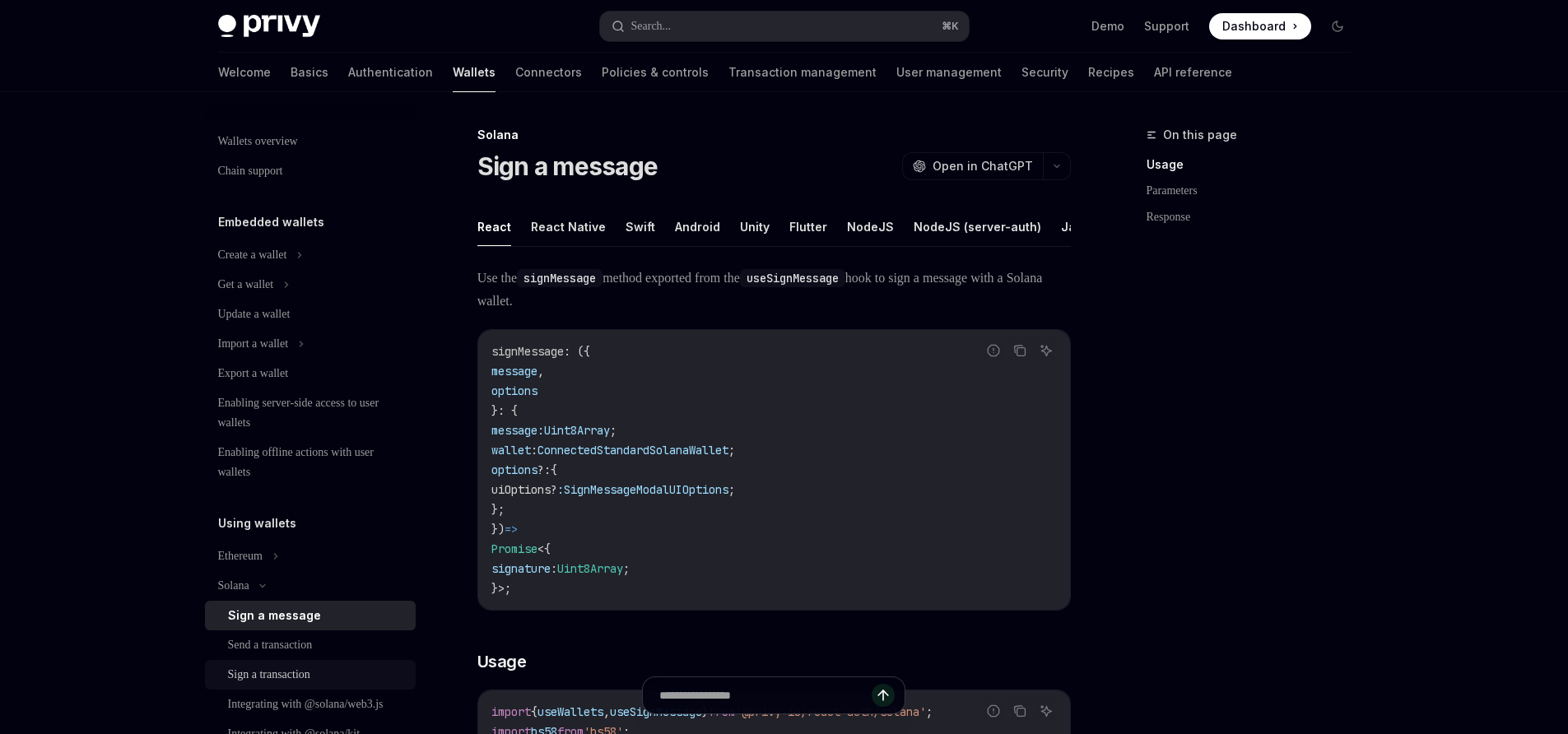
click at [266, 671] on div "Sign a transaction" at bounding box center [269, 675] width 82 height 20
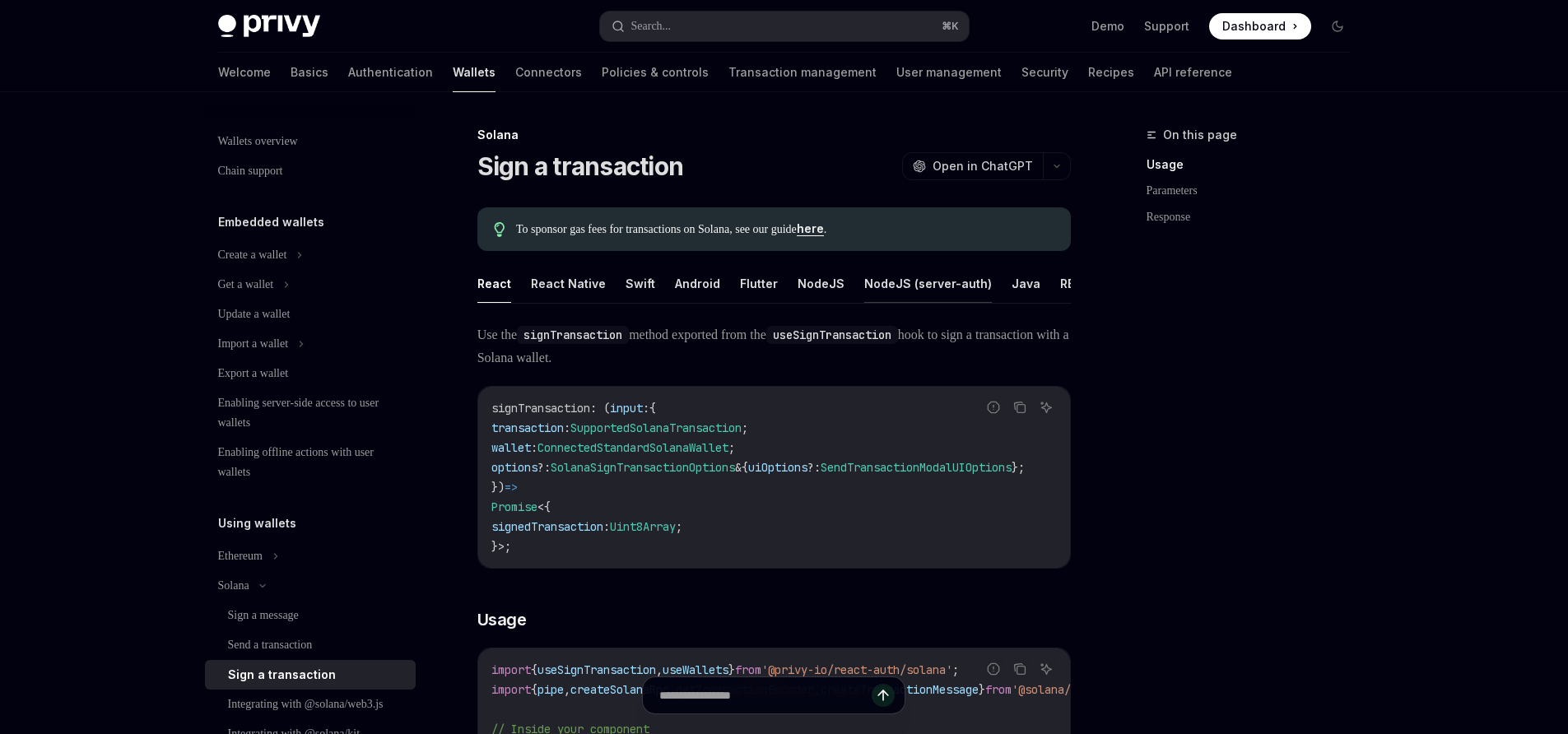
click at [873, 278] on button "NodeJS (server-auth)" at bounding box center [927, 283] width 127 height 39
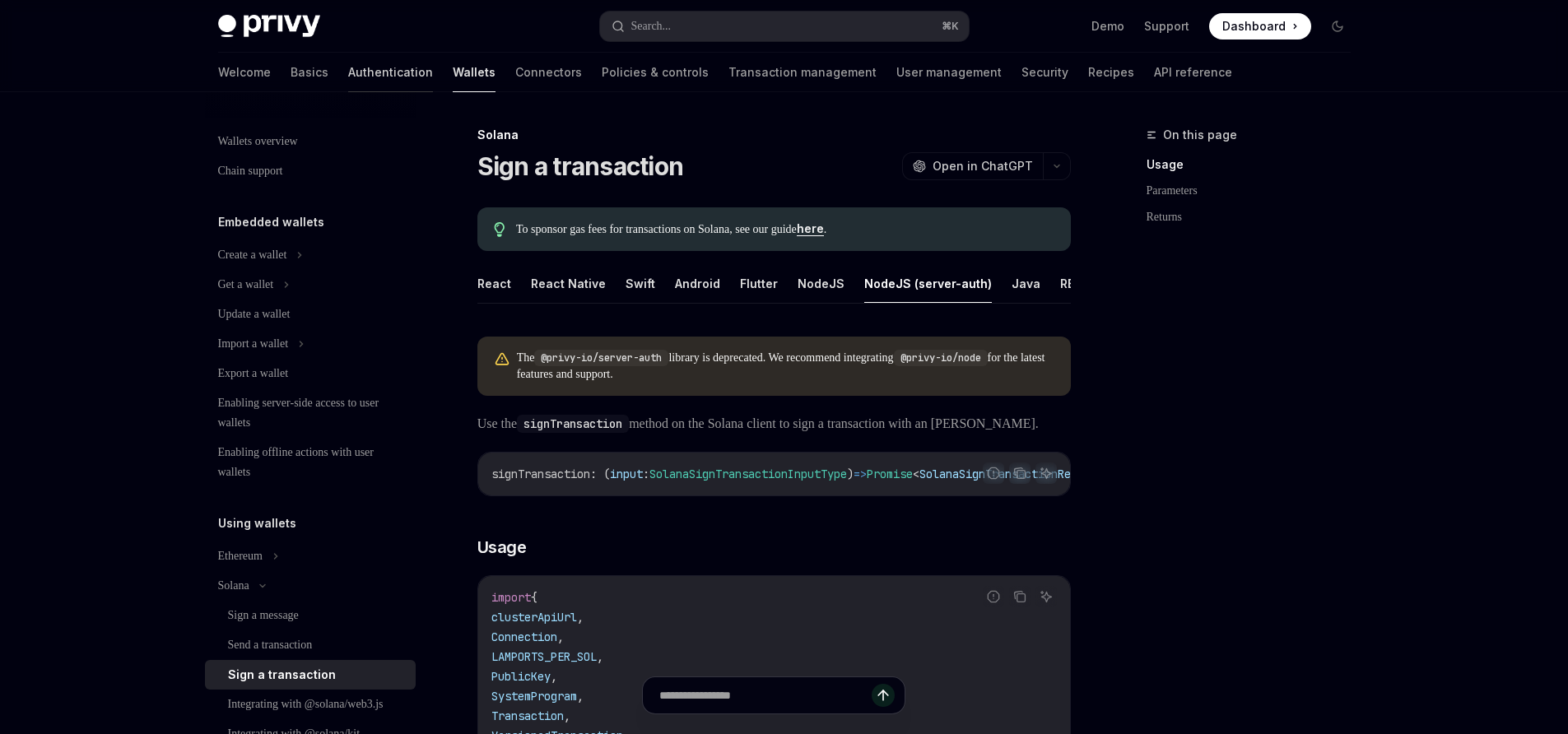
click at [348, 76] on link "Authentication" at bounding box center [390, 72] width 85 height 40
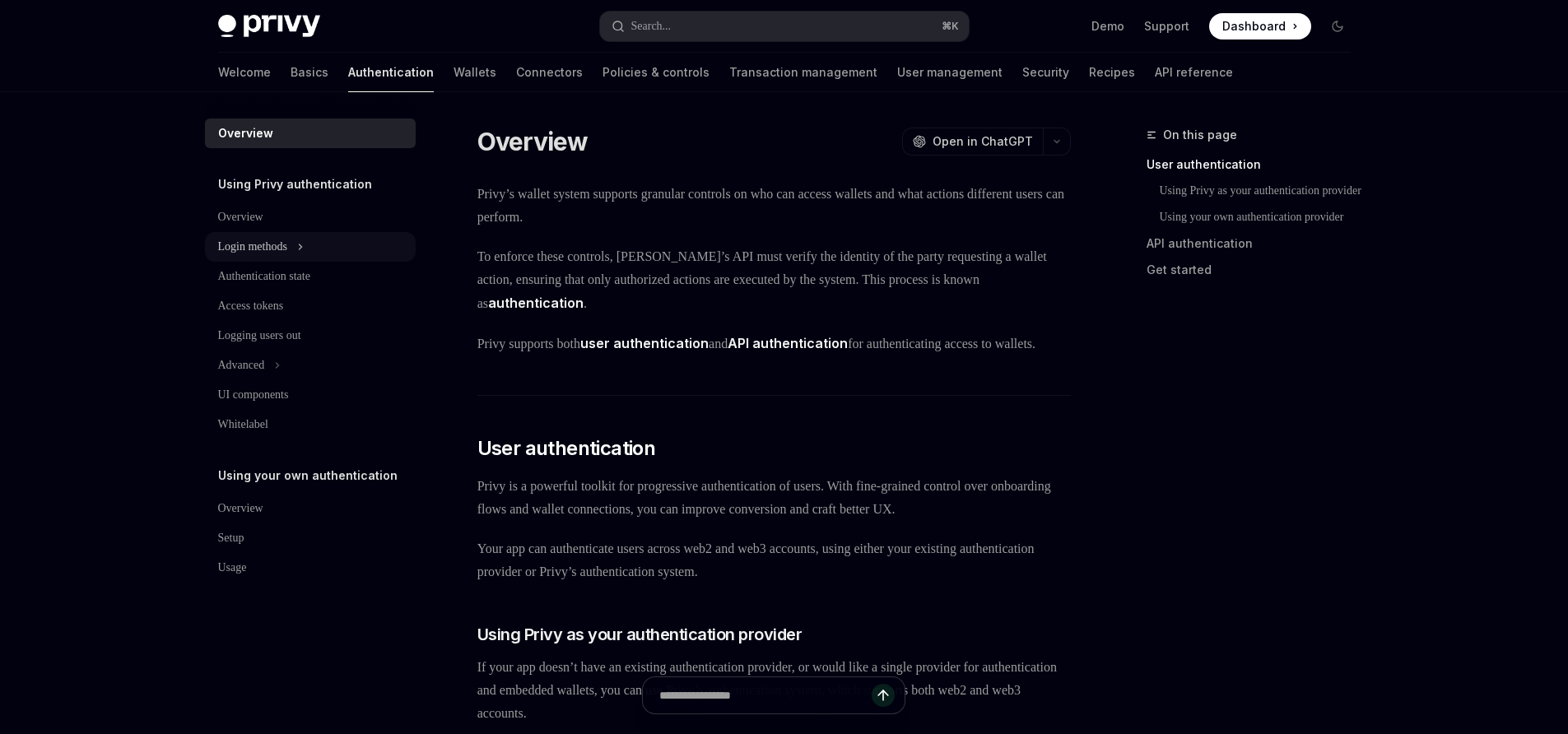
click at [272, 239] on div "Login methods" at bounding box center [252, 246] width 69 height 20
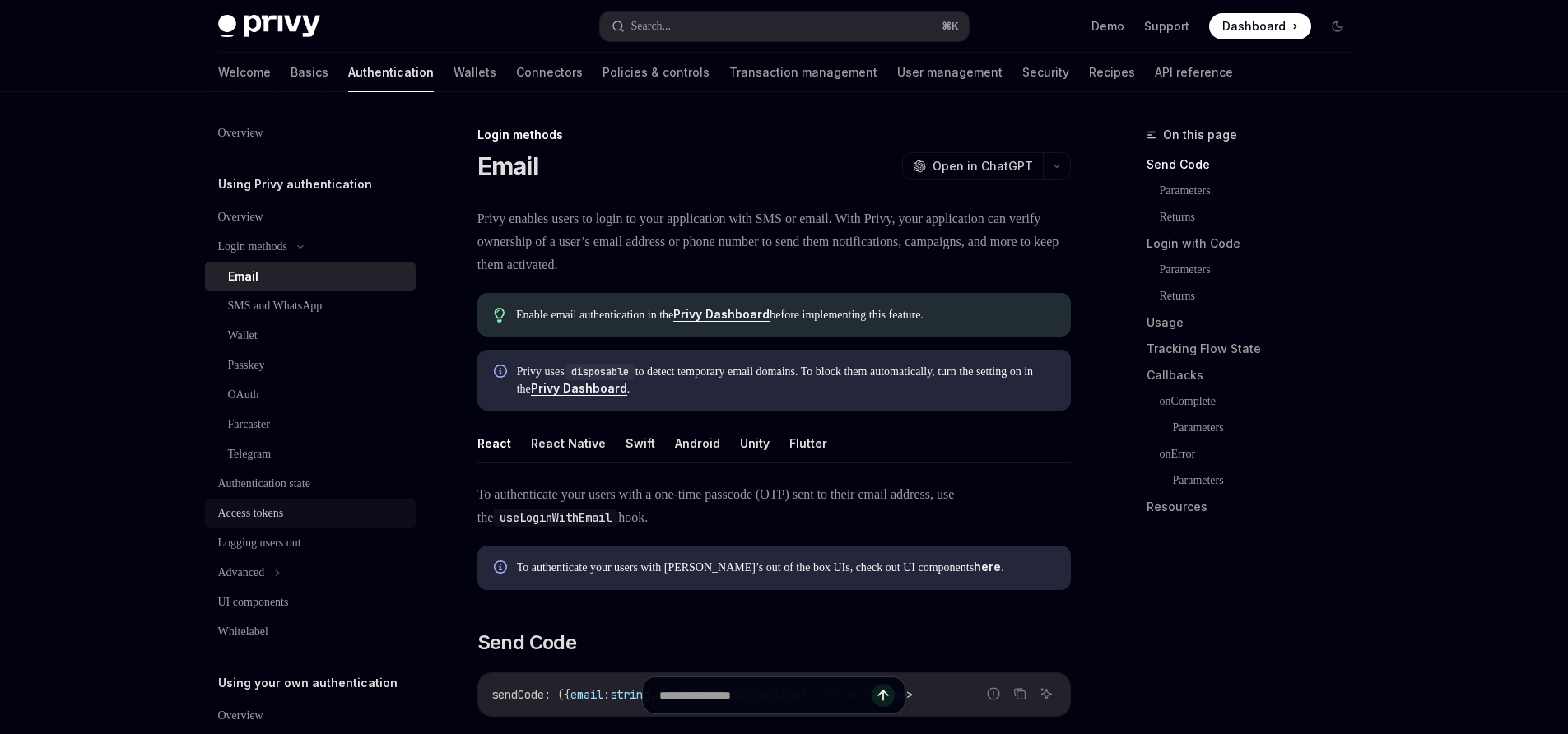
click at [301, 515] on div "Access tokens" at bounding box center [311, 513] width 188 height 20
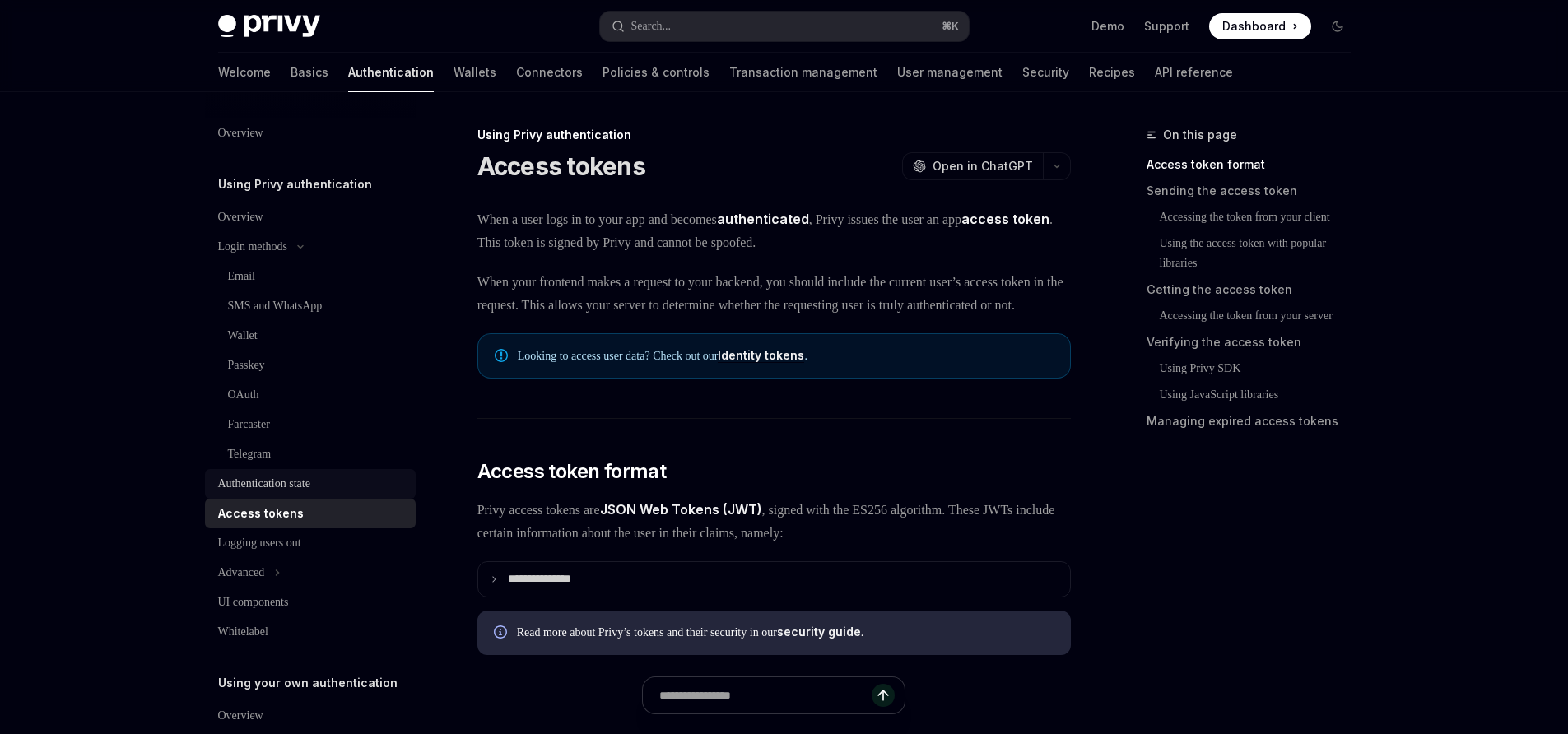
click at [302, 493] on div "Authentication state" at bounding box center [264, 484] width 92 height 20
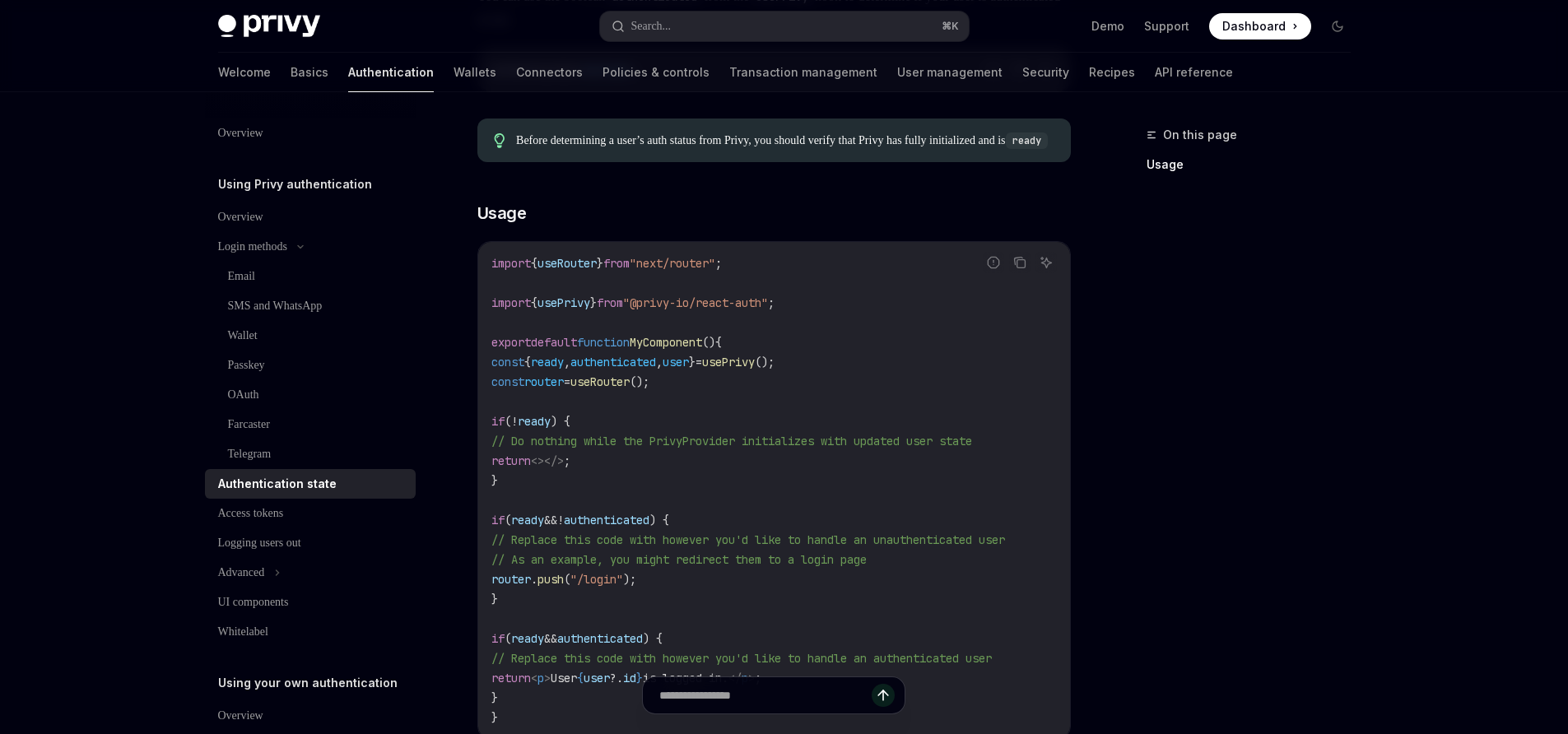
scroll to position [688, 0]
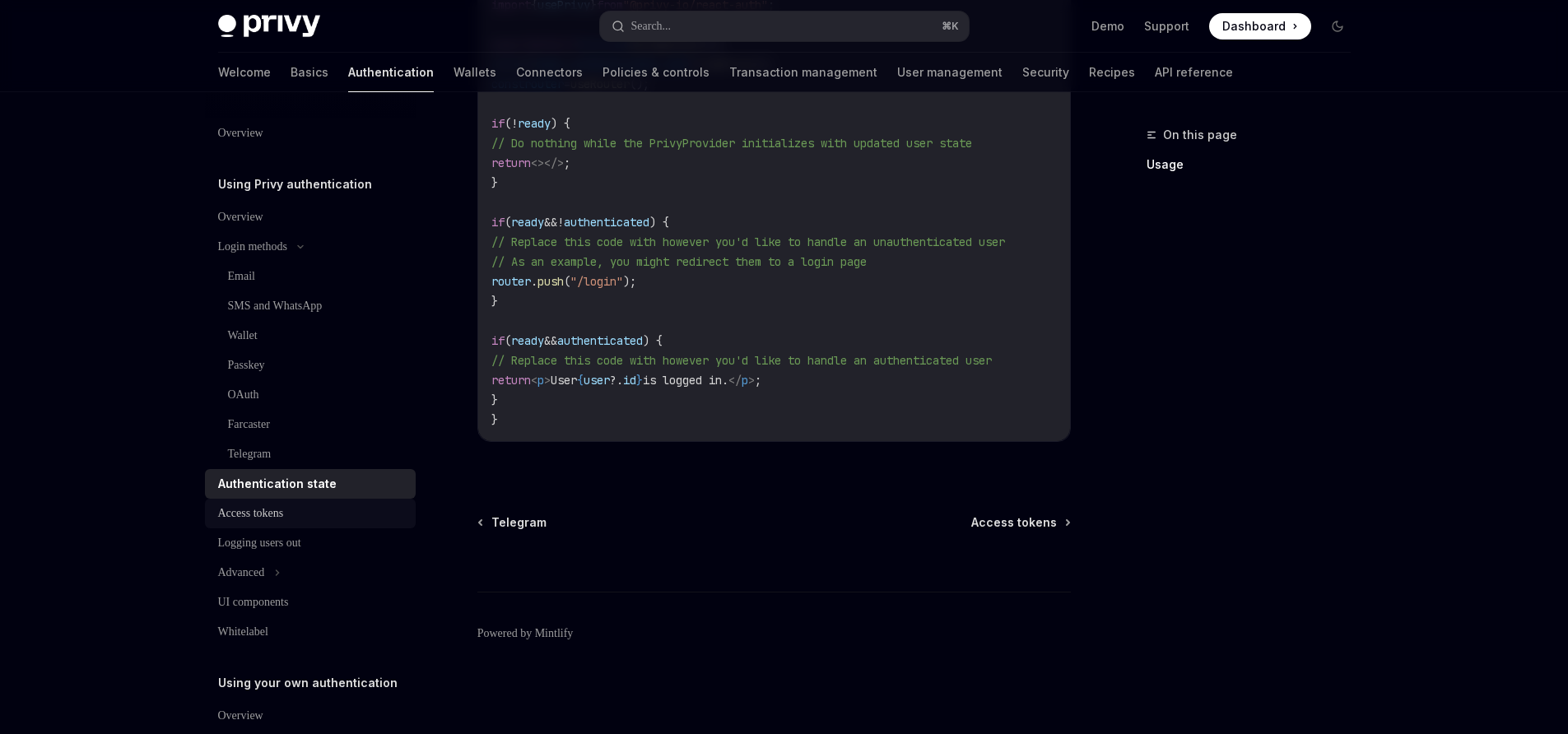
click at [284, 510] on div "Access tokens" at bounding box center [251, 513] width 66 height 20
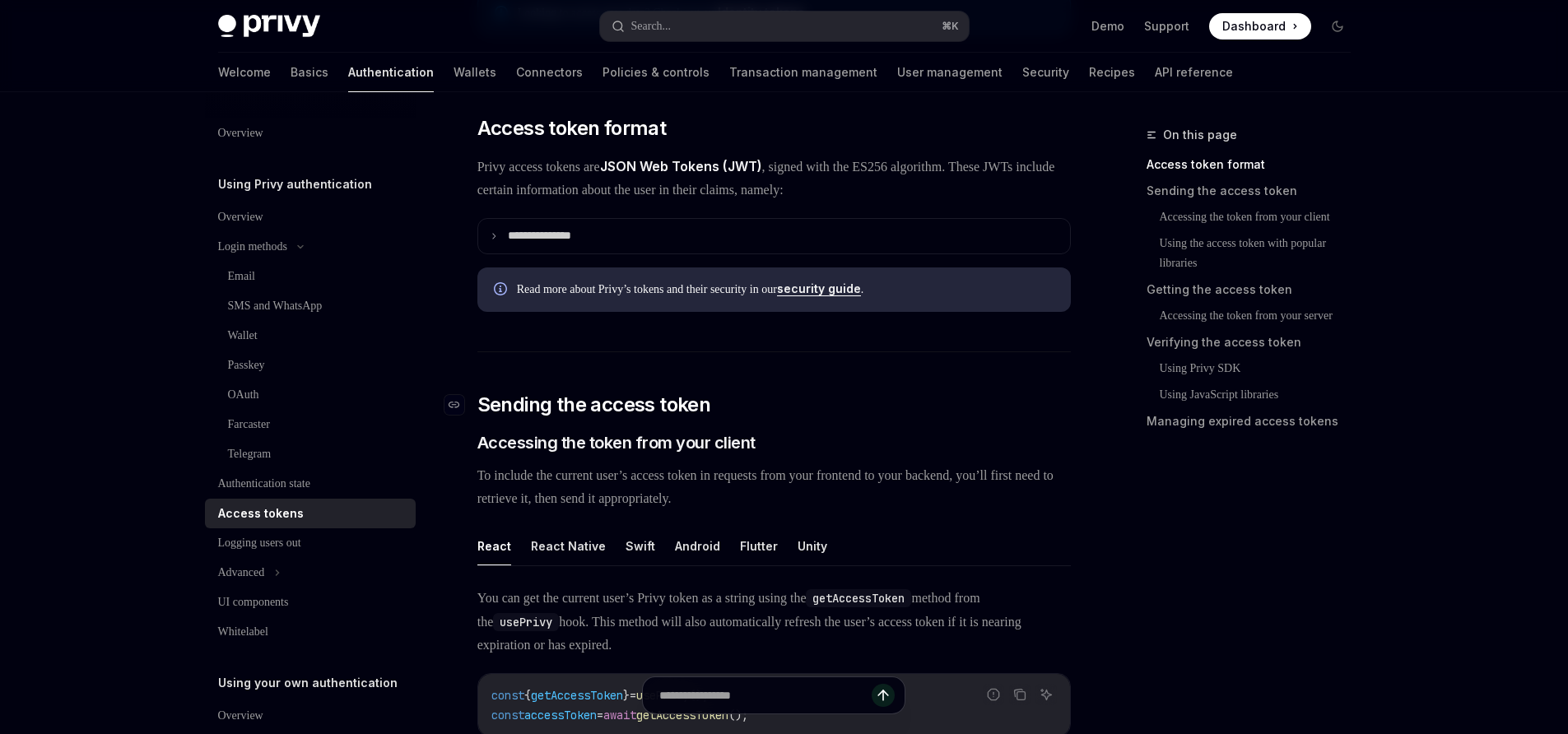
scroll to position [692, 0]
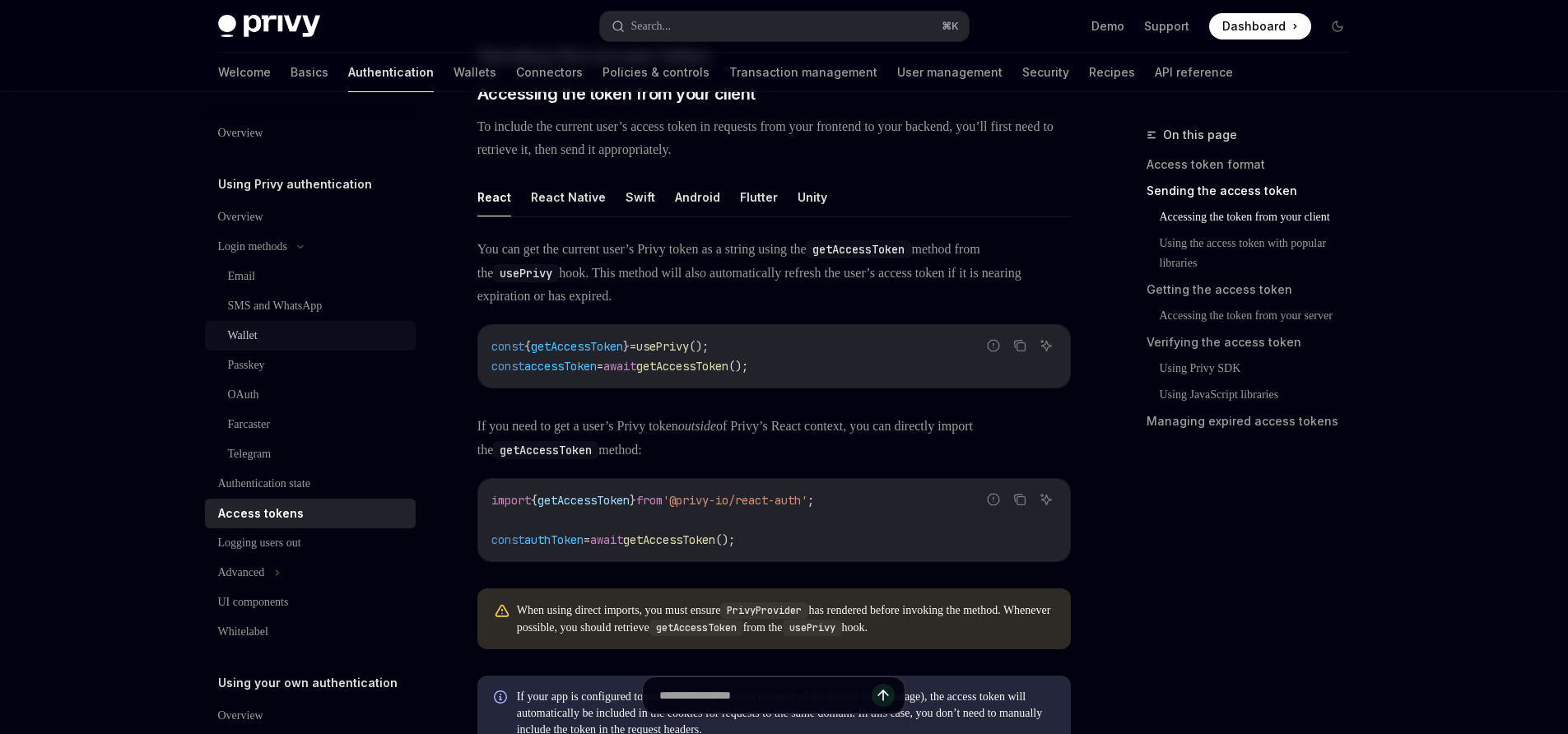
click at [262, 332] on div "Wallet" at bounding box center [316, 335] width 177 height 20
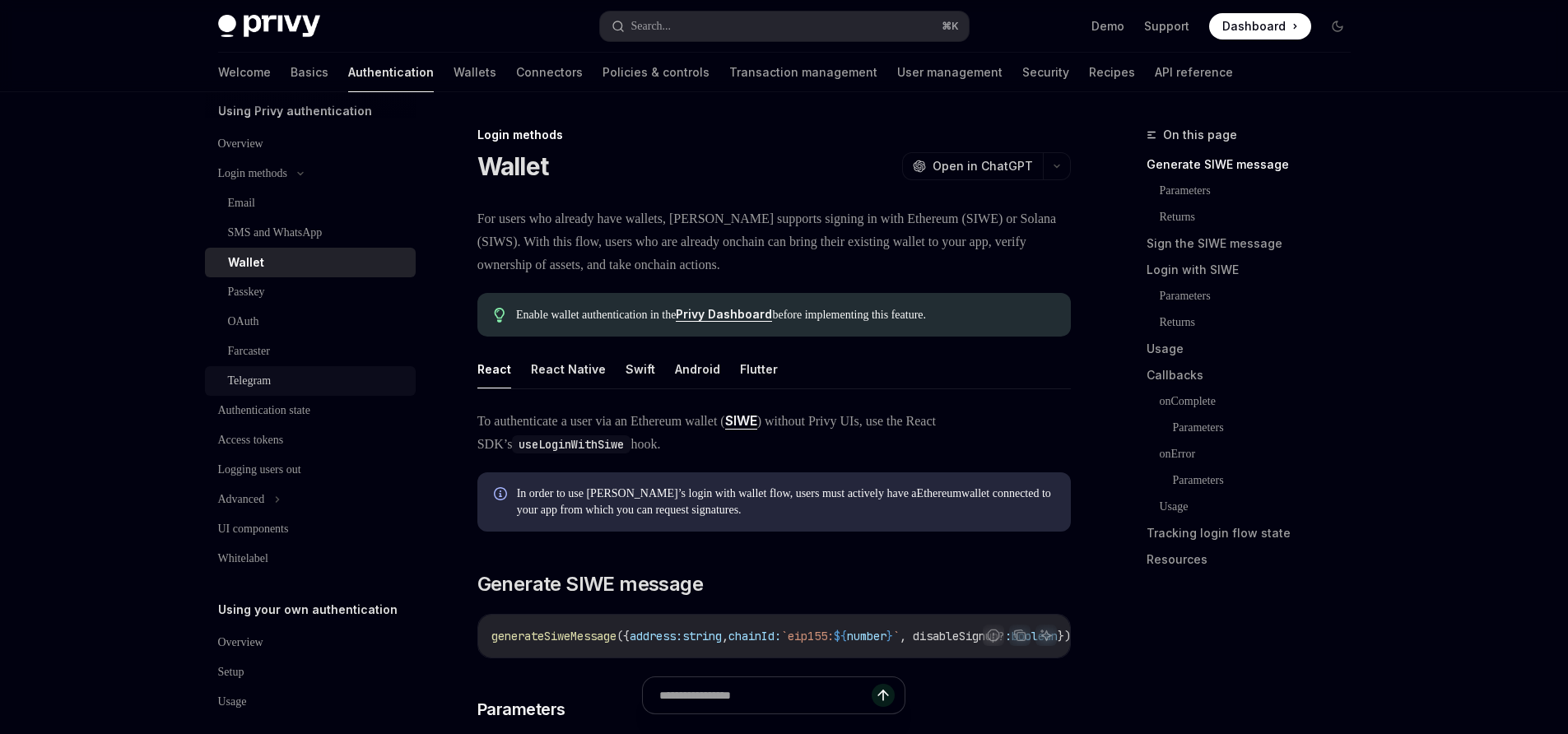
scroll to position [89, 0]
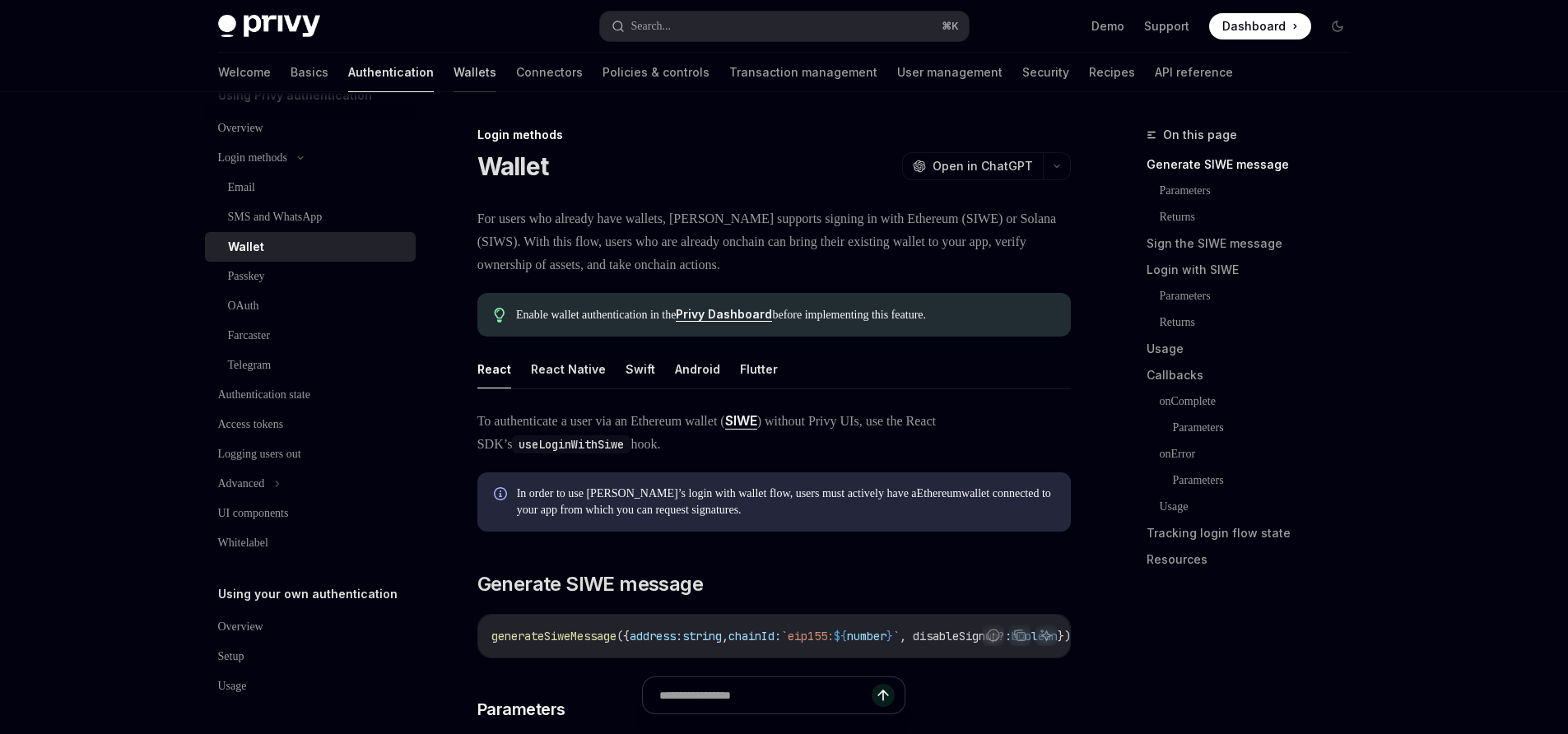
click at [453, 71] on link "Wallets" at bounding box center [474, 72] width 42 height 40
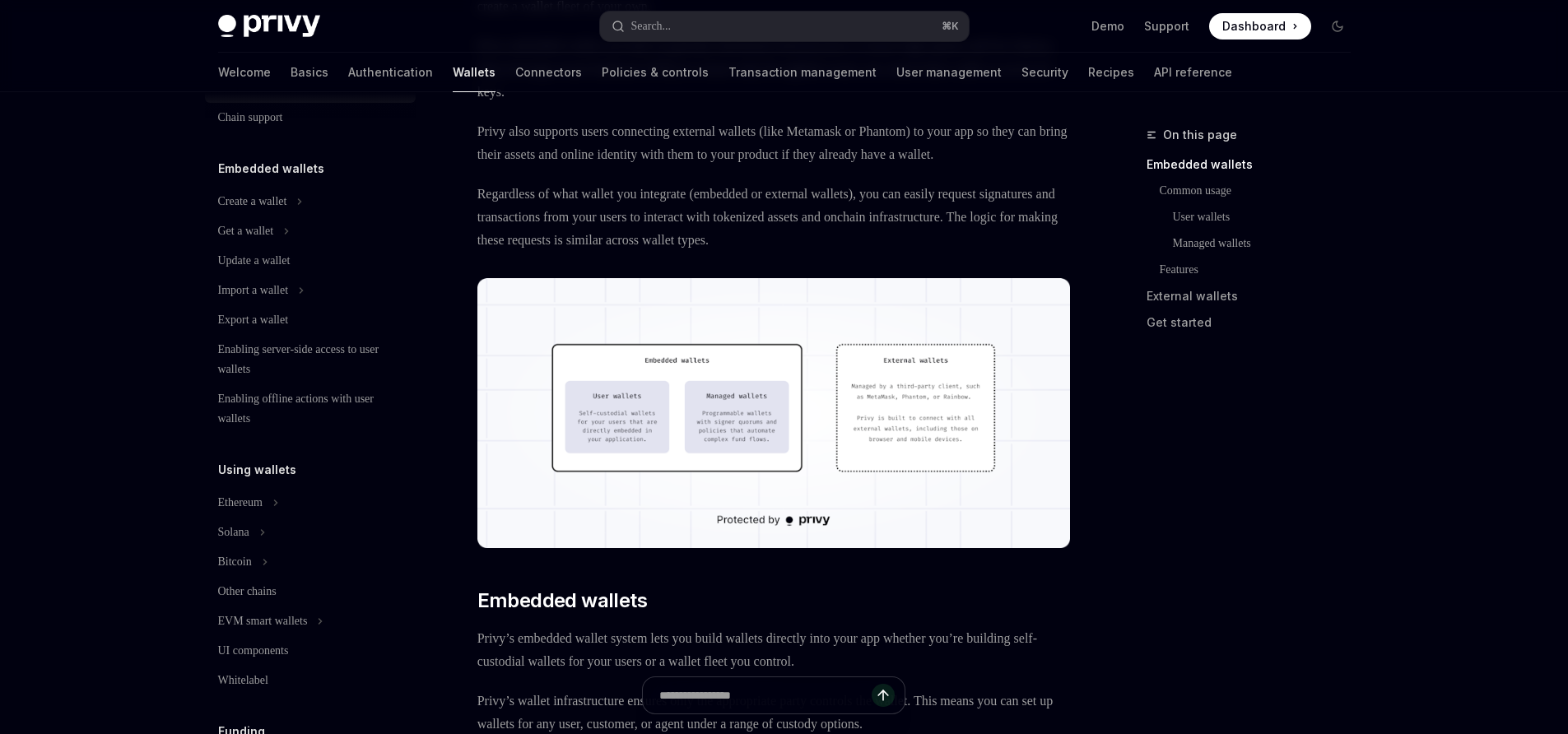
scroll to position [54, 0]
click at [215, 516] on button "Ethereum" at bounding box center [311, 501] width 210 height 30
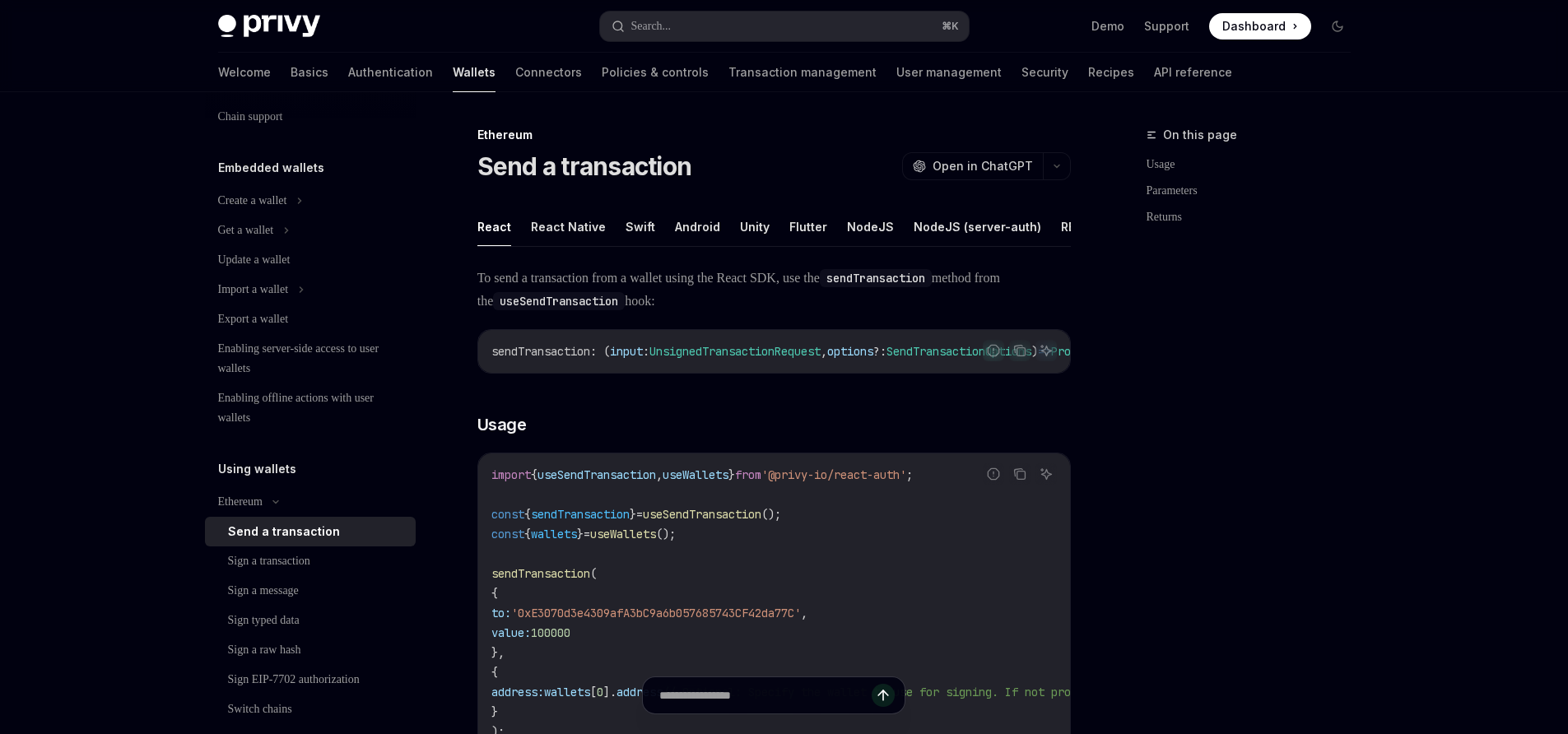
click at [233, 522] on div "Send a transaction" at bounding box center [284, 531] width 112 height 20
click at [241, 504] on div "Ethereum" at bounding box center [240, 501] width 44 height 20
click at [249, 513] on button "Ethereum" at bounding box center [311, 501] width 210 height 30
click at [269, 531] on div "Send a transaction" at bounding box center [284, 531] width 112 height 20
click at [256, 485] on div "Using wallets Ethereum Send a transaction Sign a transaction Sign a message Sig…" at bounding box center [311, 710] width 210 height 502
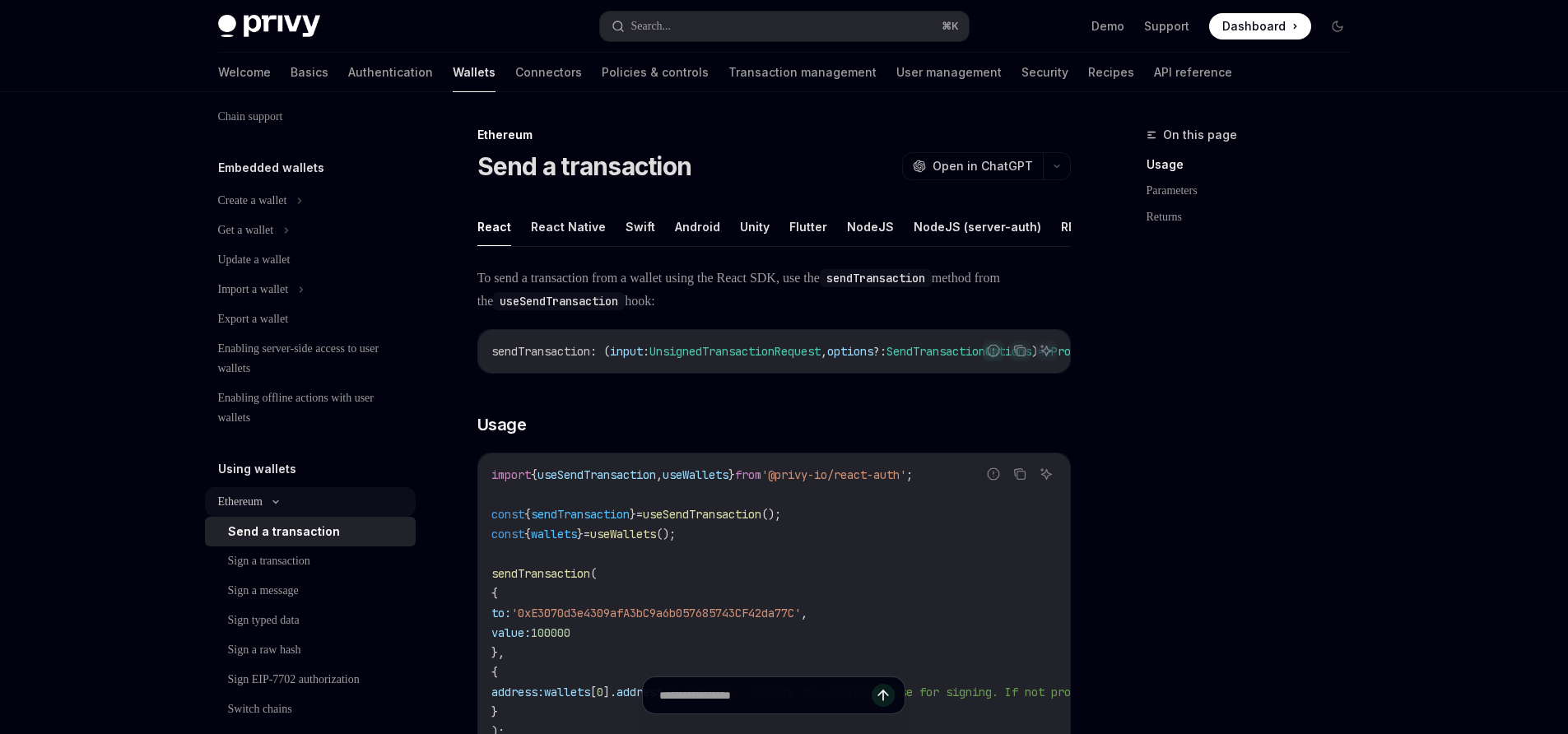
click at [262, 513] on button "Ethereum" at bounding box center [311, 501] width 210 height 30
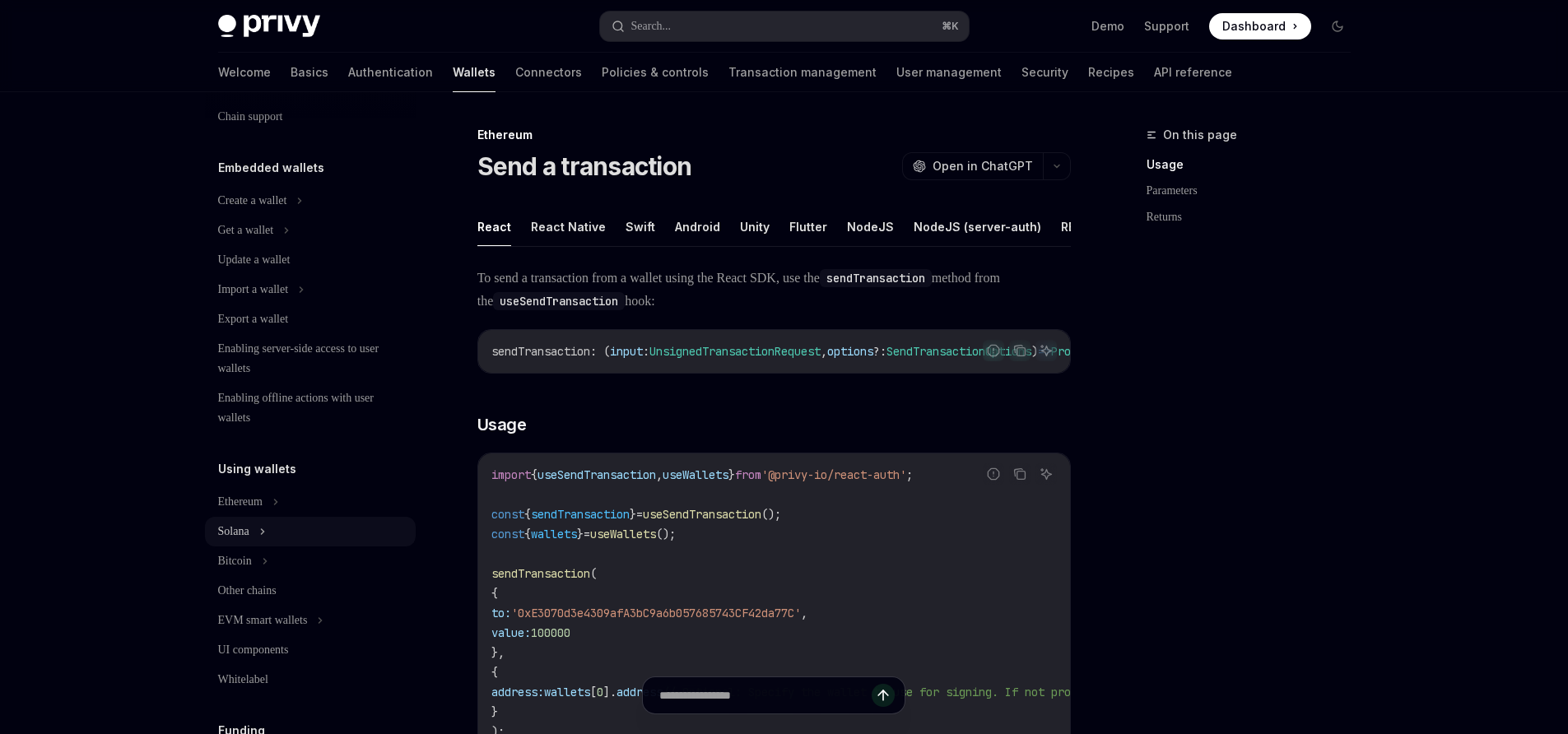
click at [260, 535] on button "Solana" at bounding box center [311, 531] width 210 height 30
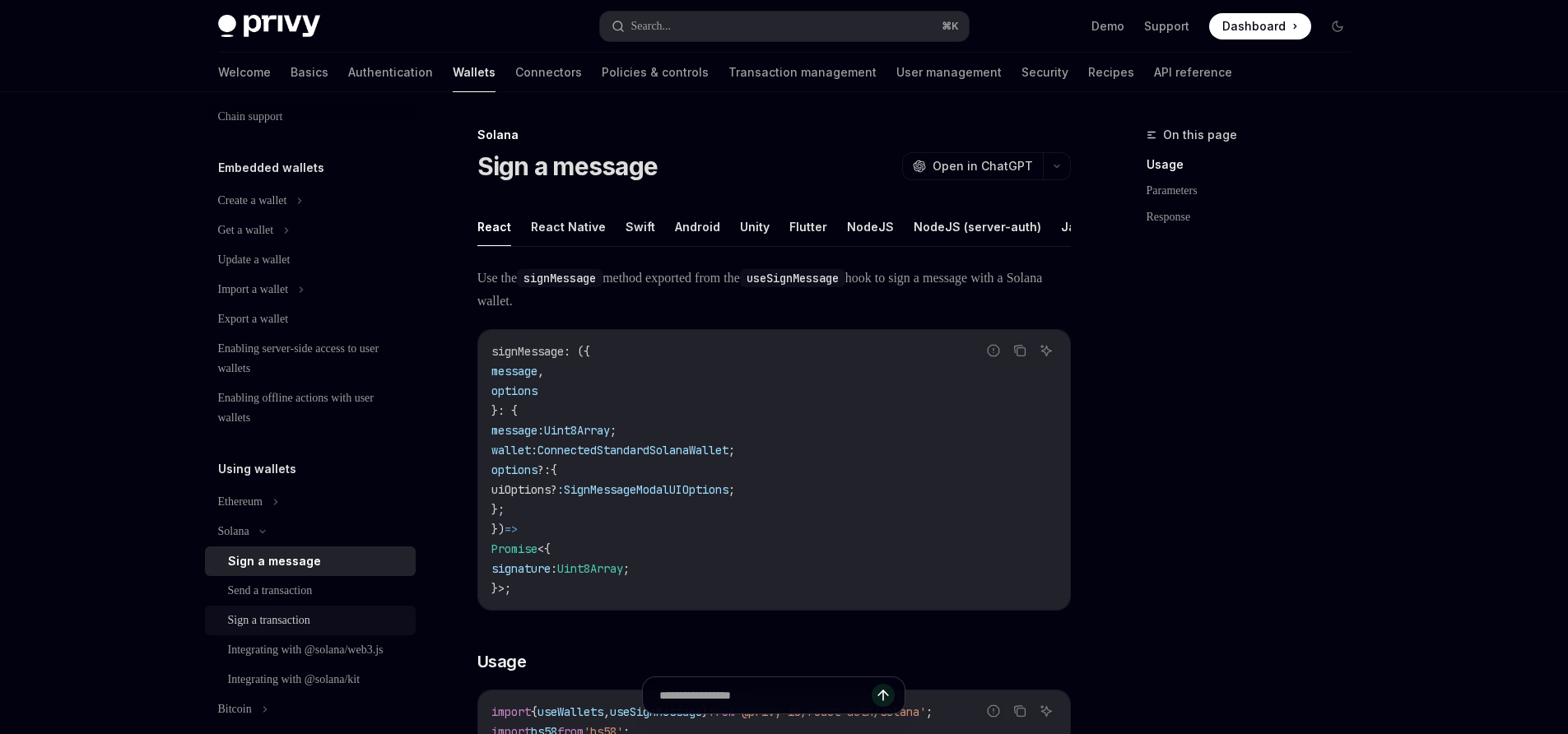
click at [277, 617] on div "Sign a transaction" at bounding box center [269, 620] width 82 height 20
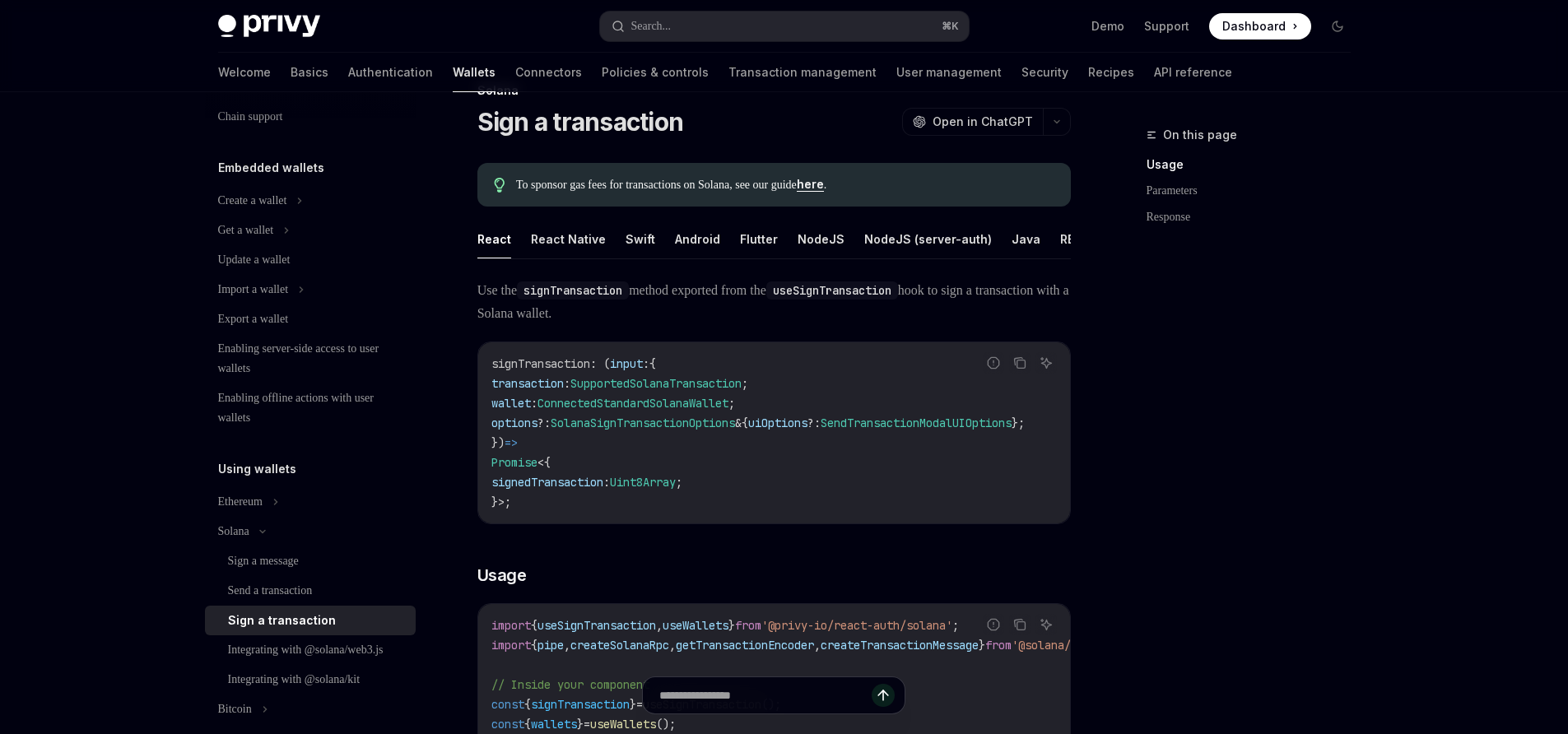
scroll to position [42, 0]
click at [886, 244] on button "NodeJS (server-auth)" at bounding box center [927, 241] width 127 height 39
type textarea "*"
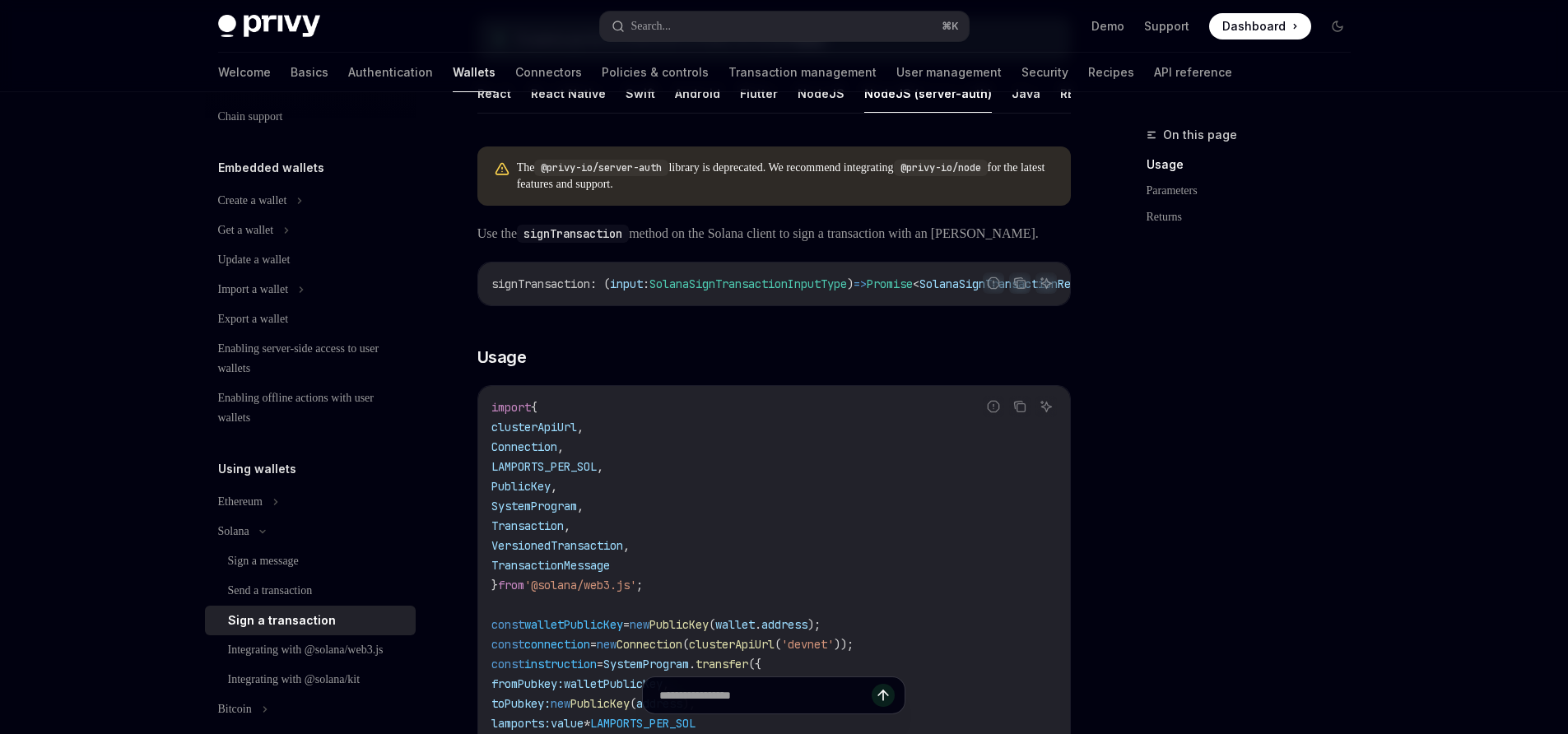
click at [1274, 334] on div "On this page Usage Parameters Returns" at bounding box center [1238, 429] width 250 height 609
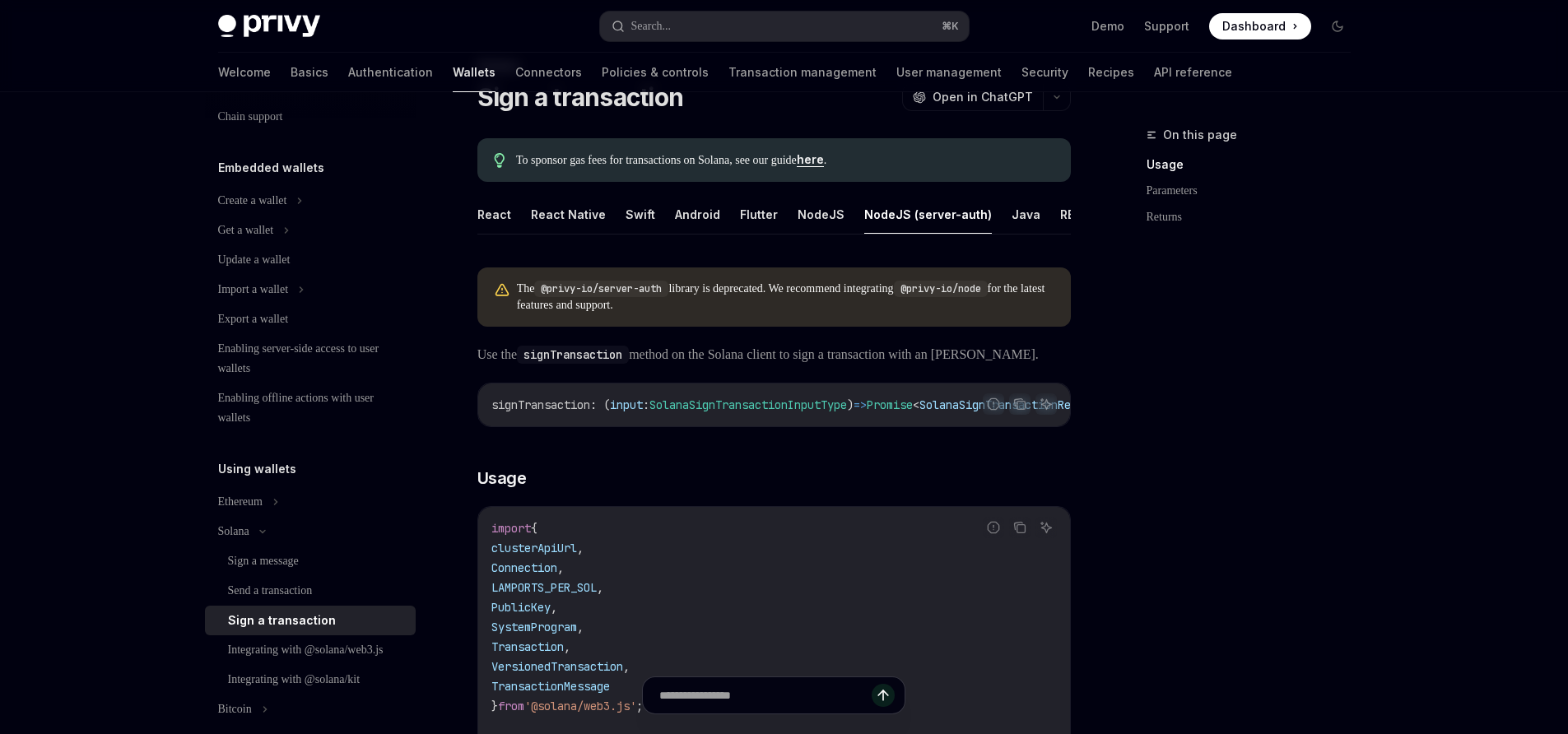
scroll to position [41, 0]
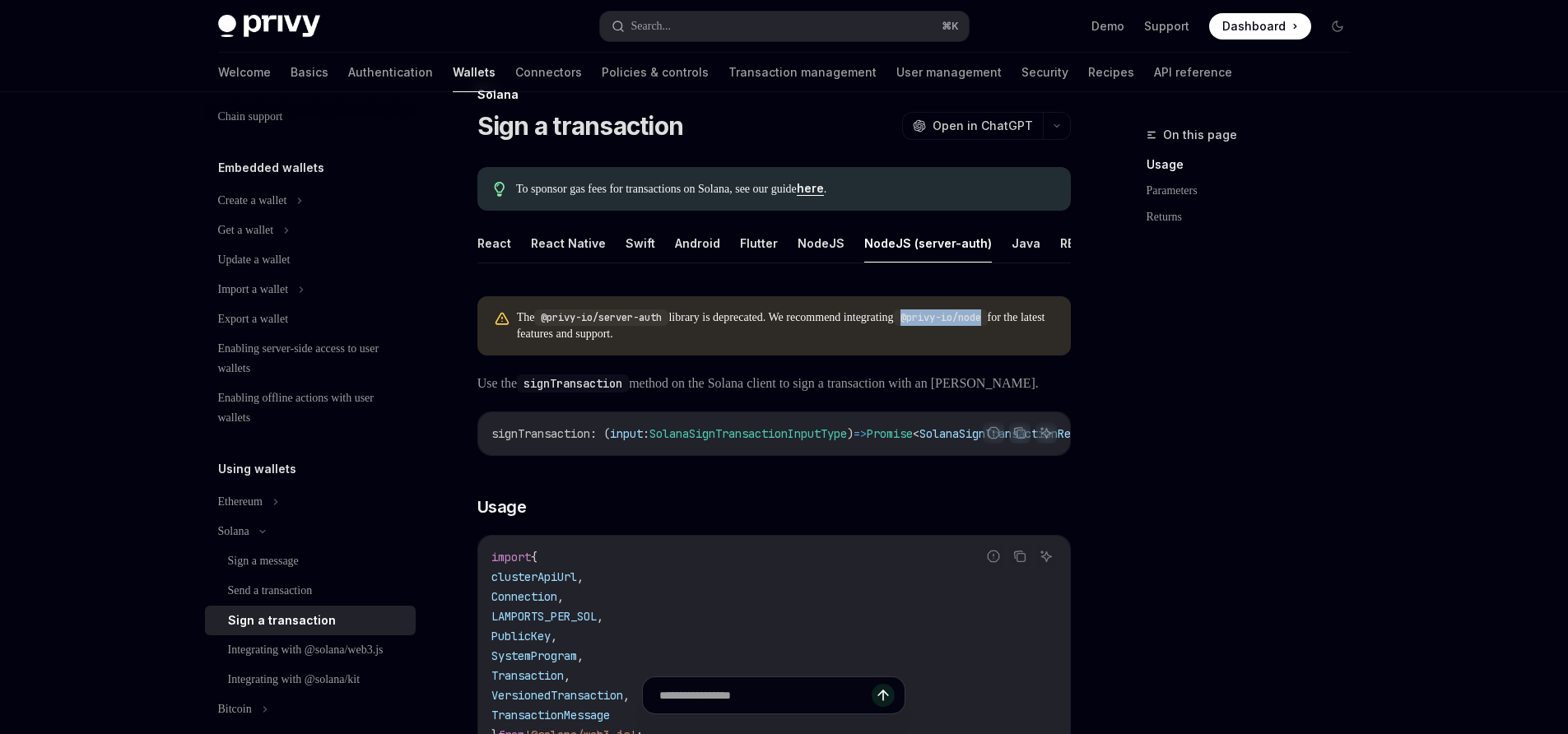
drag, startPoint x: 959, startPoint y: 330, endPoint x: 1049, endPoint y: 335, distance: 90.1
click at [988, 326] on code "@privy-io/node" at bounding box center [940, 317] width 94 height 16
copy code "@privy-io/node"
click at [1315, 300] on div "On this page Usage Parameters Returns" at bounding box center [1238, 429] width 250 height 609
click at [792, 692] on input "Ask a question..." at bounding box center [764, 695] width 291 height 36
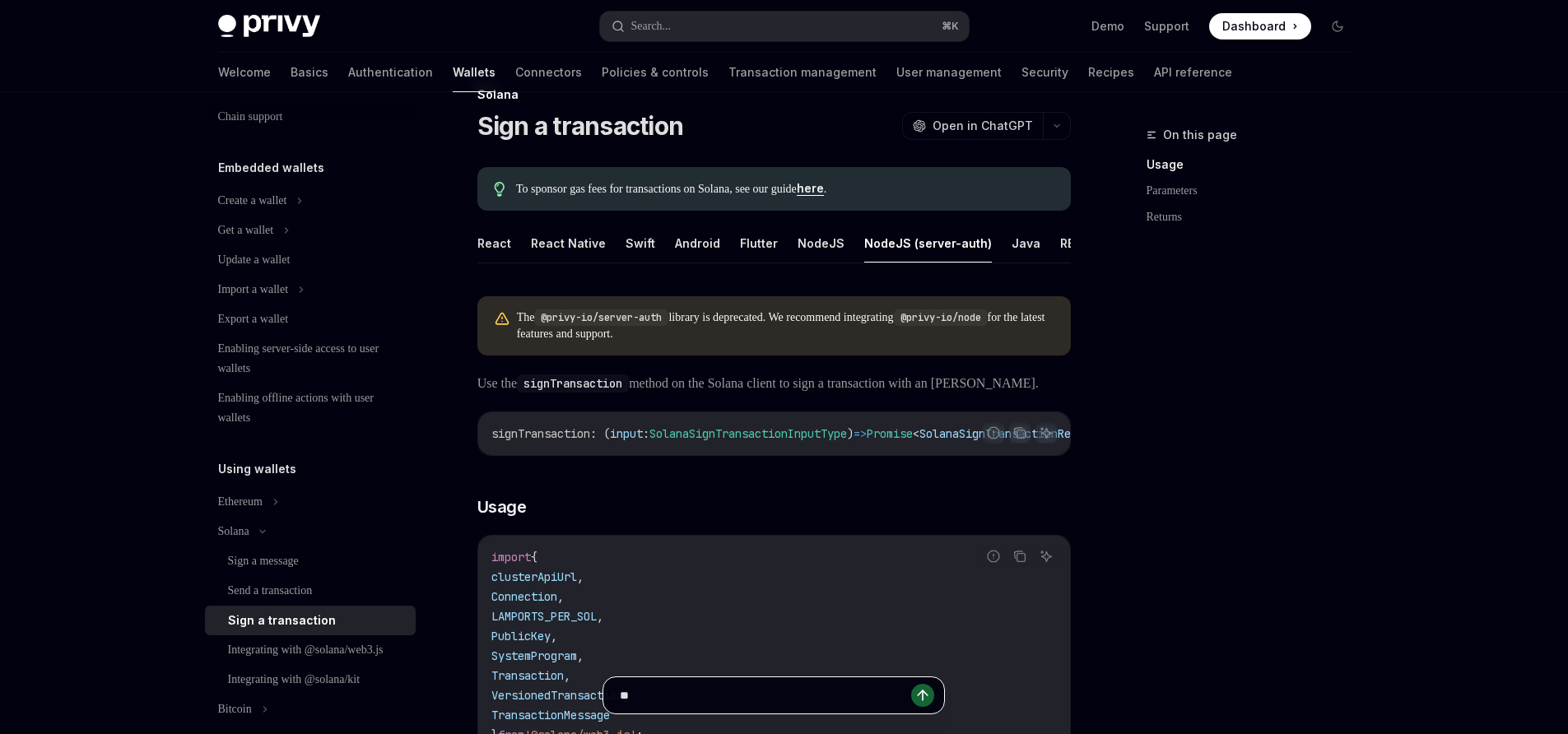
type input "*"
type input "**********"
type textarea "*"
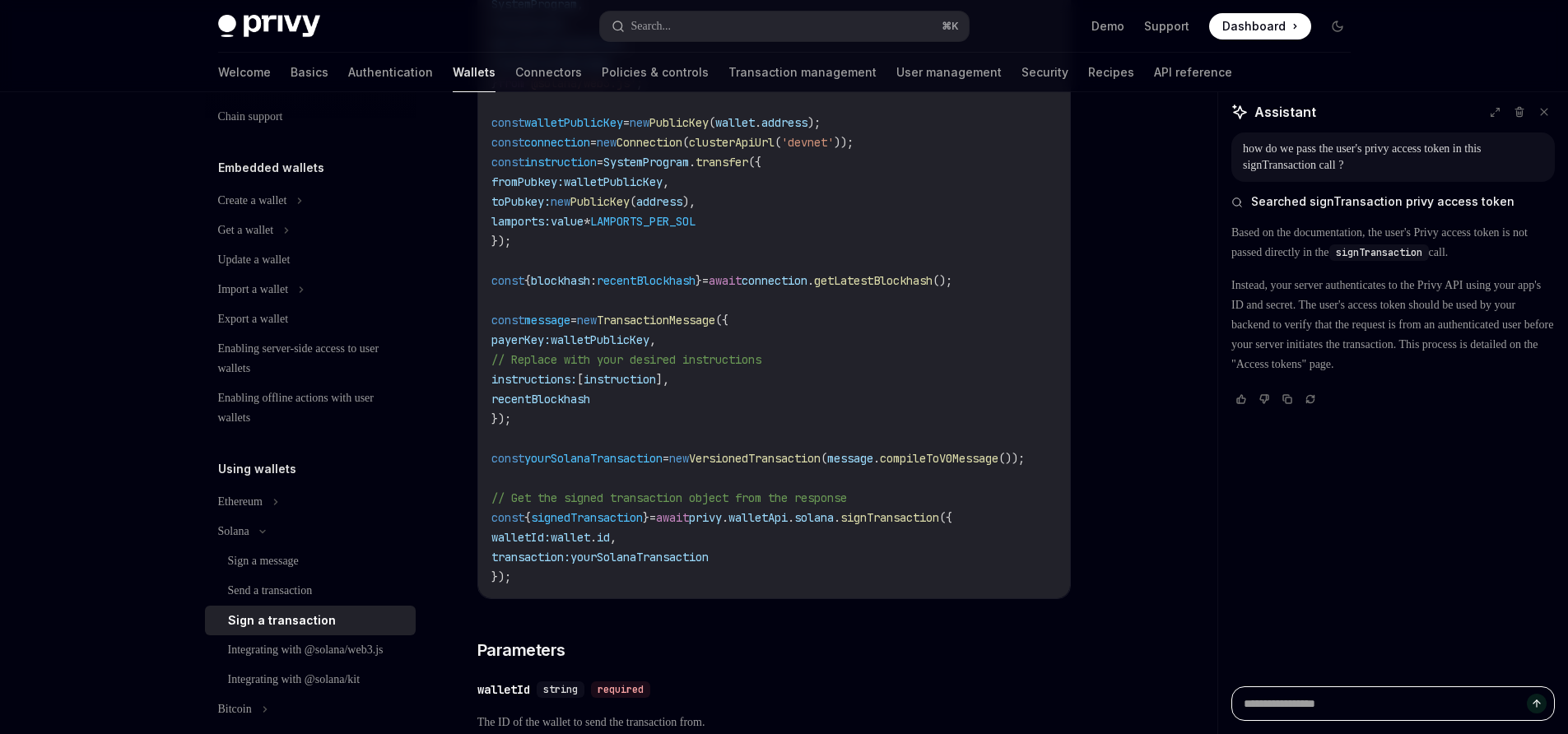
scroll to position [692, 0]
click at [1231, 374] on p "Instead, your server authenticates to the Privy API using your app's ID and sec…" at bounding box center [1392, 325] width 323 height 98
click at [1250, 374] on p "Instead, your server authenticates to the Privy API using your app's ID and sec…" at bounding box center [1392, 325] width 323 height 98
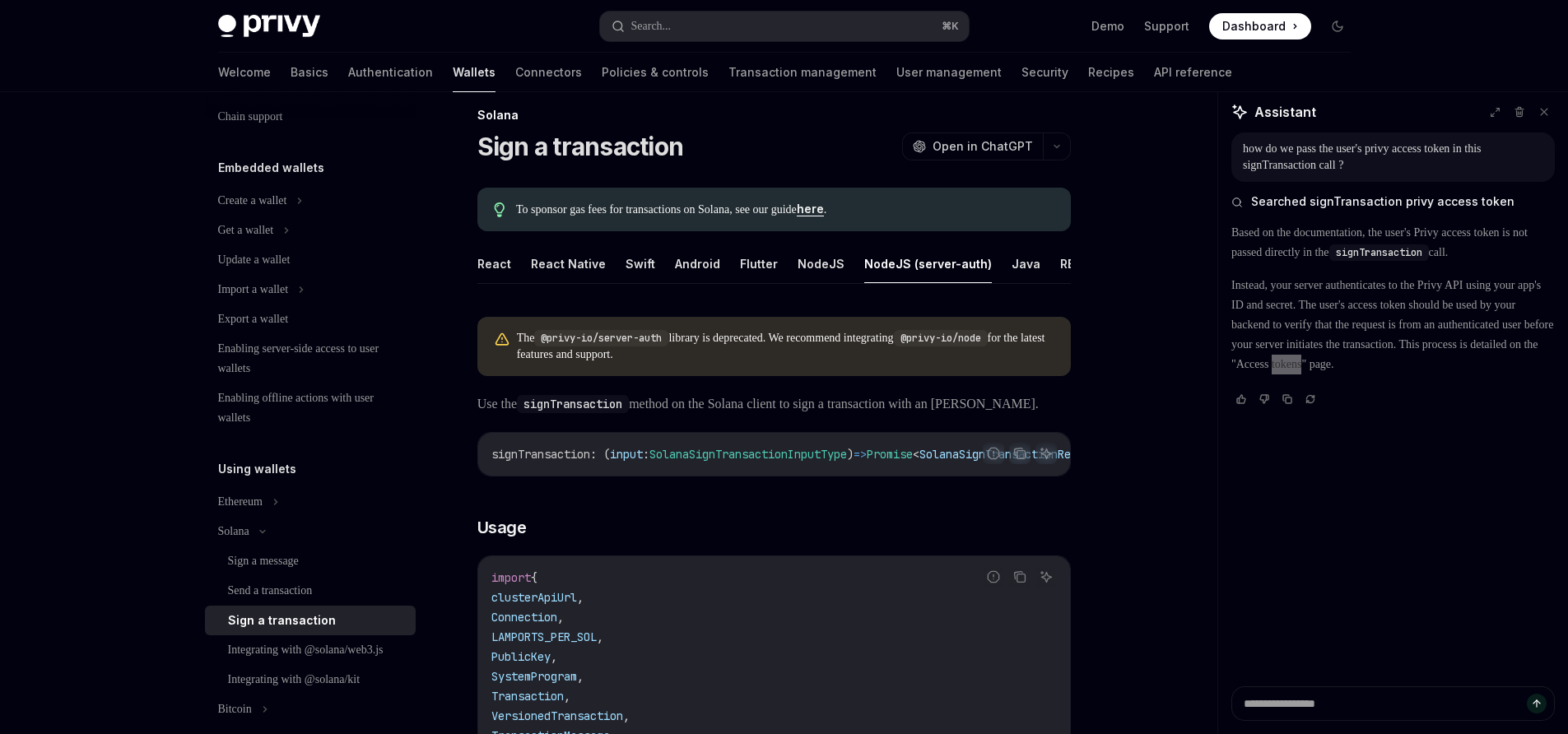
scroll to position [0, 0]
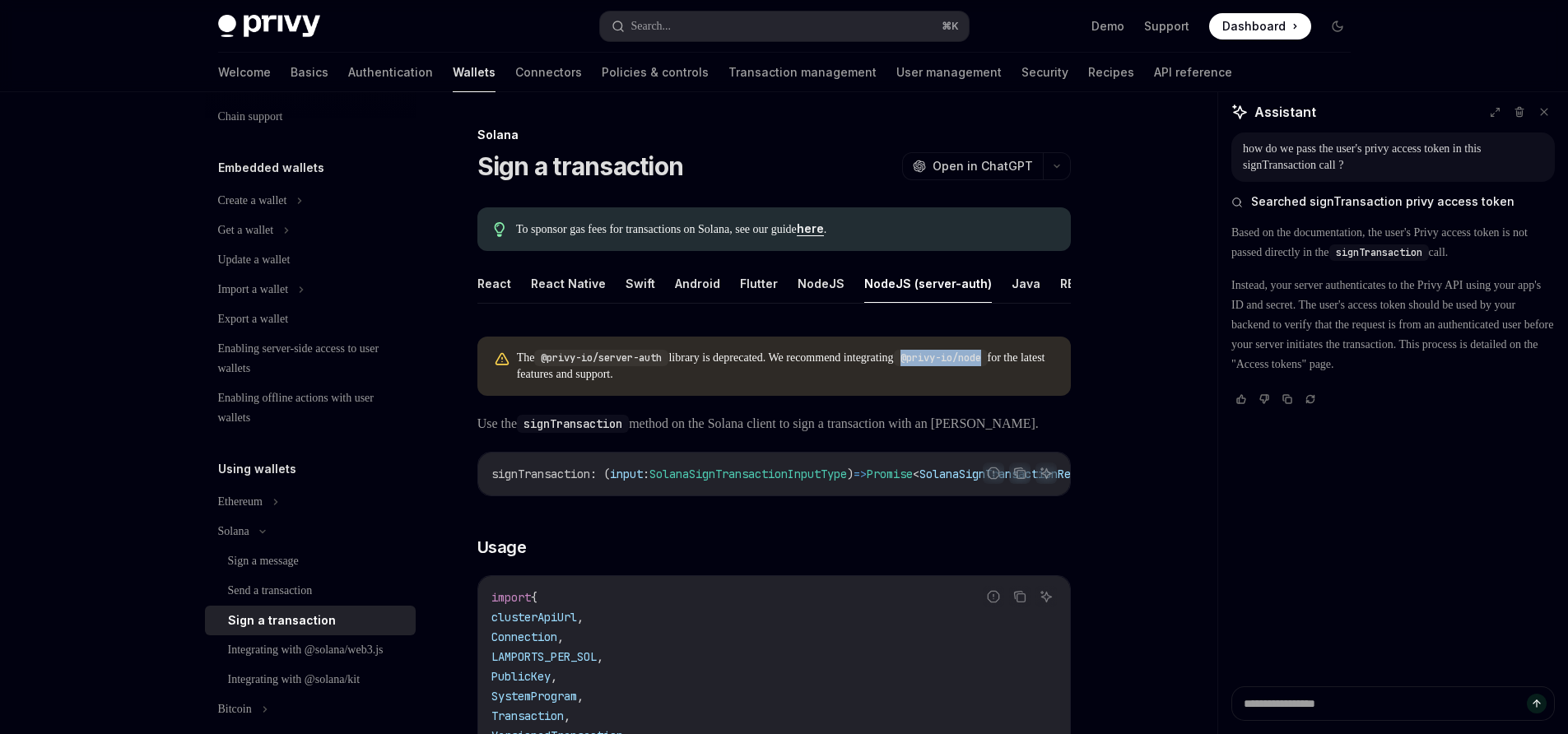
drag, startPoint x: 963, startPoint y: 373, endPoint x: 1058, endPoint y: 370, distance: 95.0
click at [1058, 370] on div "The @privy-io/server-auth library is deprecated. We recommend integrating @priv…" at bounding box center [774, 367] width 593 height 59
copy code "@privy-io/node"
click at [875, 425] on span "Use the signTransaction method on the Solana client to sign a transaction with …" at bounding box center [774, 423] width 593 height 23
click at [967, 367] on code "@privy-io/node" at bounding box center [940, 357] width 94 height 16
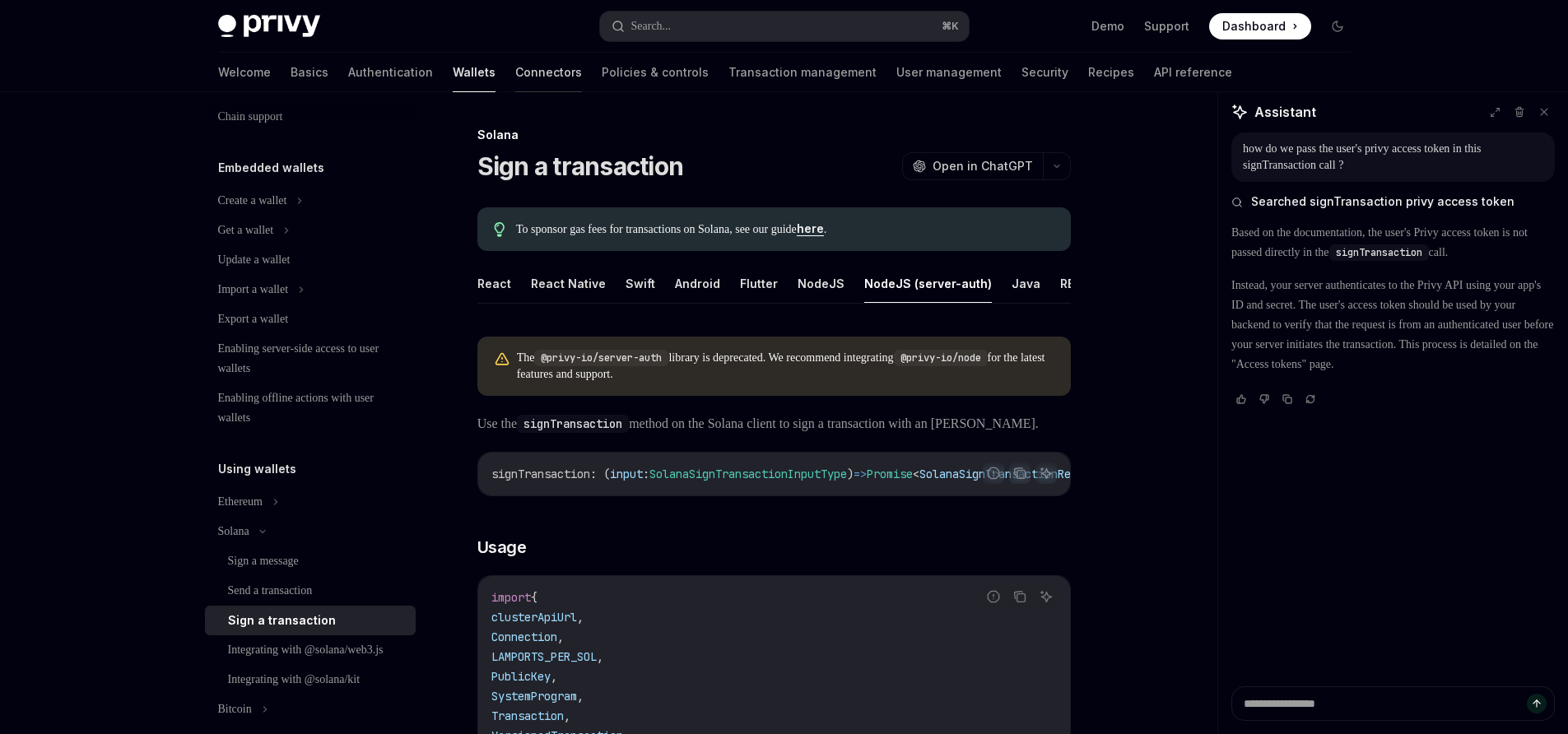
click at [515, 63] on link "Connectors" at bounding box center [548, 72] width 67 height 40
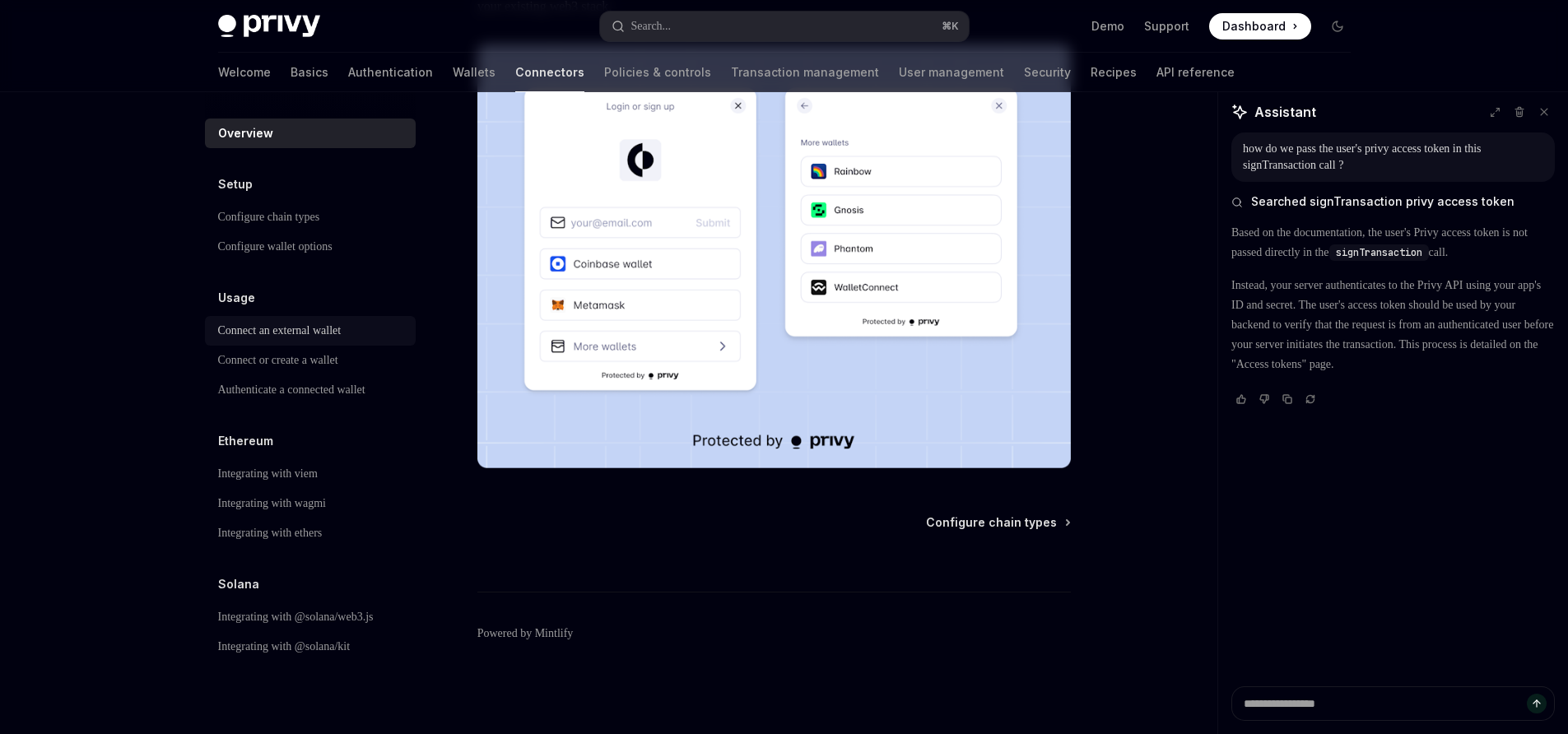
scroll to position [342, 0]
click at [284, 618] on div "Integrating with @solana/web3.js" at bounding box center [295, 617] width 155 height 20
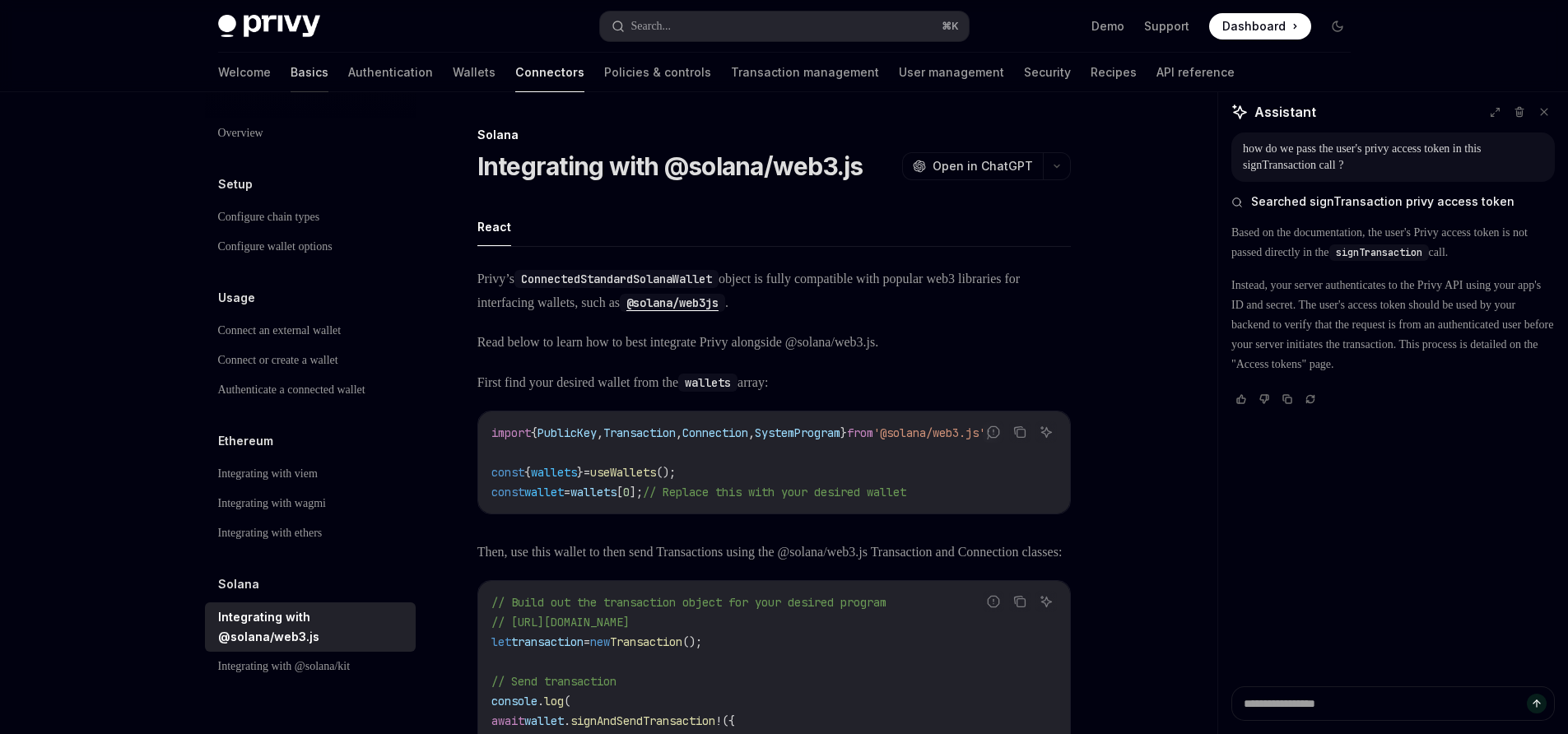
click at [290, 75] on link "Basics" at bounding box center [309, 72] width 38 height 40
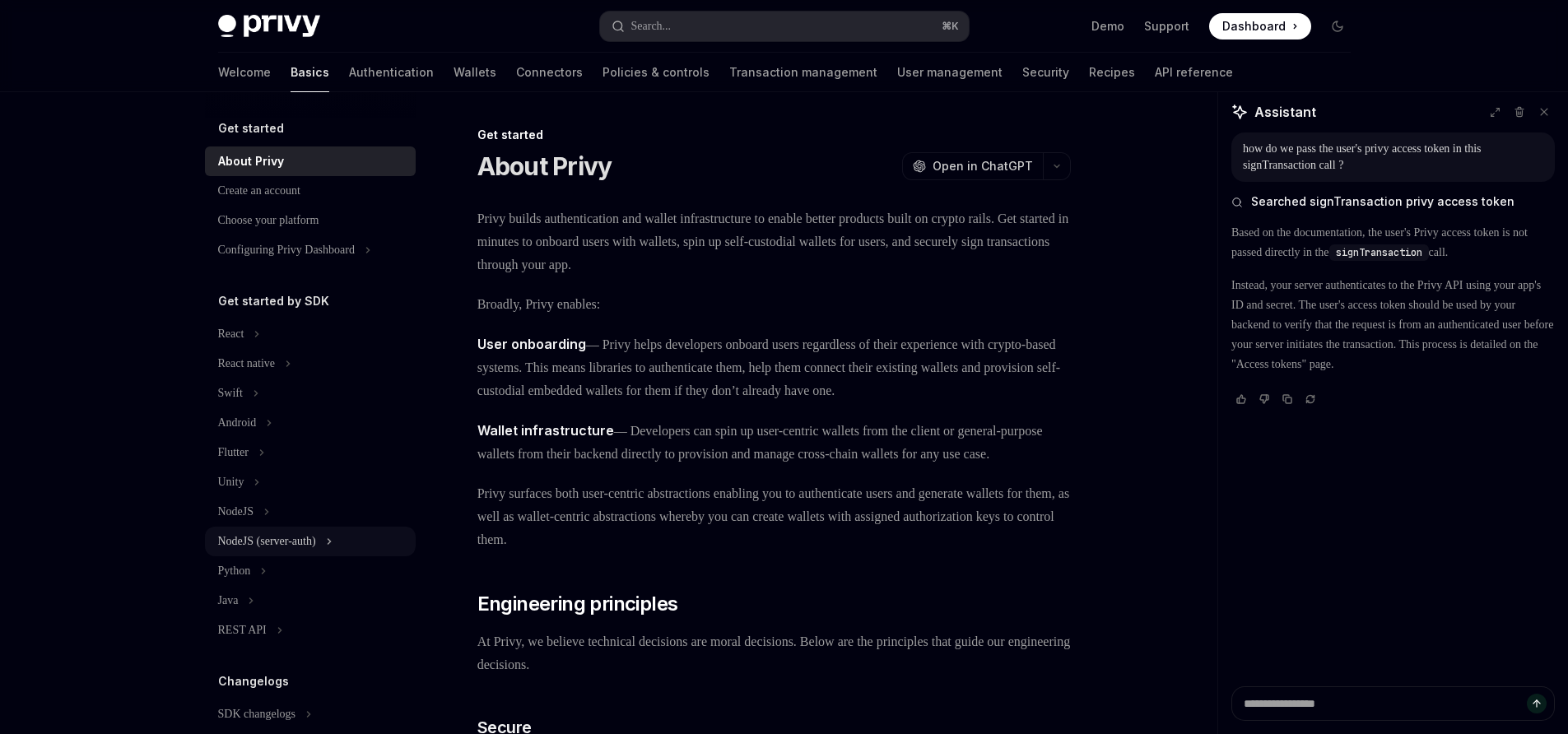
click at [264, 552] on button "NodeJS (server-auth)" at bounding box center [311, 541] width 210 height 30
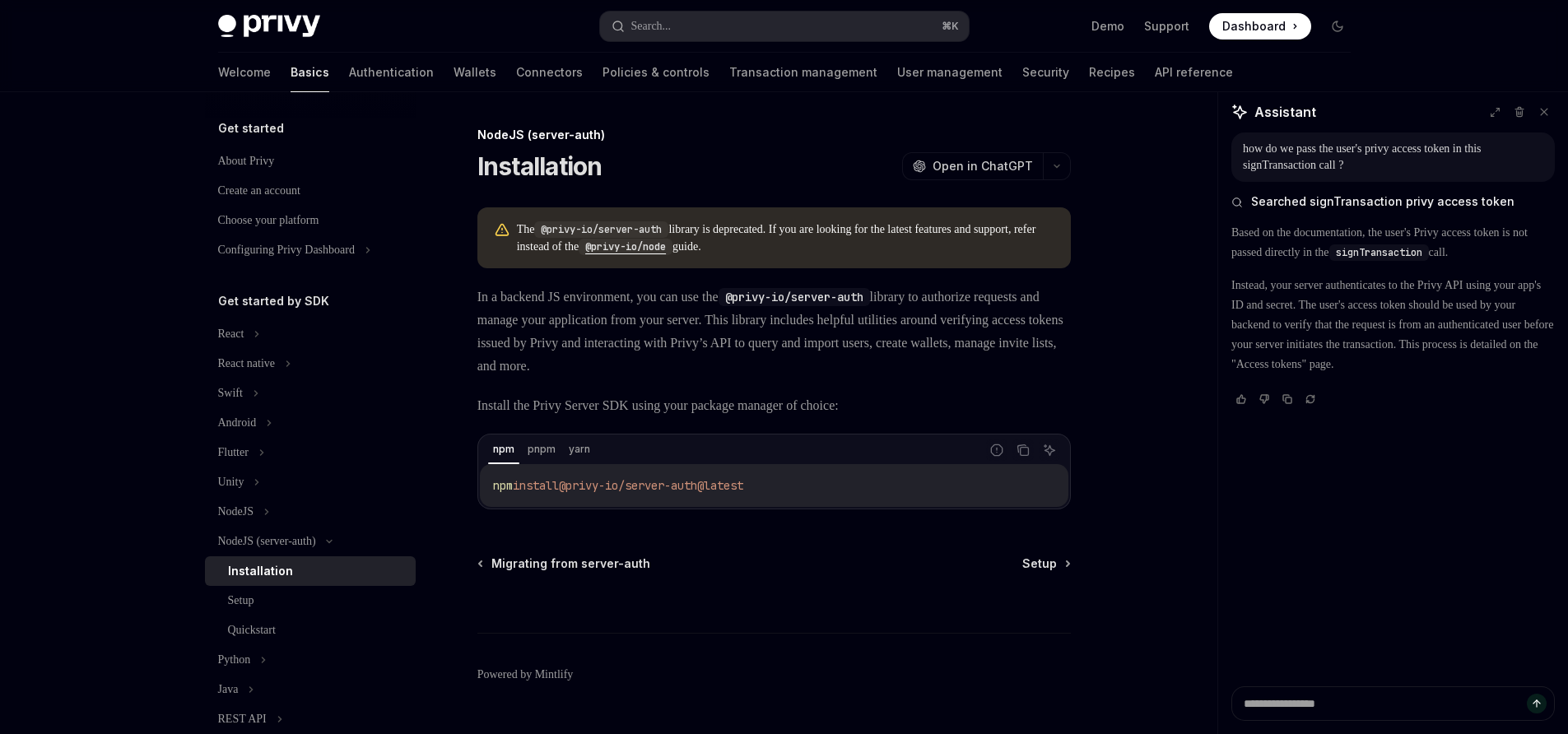
click at [672, 248] on code "@privy-io/node" at bounding box center [625, 246] width 94 height 16
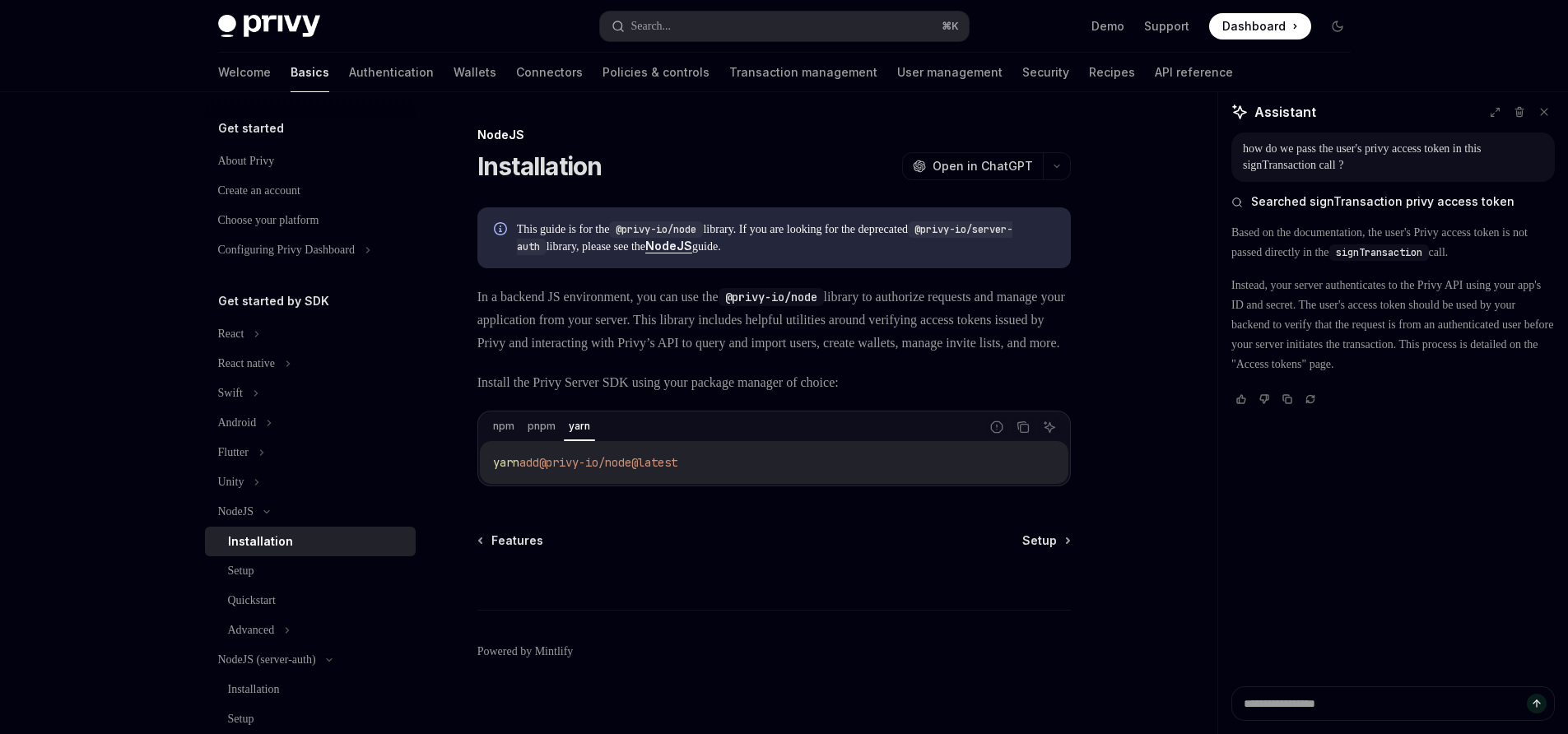
drag, startPoint x: 492, startPoint y: 486, endPoint x: 712, endPoint y: 479, distance: 220.1
click at [712, 473] on code "yarn add @privy-io/node@latest" at bounding box center [774, 462] width 562 height 20
copy span "yarn add @privy-io/node@latest"
click at [352, 575] on div "Setup" at bounding box center [316, 570] width 177 height 20
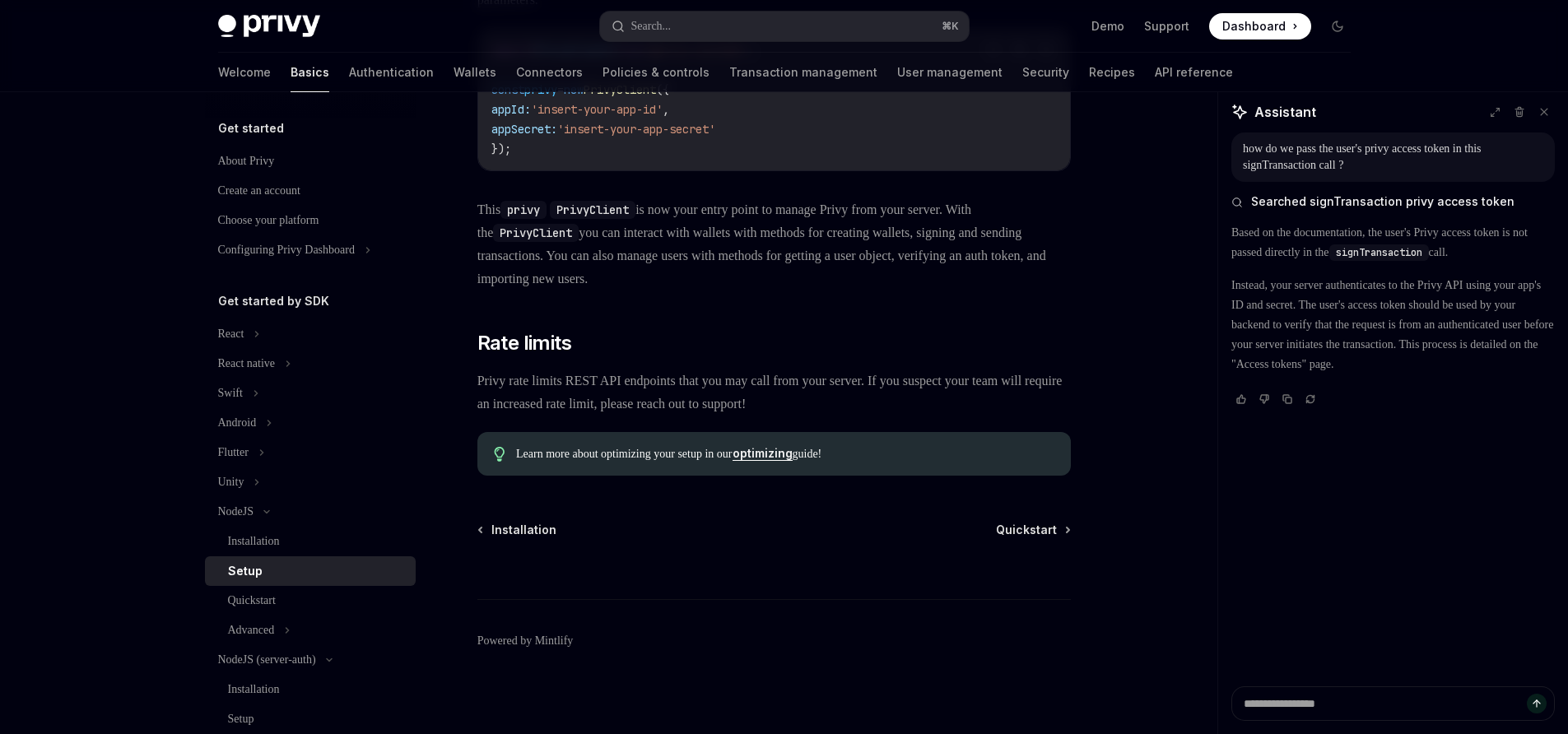
scroll to position [640, 0]
click at [248, 619] on button "Advanced" at bounding box center [311, 630] width 210 height 30
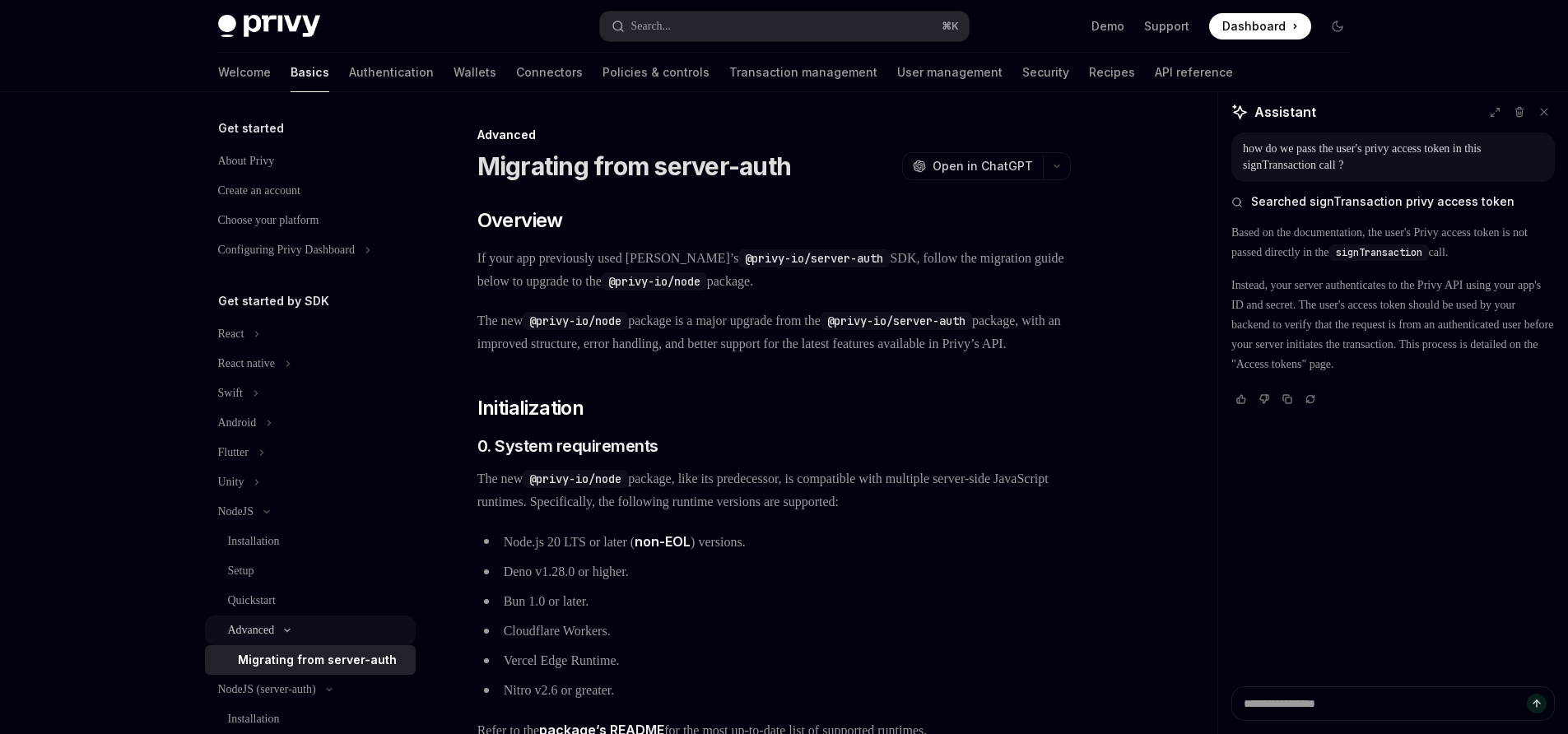
click at [275, 626] on div "Advanced" at bounding box center [251, 630] width 47 height 20
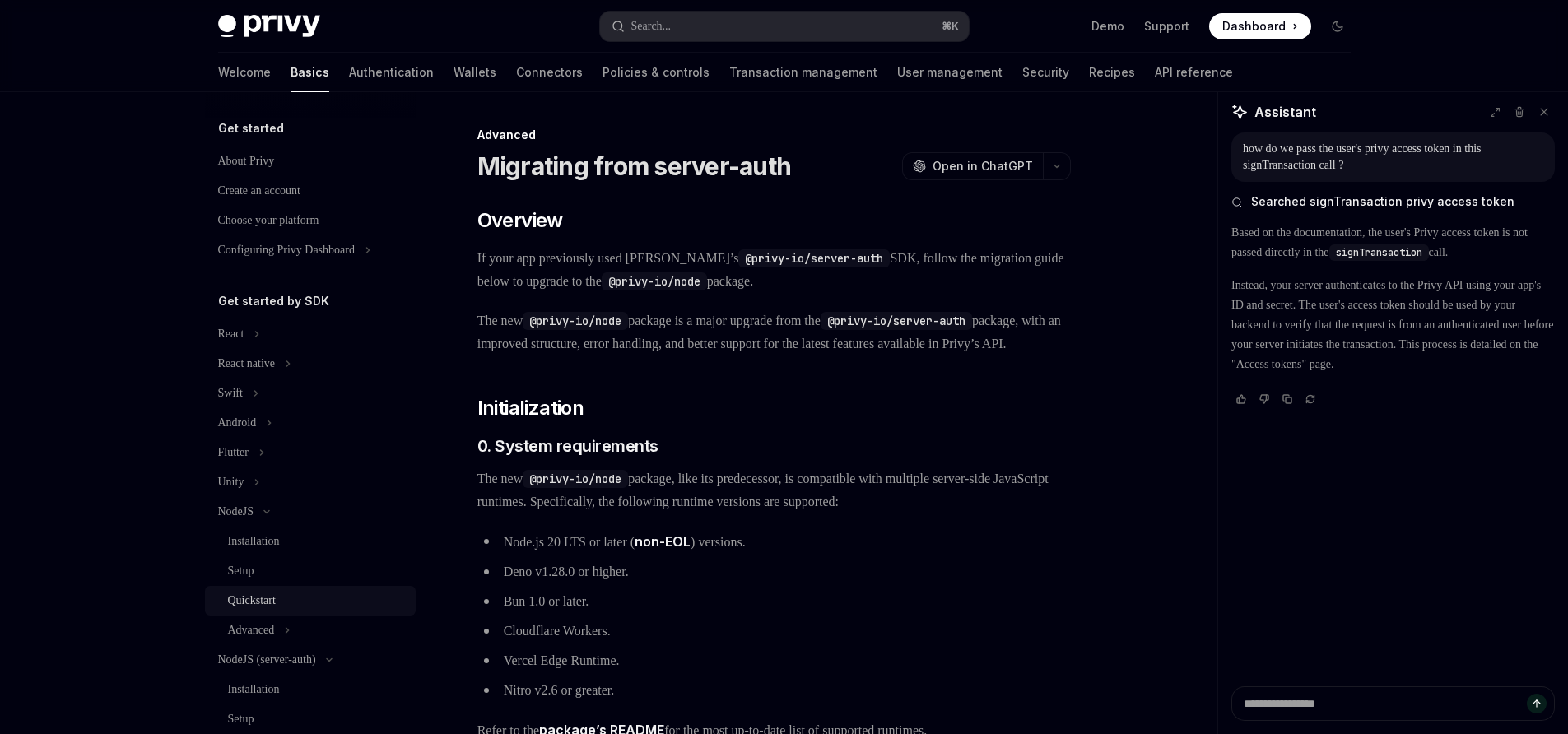
click at [272, 592] on div "Quickstart" at bounding box center [252, 600] width 48 height 20
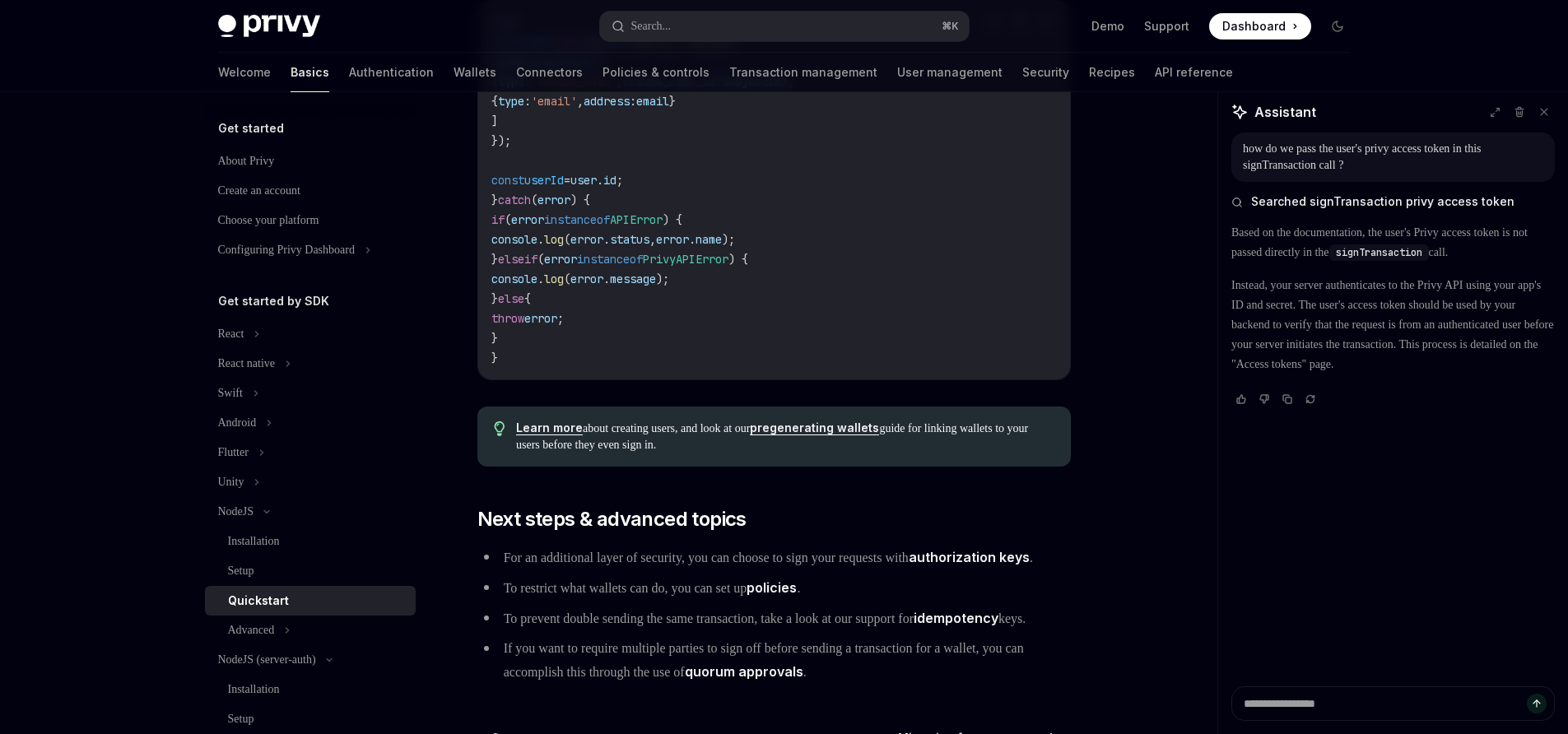
scroll to position [3050, 0]
click at [326, 563] on div "Setup" at bounding box center [316, 570] width 177 height 20
type textarea "*"
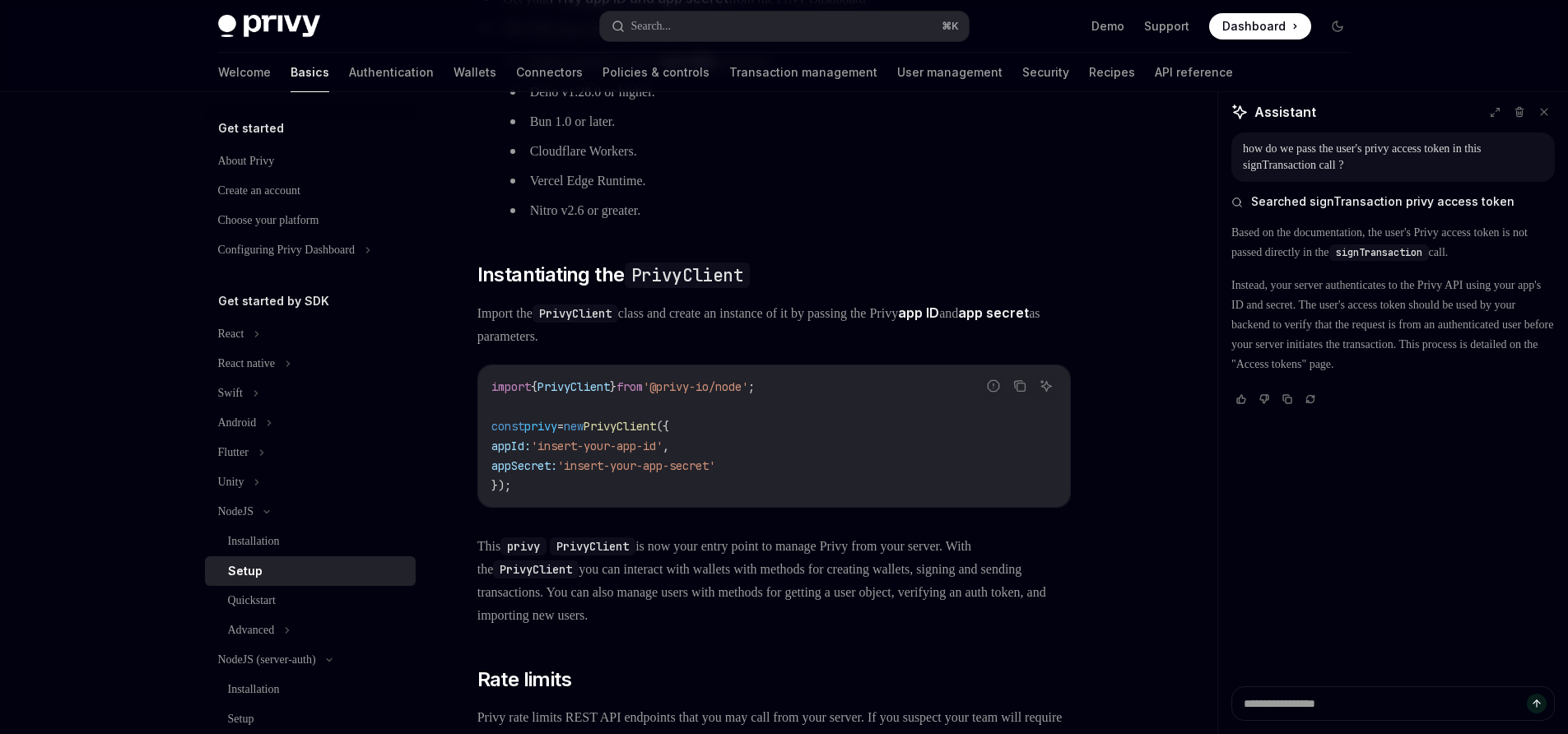
scroll to position [331, 0]
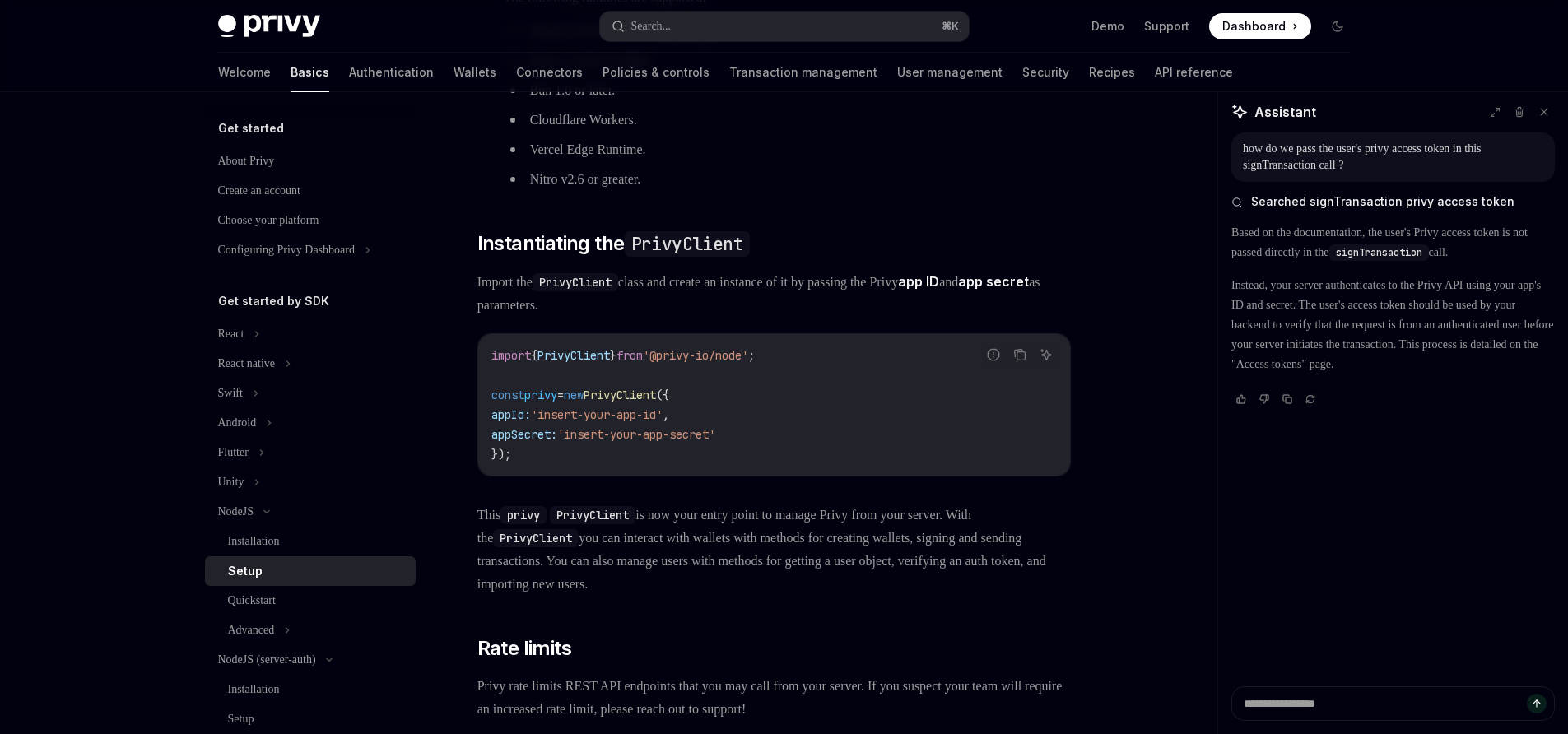
click at [765, 442] on code "import { PrivyClient } from '@privy-io/node' ; const privy = new PrivyClient ({…" at bounding box center [774, 405] width 565 height 119
click at [756, 429] on code "import { PrivyClient } from '@privy-io/node' ; const privy = new PrivyClient ({…" at bounding box center [774, 405] width 565 height 119
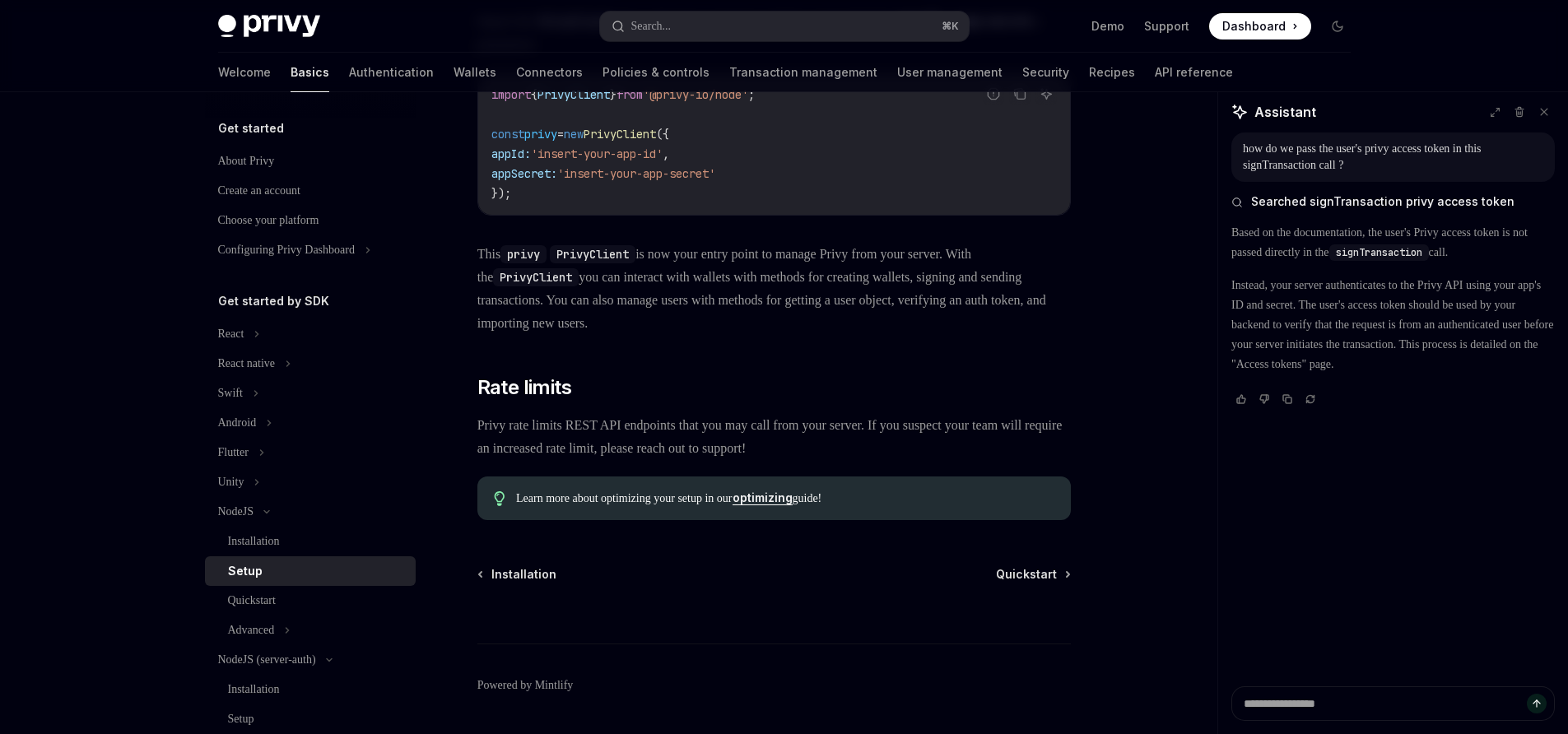
scroll to position [640, 0]
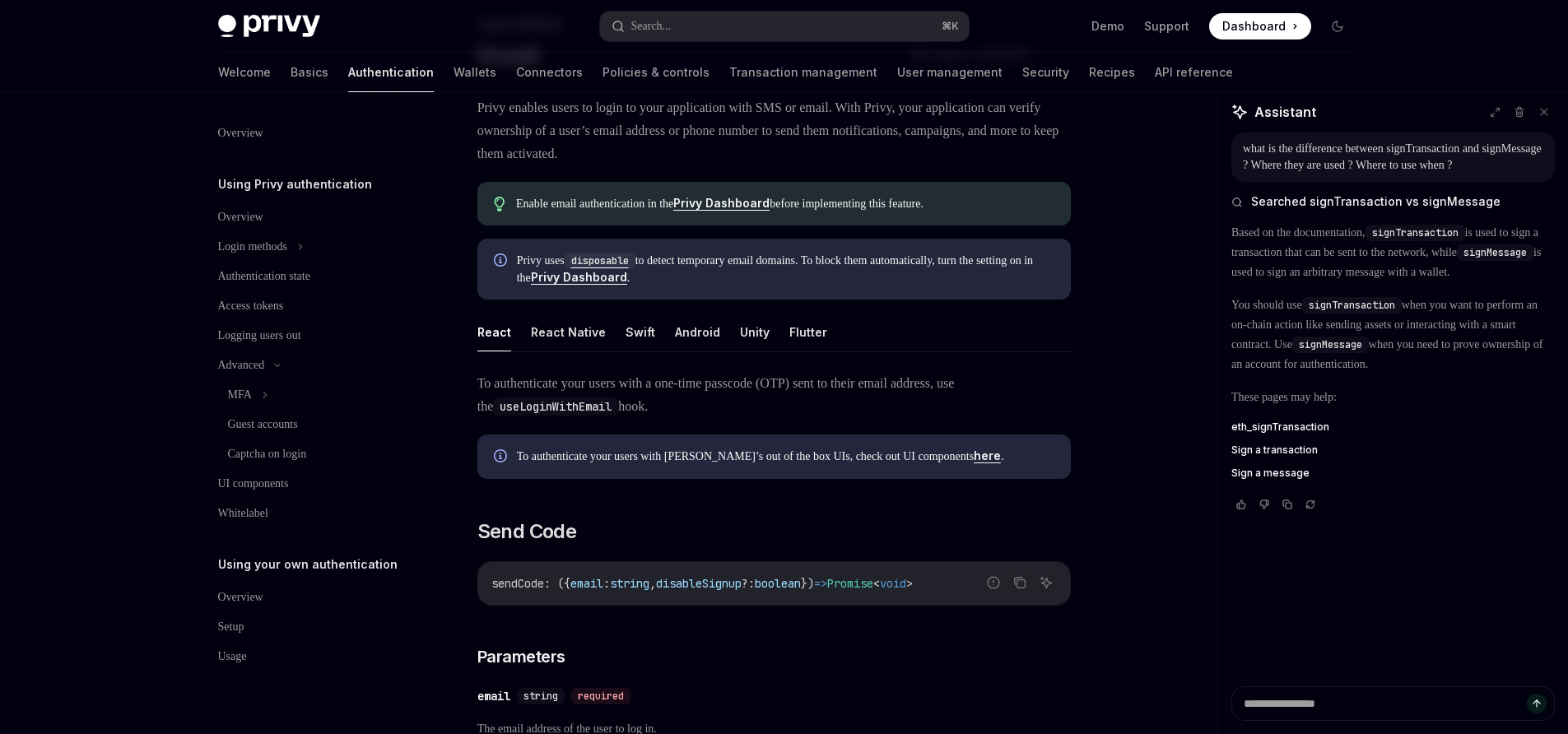
scroll to position [124, 0]
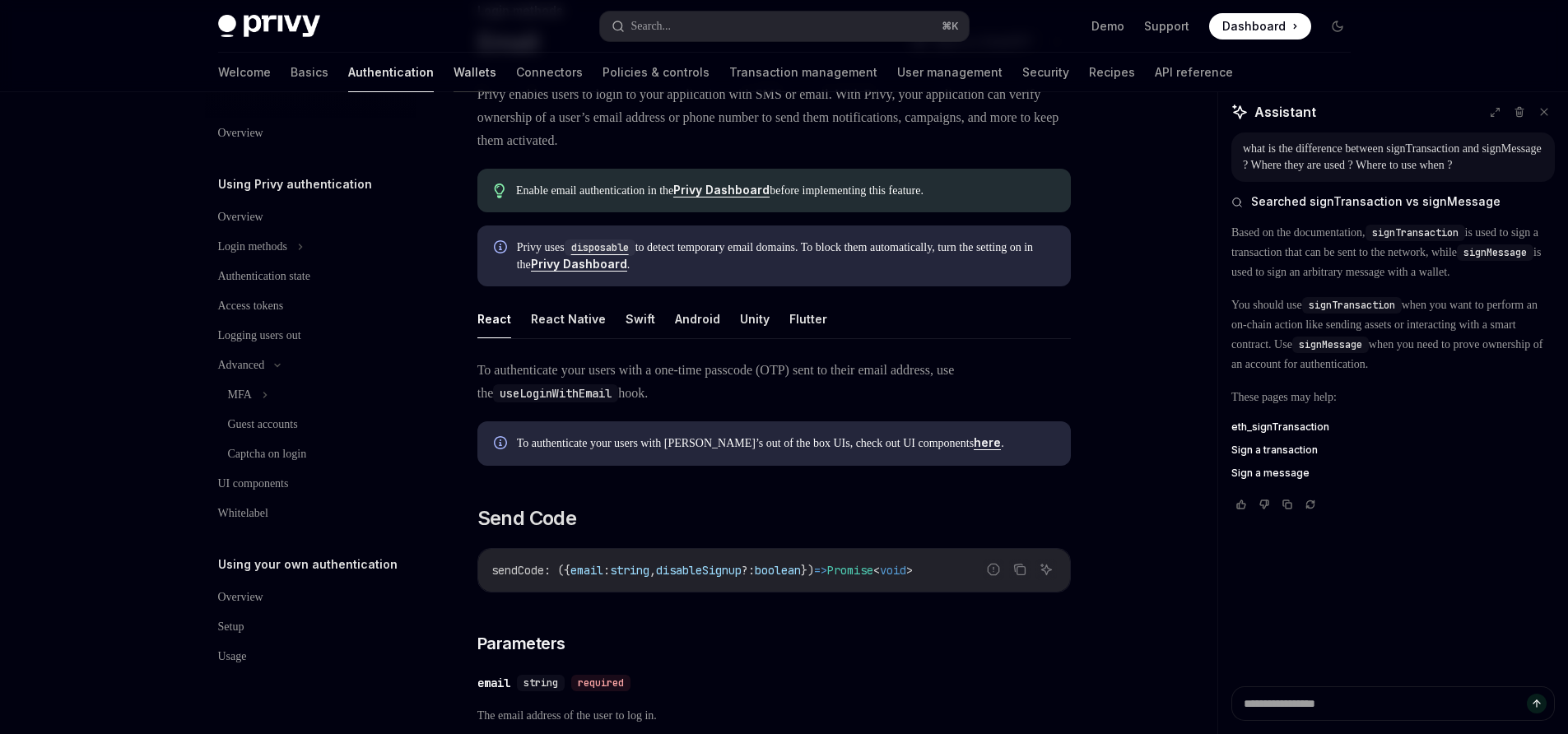
click at [453, 75] on link "Wallets" at bounding box center [474, 72] width 42 height 40
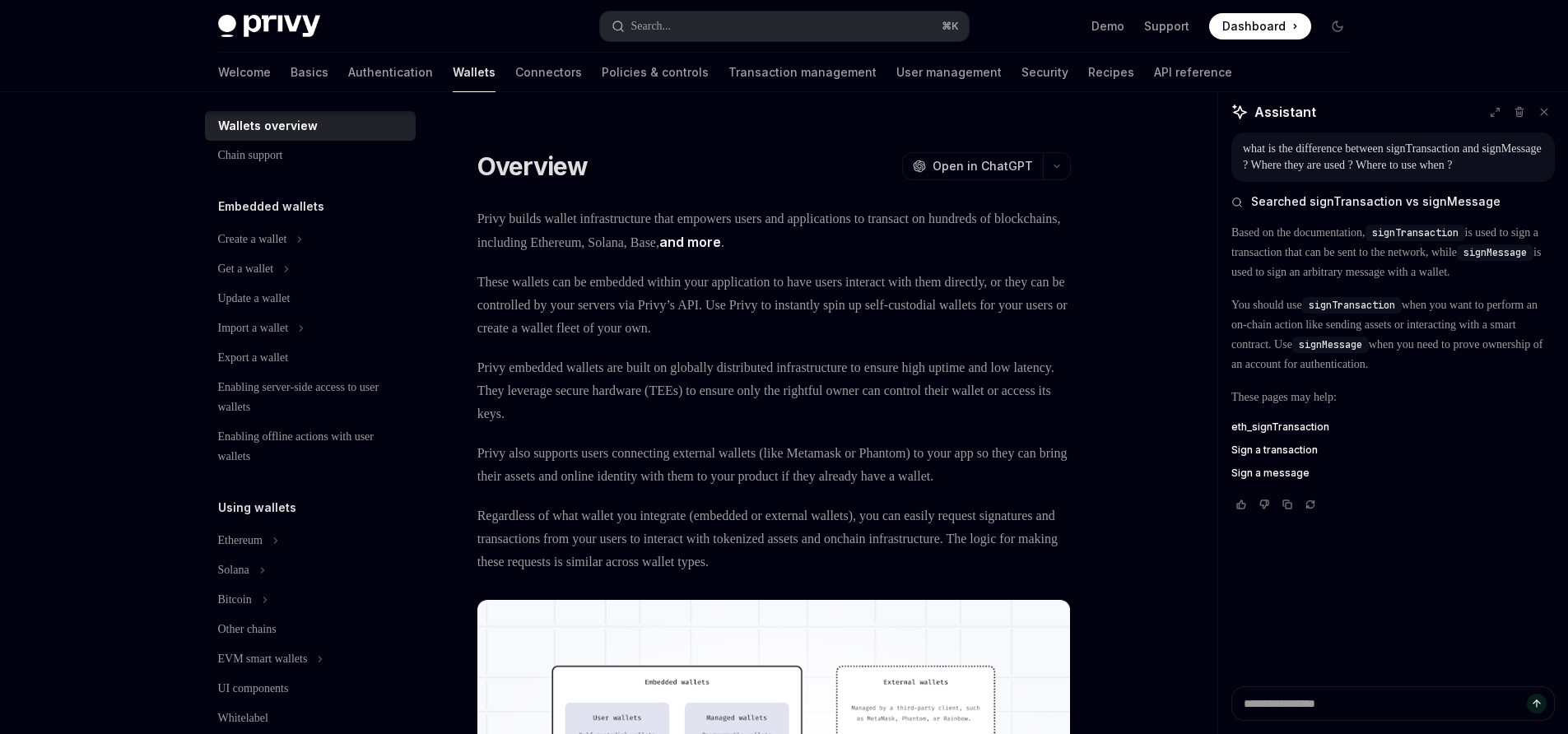
scroll to position [34, 0]
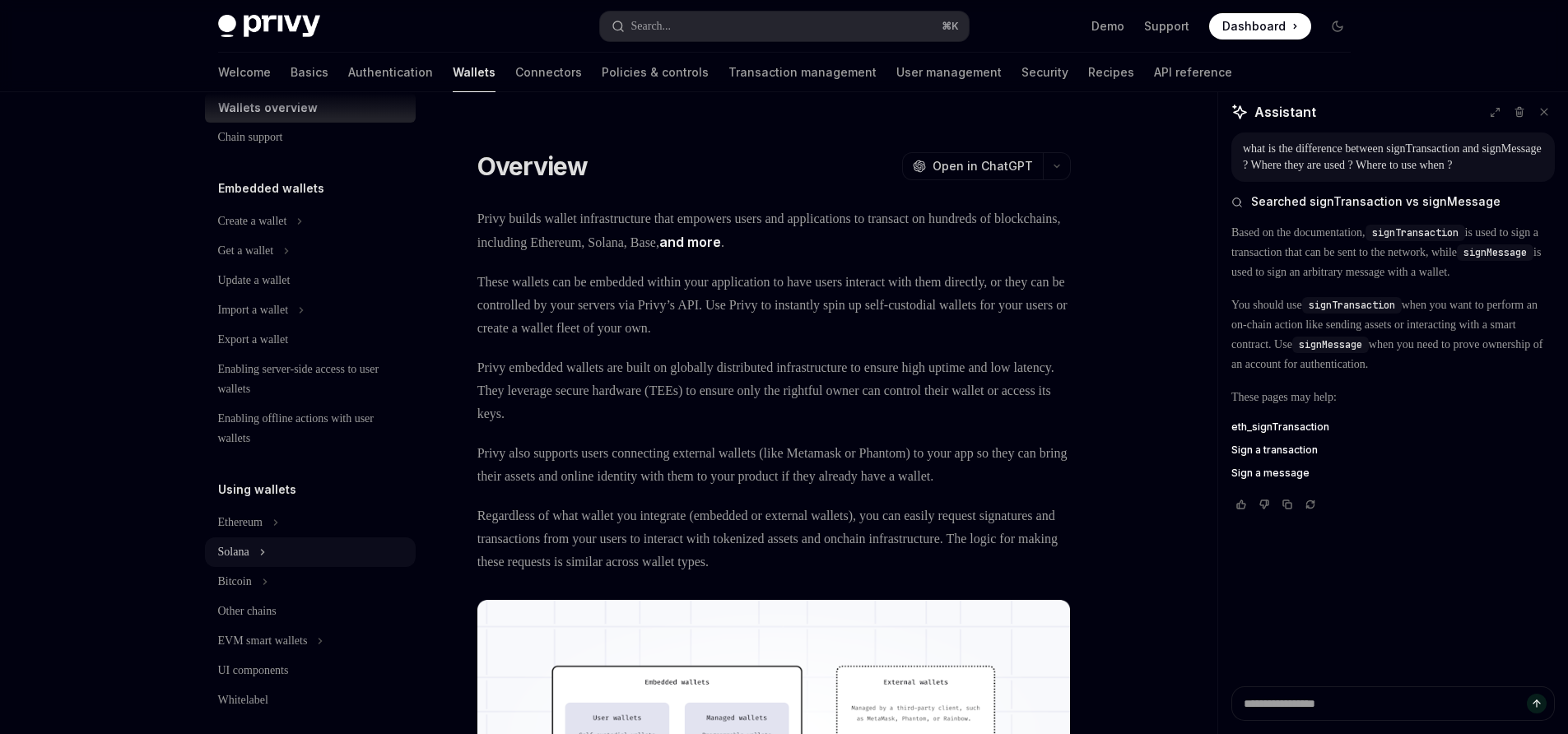
click at [266, 549] on icon at bounding box center [263, 552] width 7 height 20
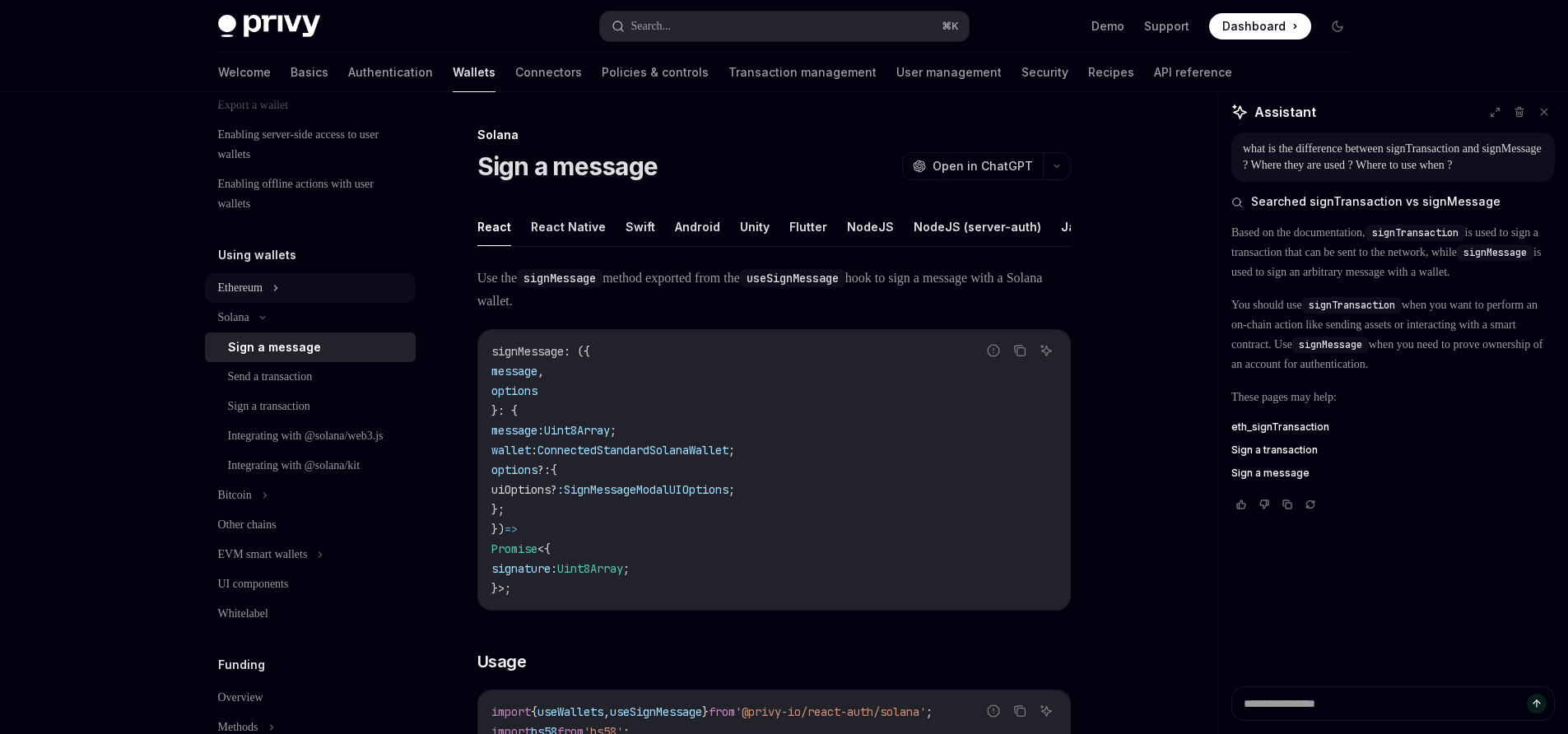
scroll to position [275, 0]
click at [255, 391] on div "Sign a transaction" at bounding box center [269, 400] width 82 height 20
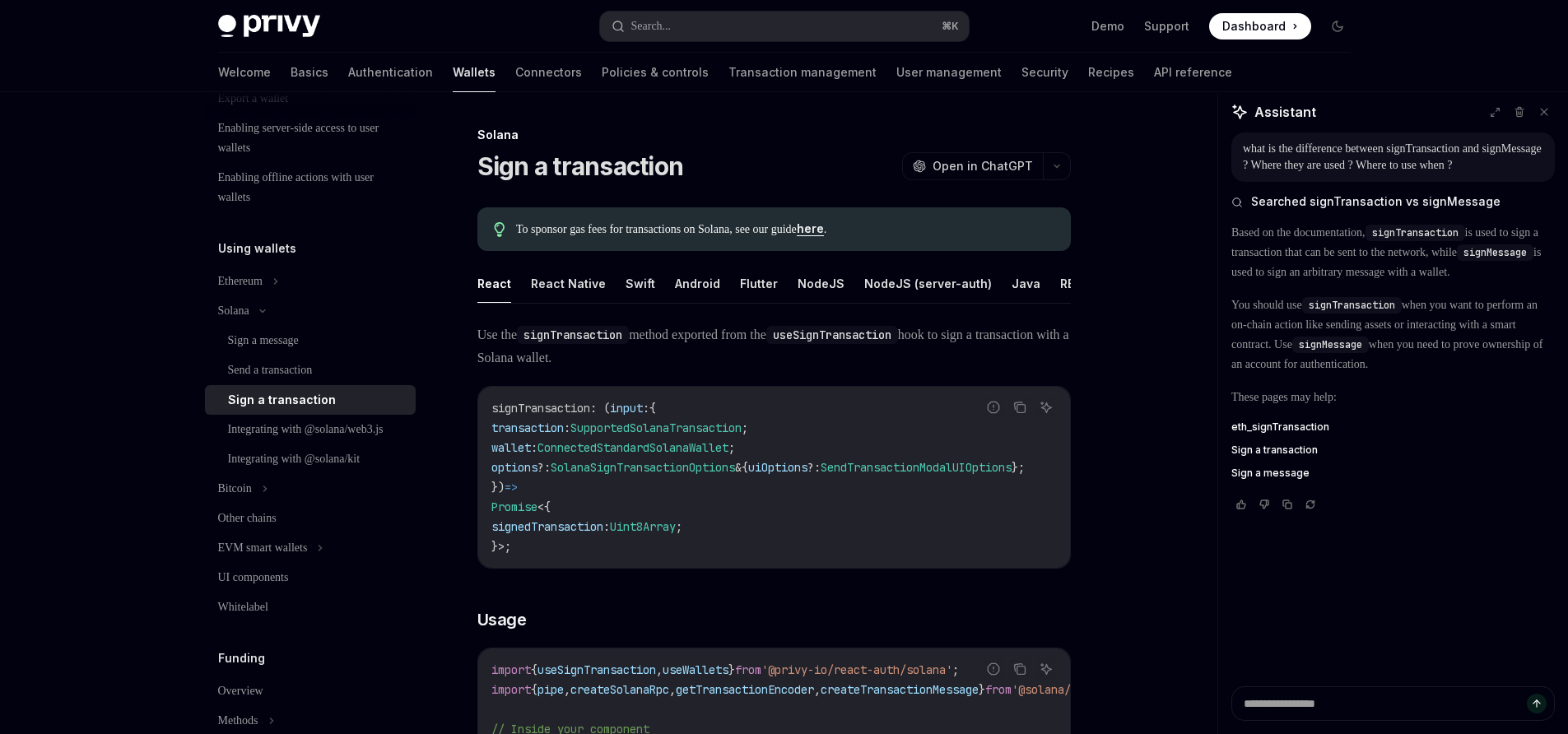
click at [1384, 324] on div "Based on the documentation, signTransaction is used to sign a transaction that …" at bounding box center [1392, 353] width 323 height 260
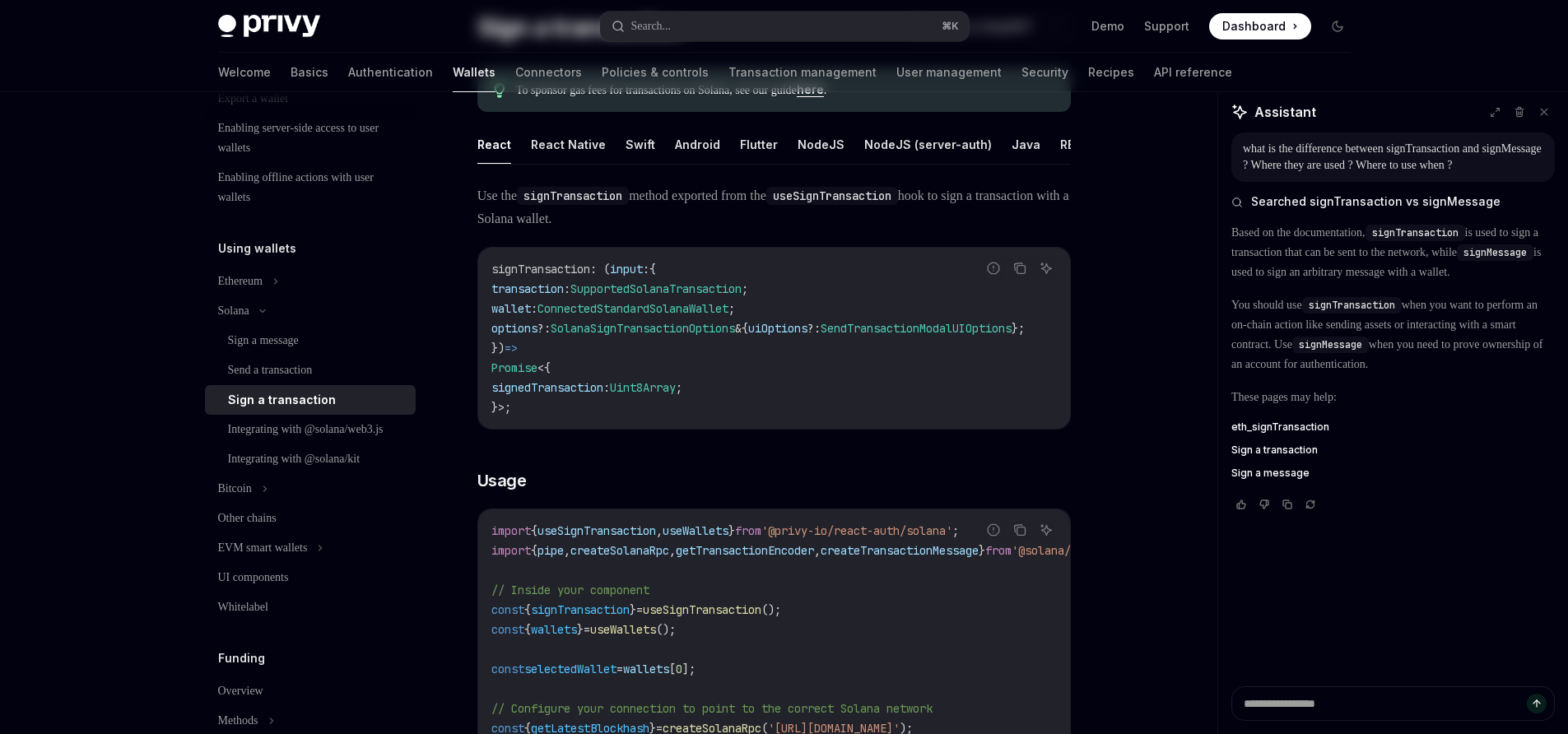
scroll to position [148, 0]
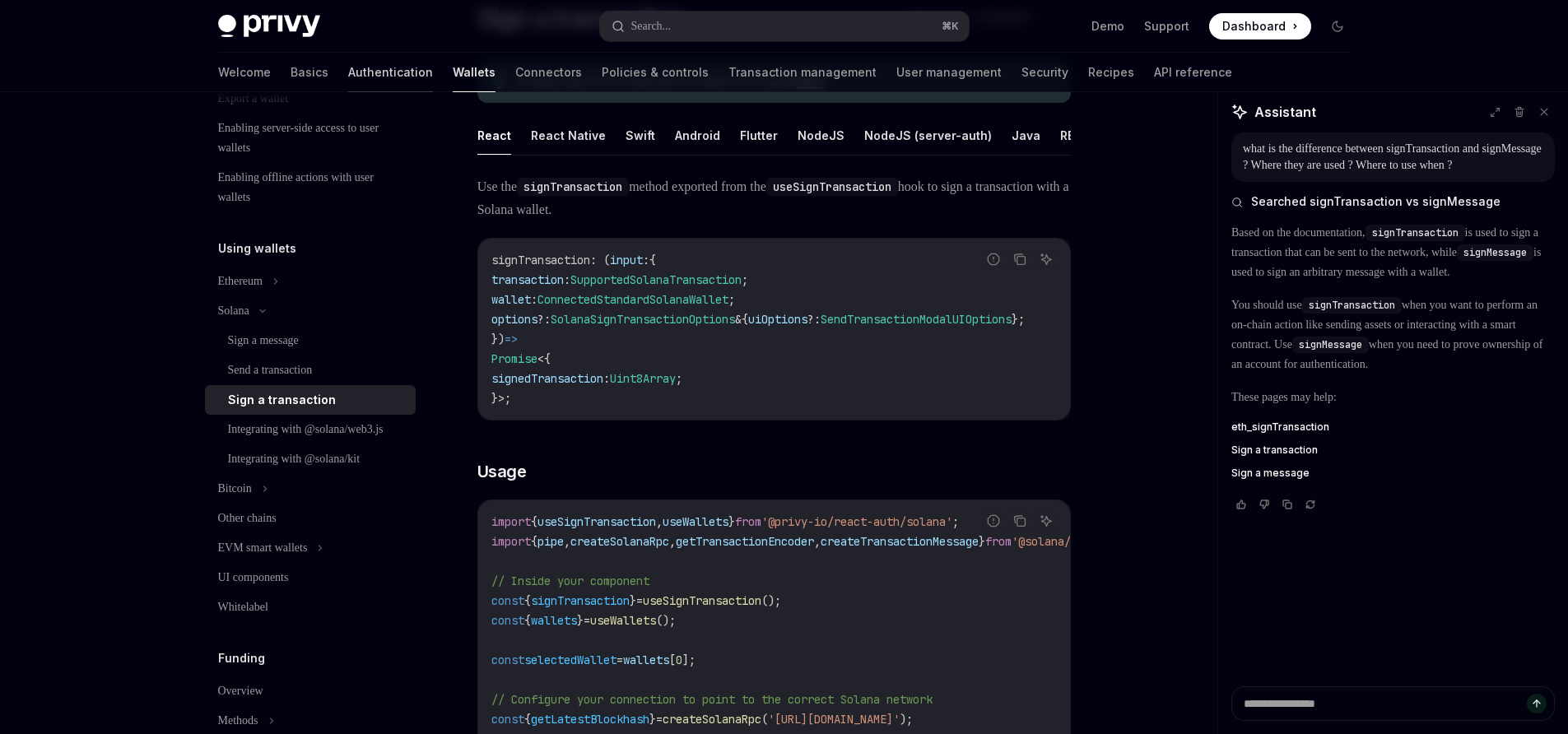
click at [348, 70] on link "Authentication" at bounding box center [390, 72] width 85 height 40
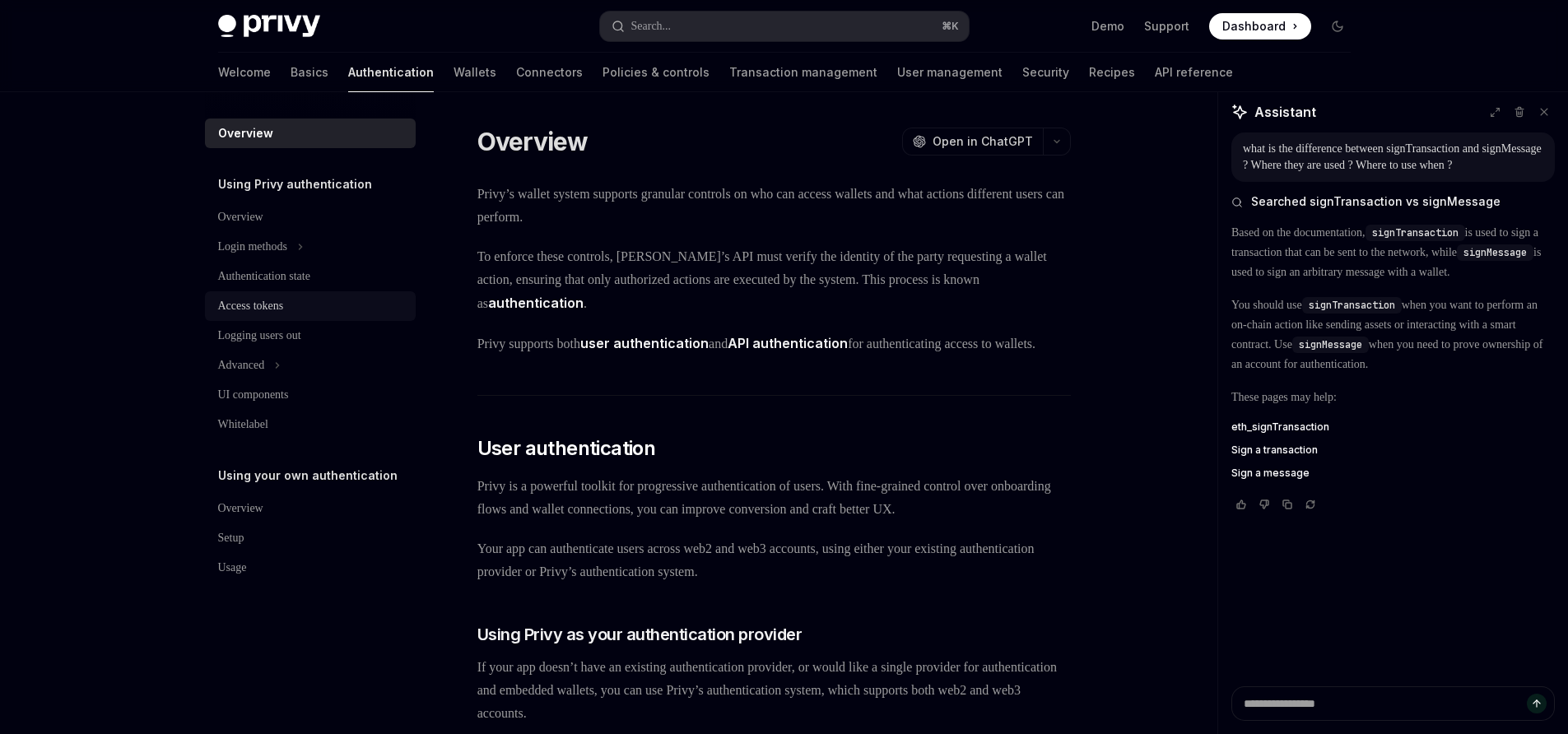
click at [277, 302] on div "Access tokens" at bounding box center [251, 305] width 66 height 20
type textarea "*"
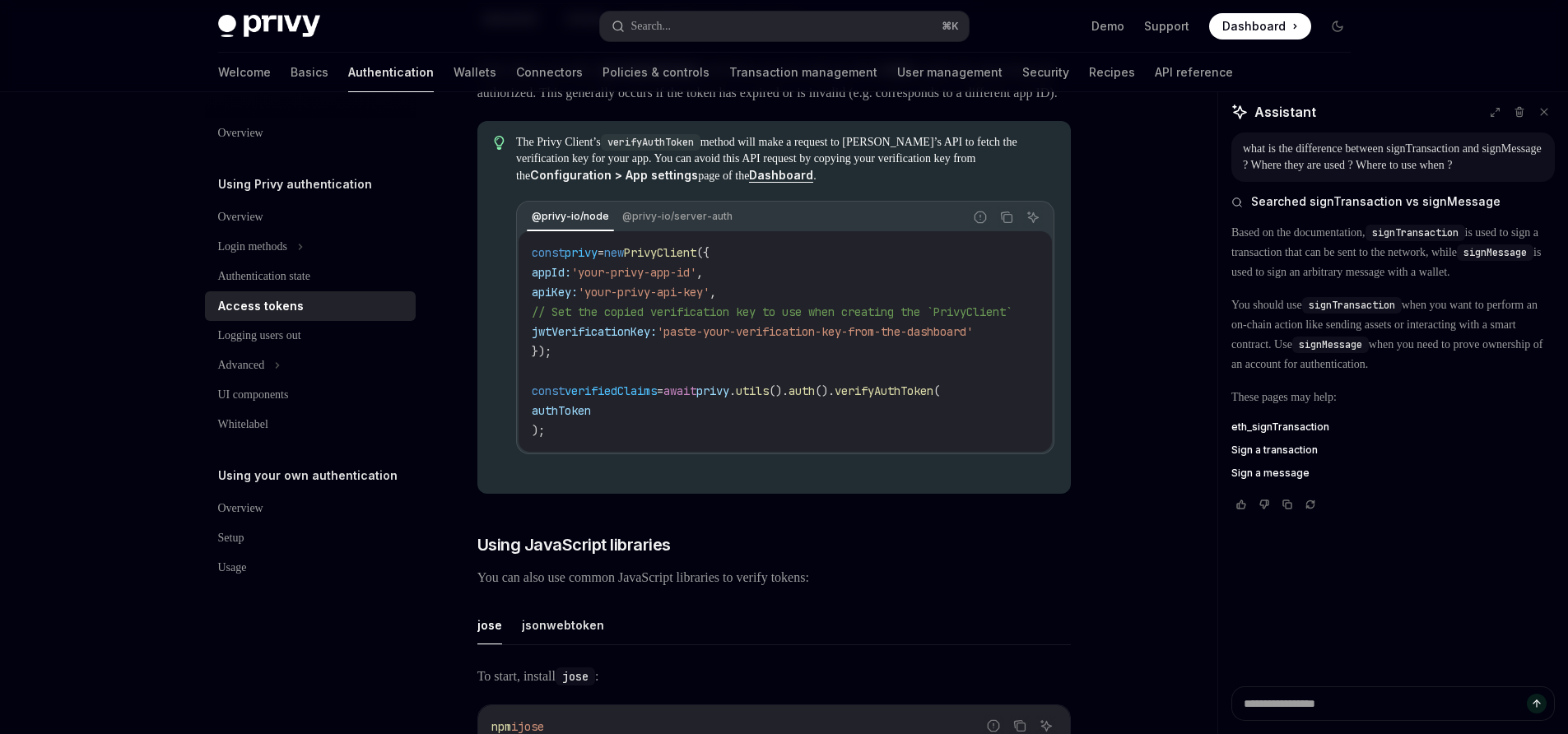
scroll to position [3335, 0]
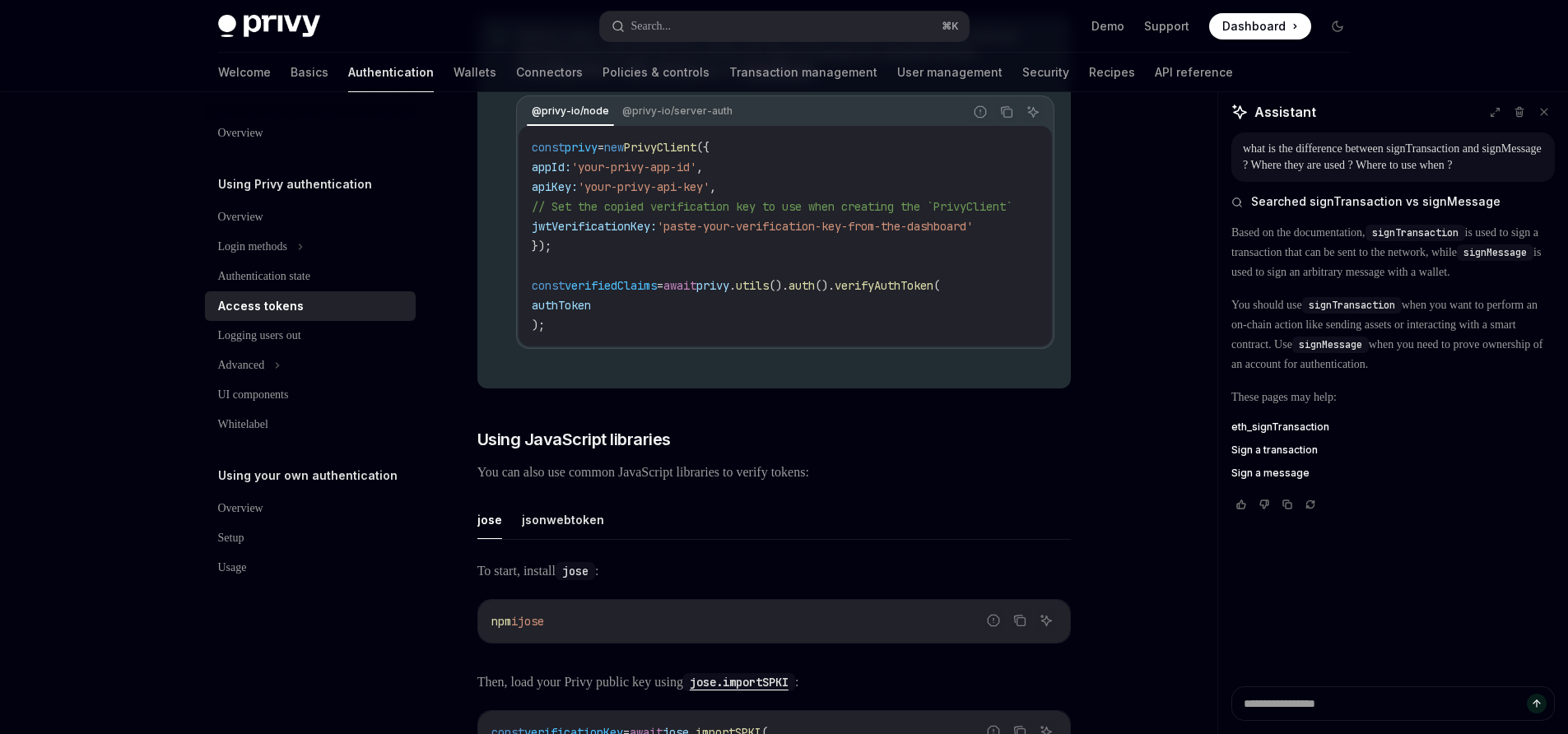
click at [581, 233] on span "jwtVerificationKey:" at bounding box center [594, 226] width 125 height 14
click at [594, 286] on code "const privy = new PrivyClient ({ appId: 'your-privy-app-id' , apiKey: 'your-pri…" at bounding box center [792, 236] width 520 height 198
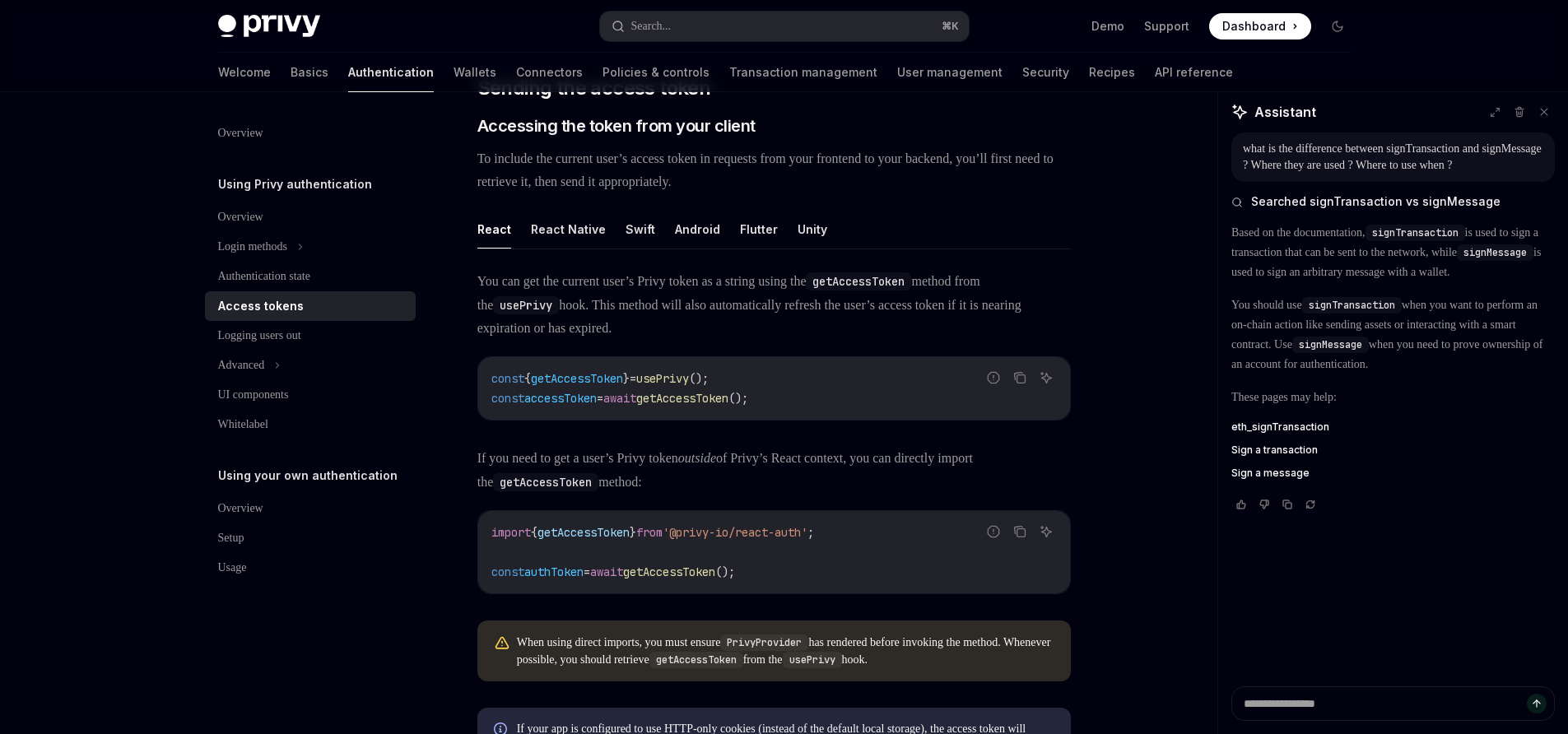
scroll to position [658, 0]
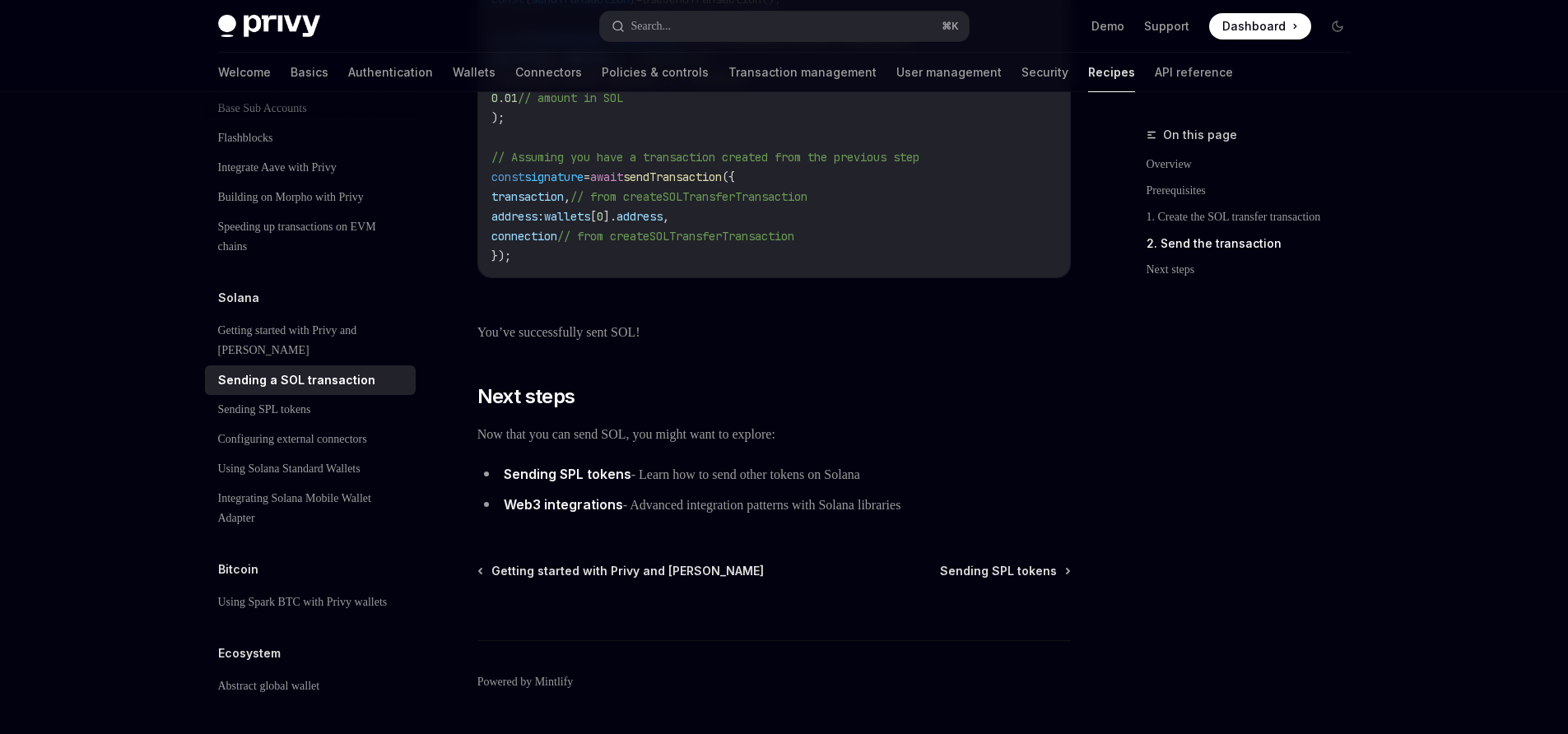
scroll to position [1602, 0]
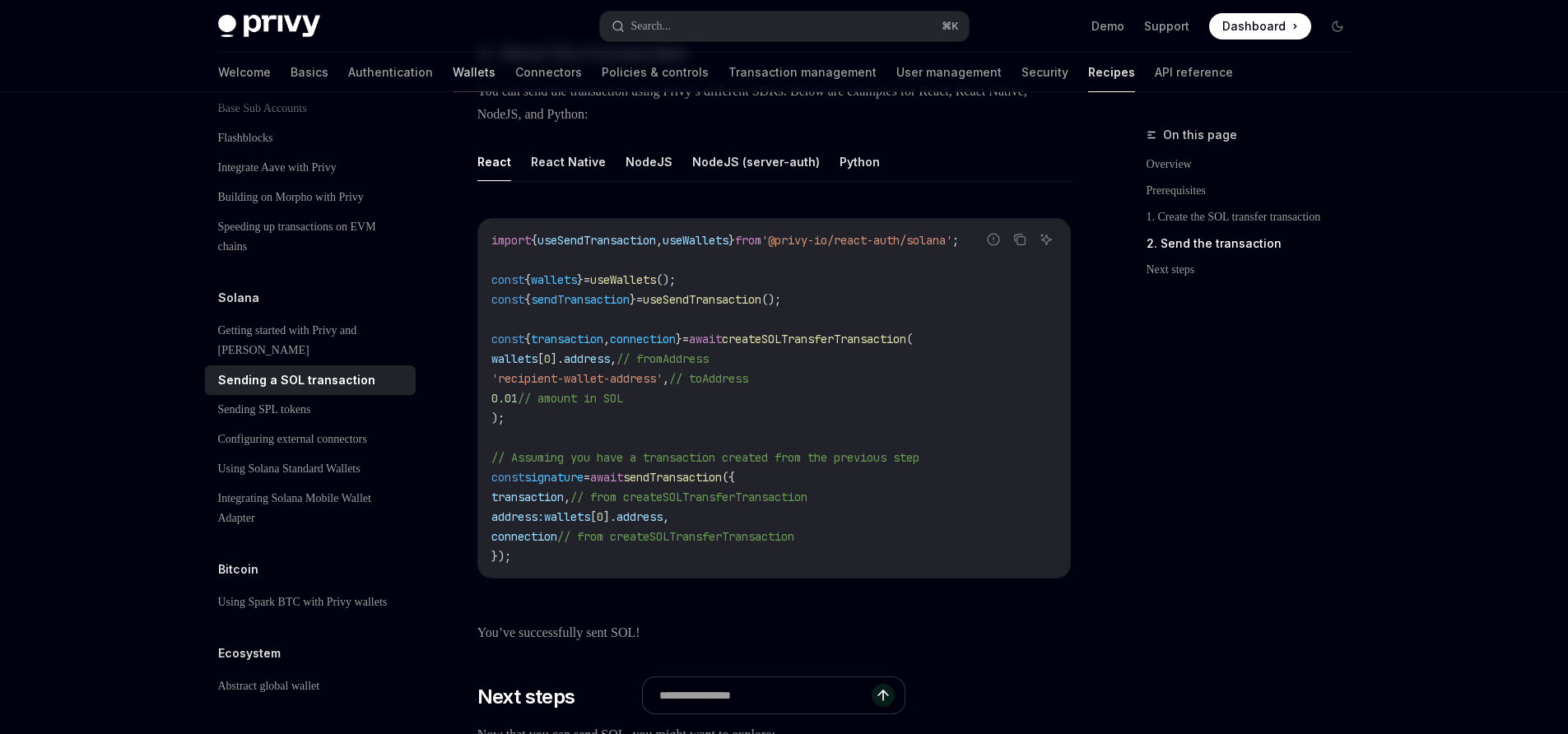
click at [452, 70] on link "Wallets" at bounding box center [473, 72] width 42 height 40
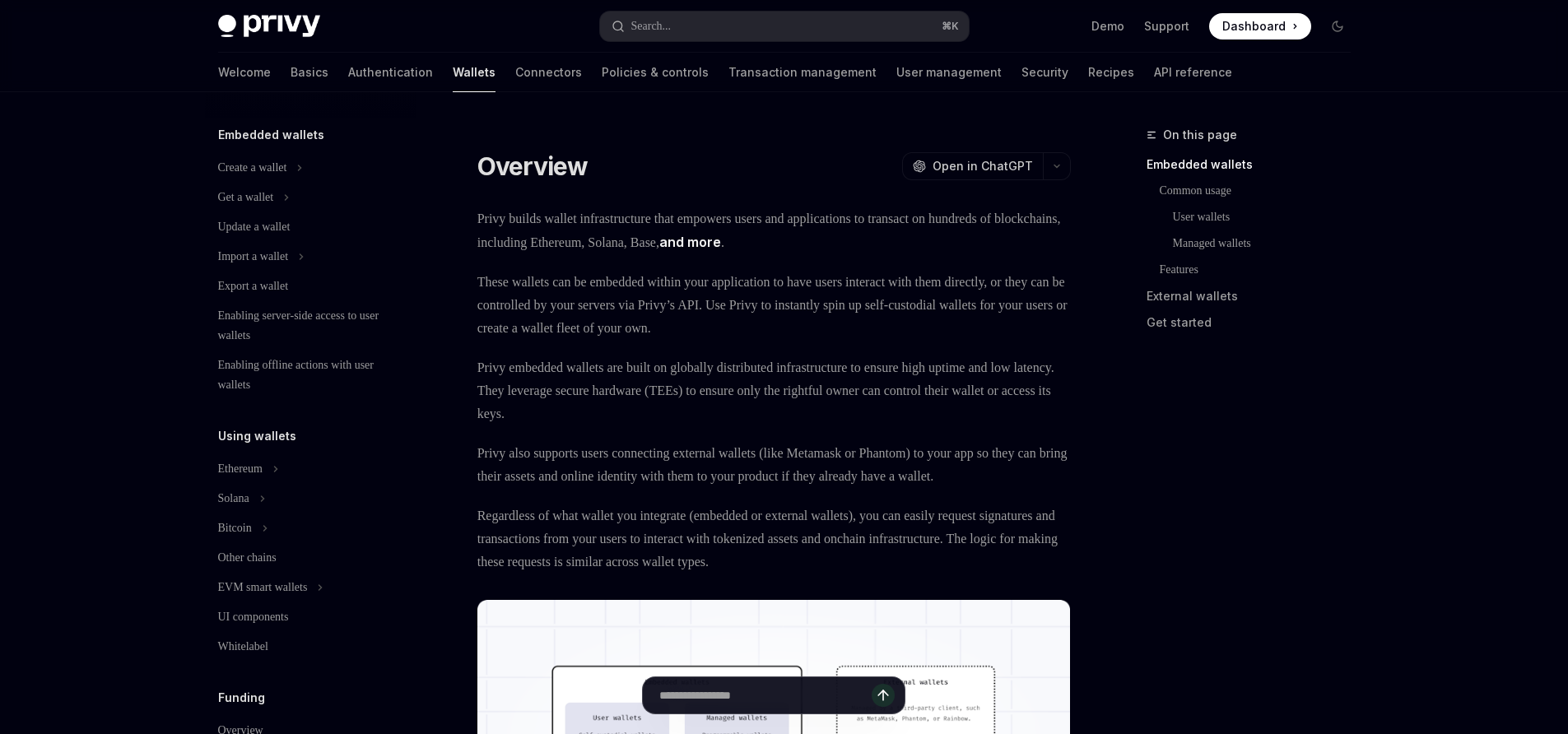
scroll to position [116, 0]
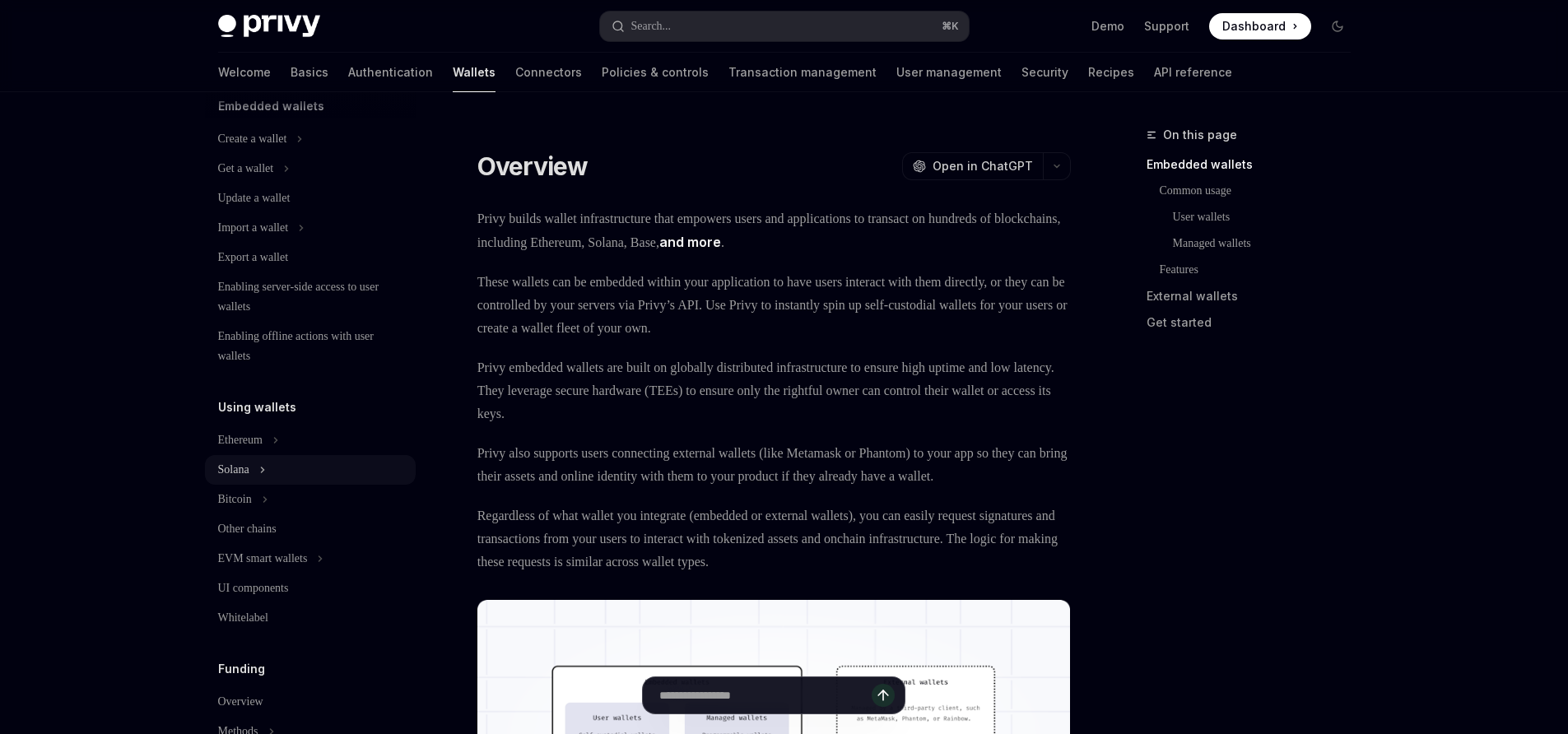
click at [264, 469] on button "Solana" at bounding box center [311, 469] width 210 height 30
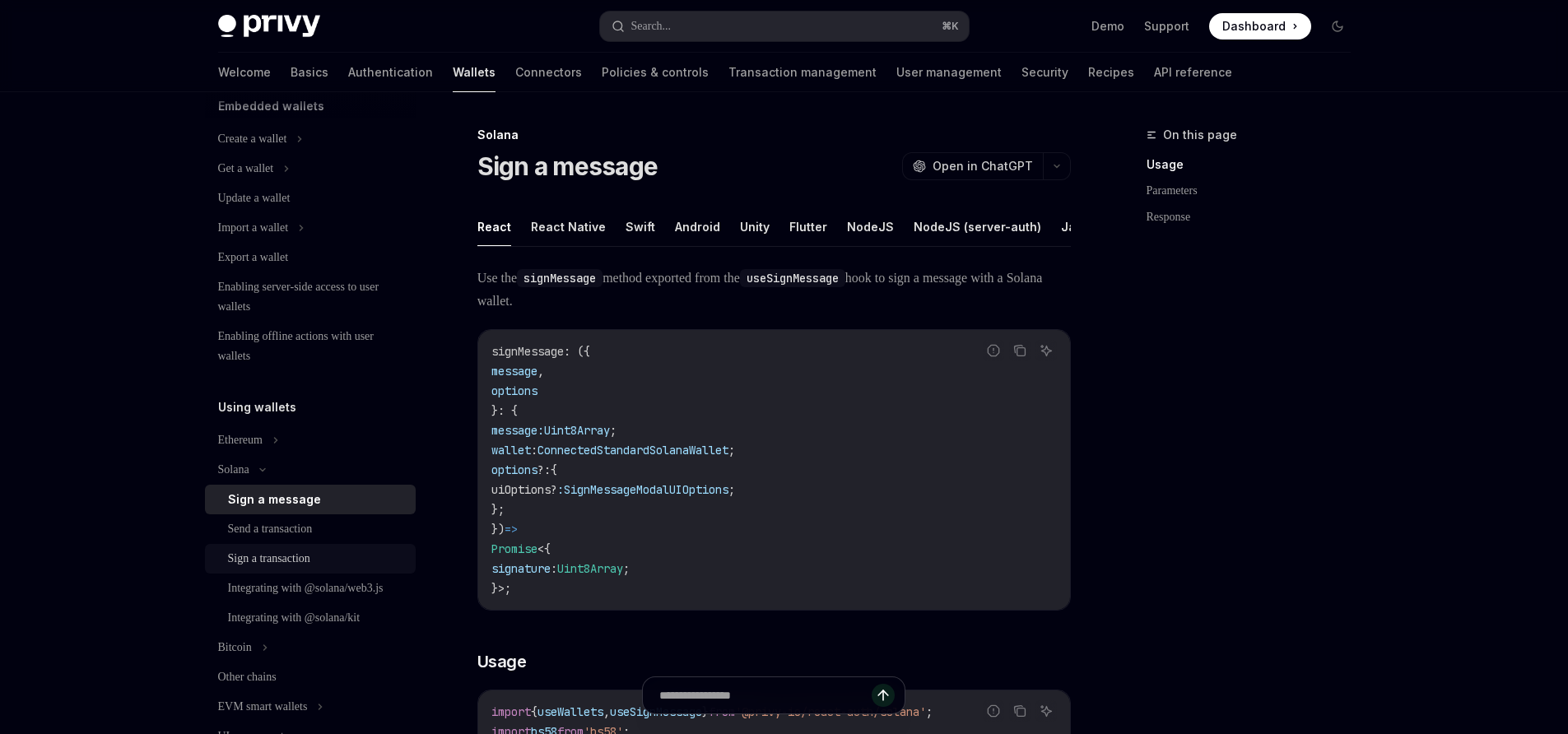
click at [271, 553] on div "Sign a transaction" at bounding box center [269, 558] width 82 height 20
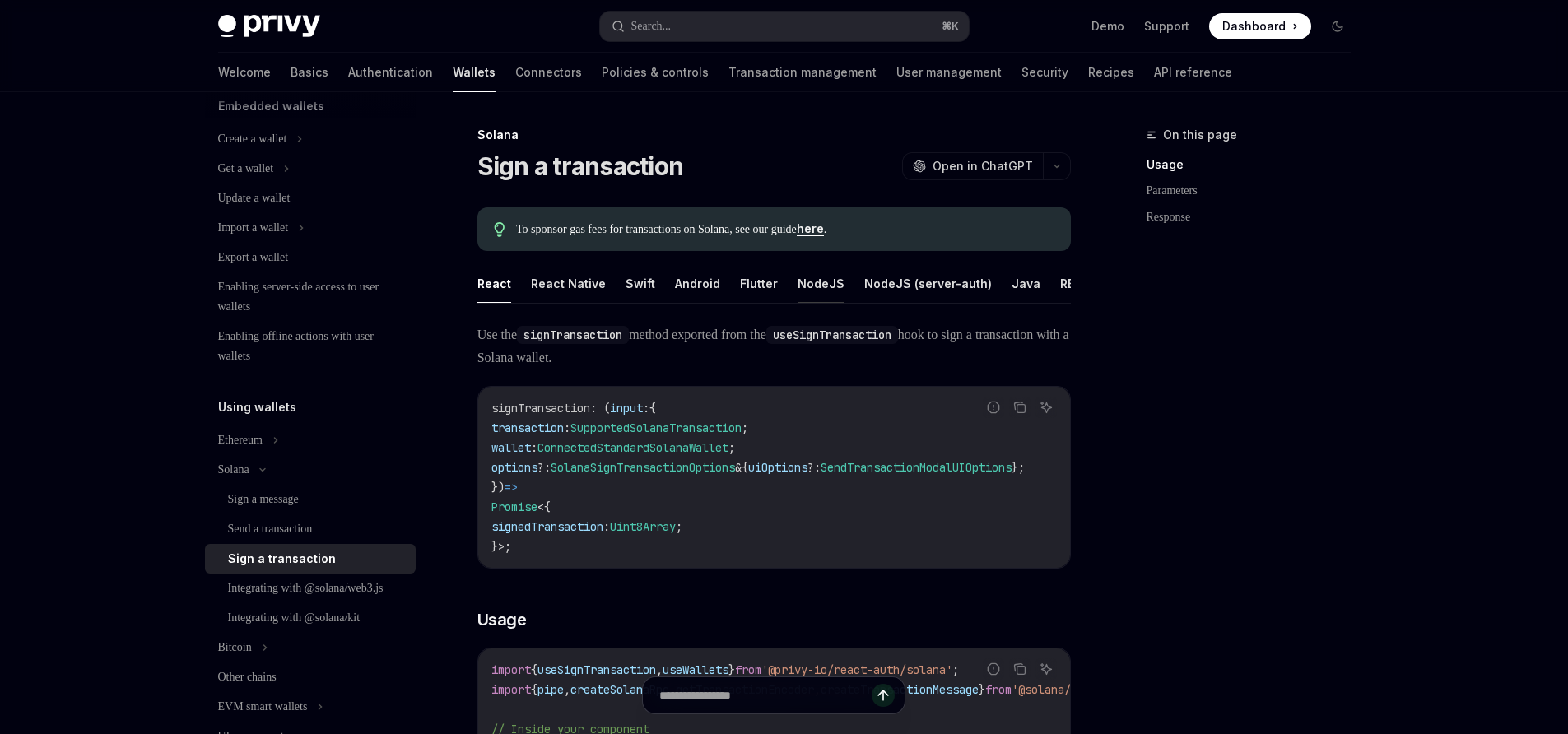
click at [807, 283] on button "NodeJS" at bounding box center [820, 283] width 47 height 39
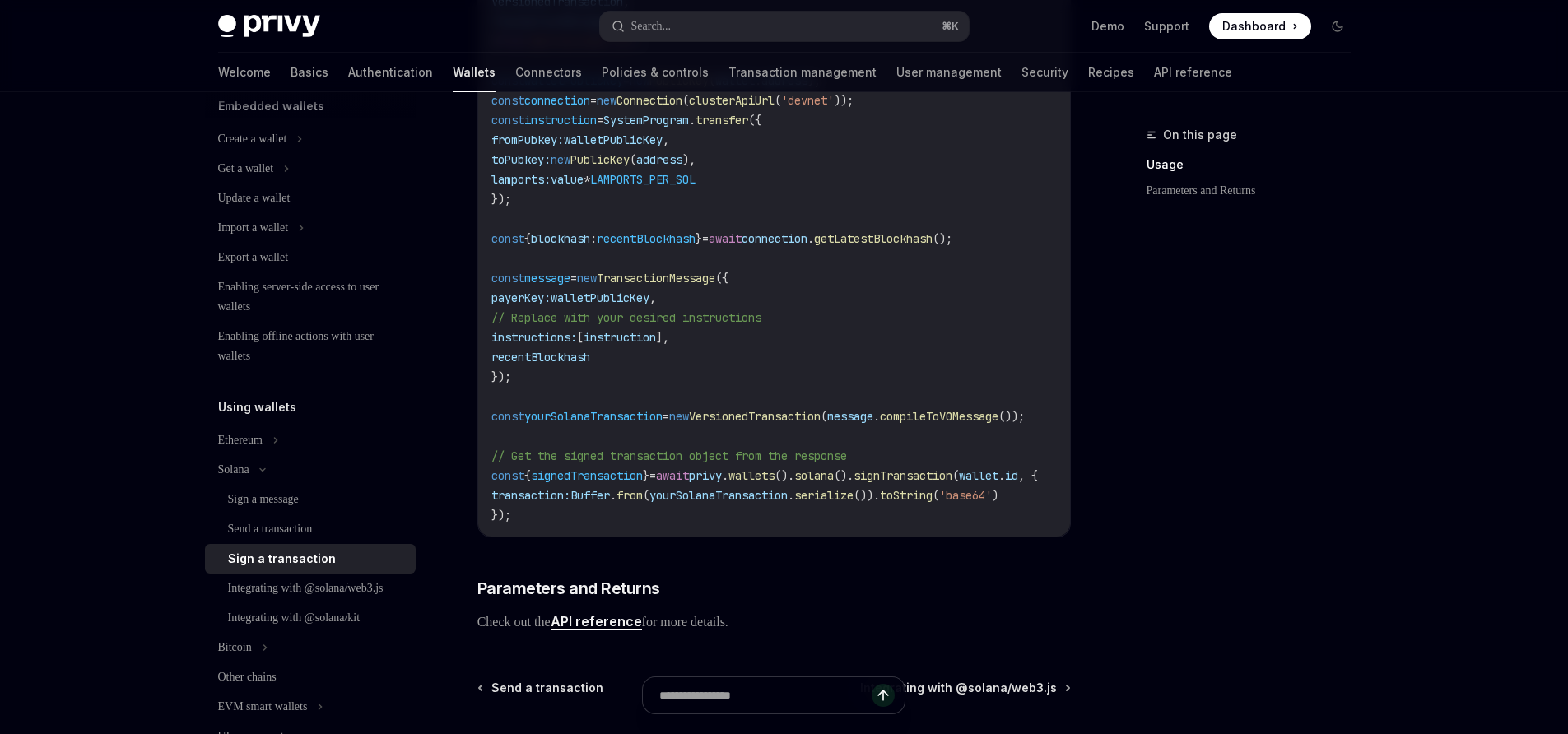
scroll to position [586, 0]
click at [287, 531] on div "Send a transaction" at bounding box center [271, 529] width 85 height 20
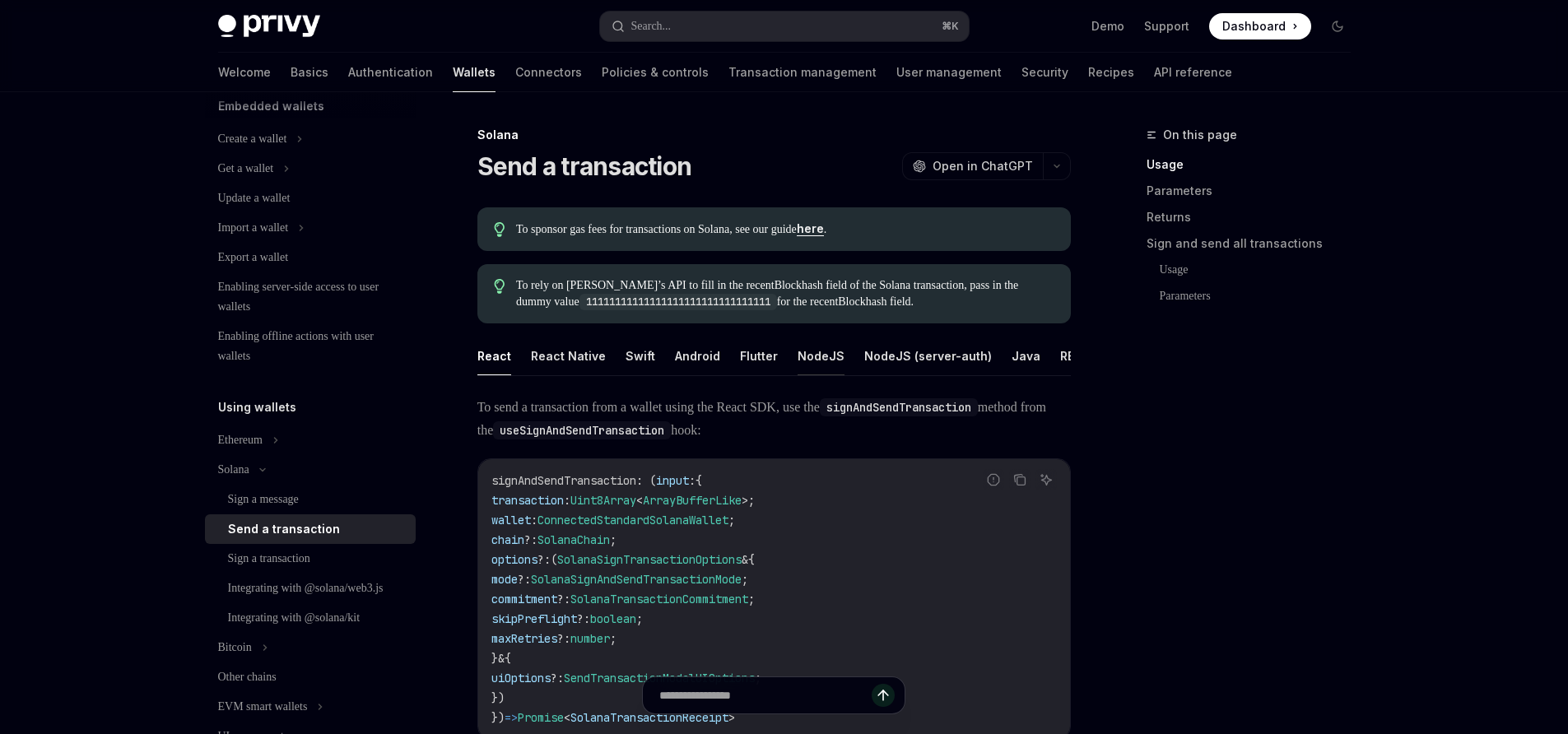
click at [813, 350] on button "NodeJS" at bounding box center [820, 356] width 47 height 39
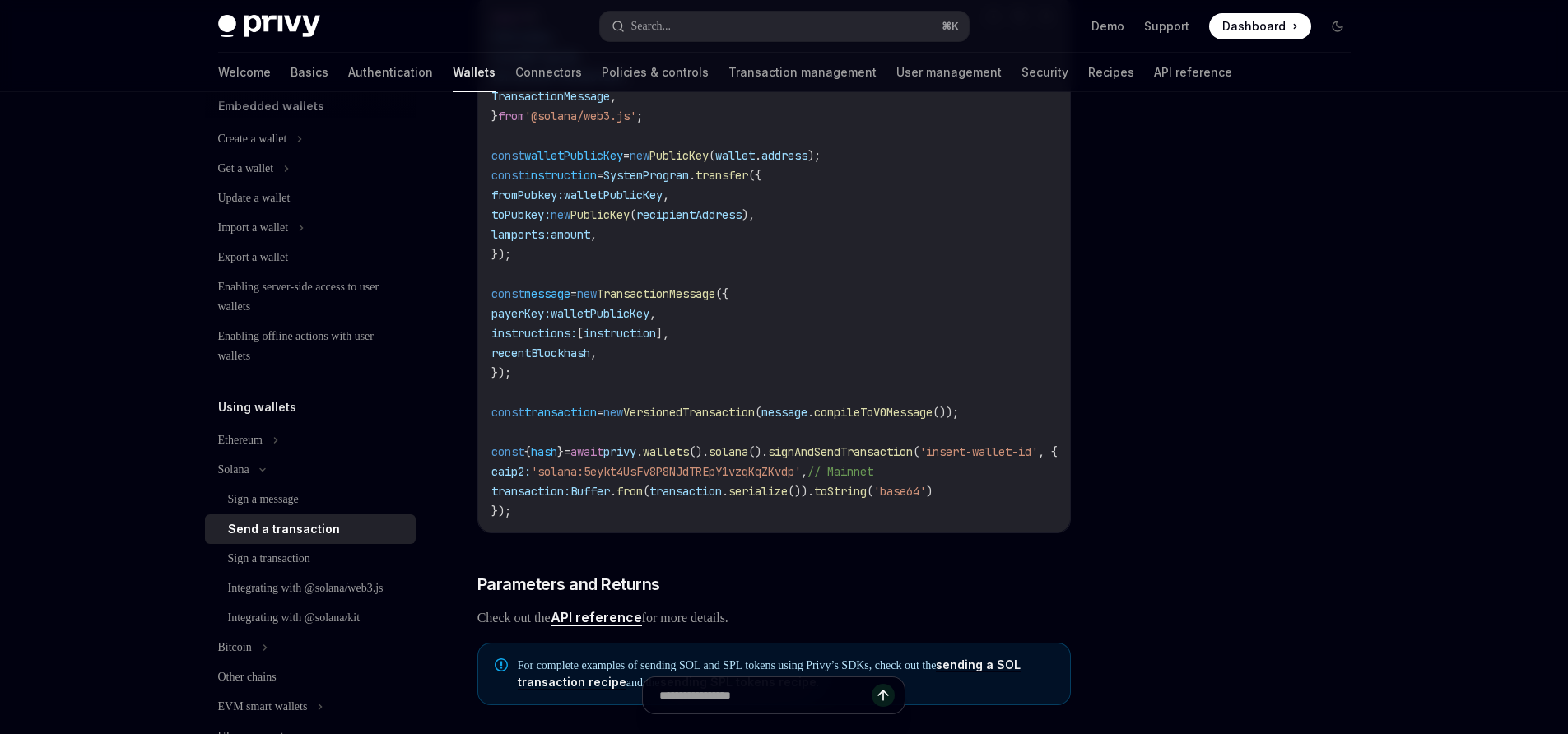
scroll to position [542, 0]
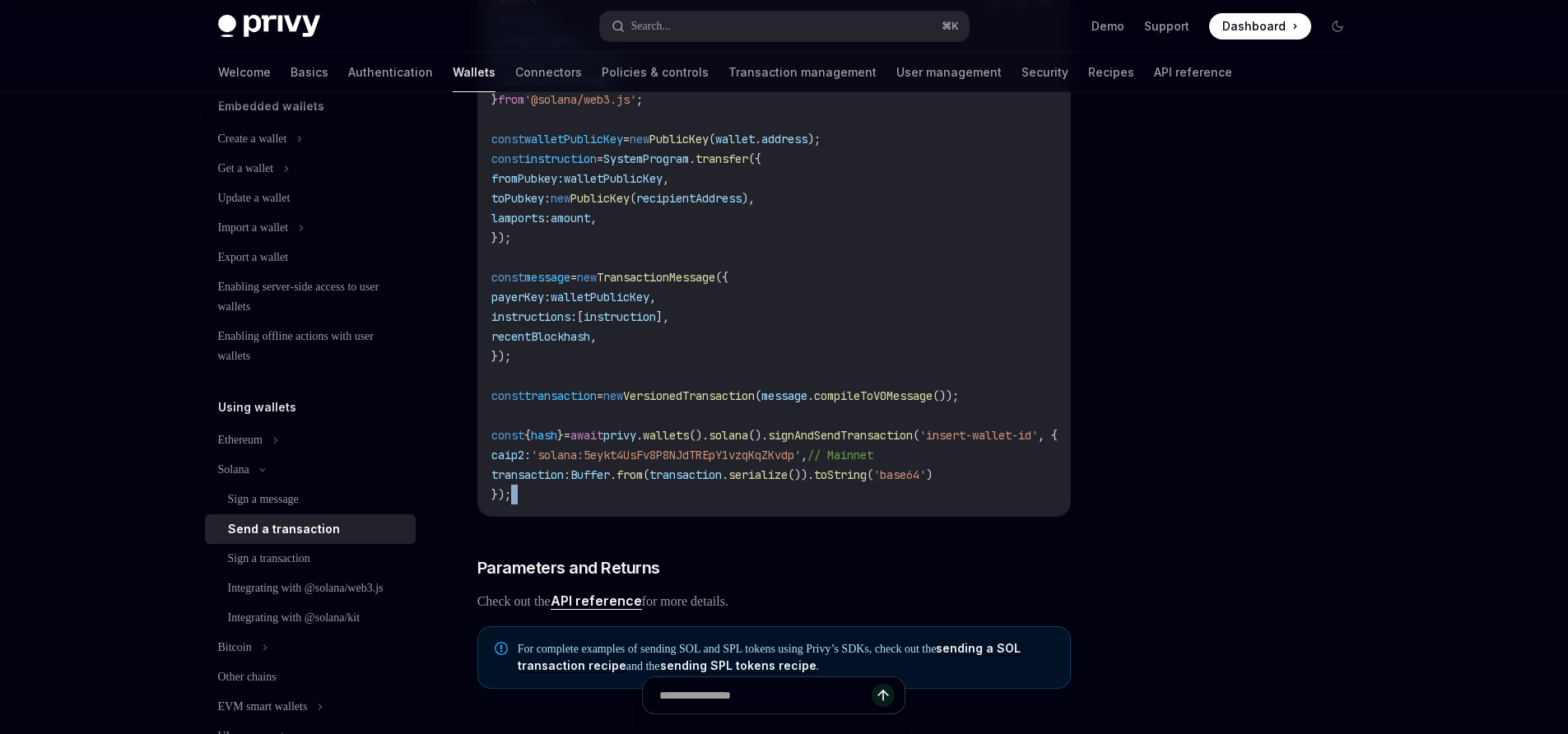
drag, startPoint x: 949, startPoint y: 537, endPoint x: 1014, endPoint y: 531, distance: 65.3
click at [1014, 531] on div "Use the signAndSendTransaction method on the Solana interface to send a transac…" at bounding box center [774, 233] width 593 height 759
click at [827, 505] on code "import { PublicKey , SystemProgram , VersionedTransaction , TransactionMessage …" at bounding box center [794, 247] width 606 height 513
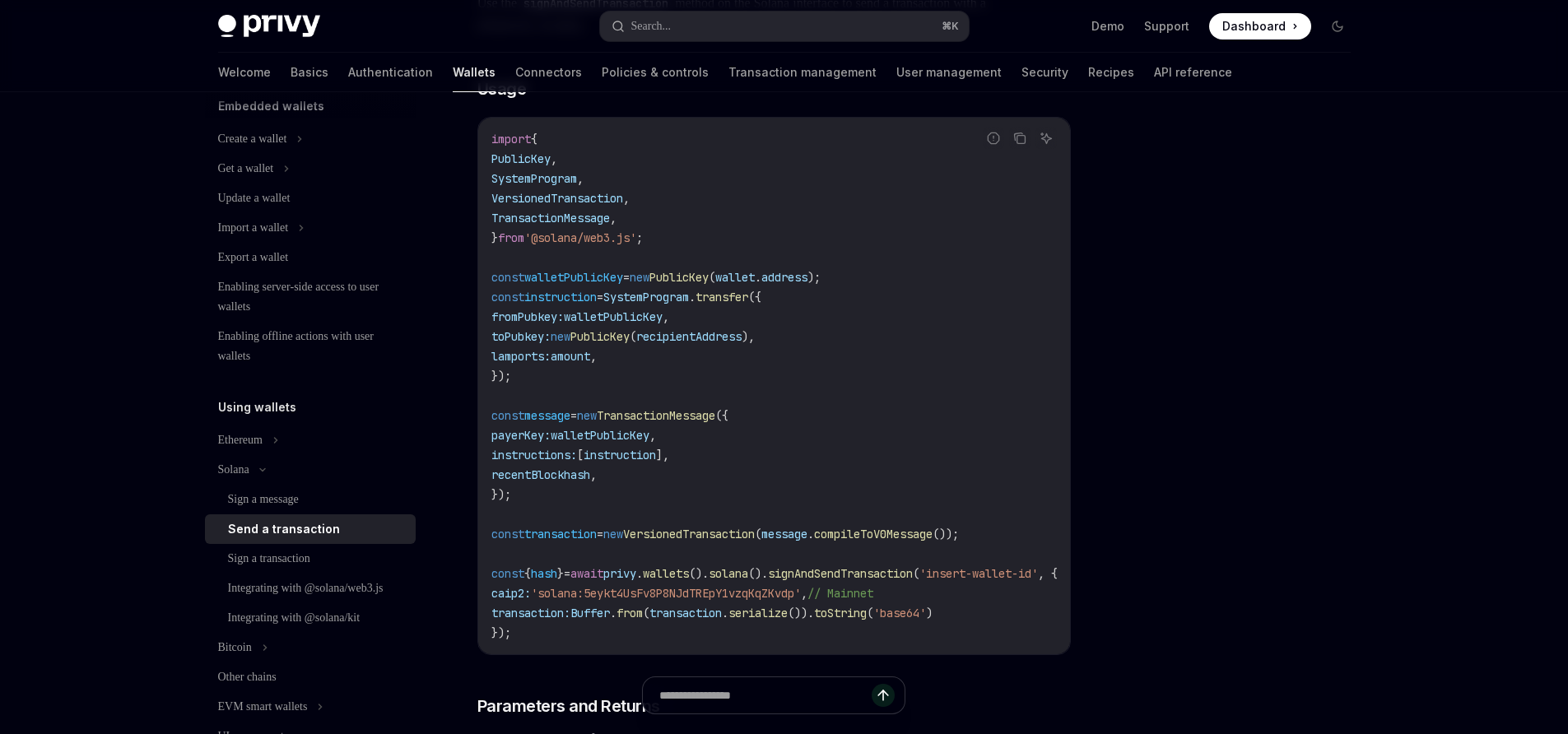
scroll to position [457, 0]
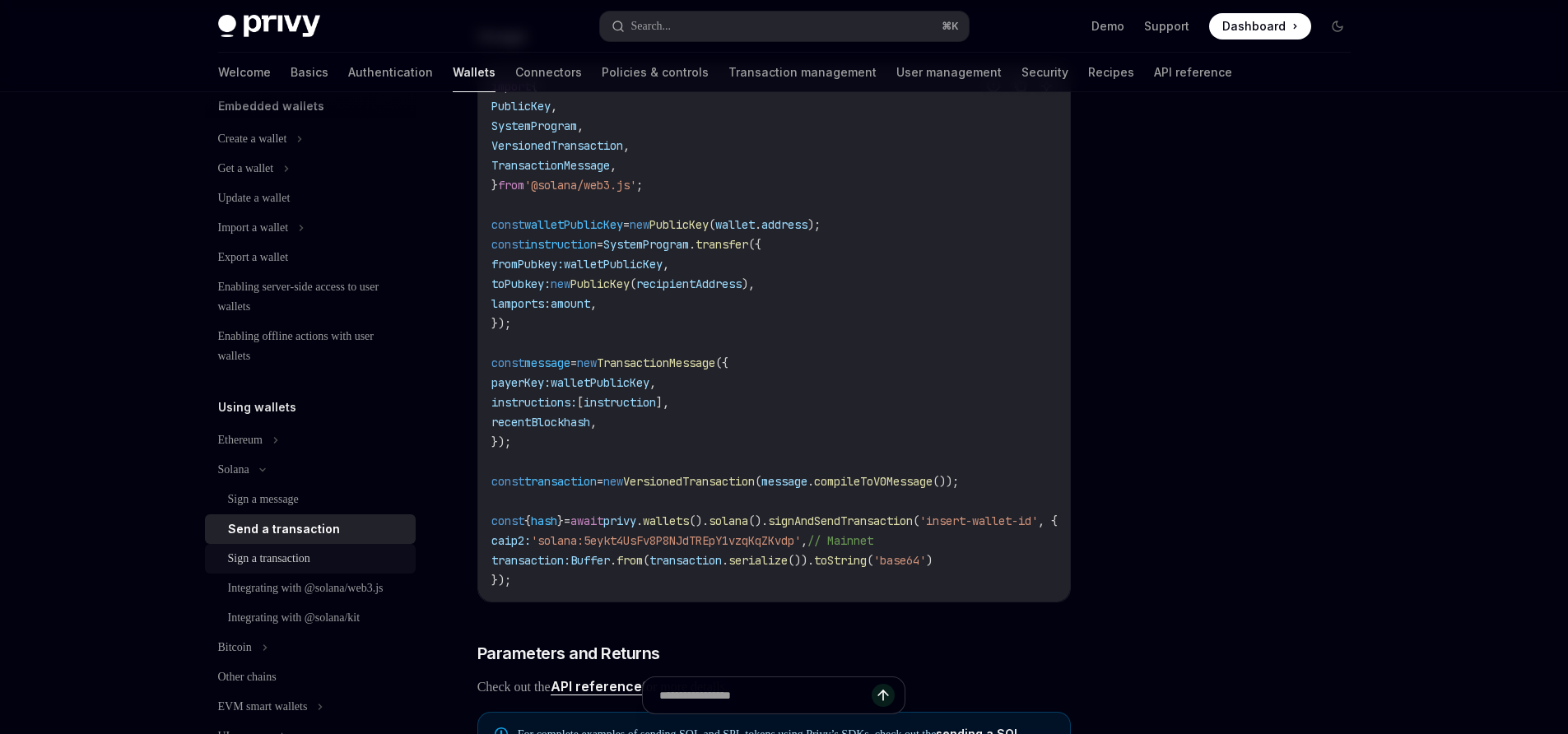
click at [309, 569] on link "Sign a transaction" at bounding box center [311, 558] width 210 height 30
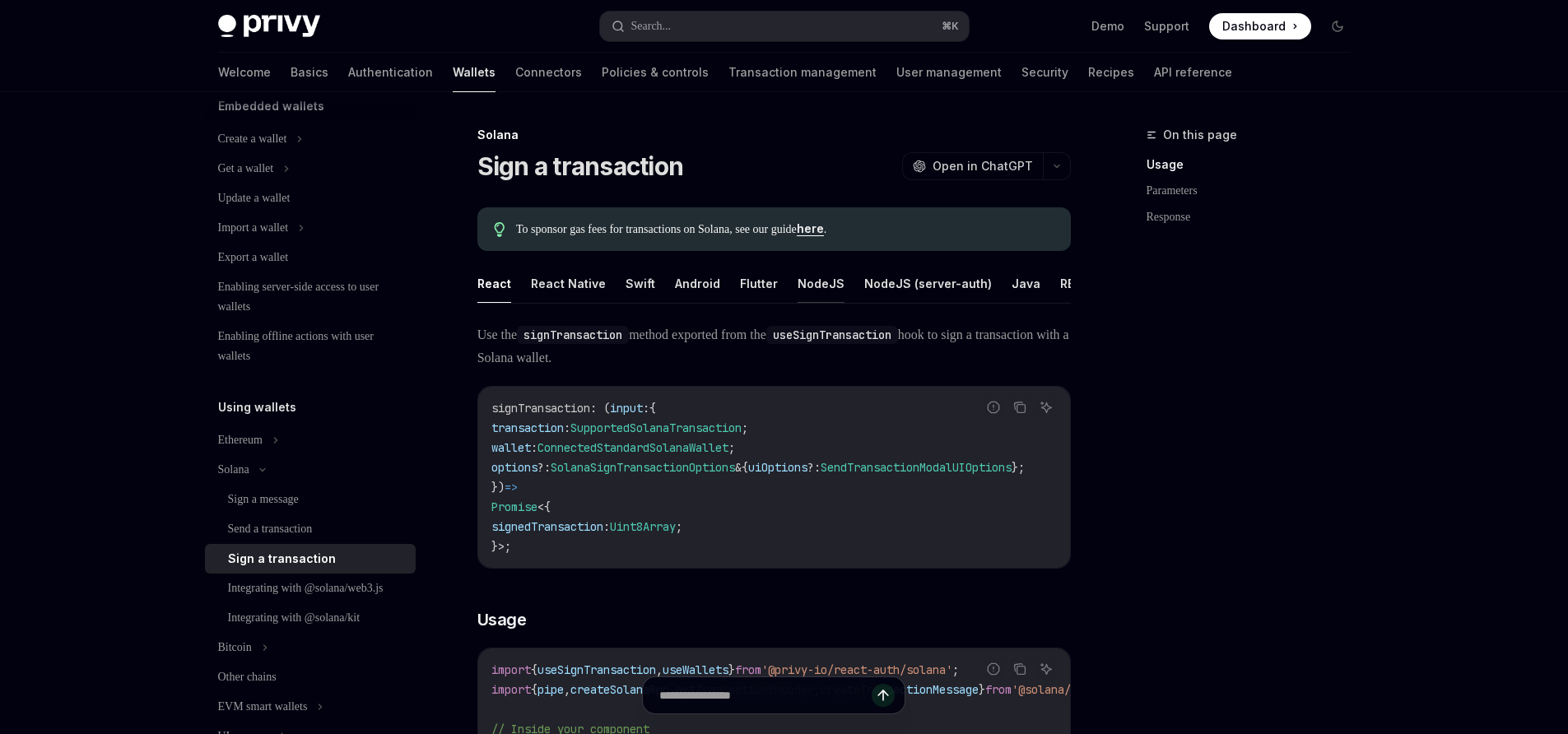
click at [809, 287] on button "NodeJS" at bounding box center [820, 283] width 47 height 39
type textarea "*"
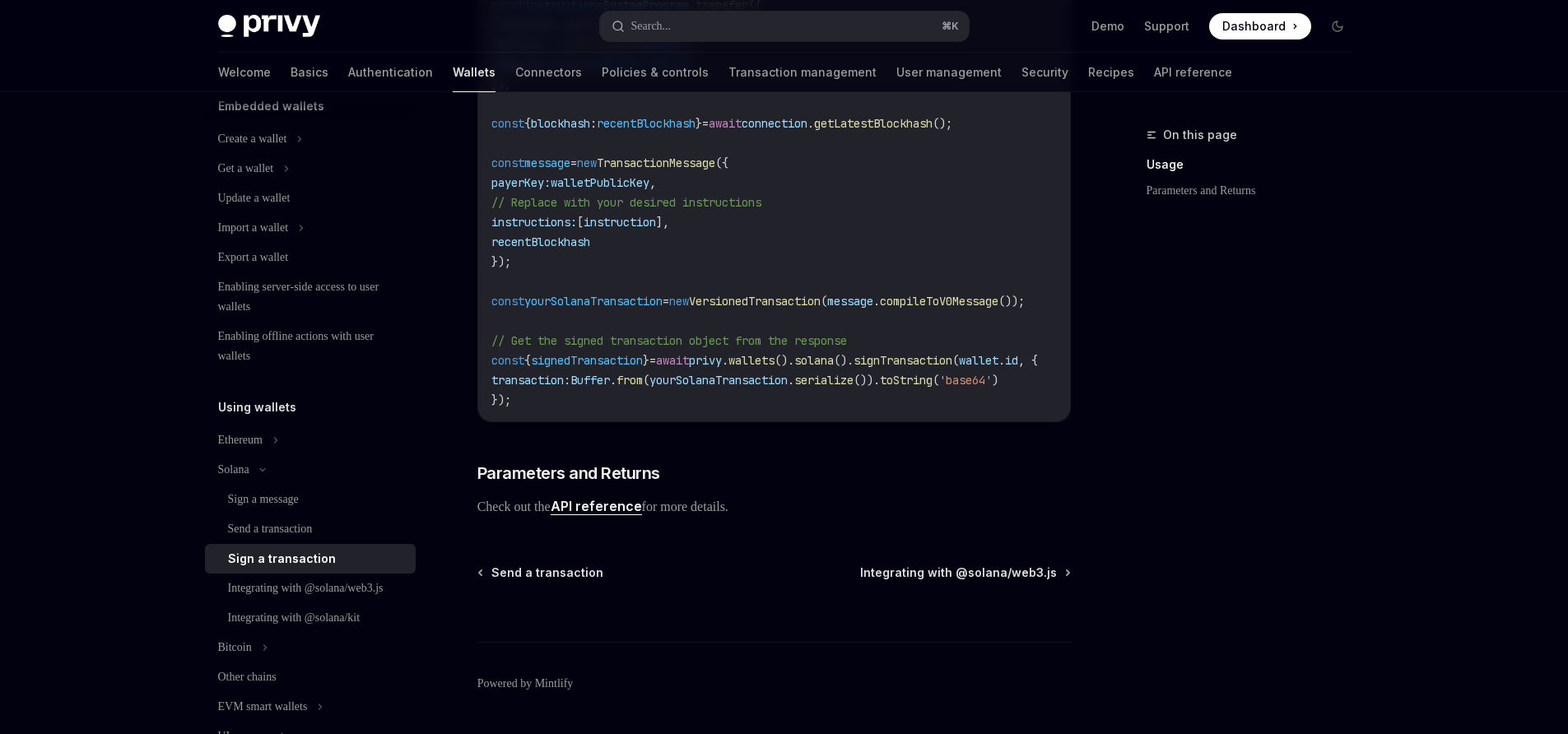
scroll to position [670, 0]
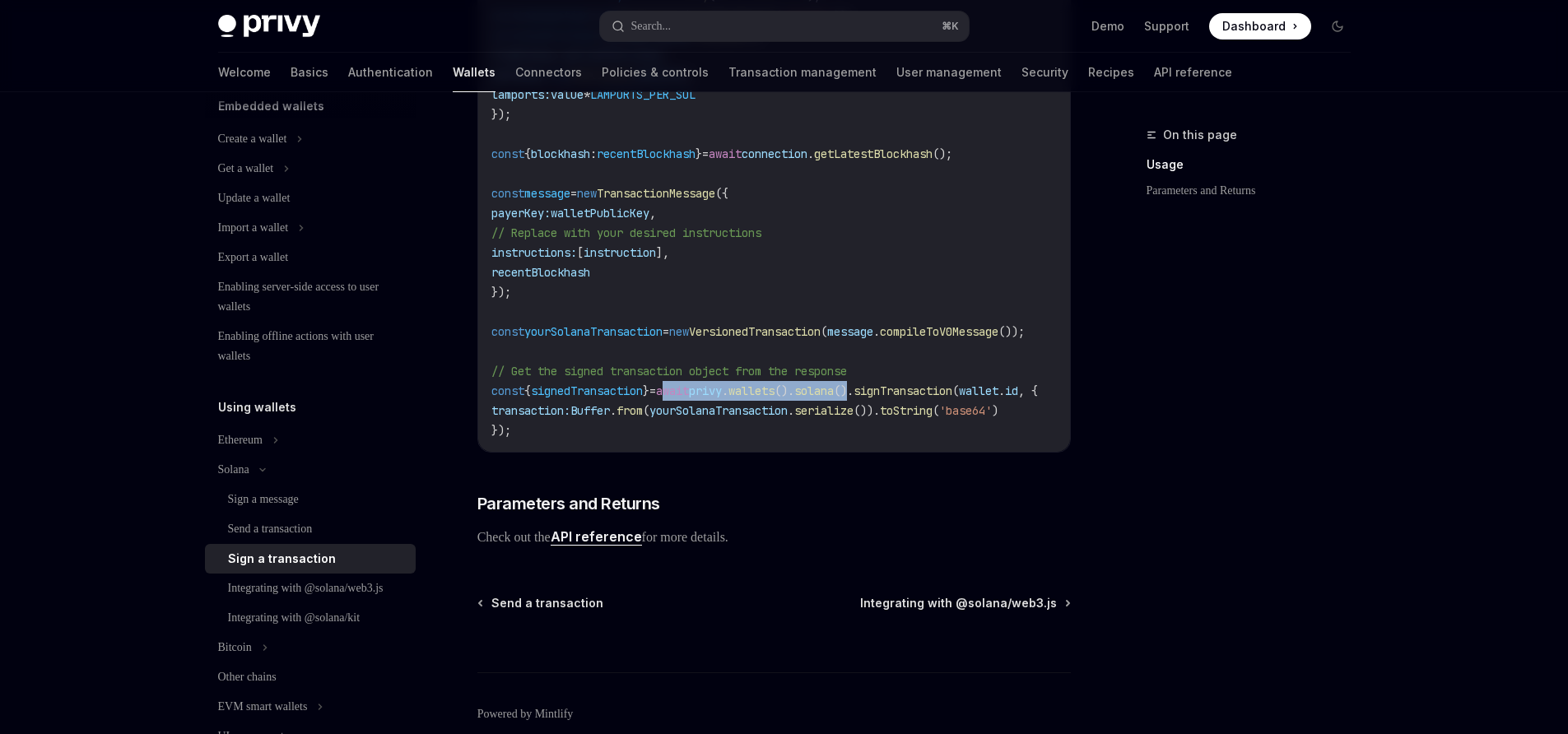
drag, startPoint x: 684, startPoint y: 428, endPoint x: 891, endPoint y: 426, distance: 207.0
click at [891, 398] on span "const { signedTransaction } = await privy . wallets (). solana (). signTransact…" at bounding box center [764, 390] width 546 height 14
copy span "await privy . wallets (). solana ()"
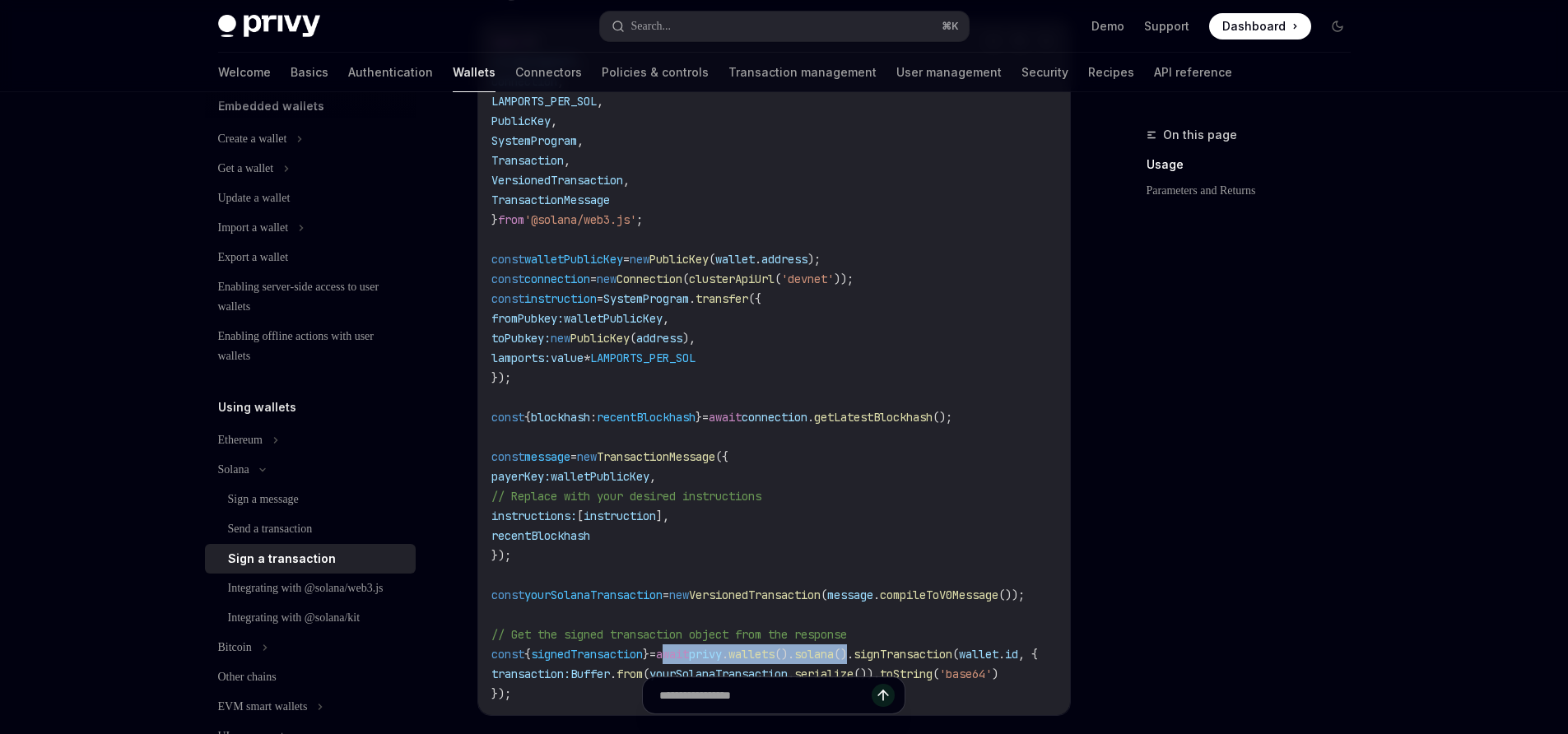
scroll to position [287, 0]
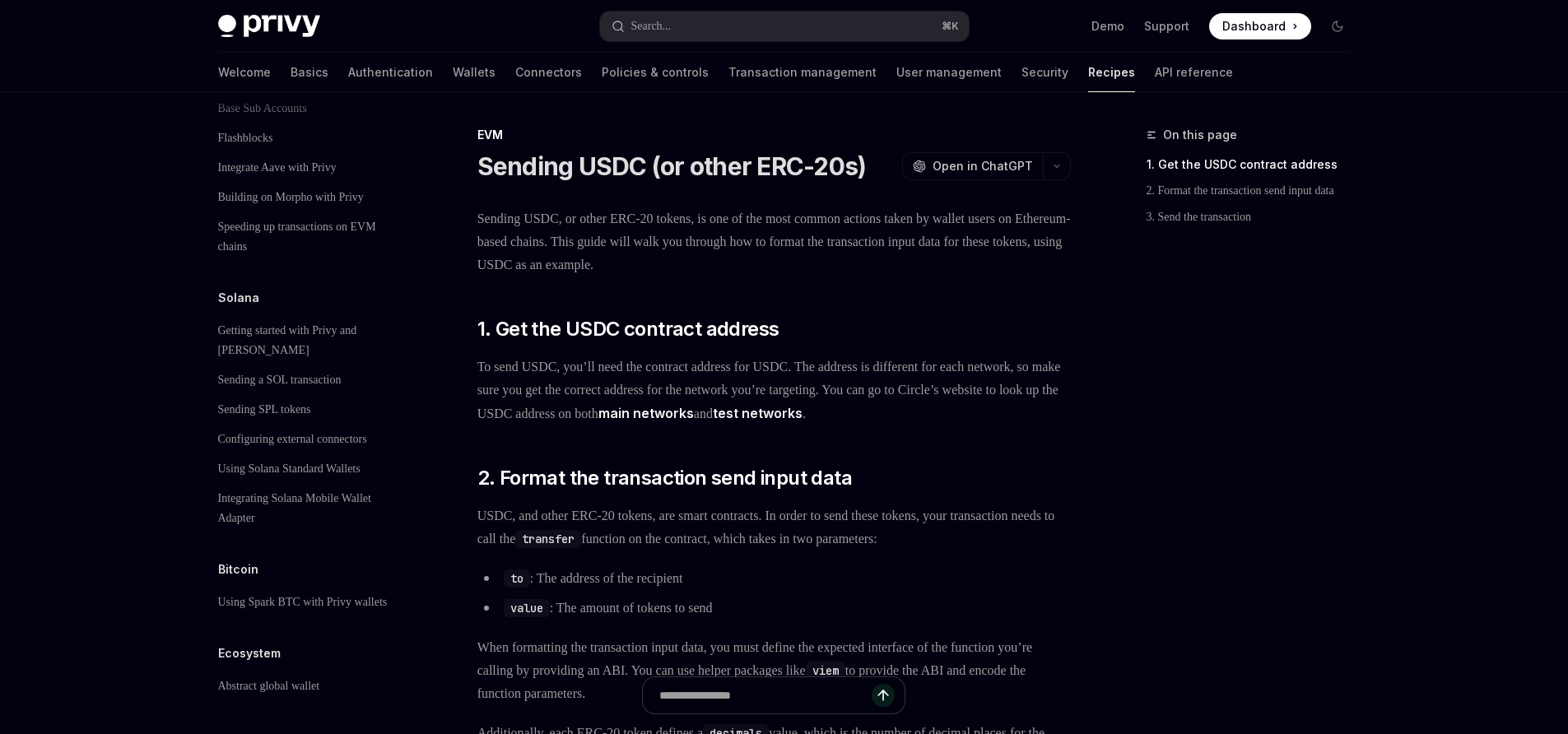
scroll to position [2632, 0]
click at [337, 370] on div "Sending a SOL transaction" at bounding box center [279, 379] width 123 height 20
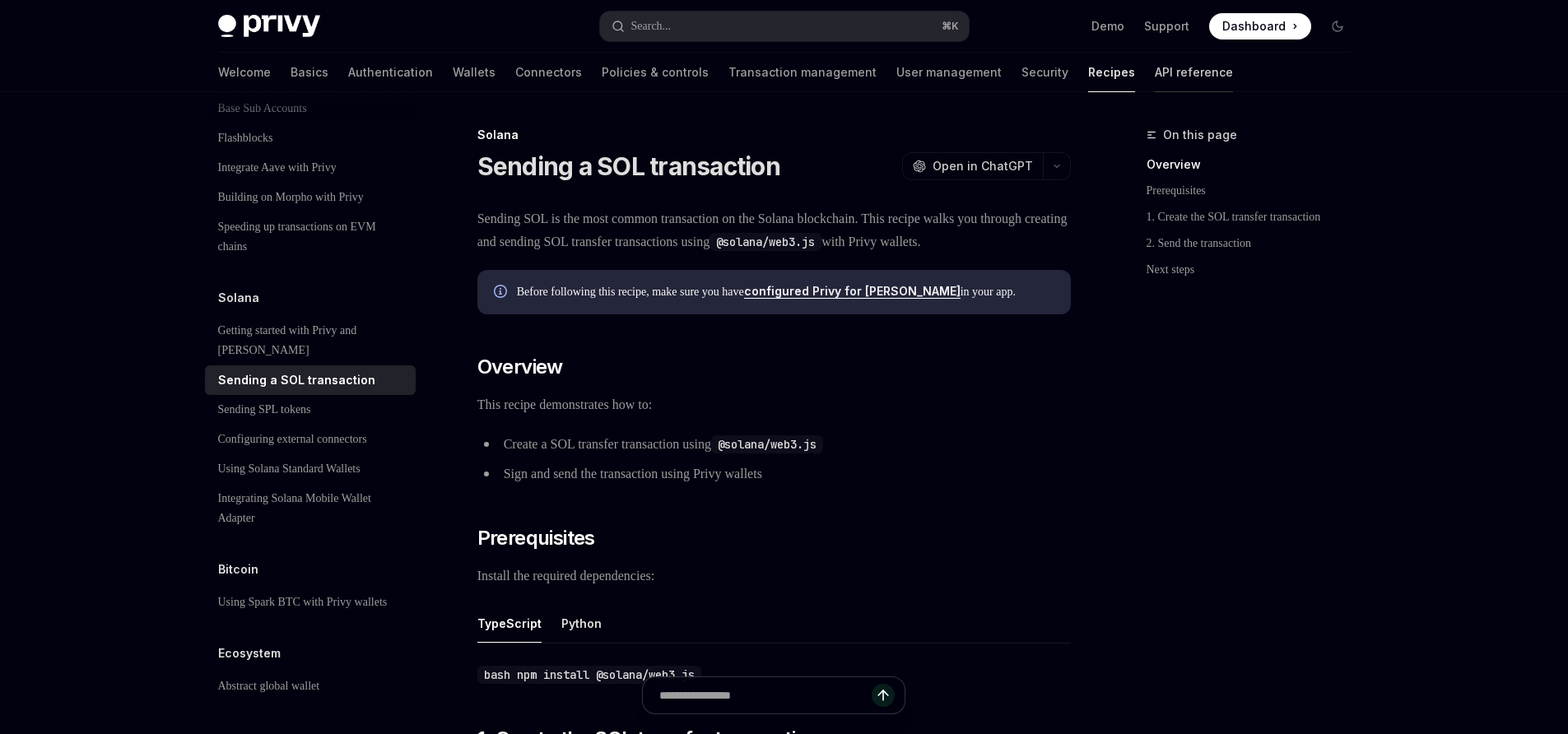
click at [1155, 70] on link "API reference" at bounding box center [1194, 72] width 78 height 40
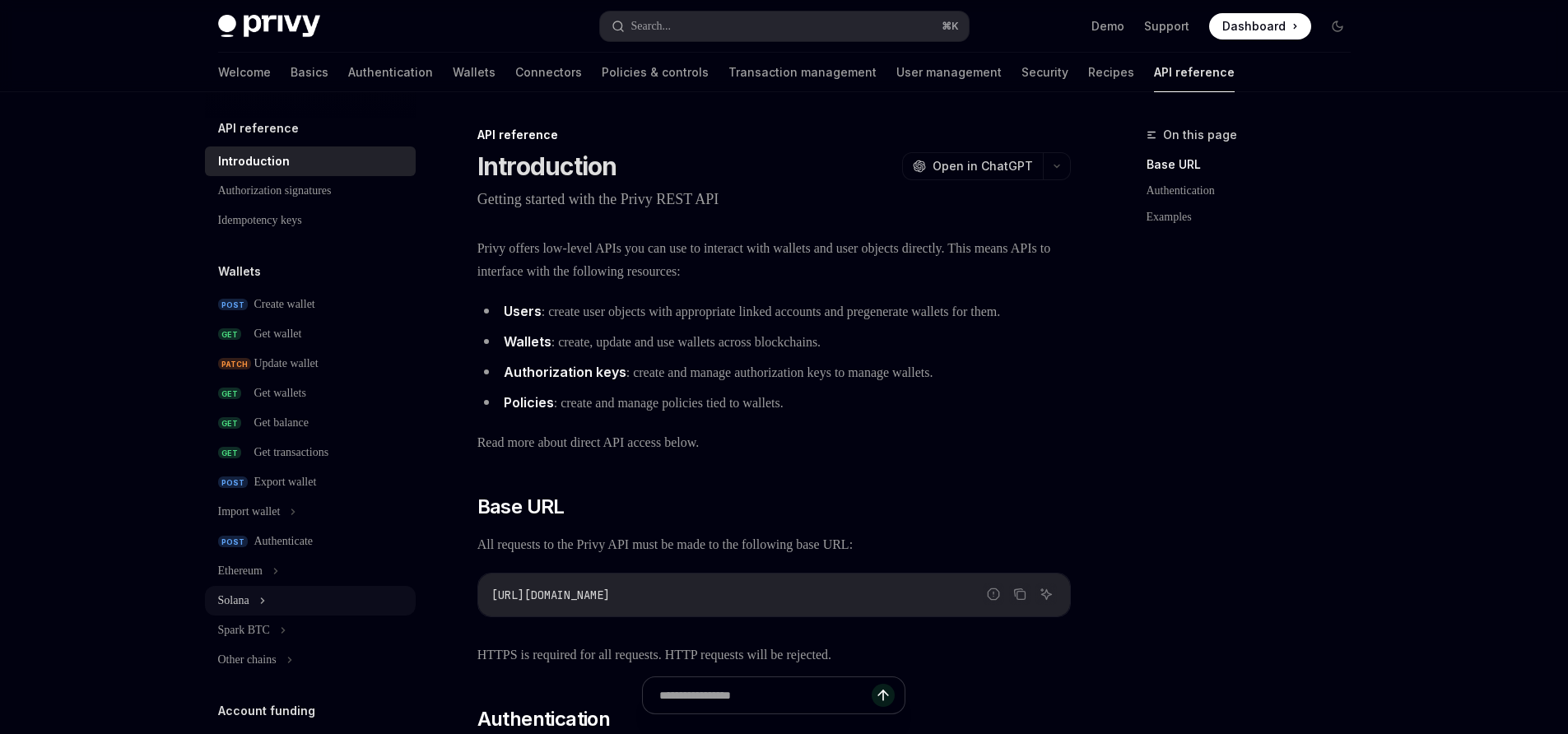
click at [265, 597] on icon at bounding box center [263, 600] width 7 height 20
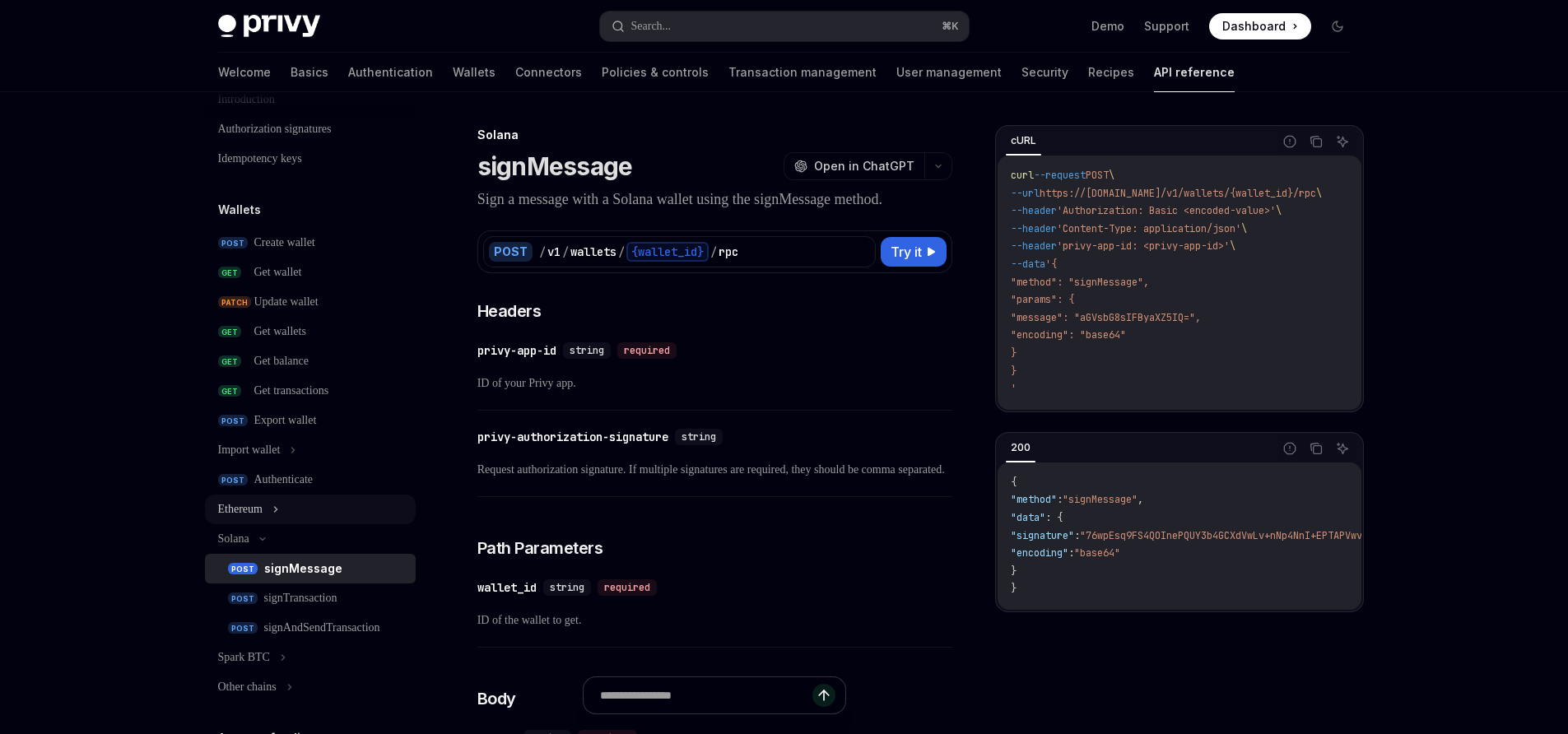
scroll to position [98, 0]
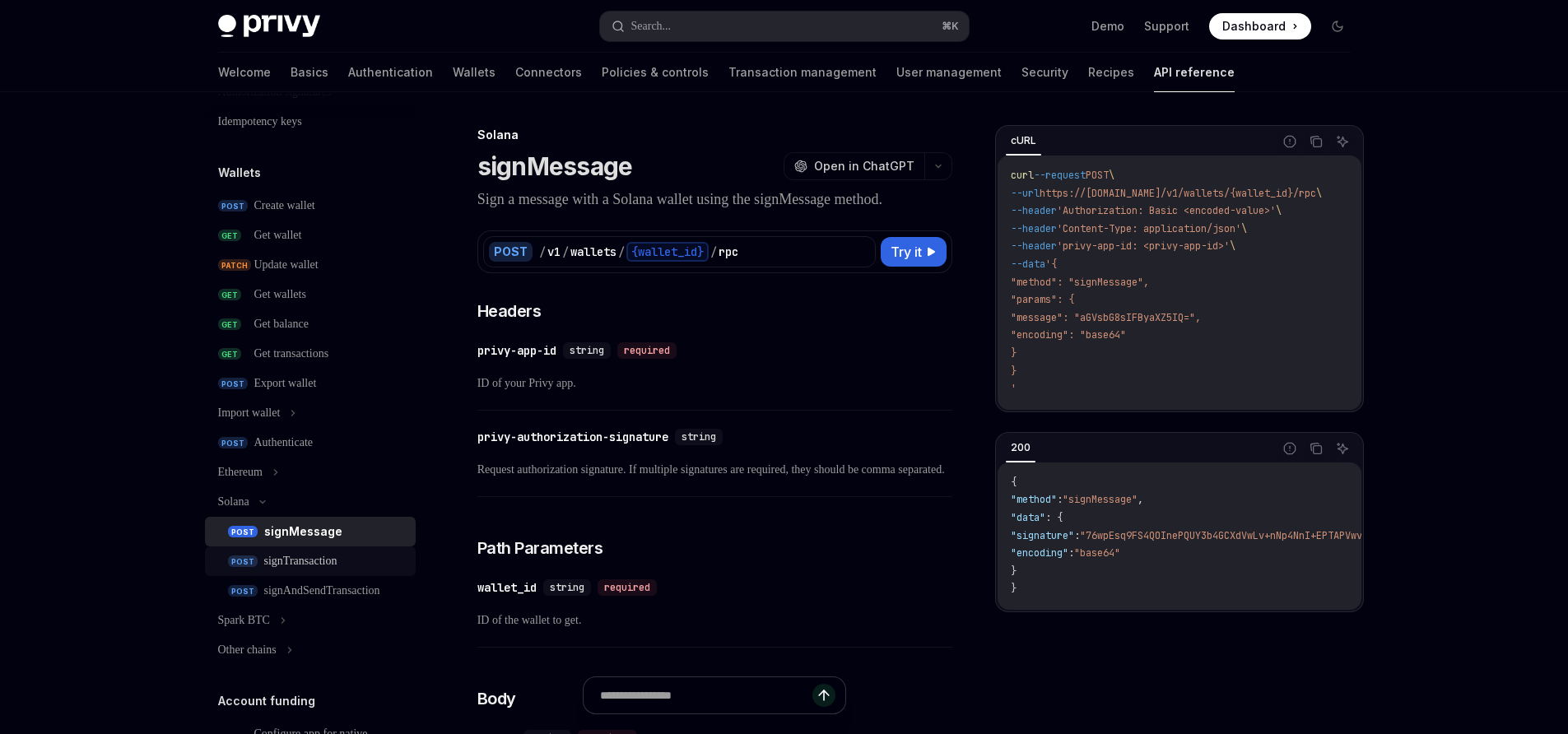
click at [272, 563] on div "signTransaction" at bounding box center [300, 561] width 73 height 20
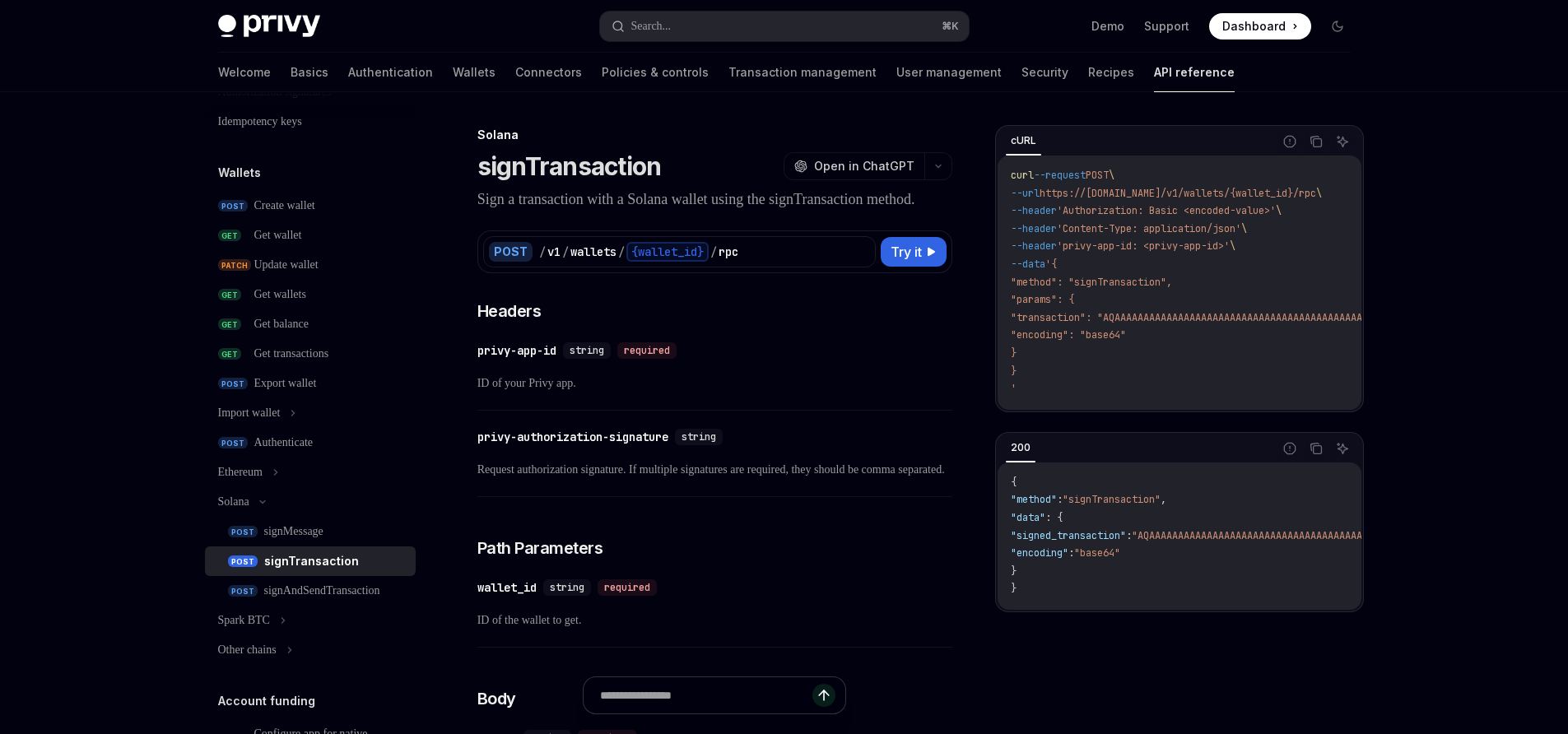
click at [540, 479] on span "Request authorization signature. If multiple signatures are required, they shou…" at bounding box center [715, 469] width 475 height 20
click at [552, 445] on div "privy-authorization-signature" at bounding box center [573, 436] width 191 height 16
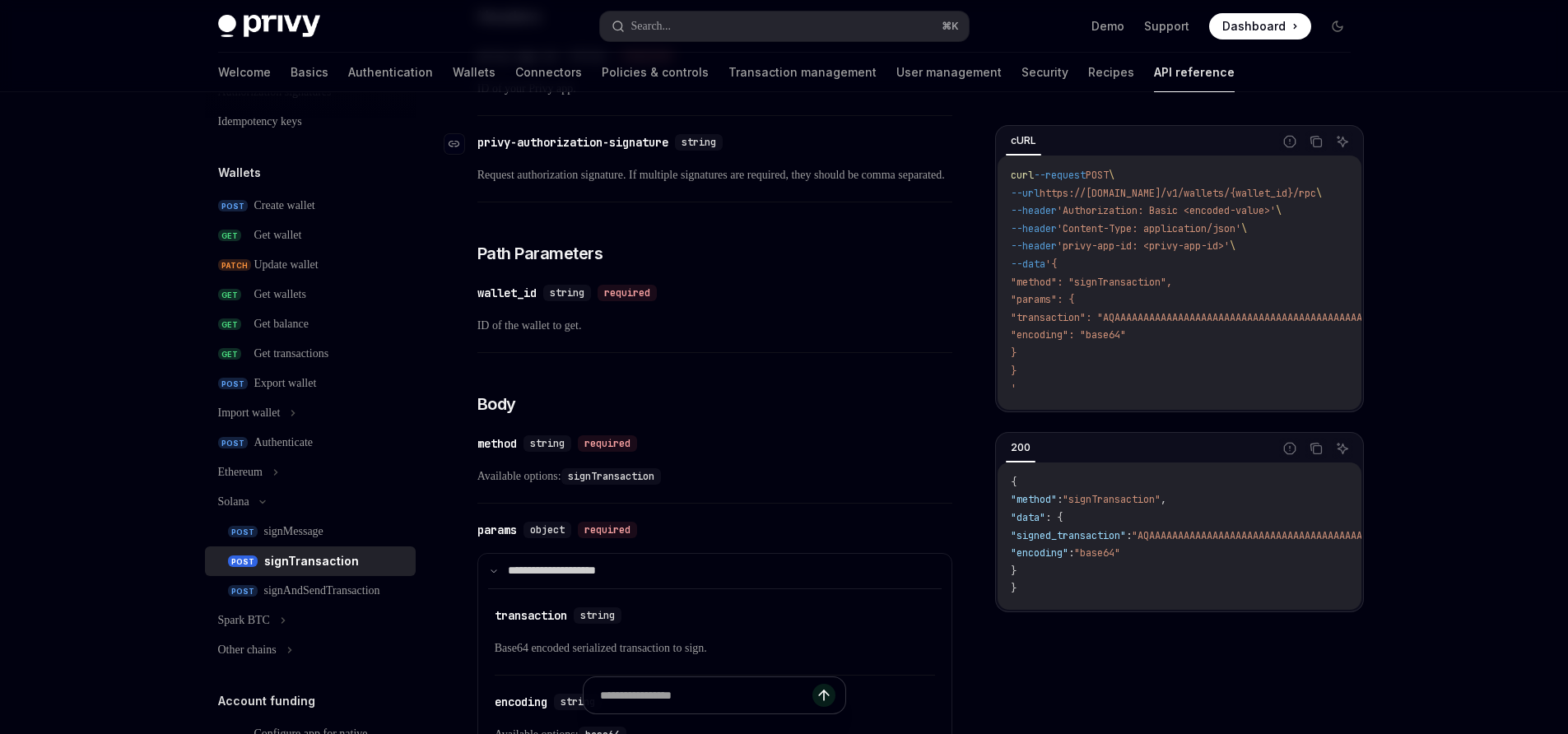
scroll to position [342, 0]
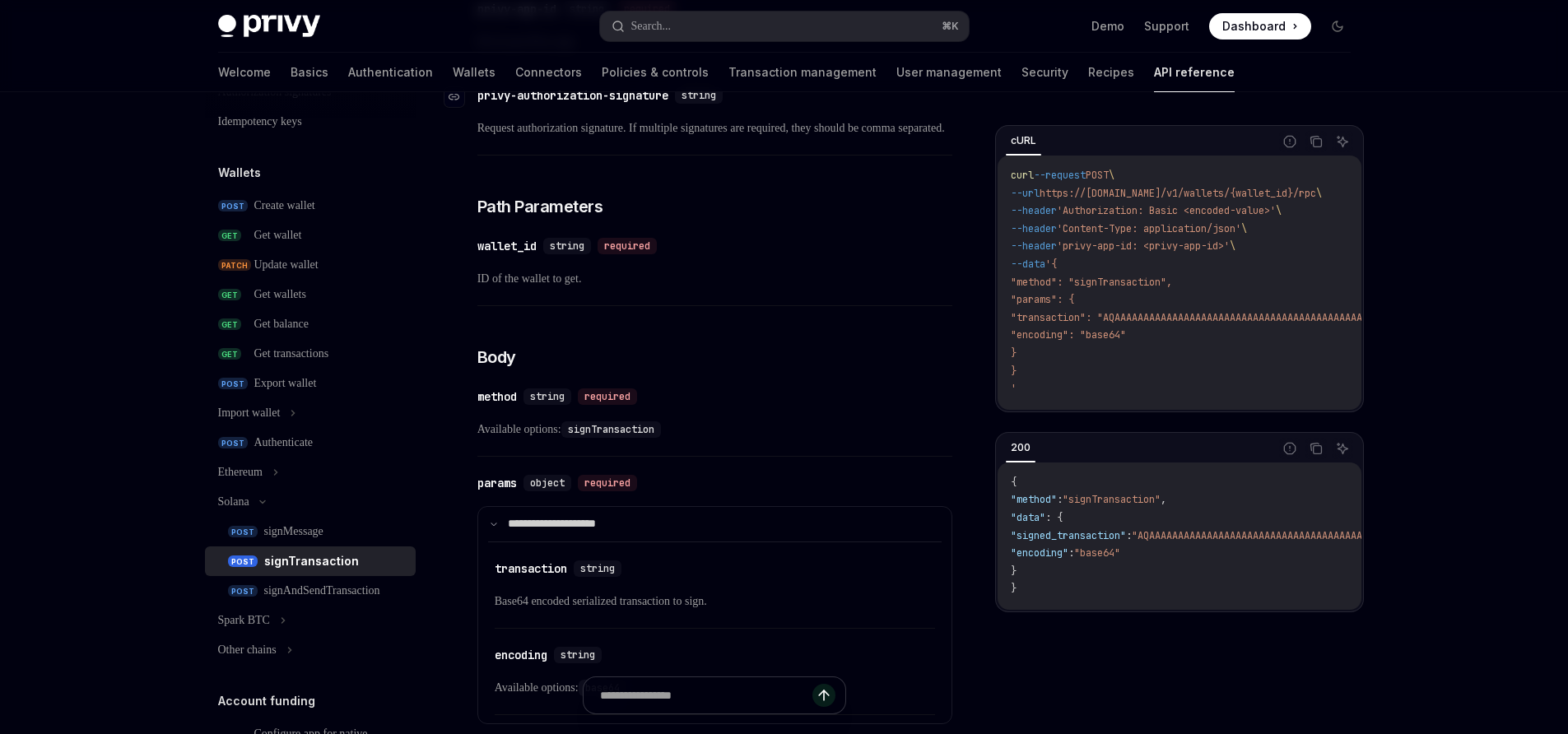
click at [541, 104] on div "privy-authorization-signature" at bounding box center [573, 95] width 191 height 16
click at [346, 592] on div "signAndSendTransaction" at bounding box center [322, 591] width 116 height 20
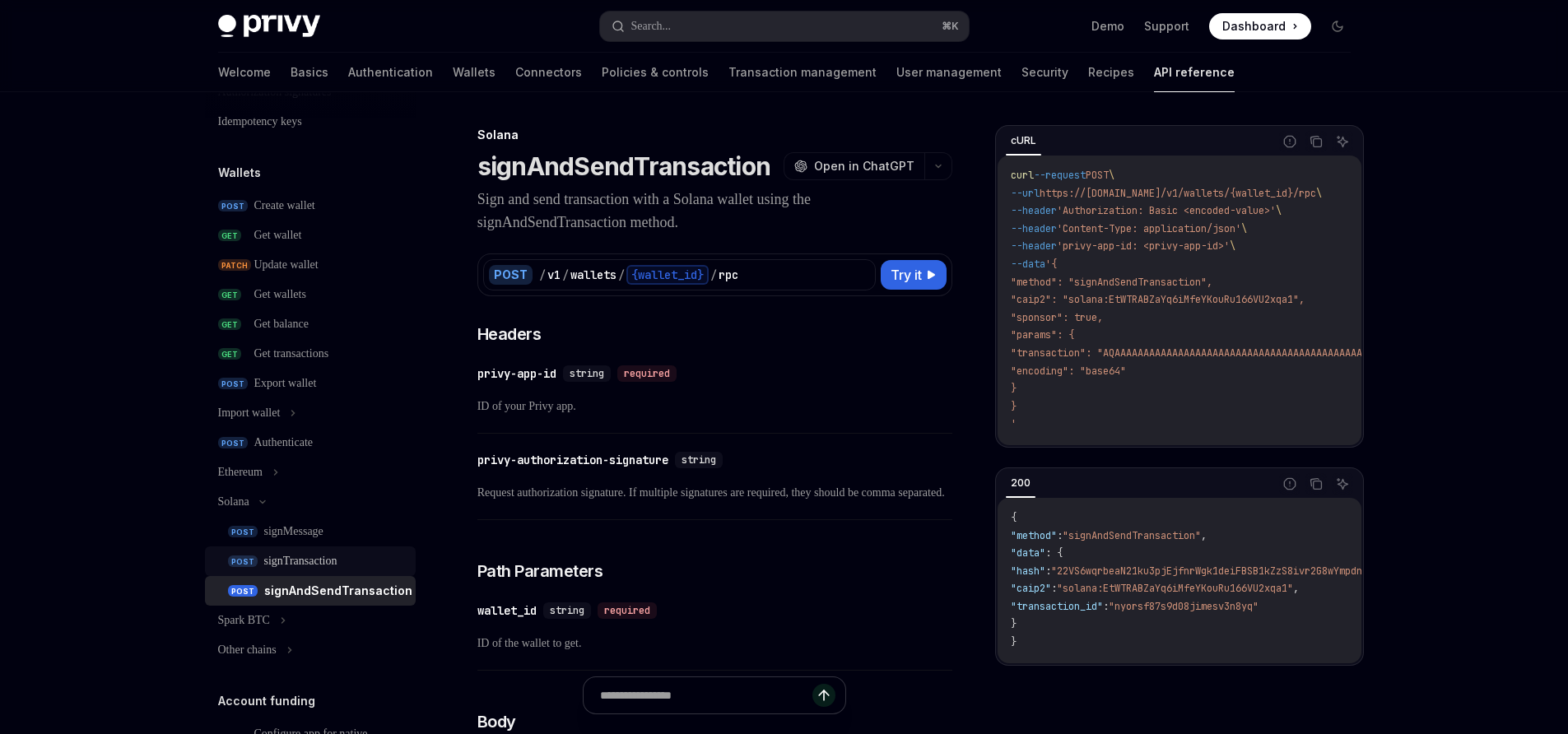
click at [333, 572] on link "POST signTransaction" at bounding box center [311, 561] width 210 height 30
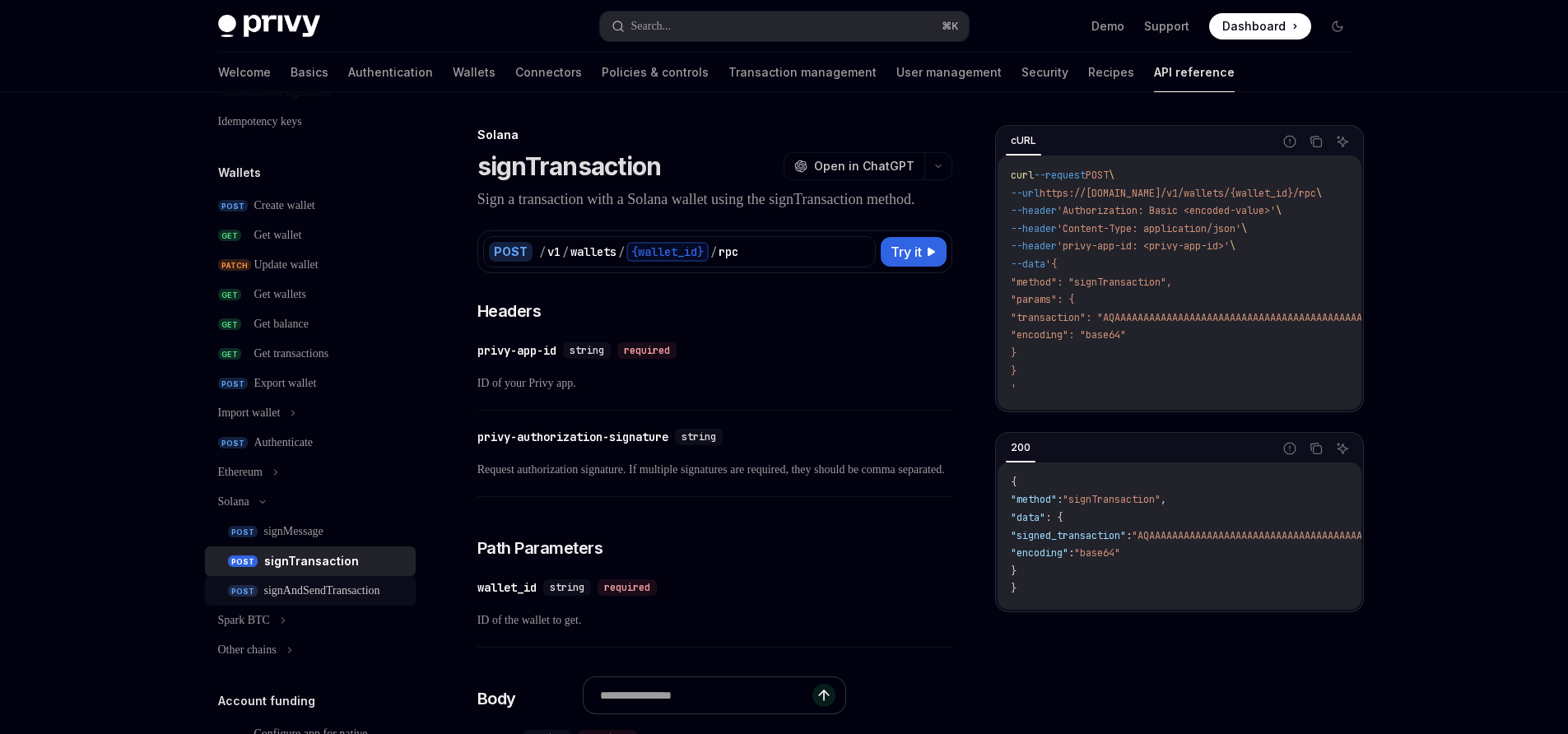
click at [355, 587] on div "signAndSendTransaction" at bounding box center [322, 591] width 116 height 20
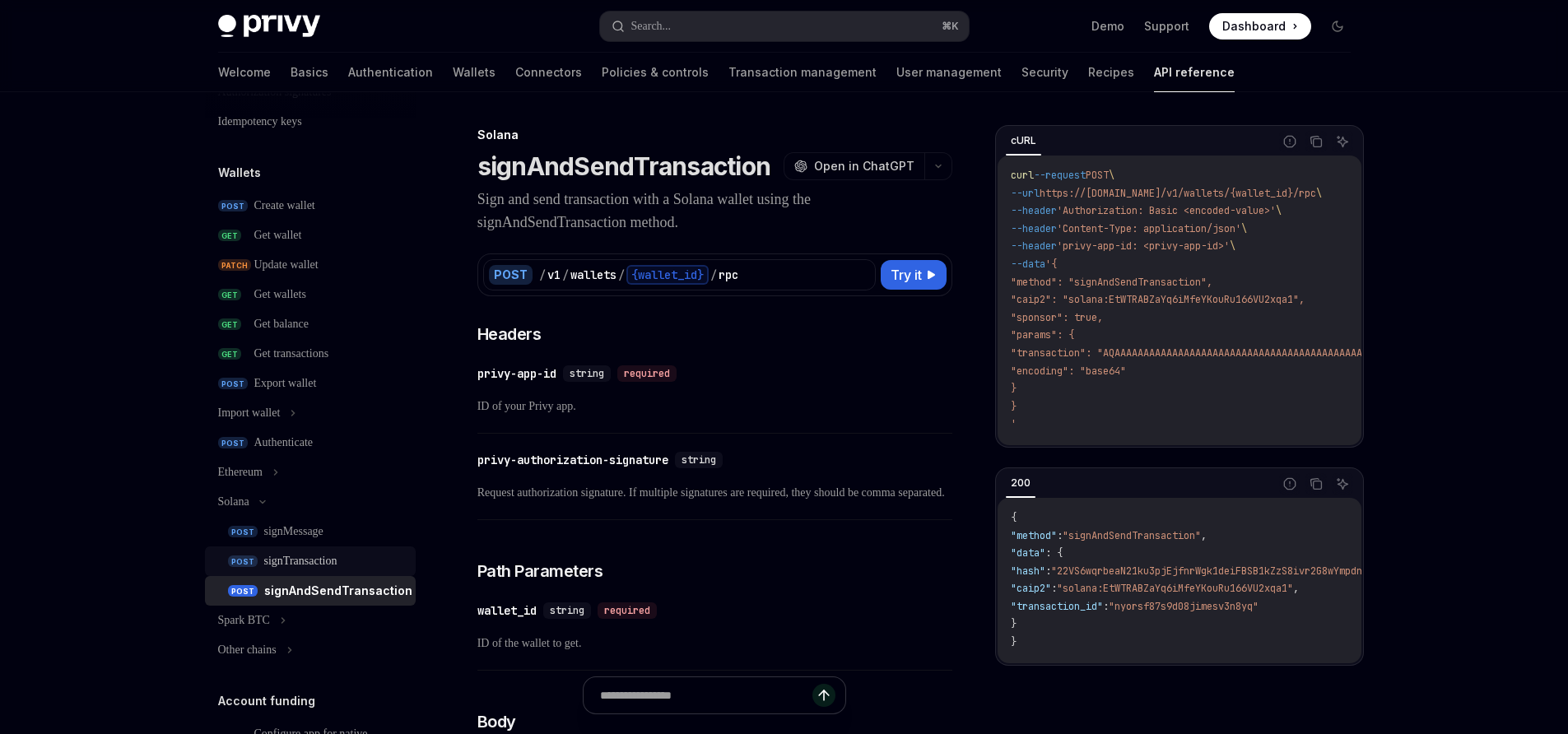
click at [337, 567] on div "signTransaction" at bounding box center [300, 561] width 73 height 20
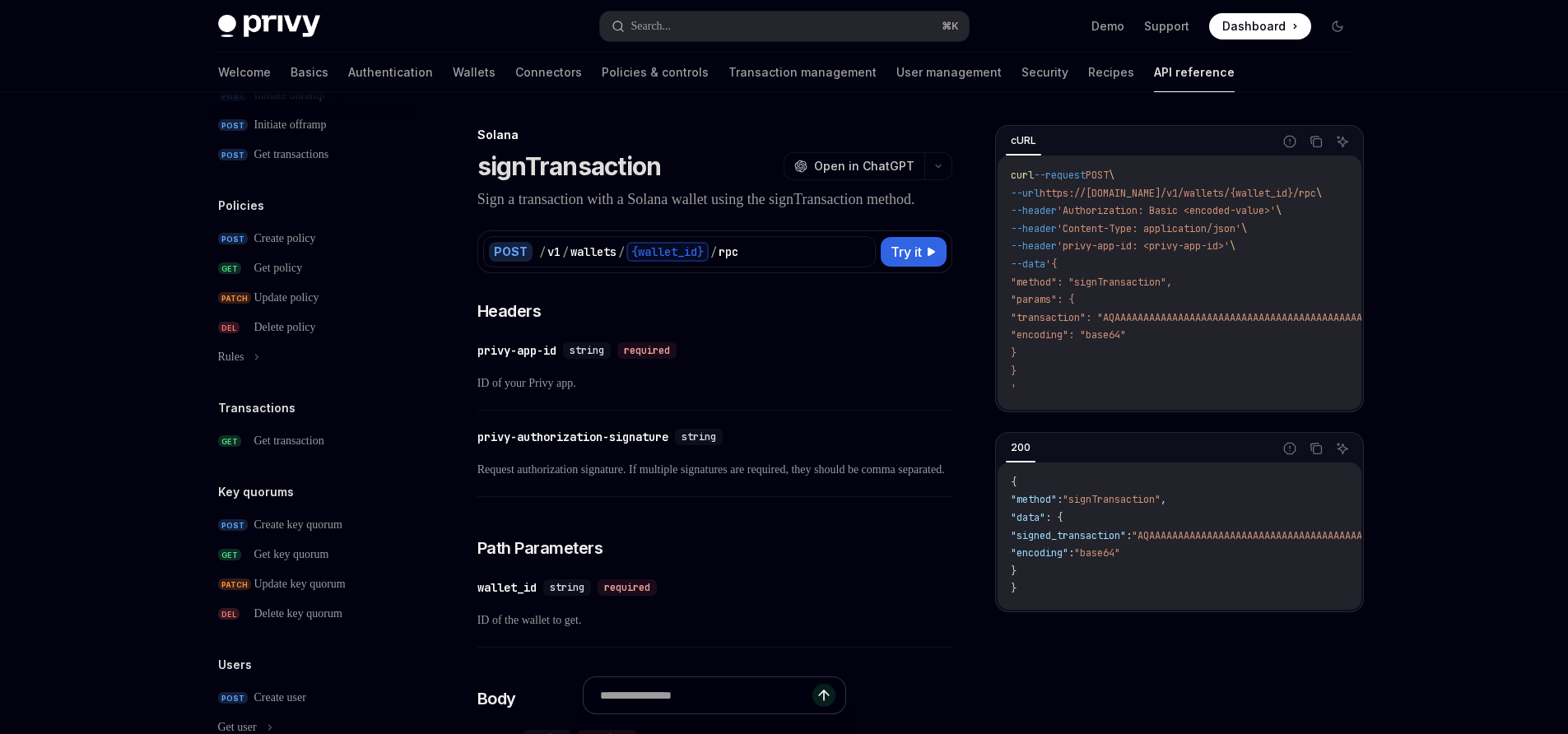
scroll to position [902, 0]
click at [916, 261] on span "Try it" at bounding box center [905, 251] width 31 height 20
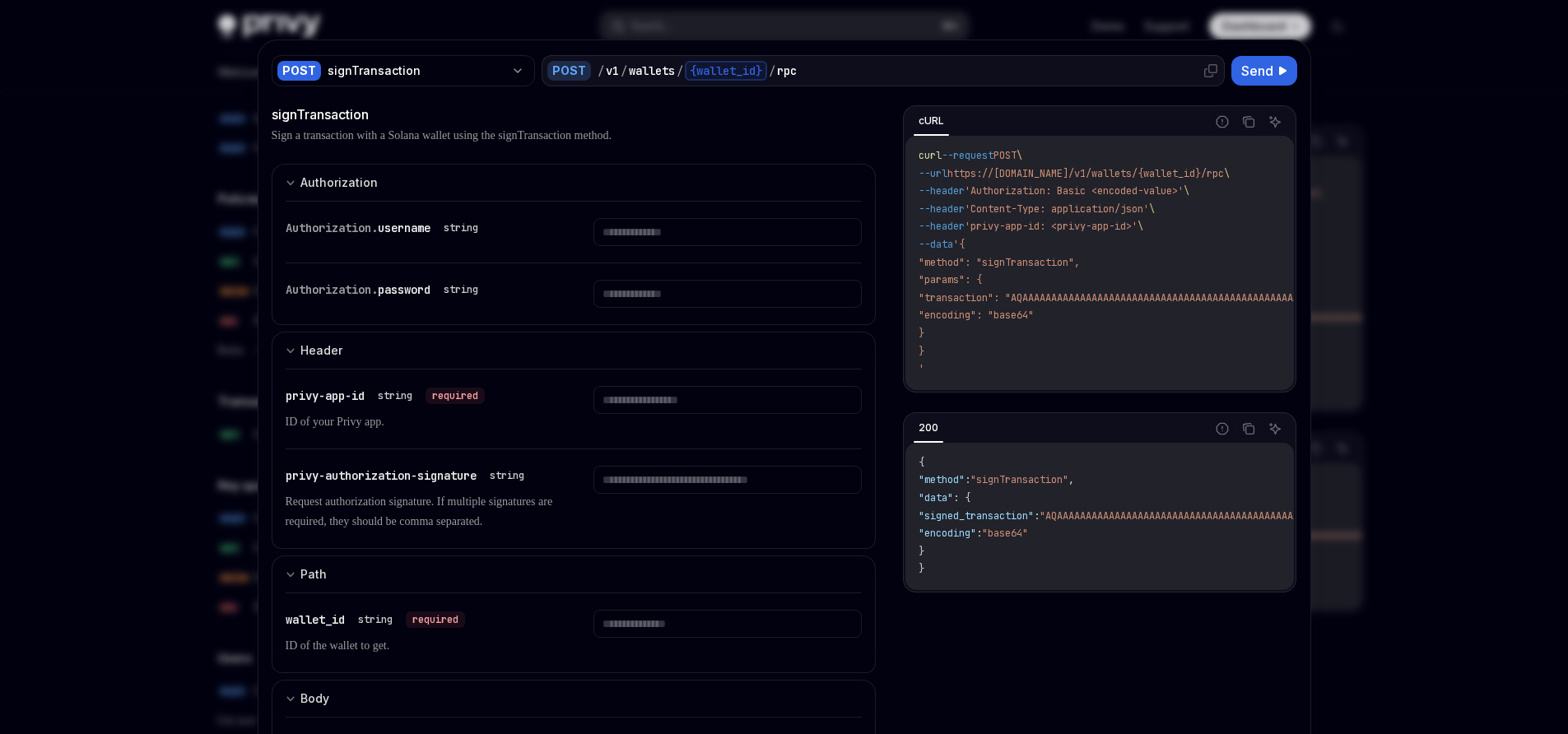
click at [736, 76] on div "{wallet_id}" at bounding box center [725, 70] width 82 height 20
click at [745, 71] on div "{wallet_id}" at bounding box center [725, 70] width 82 height 20
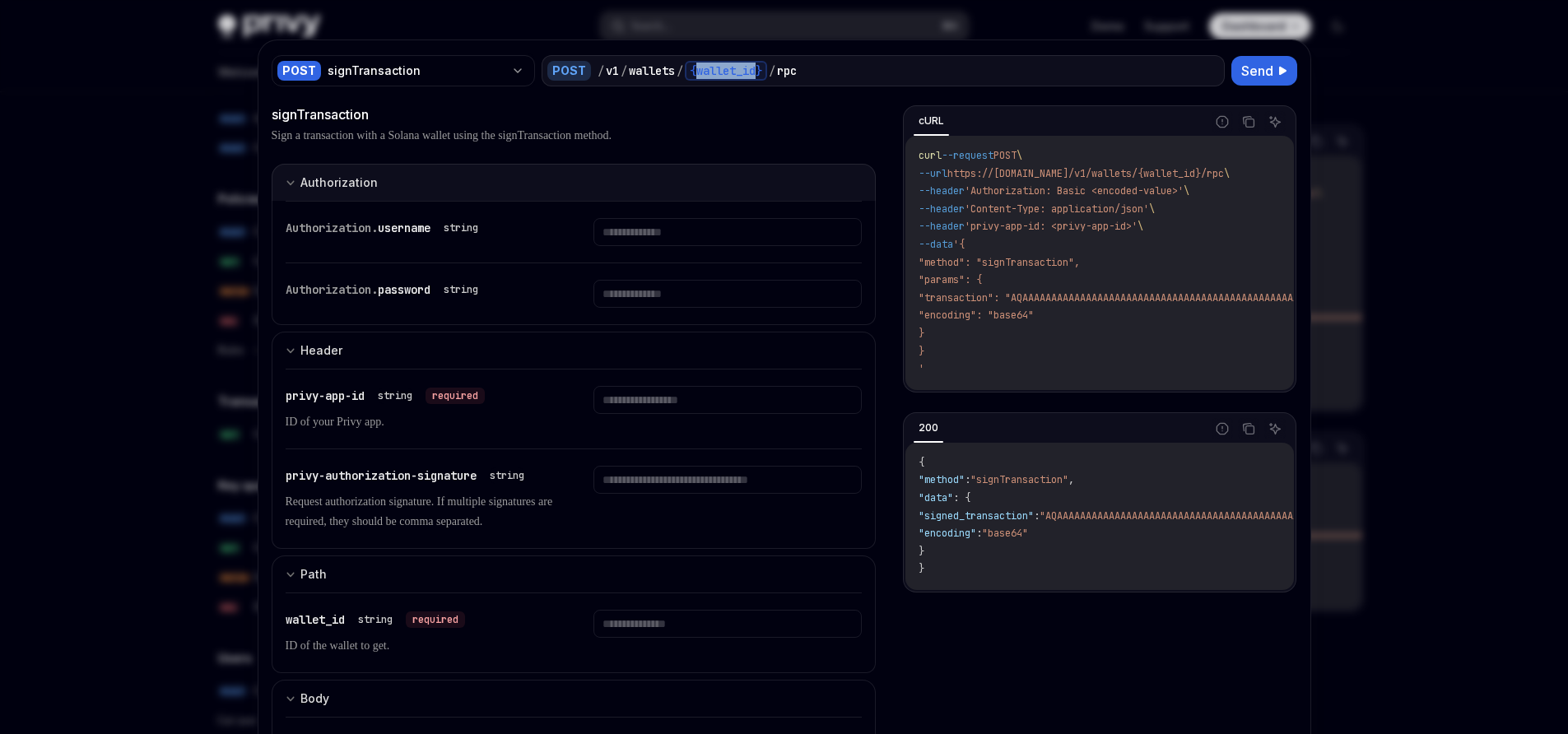
click at [754, 173] on button "Authorization Basic Auth" at bounding box center [574, 182] width 605 height 37
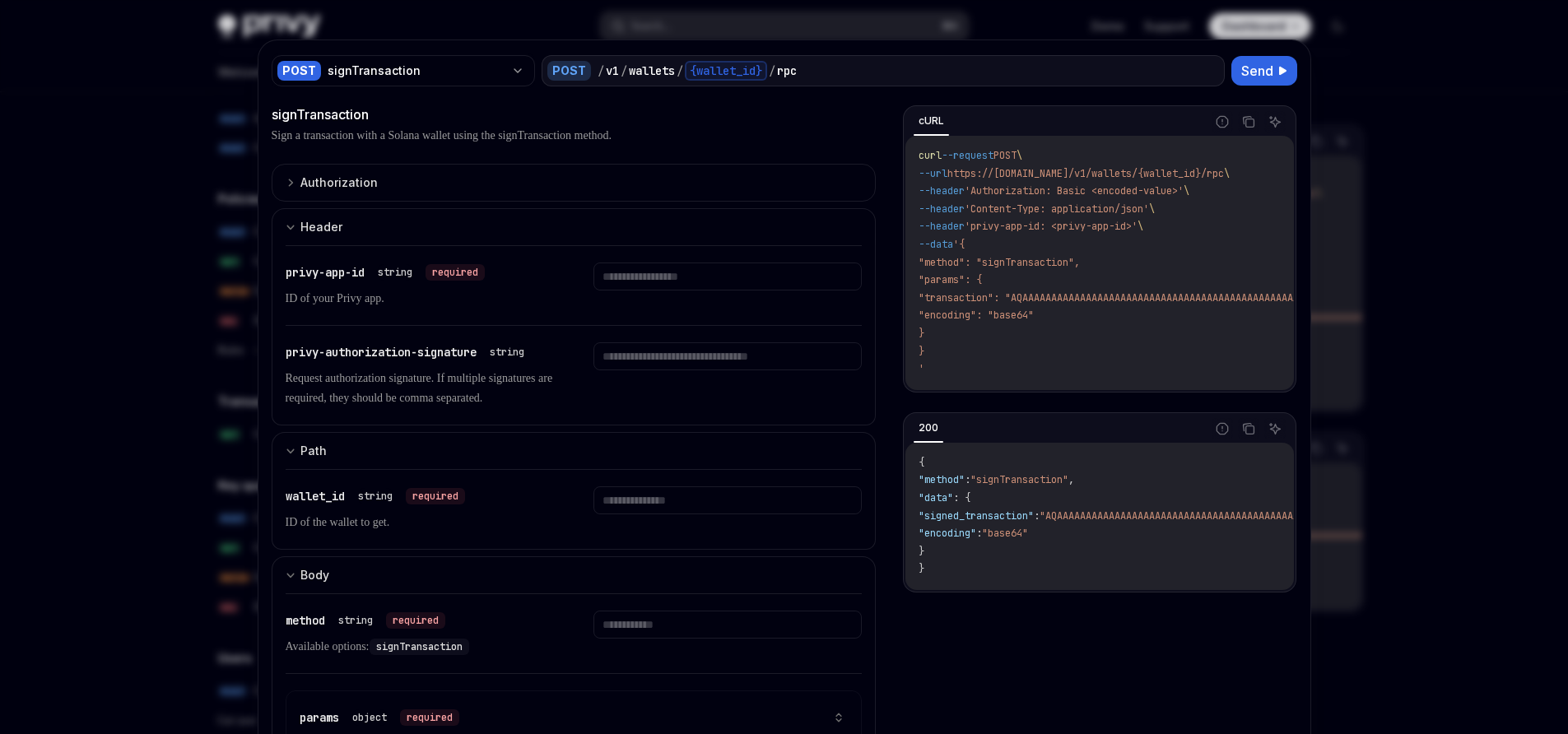
click at [1170, 167] on span "https://api.privy.io/v1/wallets/{wallet_id}/rpc" at bounding box center [1085, 174] width 277 height 14
click at [1171, 167] on span "https://api.privy.io/v1/wallets/{wallet_id}/rpc" at bounding box center [1085, 174] width 277 height 14
click at [1071, 115] on div "cURL" at bounding box center [1055, 121] width 299 height 28
click at [826, 66] on div "/ v1 / wallets / {wallet_id} / rpc" at bounding box center [908, 70] width 621 height 20
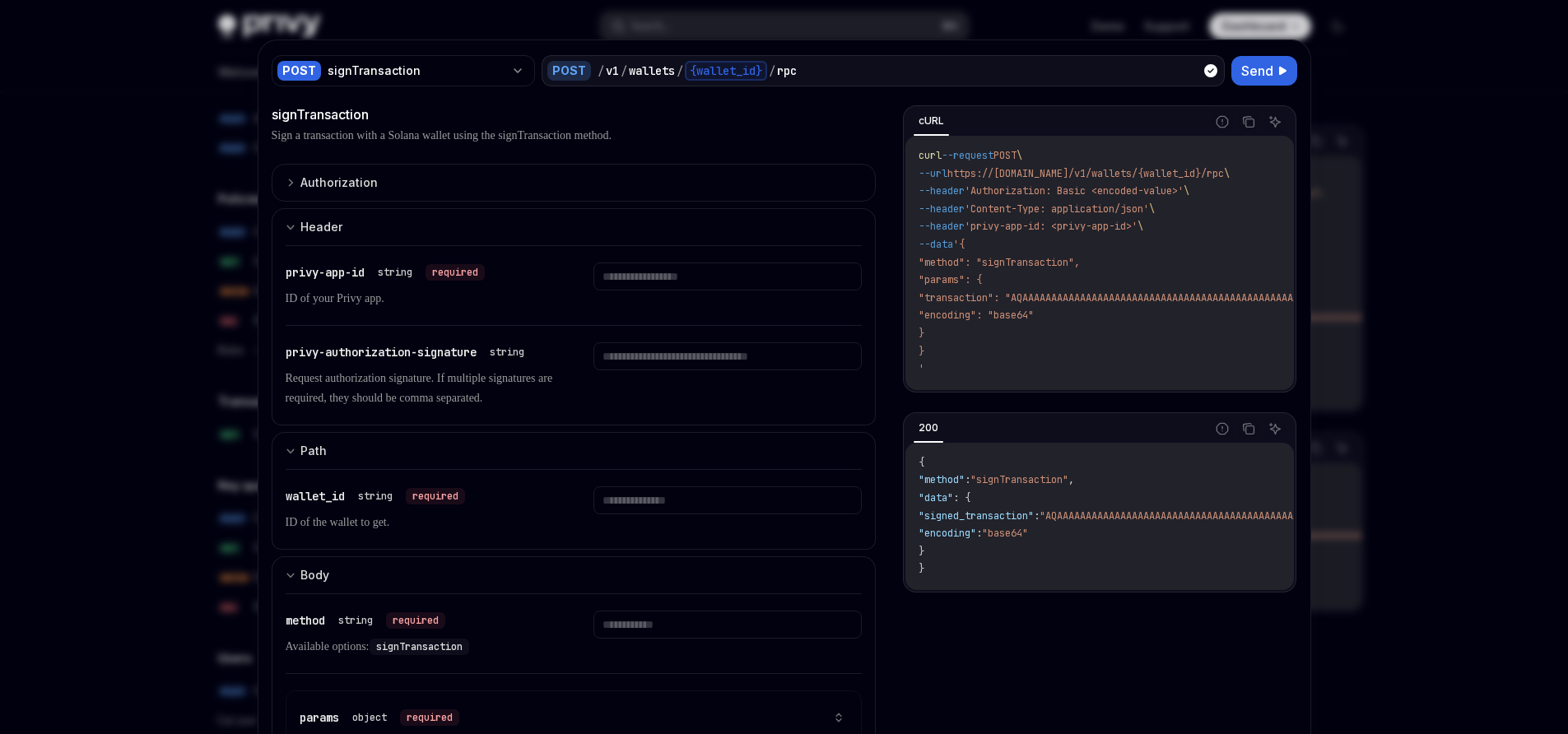
click at [826, 66] on div "/ v1 / wallets / {wallet_id} / rpc" at bounding box center [908, 70] width 621 height 20
click at [476, 73] on div "signTransaction" at bounding box center [416, 70] width 177 height 16
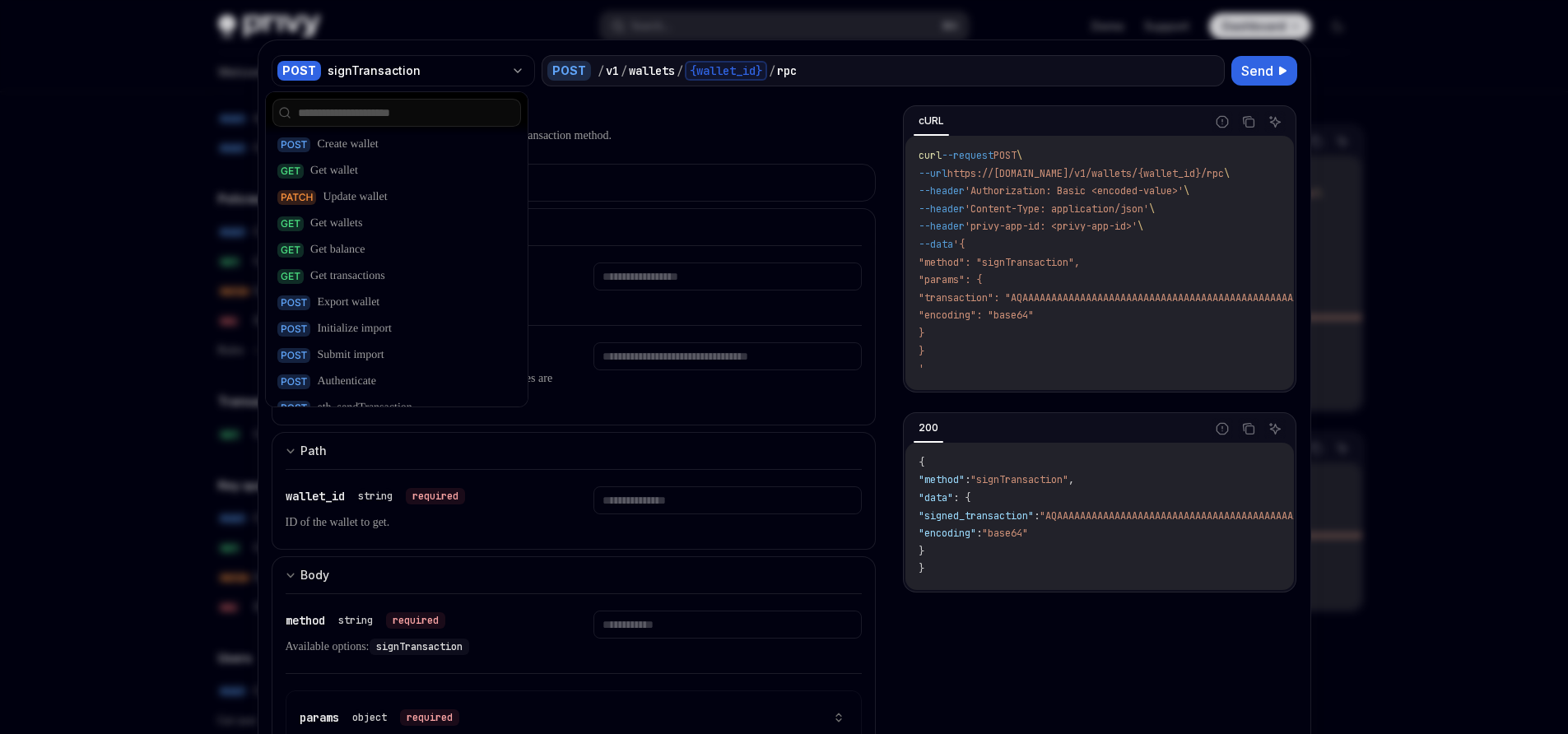
click at [655, 119] on div "signTransaction" at bounding box center [574, 114] width 605 height 20
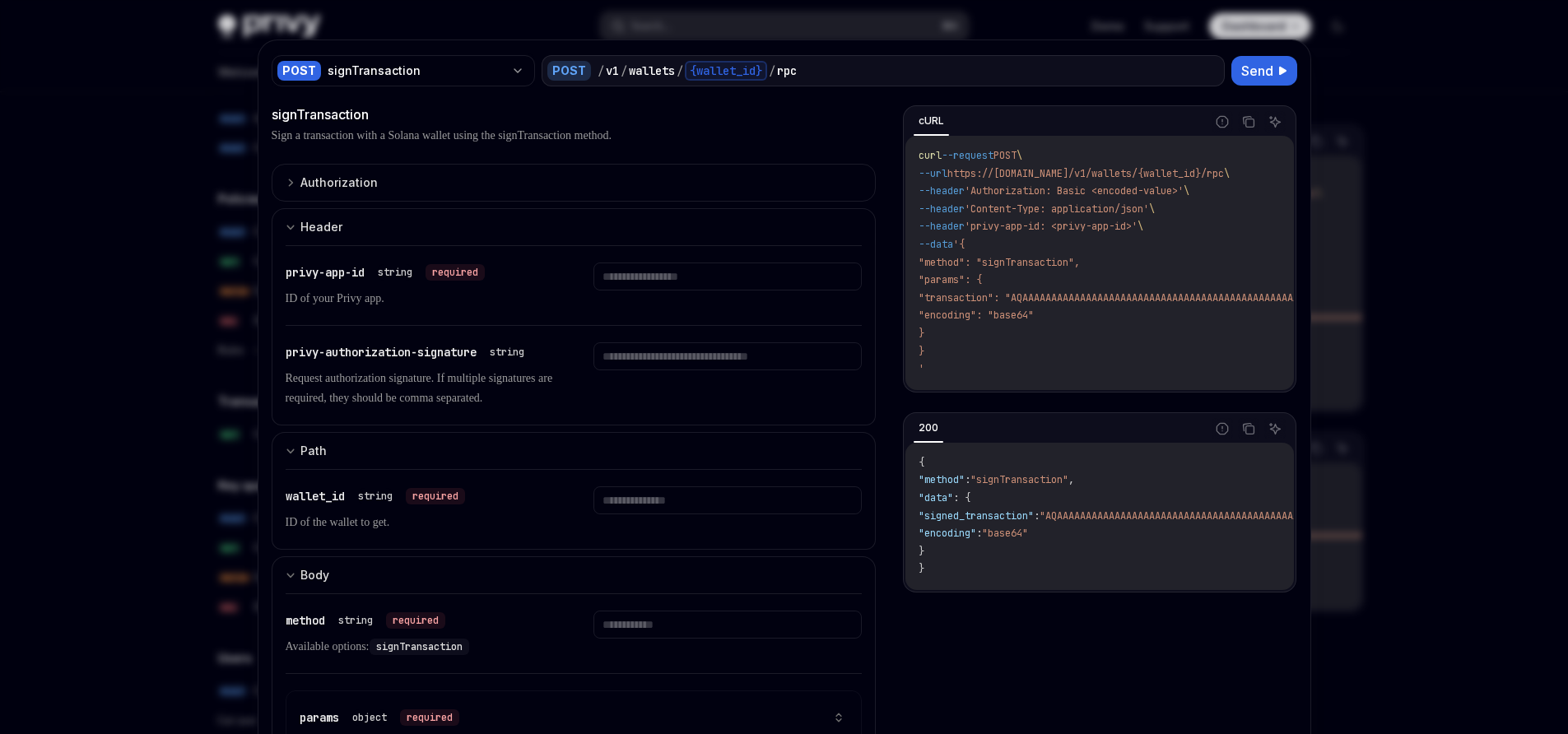
click at [1162, 123] on div "cURL" at bounding box center [1055, 121] width 299 height 28
click at [463, 380] on p "Request authorization signature. If multiple signatures are required, they shou…" at bounding box center [420, 389] width 268 height 40
click at [1505, 115] on div at bounding box center [784, 367] width 1568 height 734
type textarea "*"
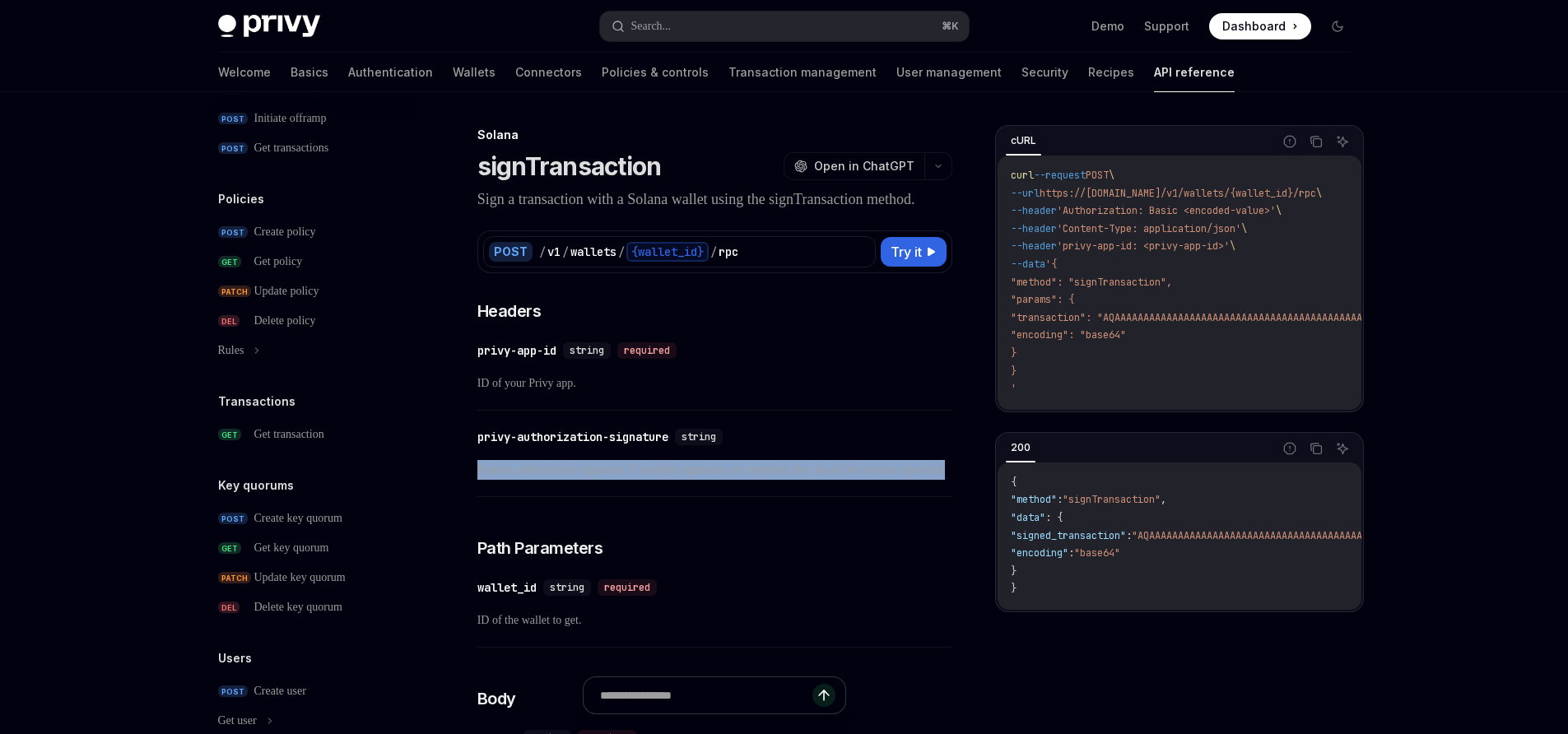
drag, startPoint x: 633, startPoint y: 515, endPoint x: 462, endPoint y: 485, distance: 173.6
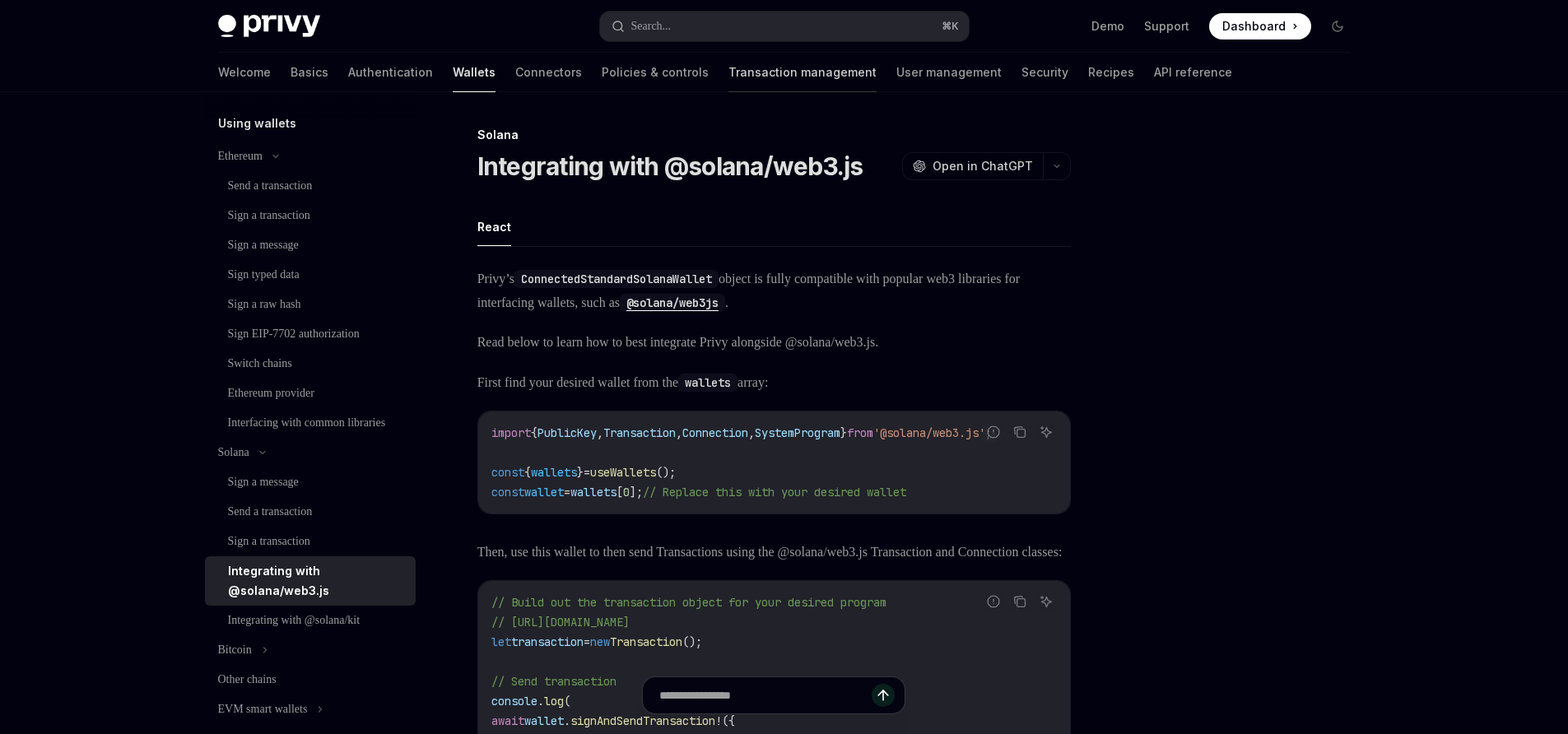
click at [731, 89] on link "Transaction management" at bounding box center [802, 72] width 148 height 40
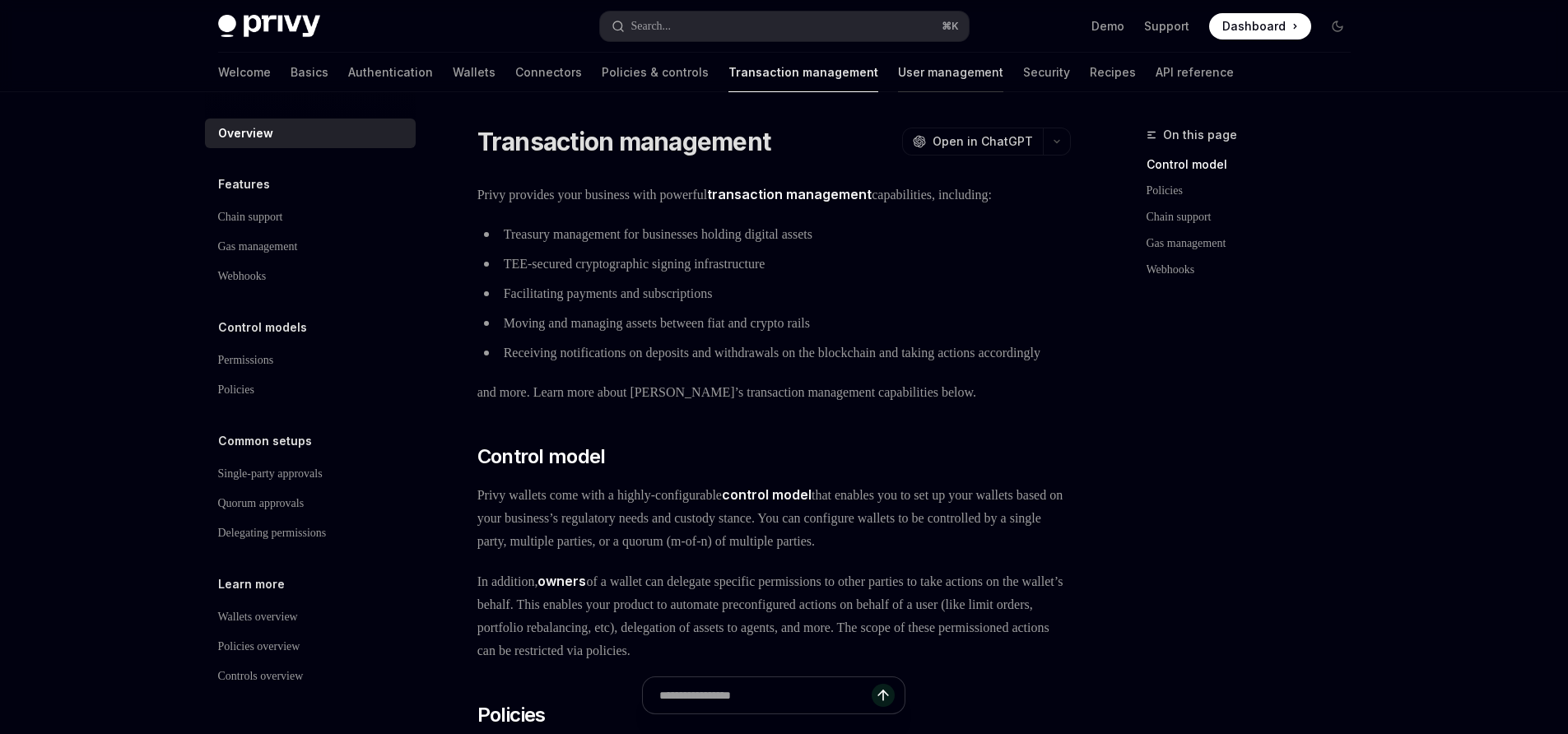
click at [898, 69] on link "User management" at bounding box center [950, 72] width 105 height 40
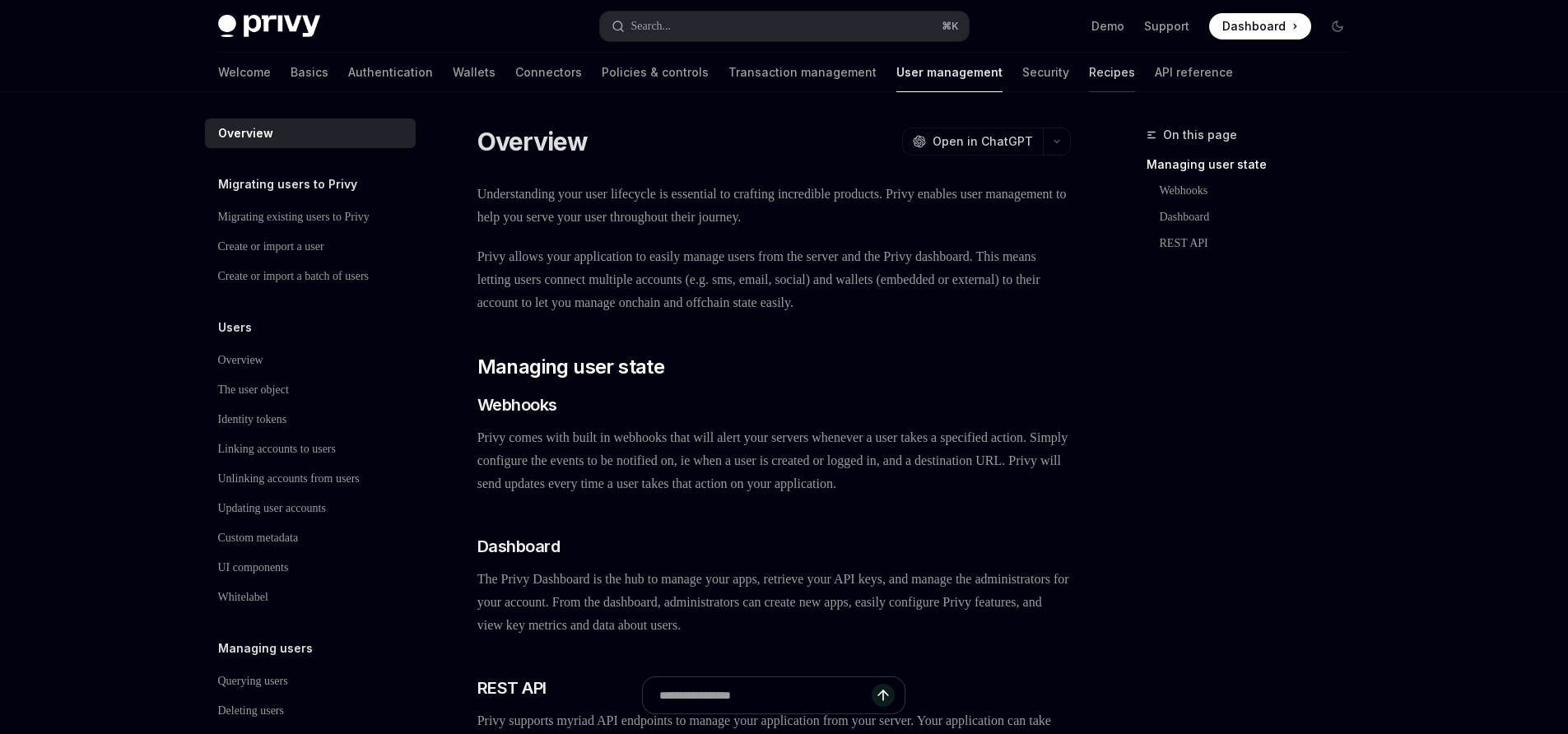
click at [1089, 79] on link "Recipes" at bounding box center [1112, 72] width 46 height 40
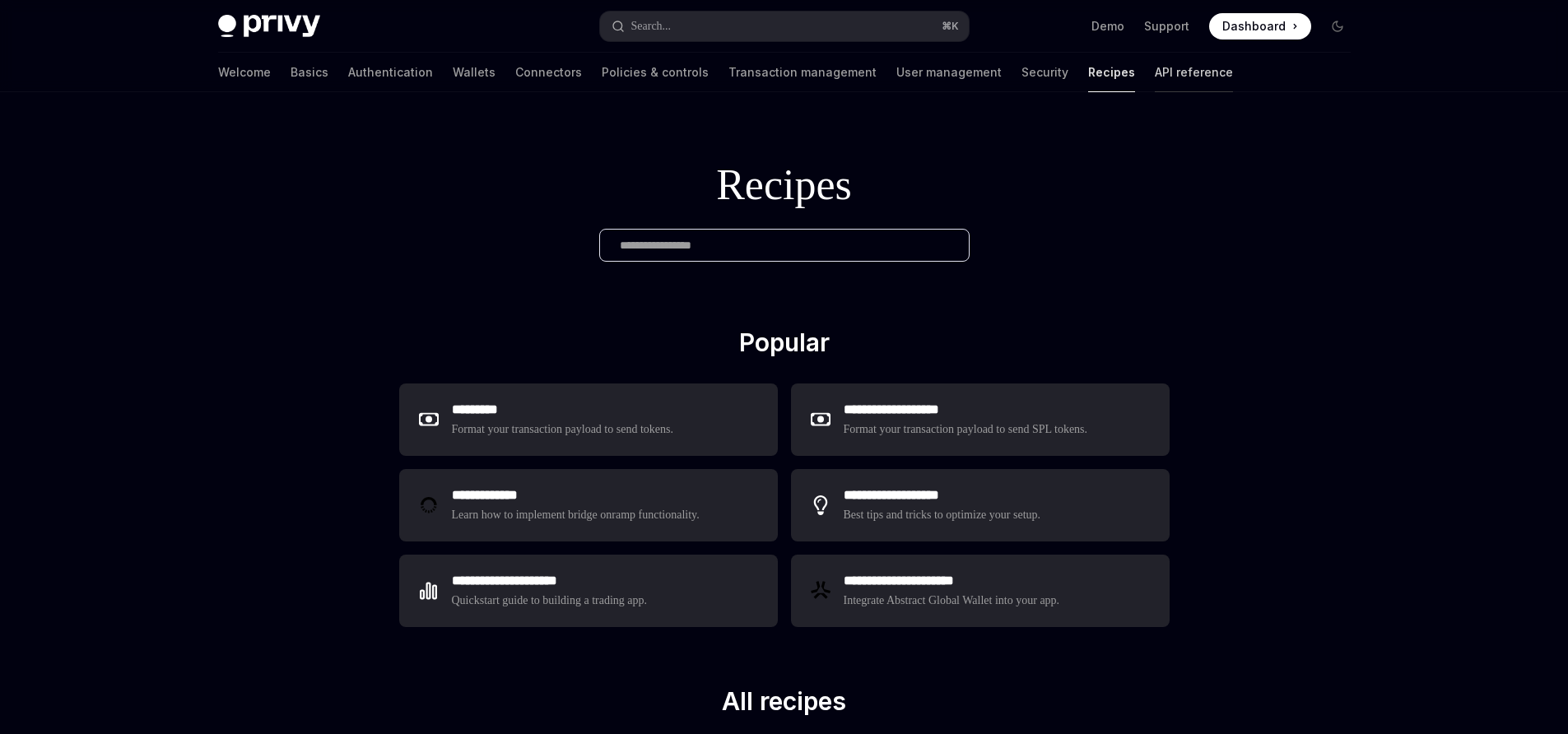
click at [1155, 75] on link "API reference" at bounding box center [1194, 72] width 78 height 40
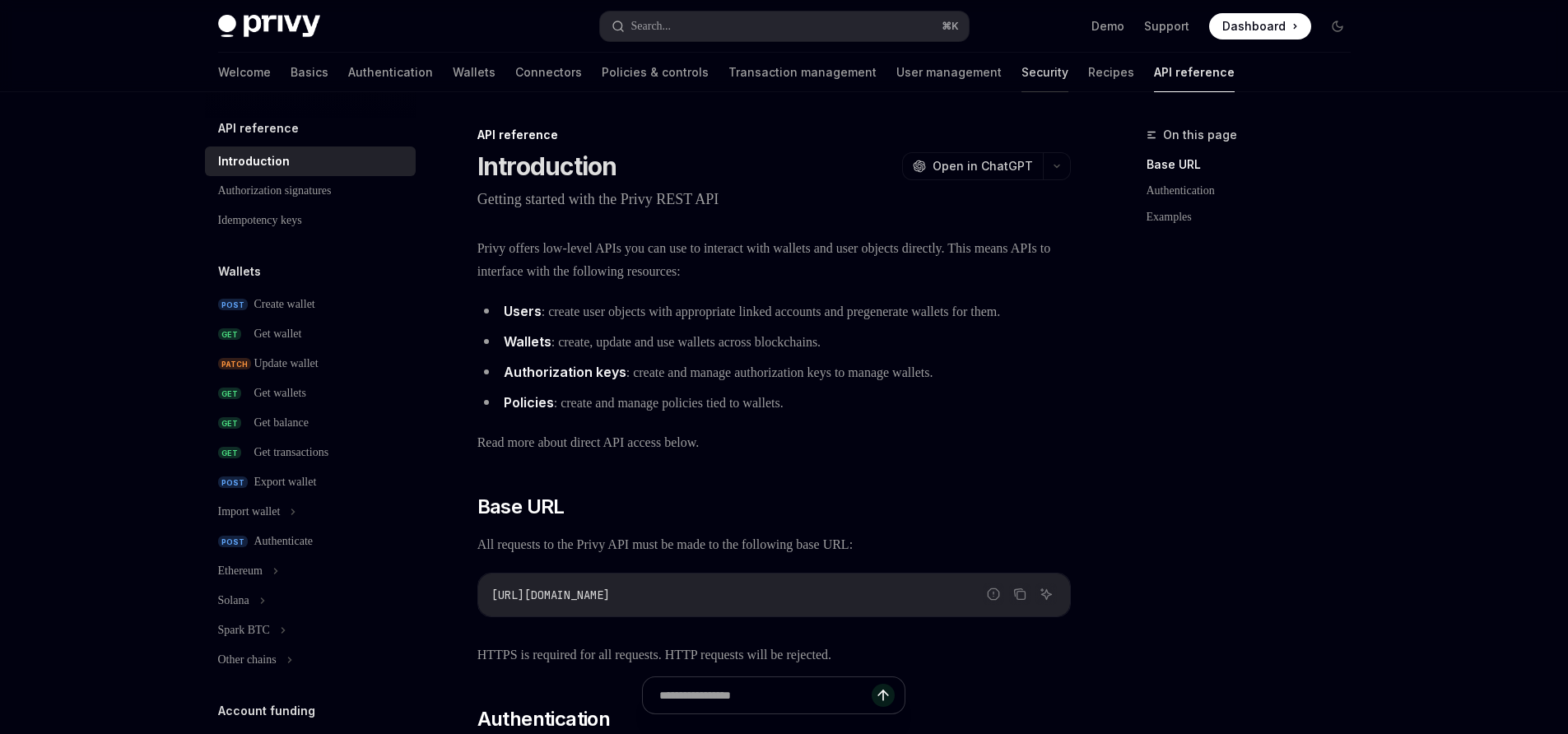
click at [1022, 72] on link "Security" at bounding box center [1044, 72] width 47 height 40
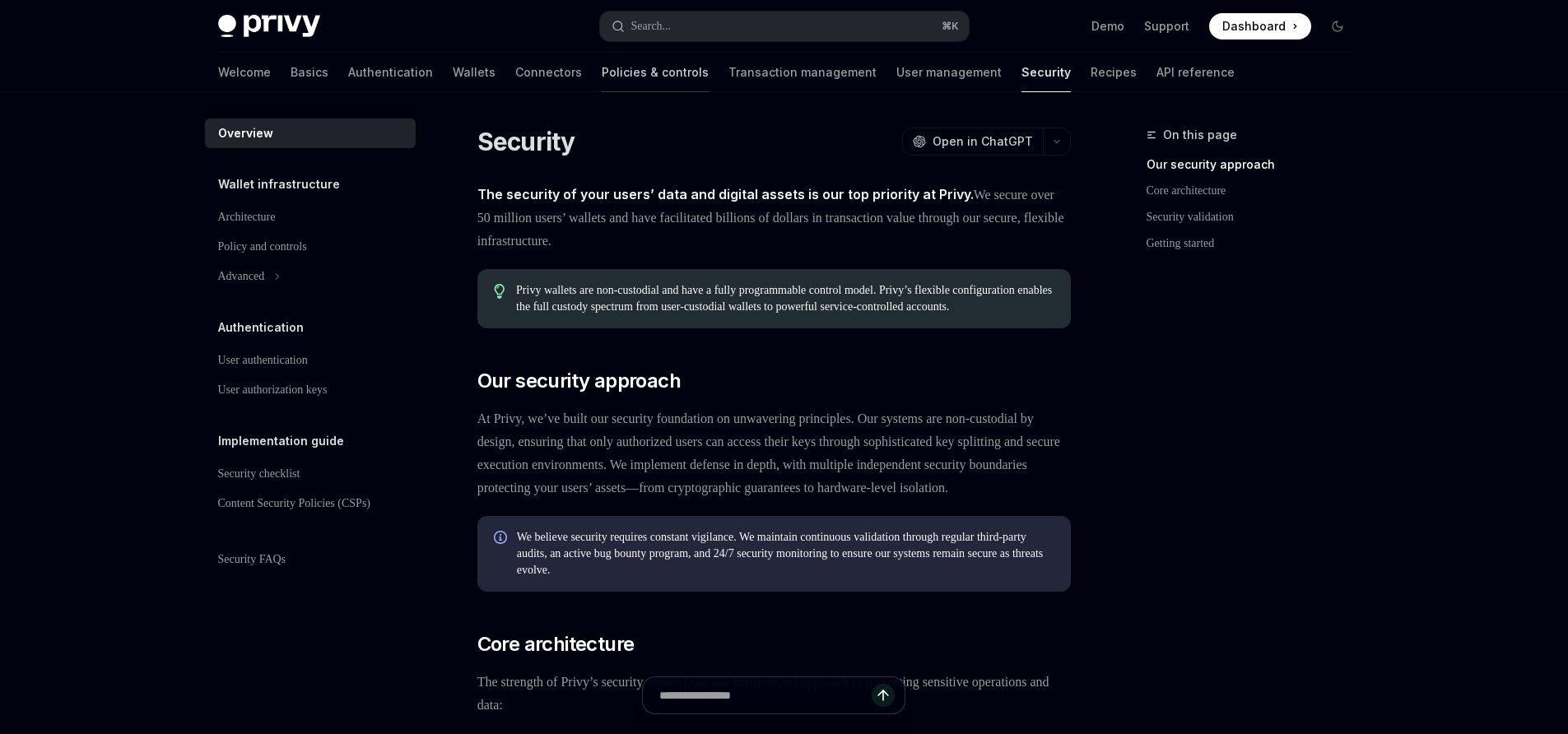
click at [602, 70] on link "Policies & controls" at bounding box center [655, 72] width 107 height 40
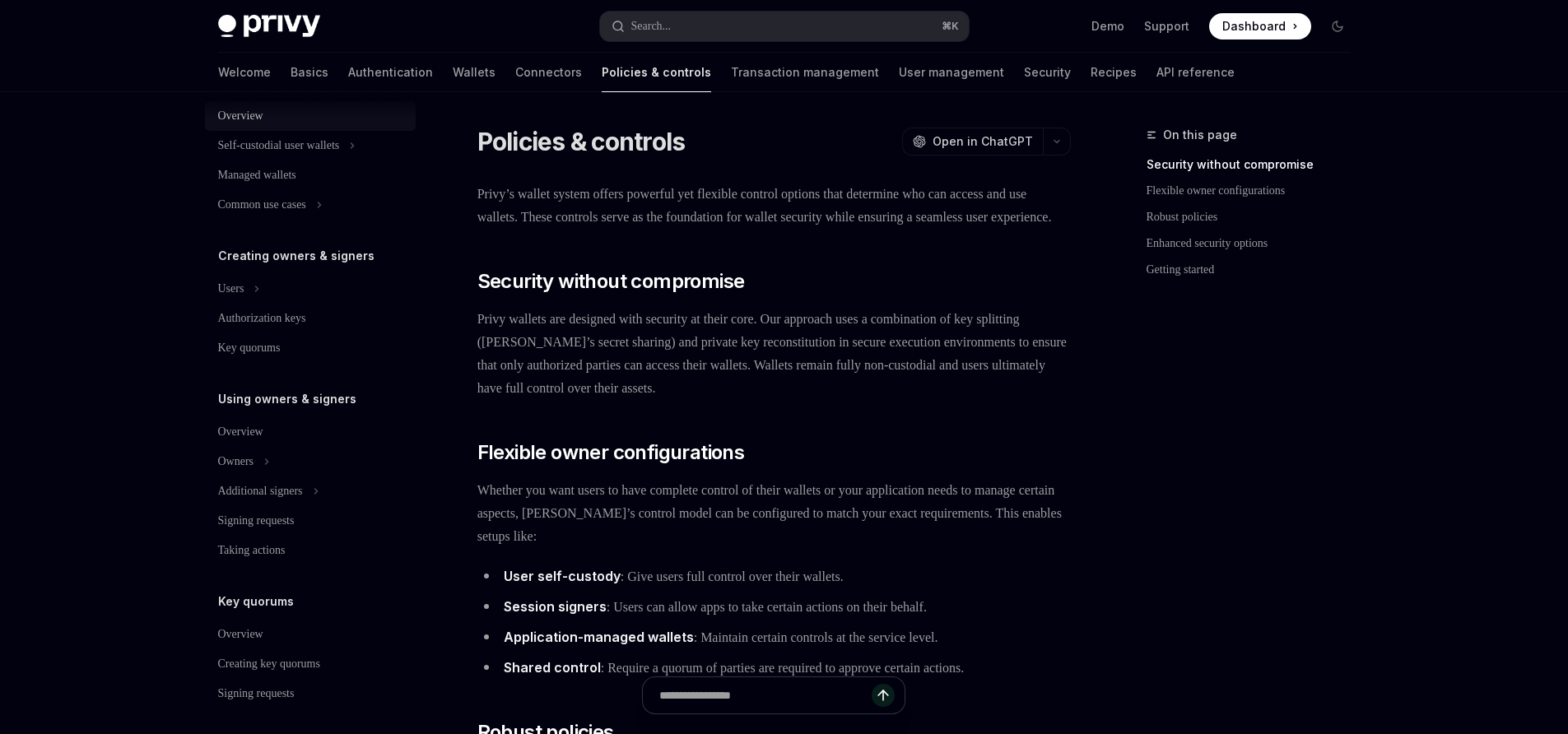
scroll to position [225, 0]
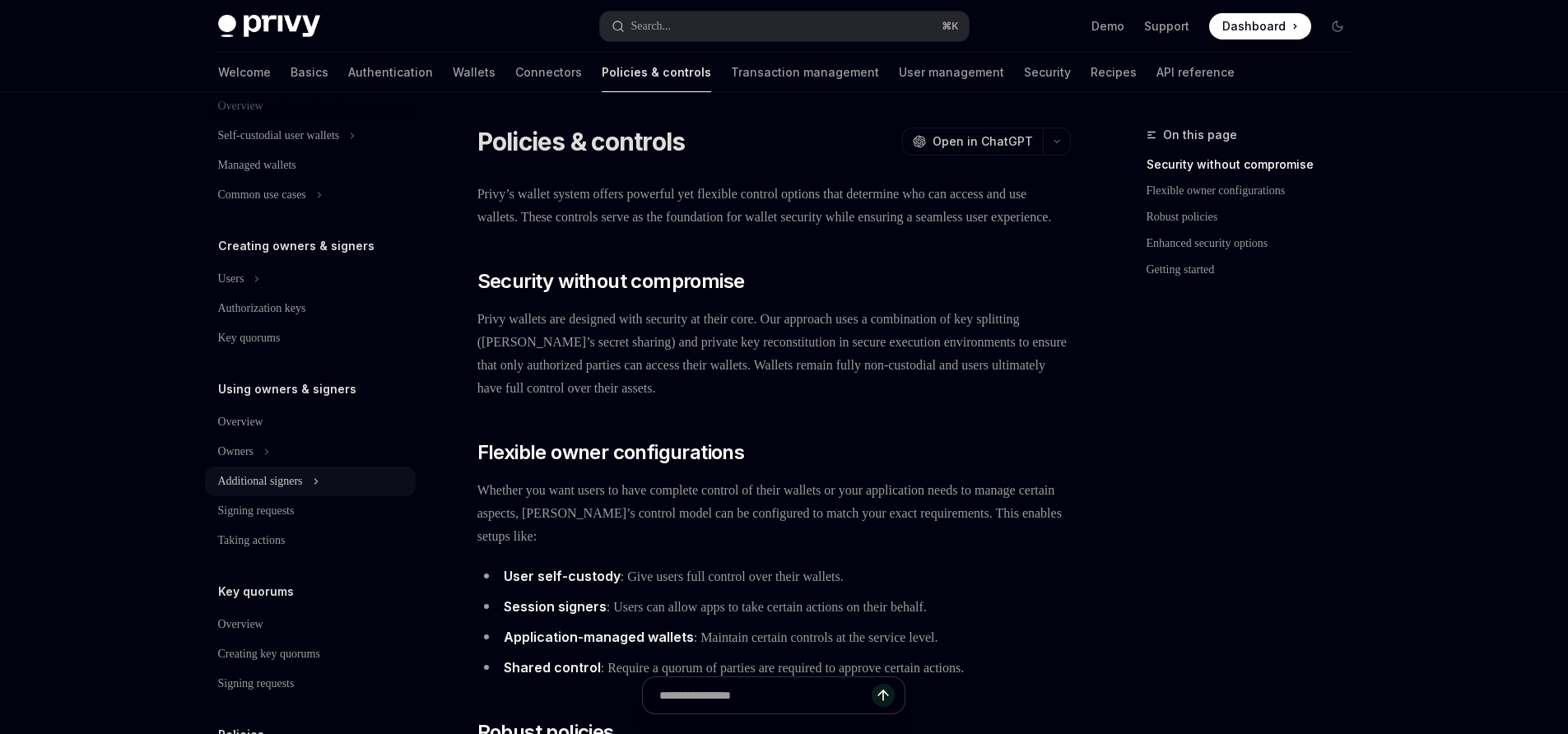
click at [319, 473] on icon at bounding box center [316, 481] width 7 height 20
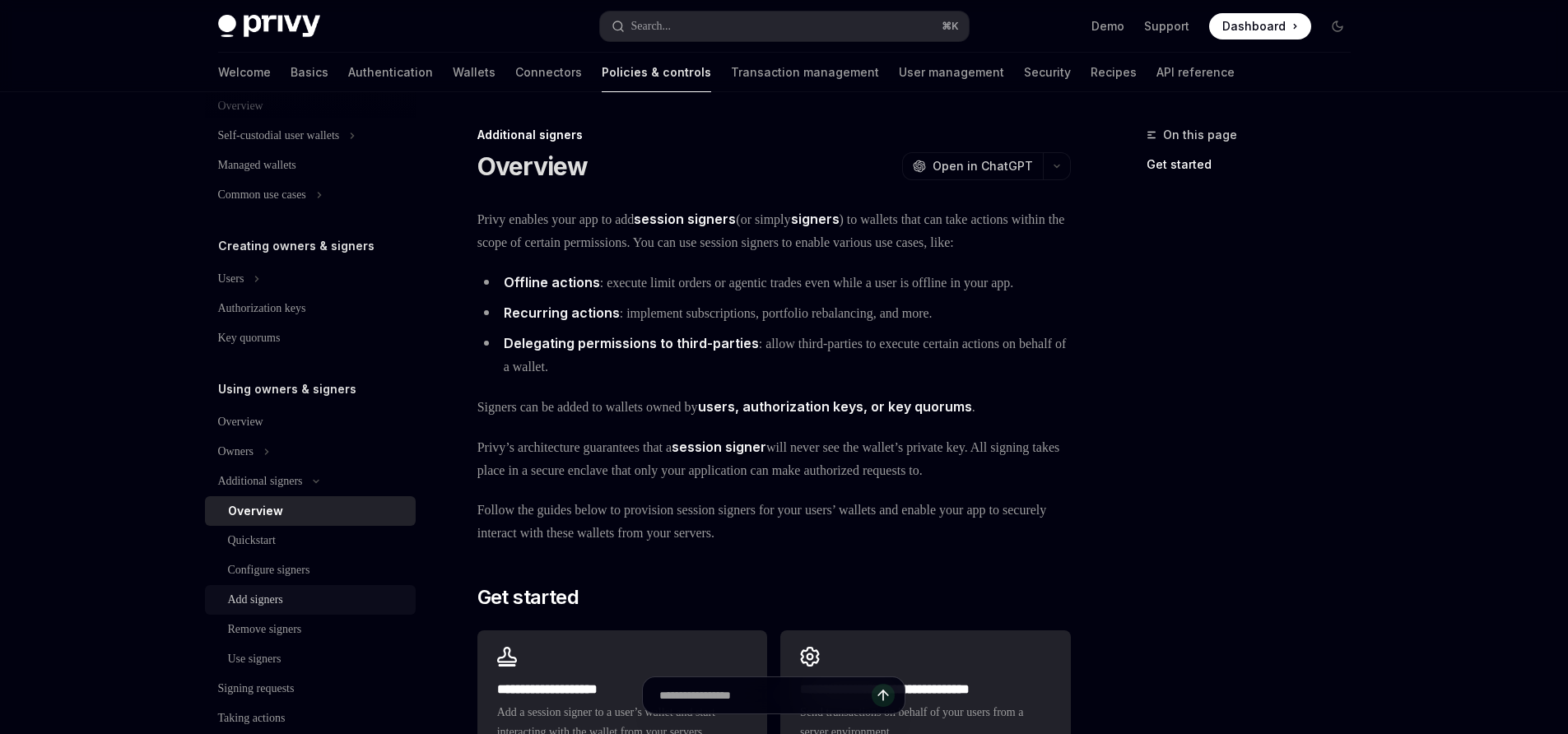
click at [252, 607] on div "Add signers" at bounding box center [255, 599] width 55 height 20
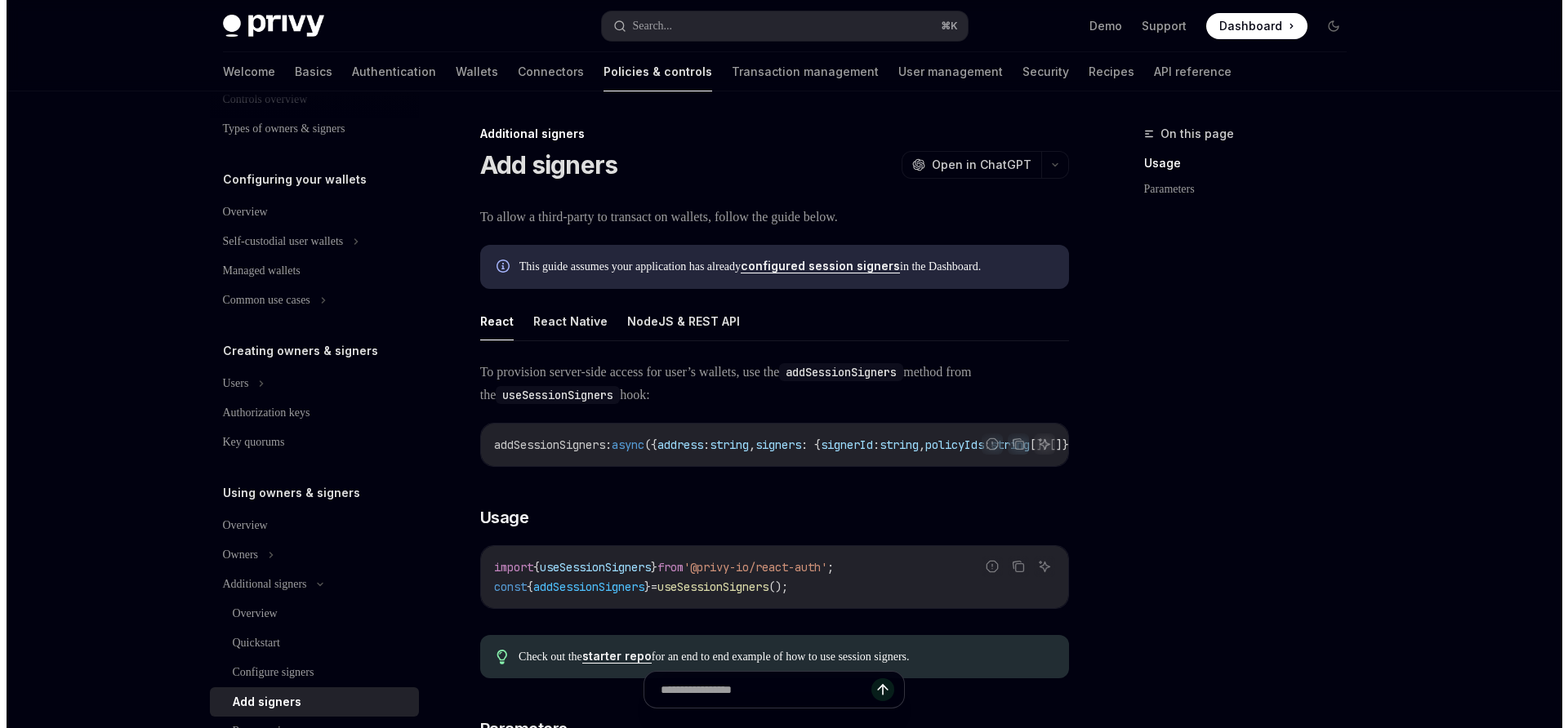
scroll to position [100, 0]
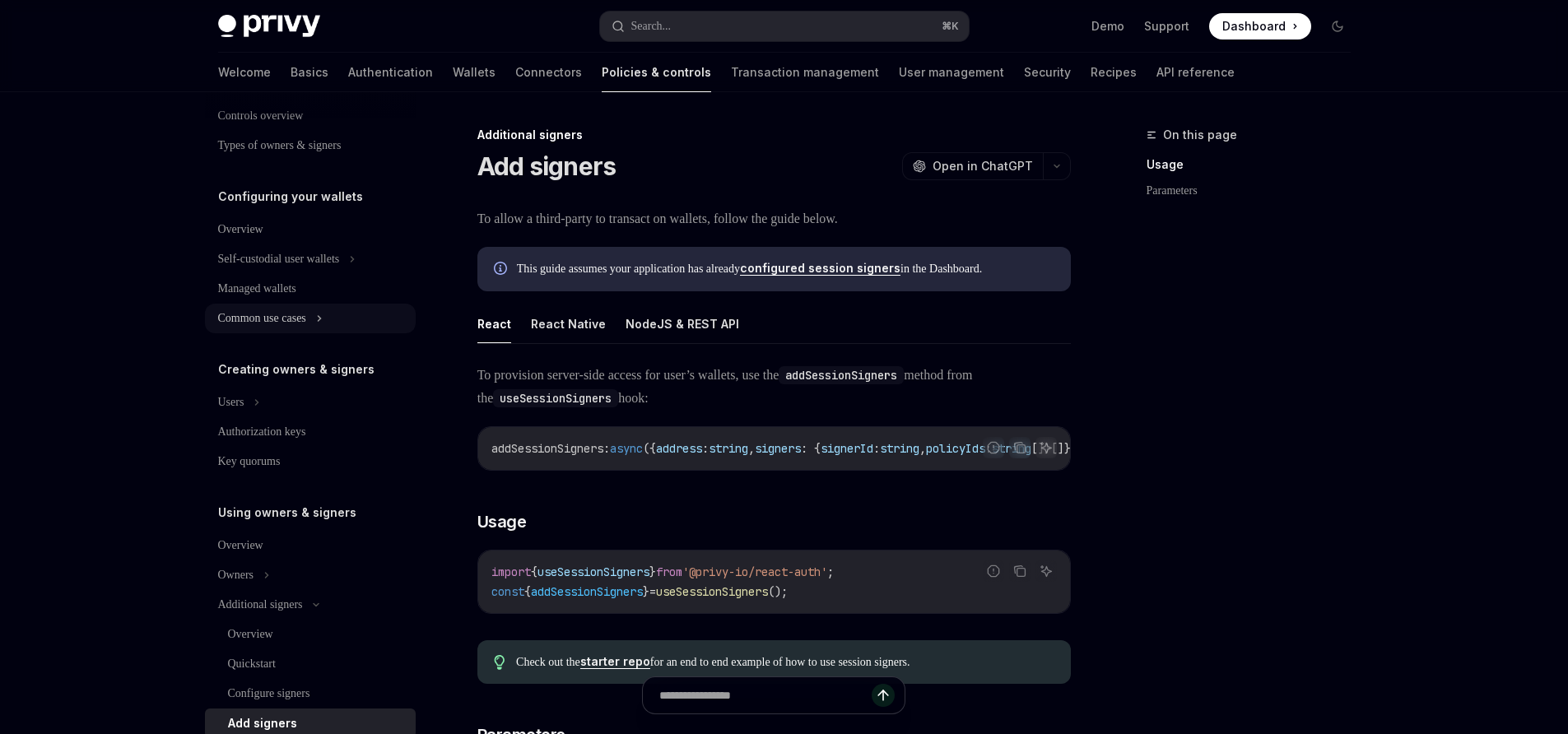
click at [333, 311] on button "Common use cases" at bounding box center [311, 318] width 210 height 30
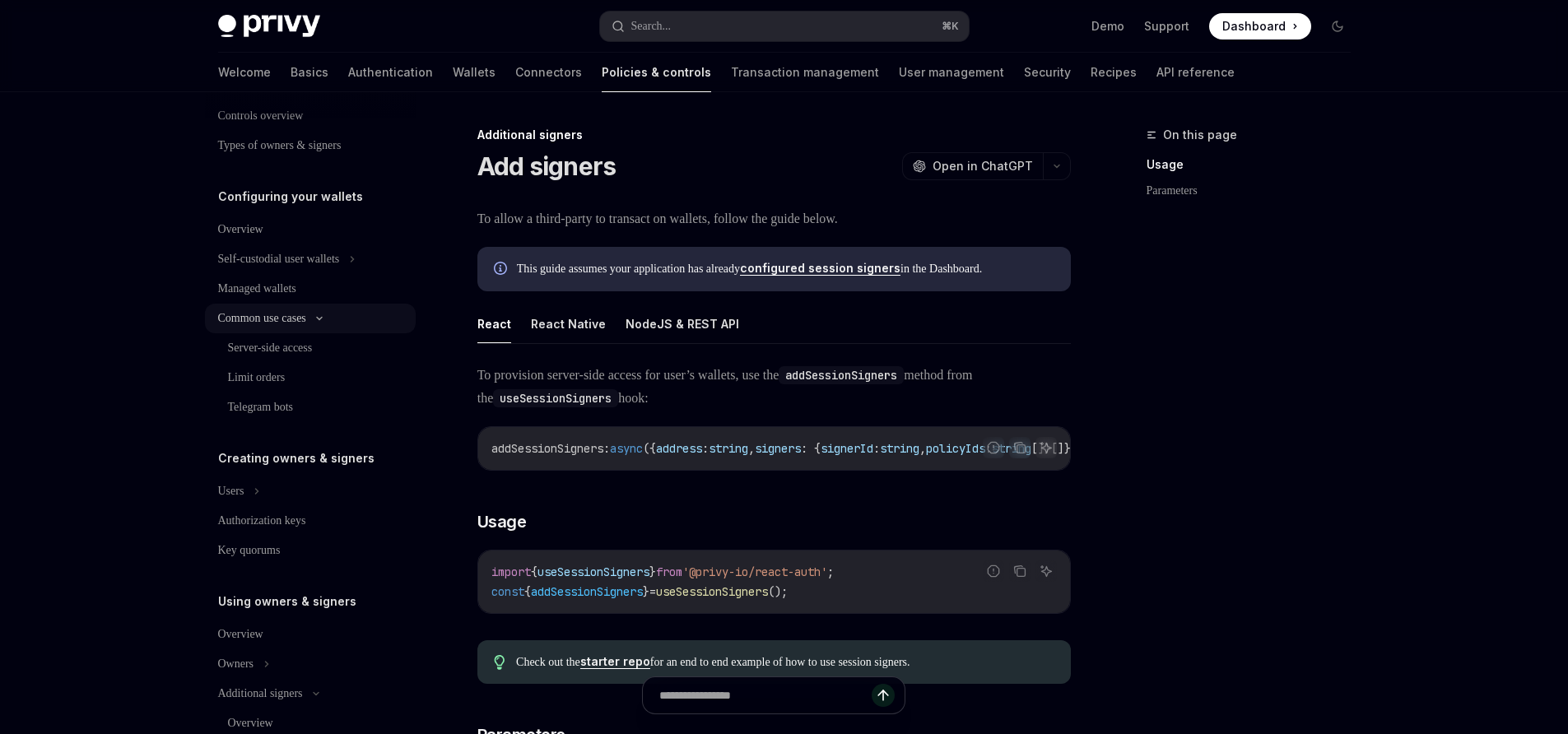
type textarea "*"
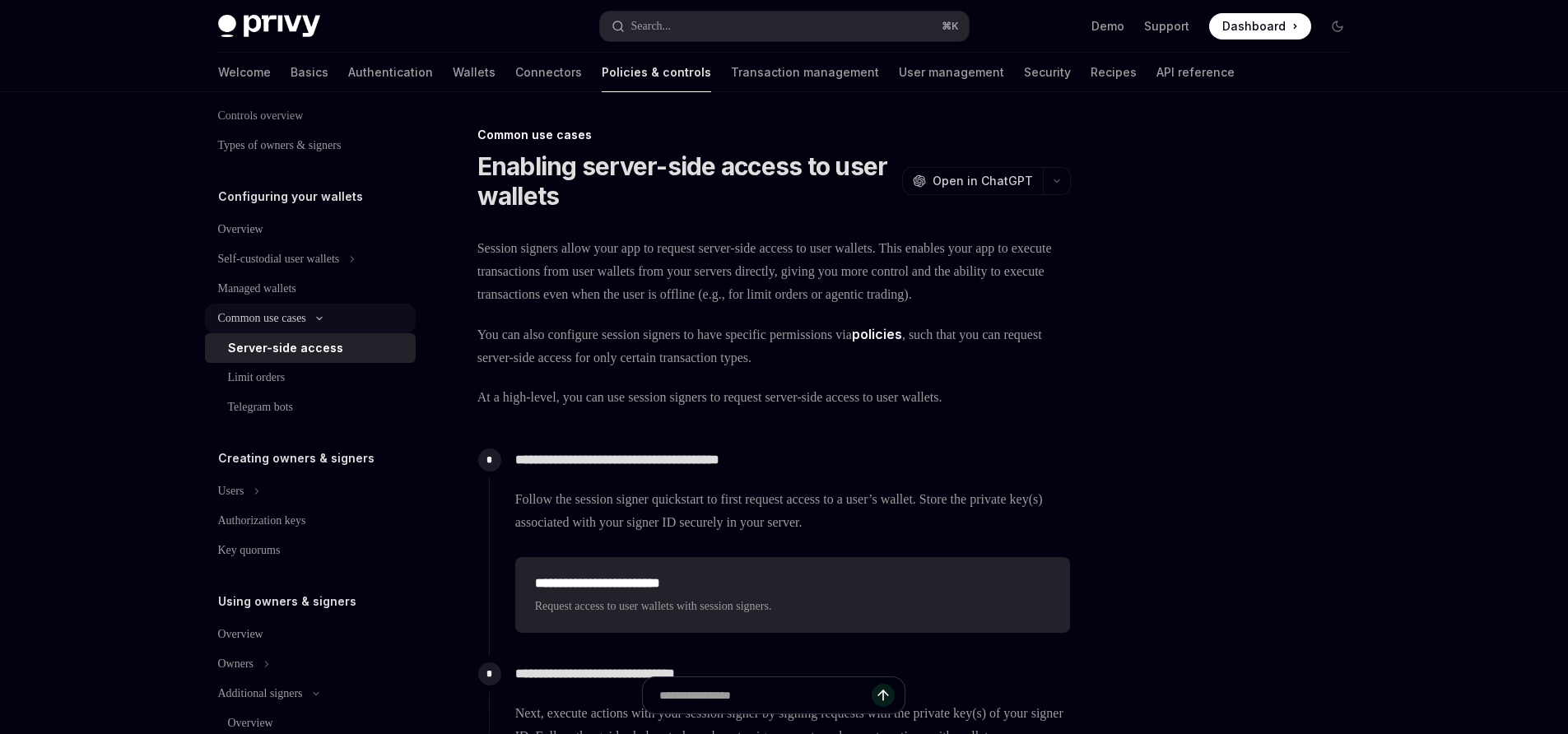
click at [333, 311] on button "Common use cases" at bounding box center [311, 318] width 210 height 30
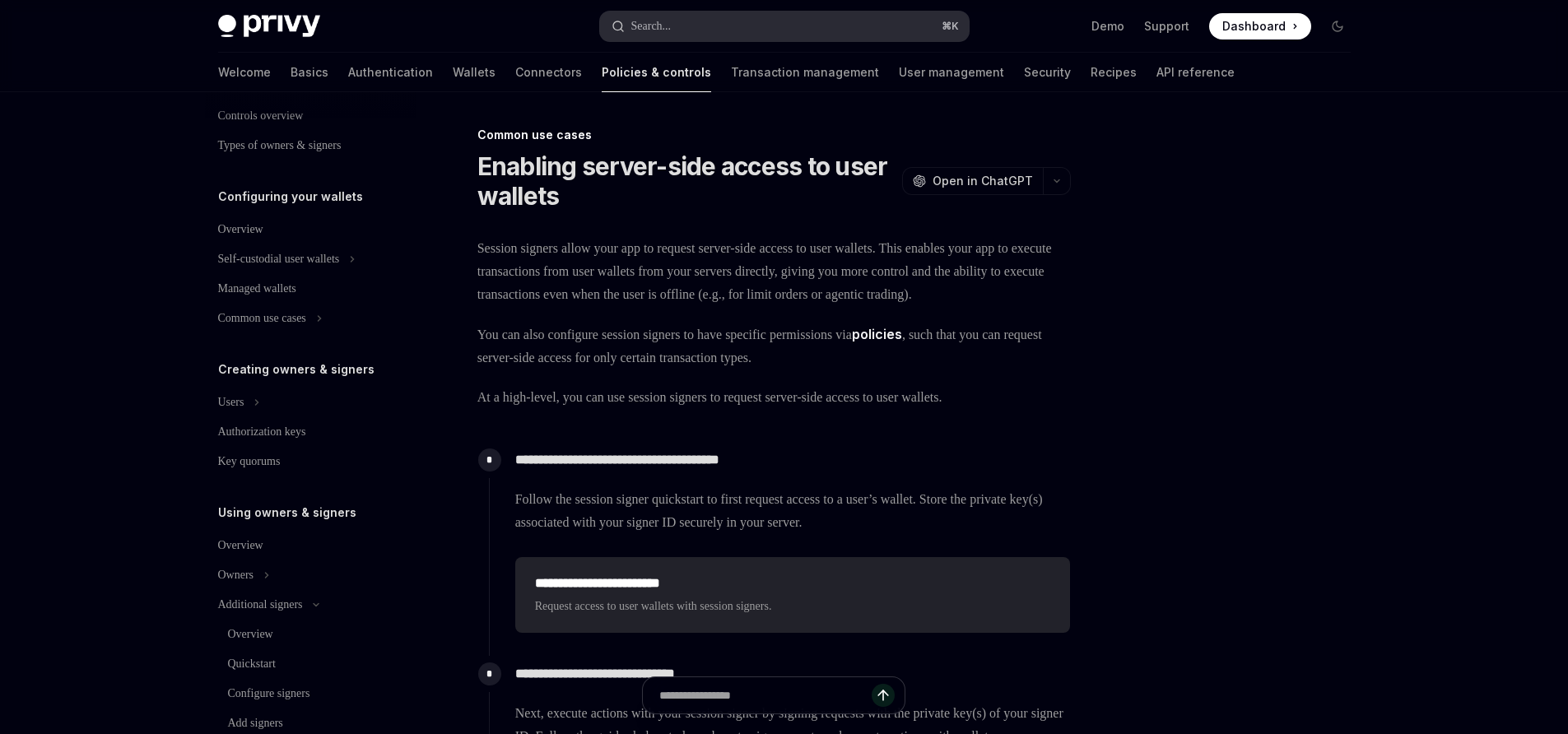
click at [713, 20] on button "Search... ⌘ K" at bounding box center [784, 26] width 369 height 30
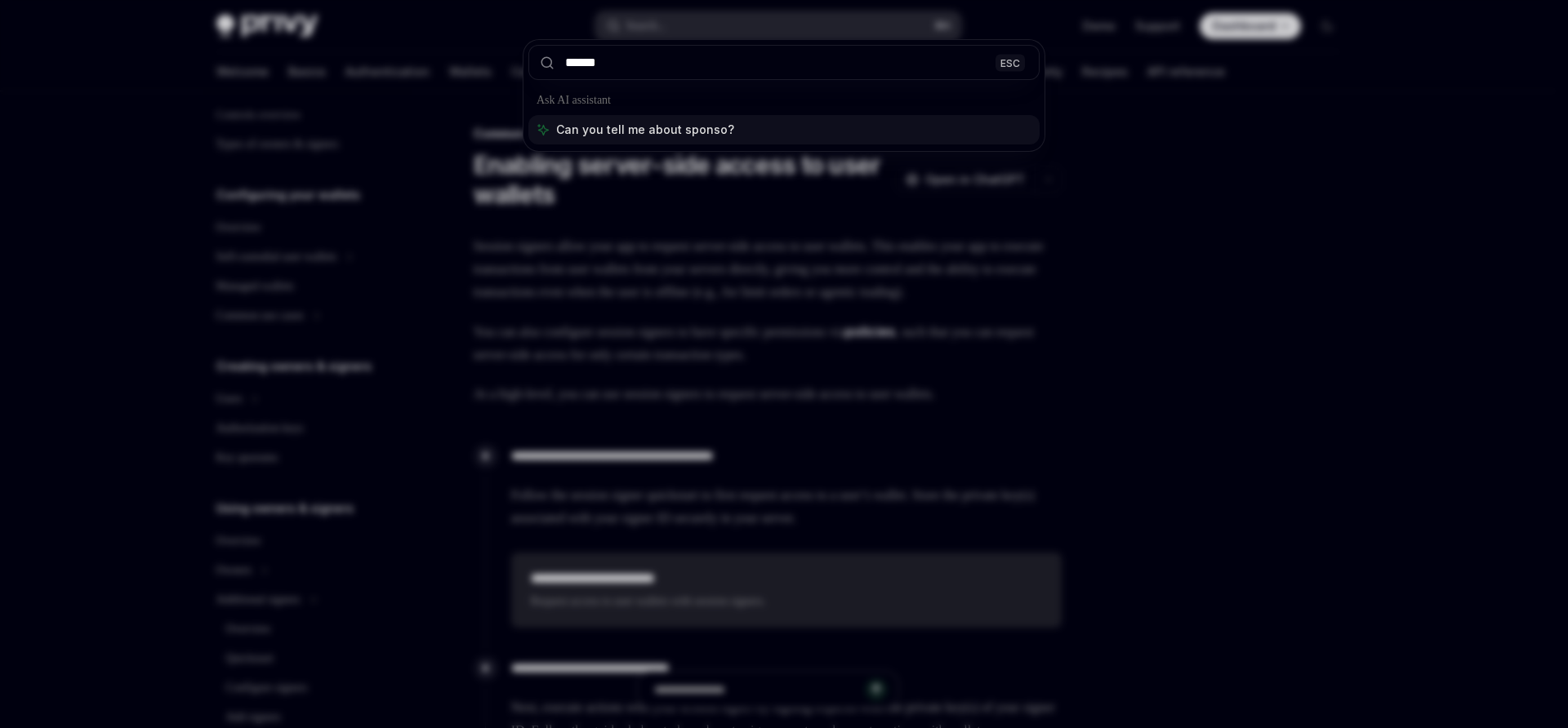
type input "*******"
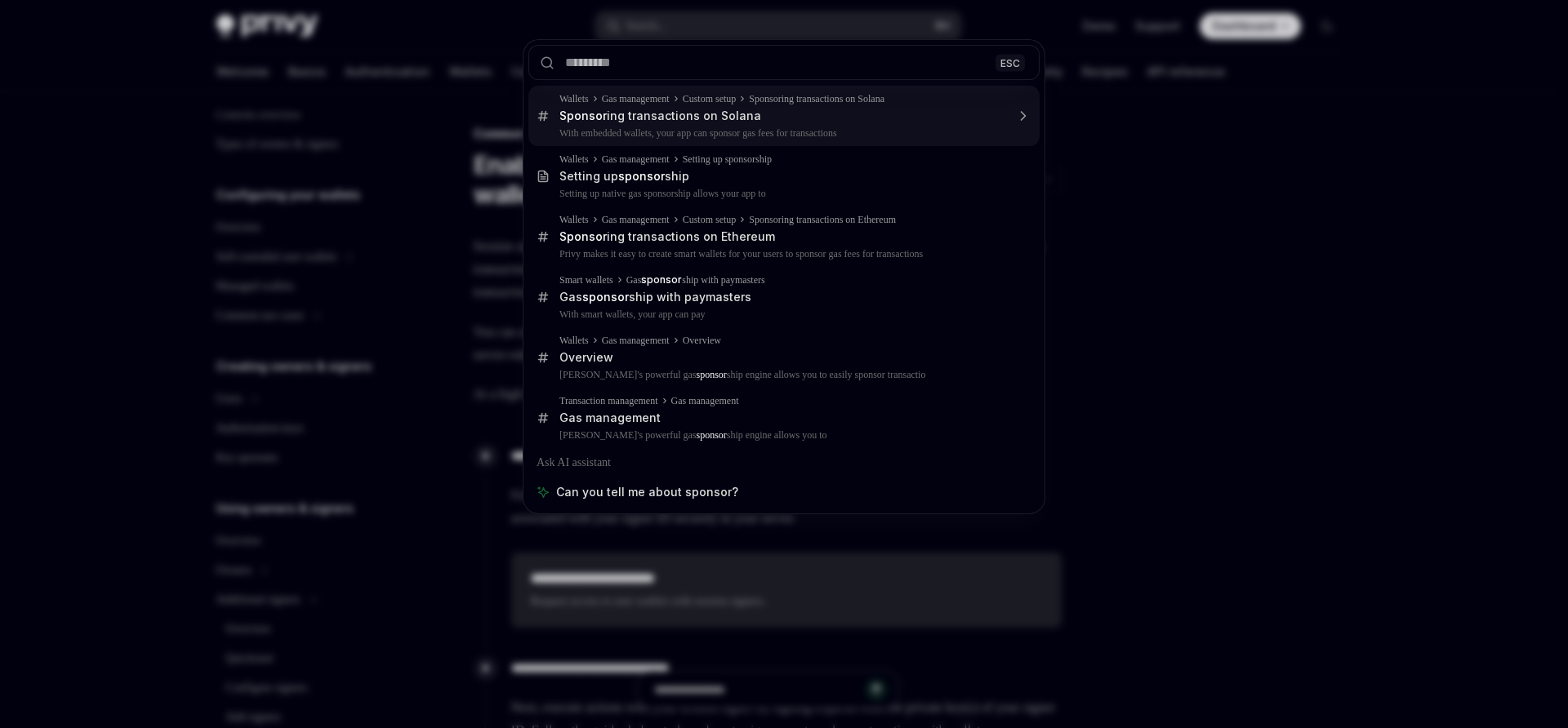
type textarea "*"
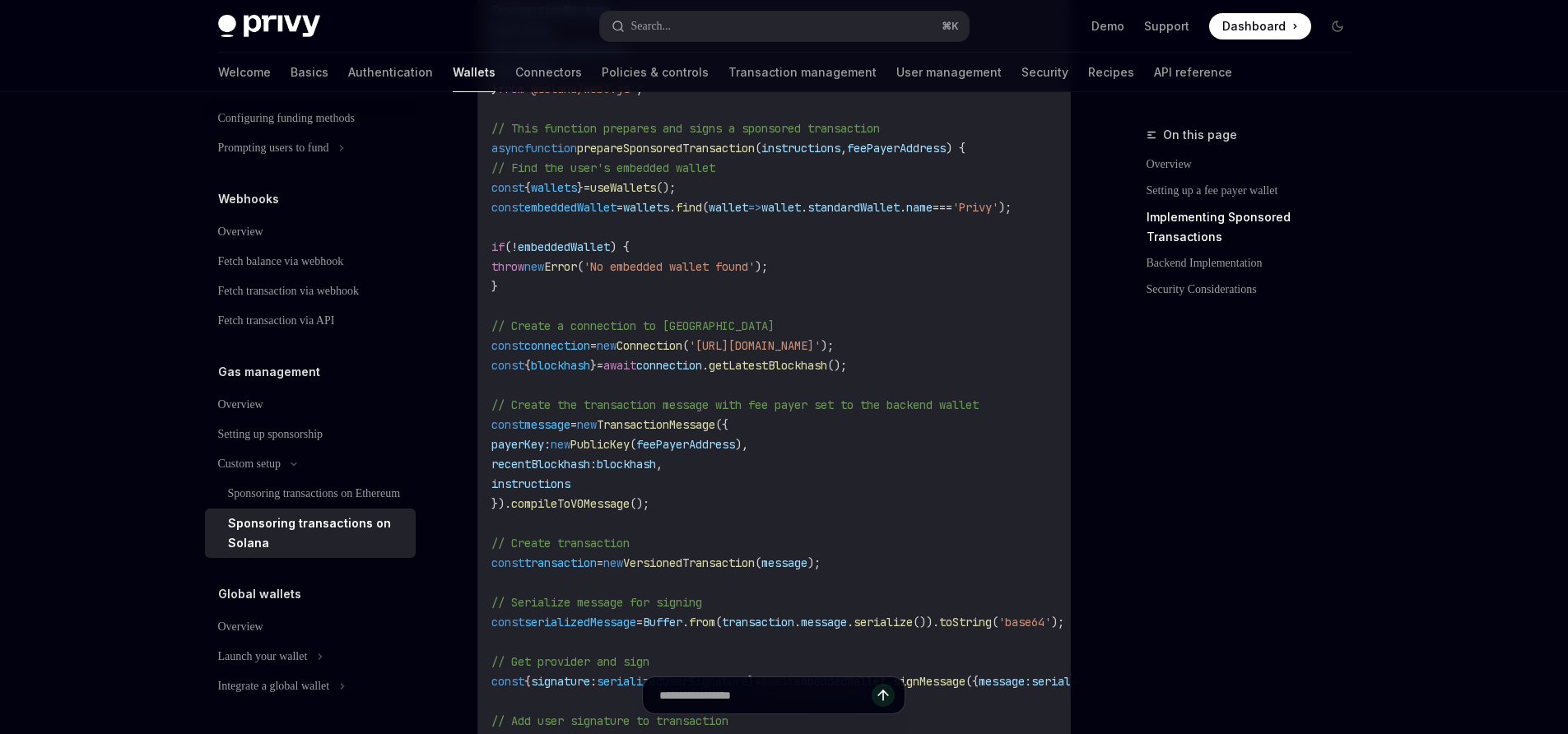
click at [596, 215] on span "embeddedWallet" at bounding box center [570, 207] width 92 height 14
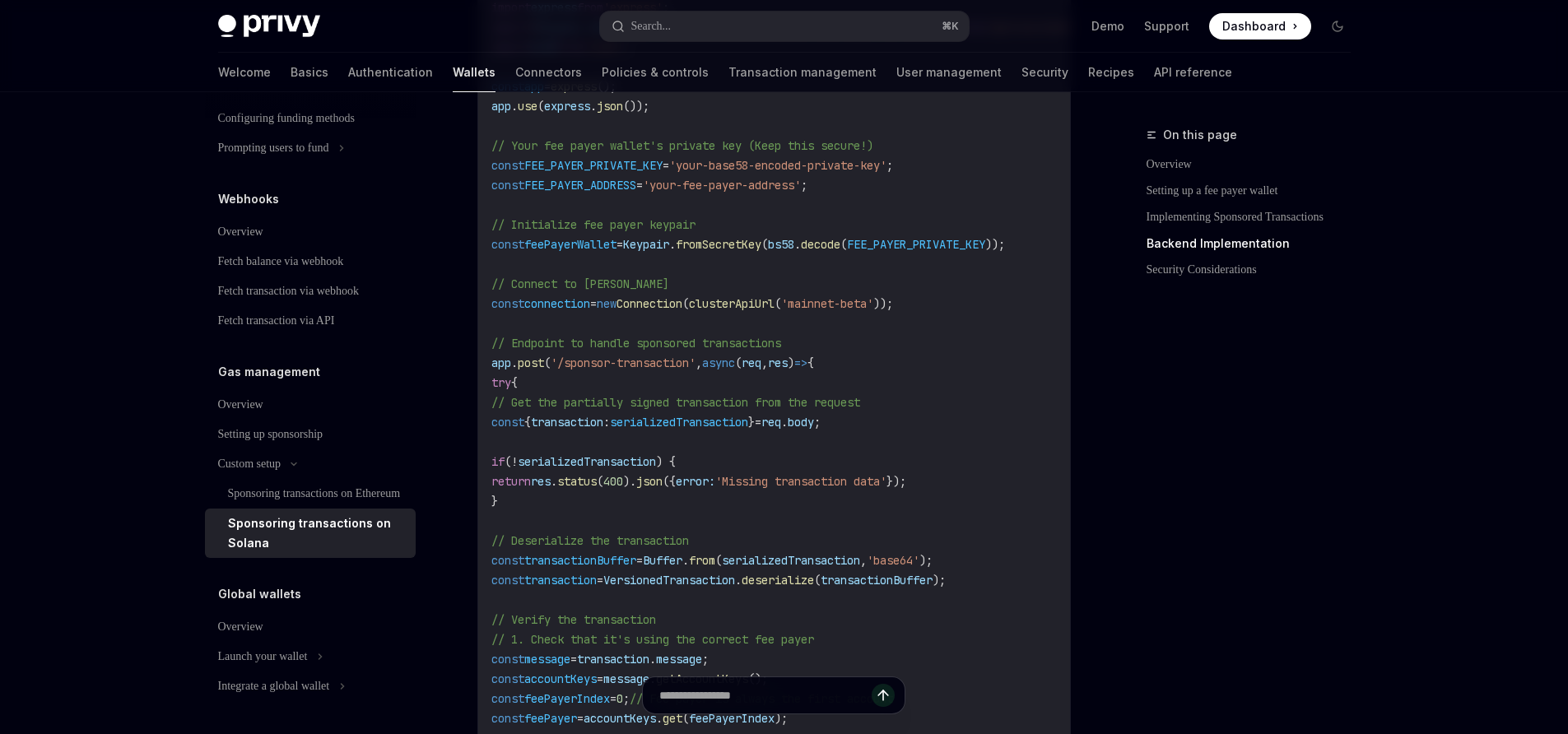
scroll to position [2407, 0]
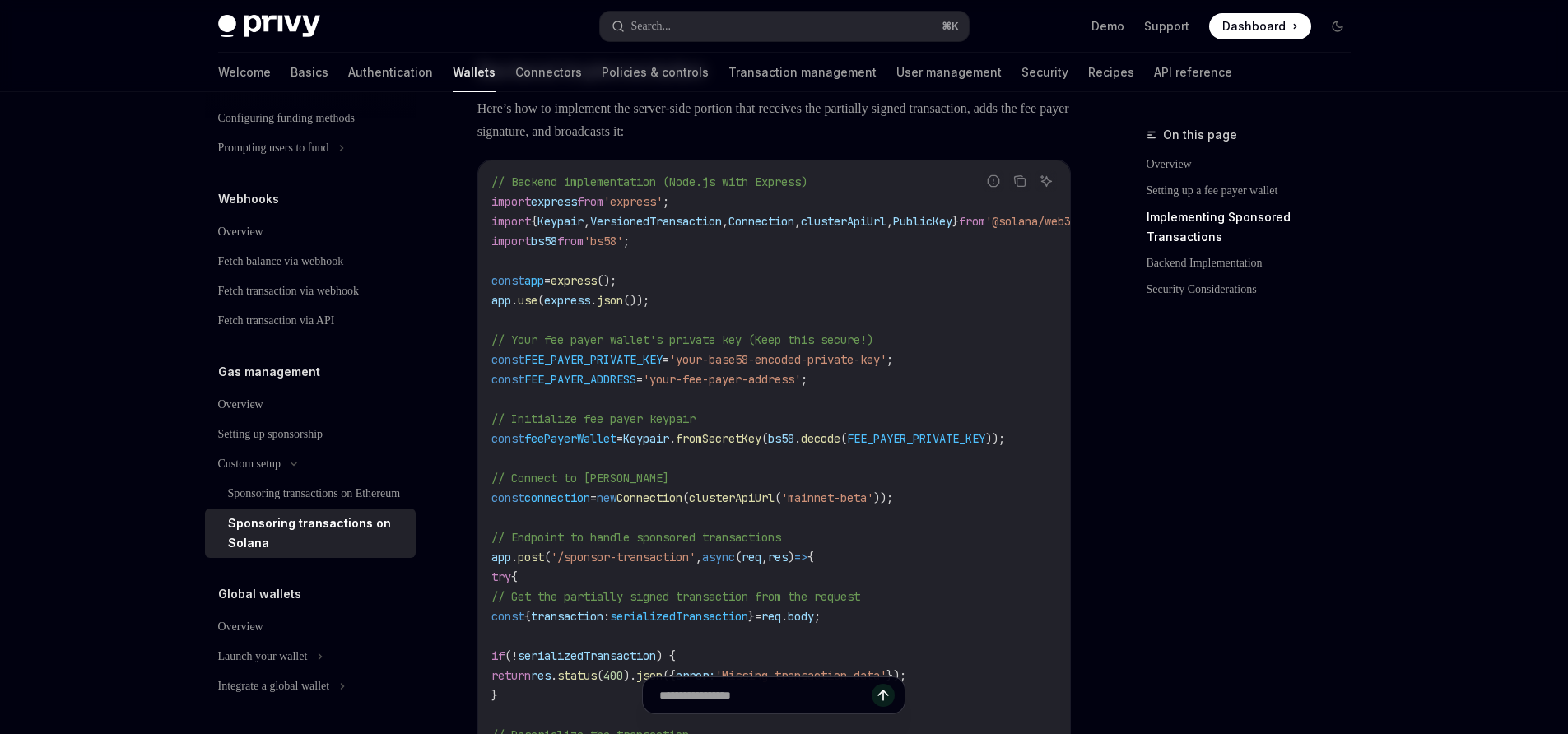
click at [880, 367] on span "'your-base58-encoded-private-key'" at bounding box center [778, 359] width 217 height 14
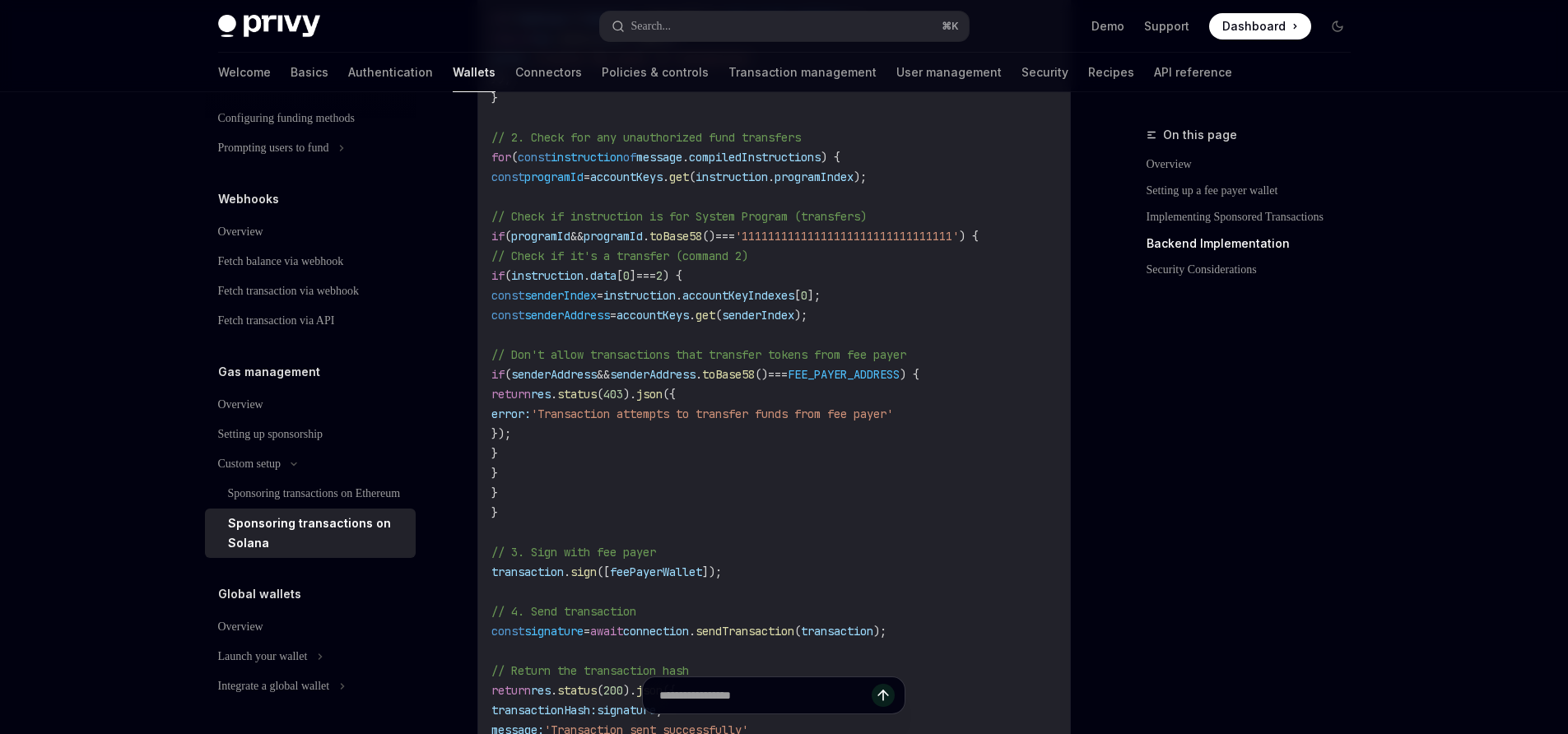
scroll to position [3492, 0]
click at [754, 19] on button "Search... ⌘ K" at bounding box center [784, 26] width 369 height 30
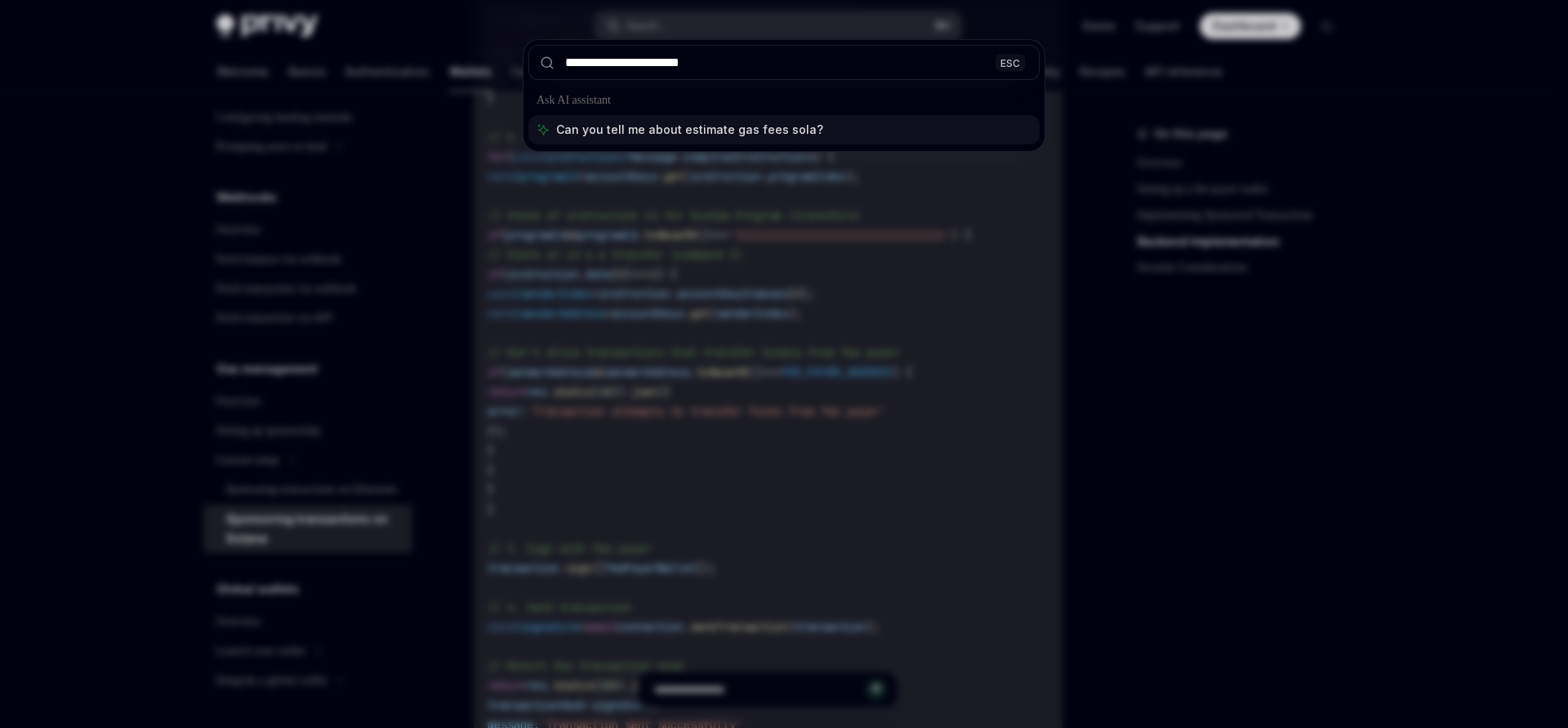
type input "**********"
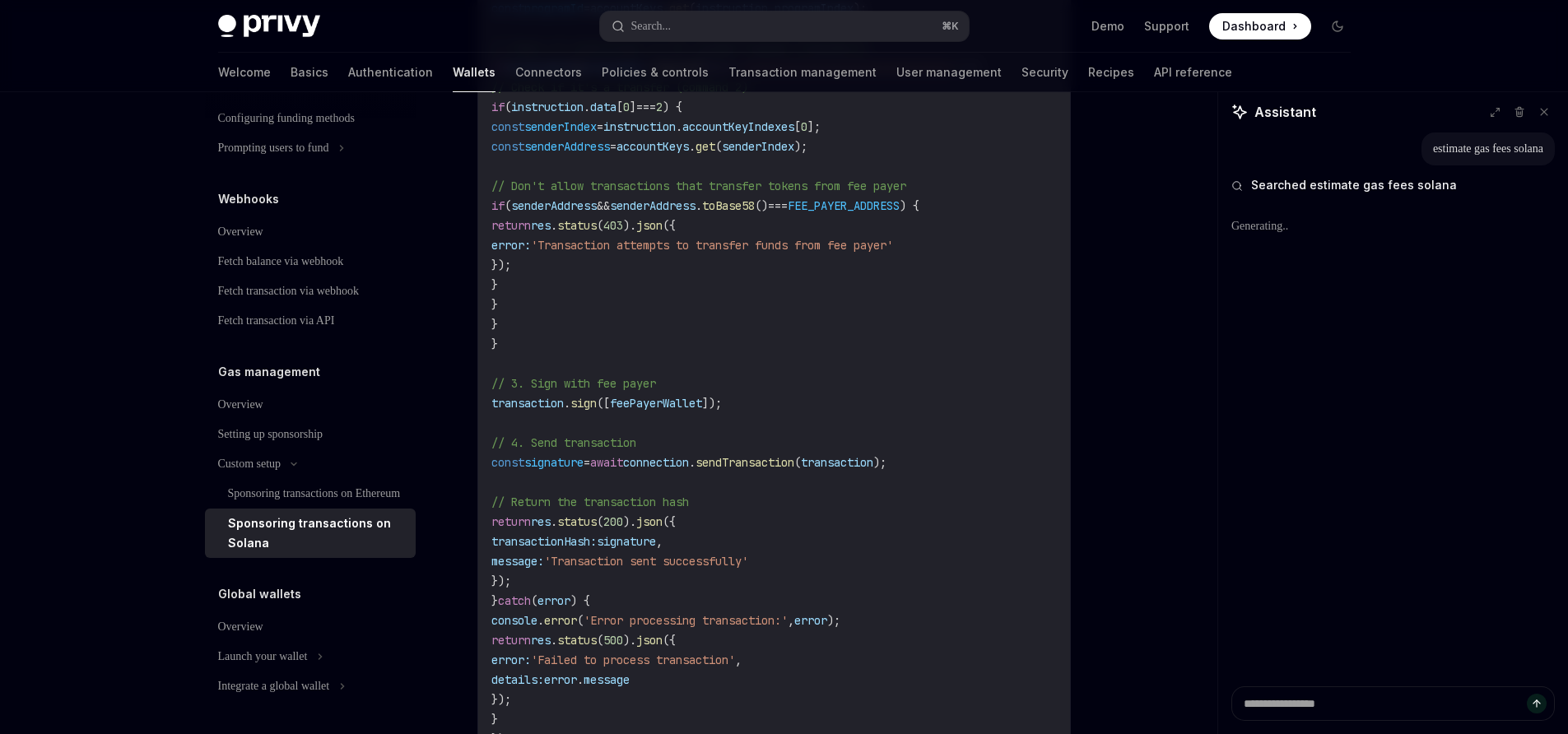
scroll to position [3662, 0]
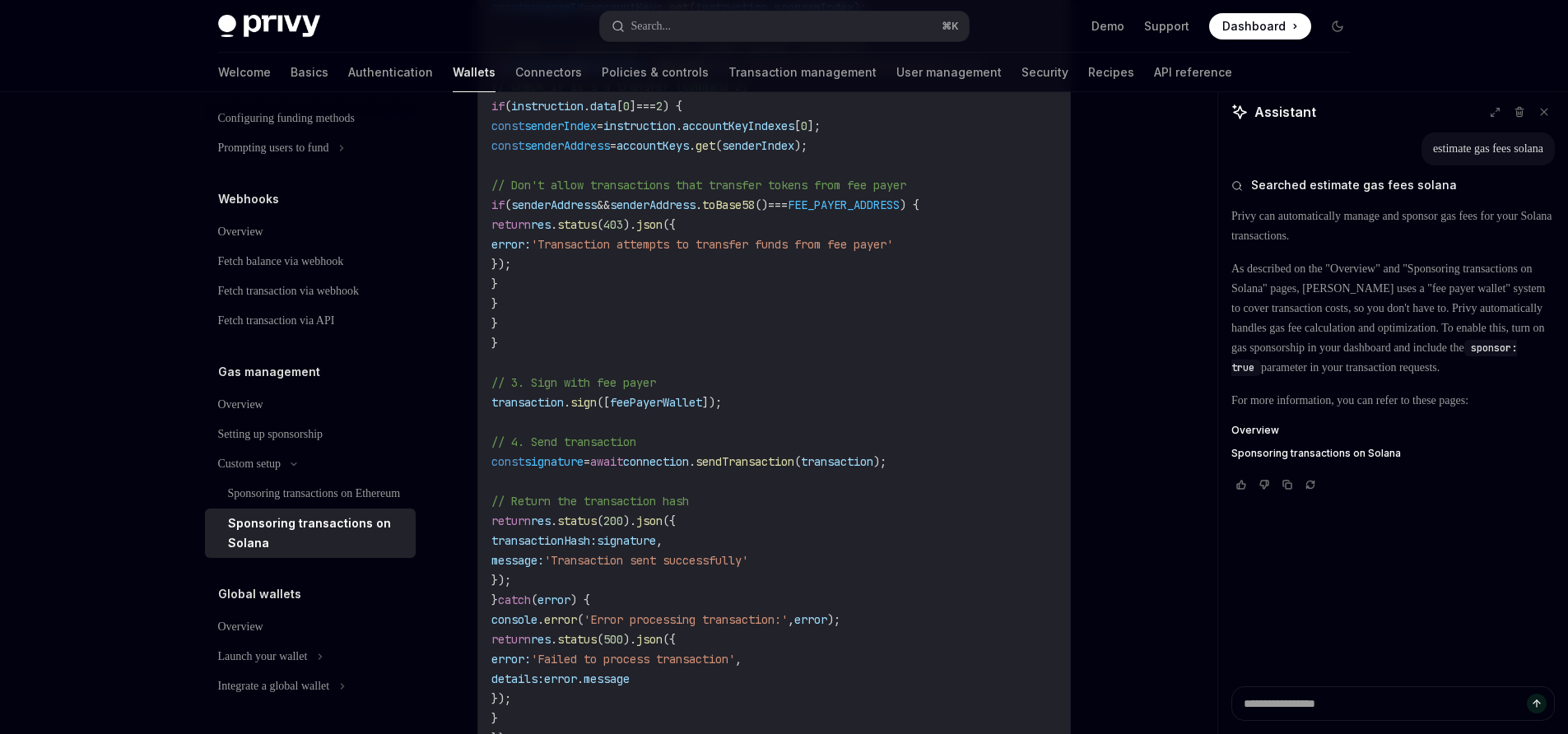
type textarea "*"
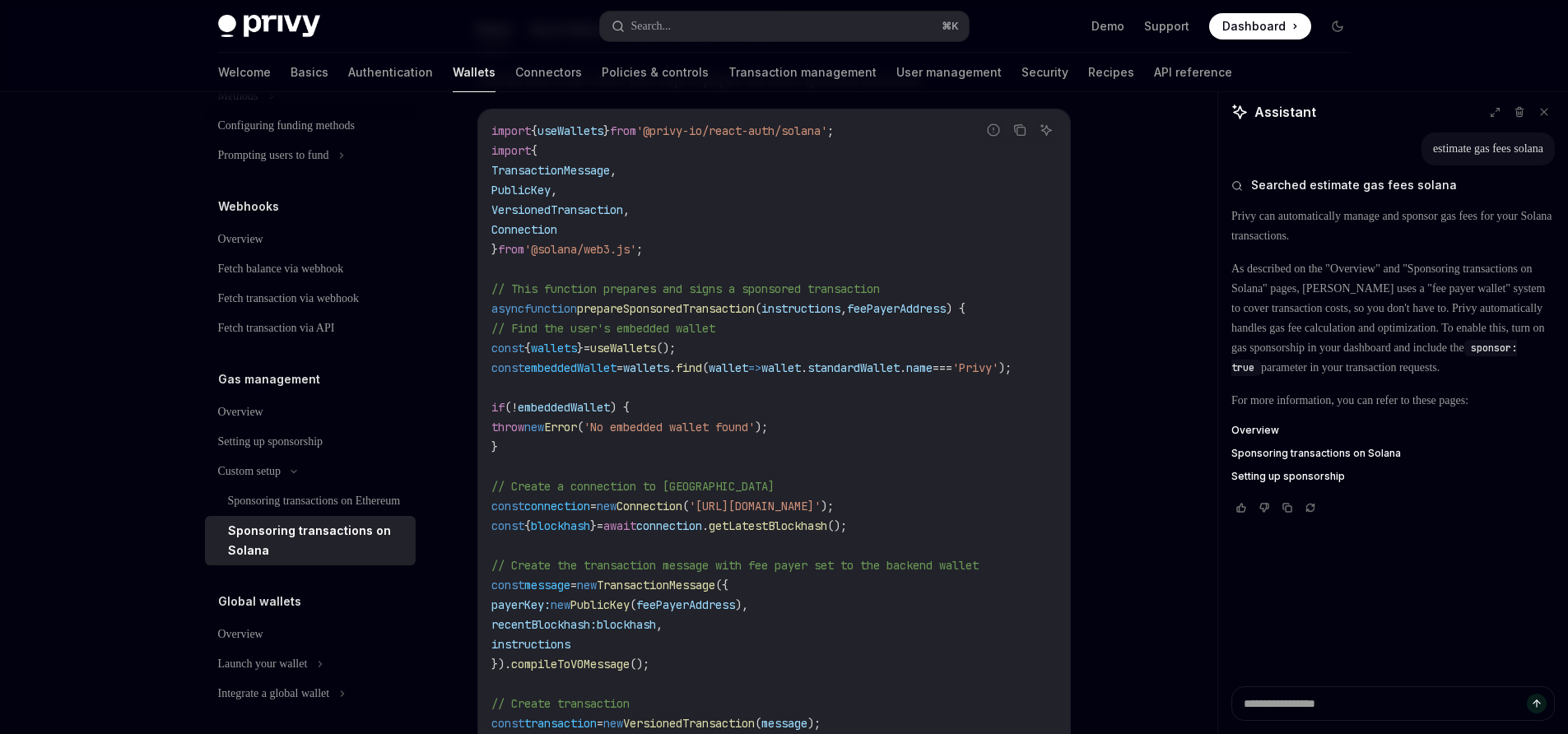
scroll to position [1278, 0]
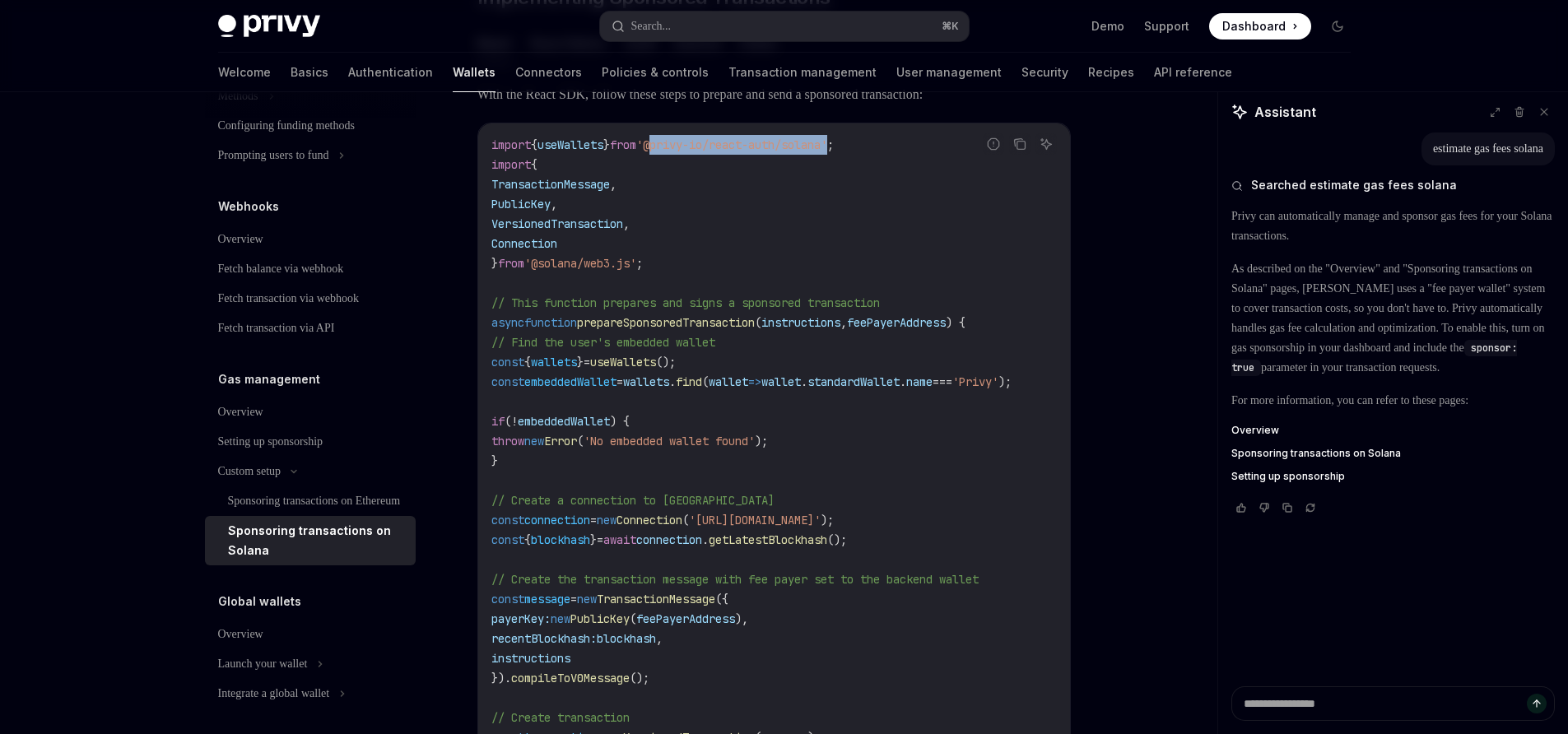
drag, startPoint x: 671, startPoint y: 241, endPoint x: 860, endPoint y: 247, distance: 189.1
click at [827, 152] on span "'@privy-io/react-auth/solana'" at bounding box center [731, 144] width 191 height 14
copy span "@privy-io/react-auth/solana"
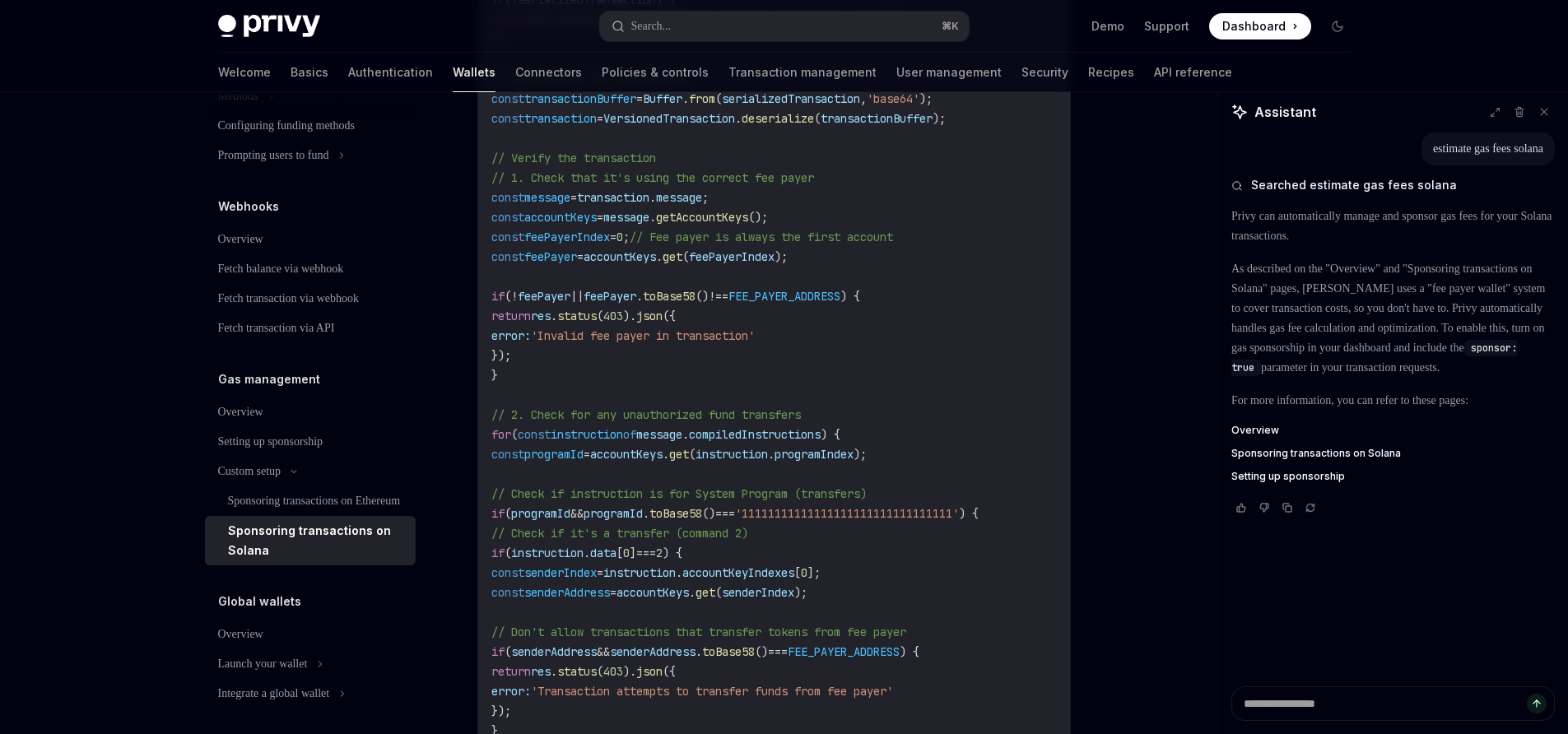
scroll to position [3217, 0]
click at [1403, 68] on div at bounding box center [784, 46] width 1568 height 92
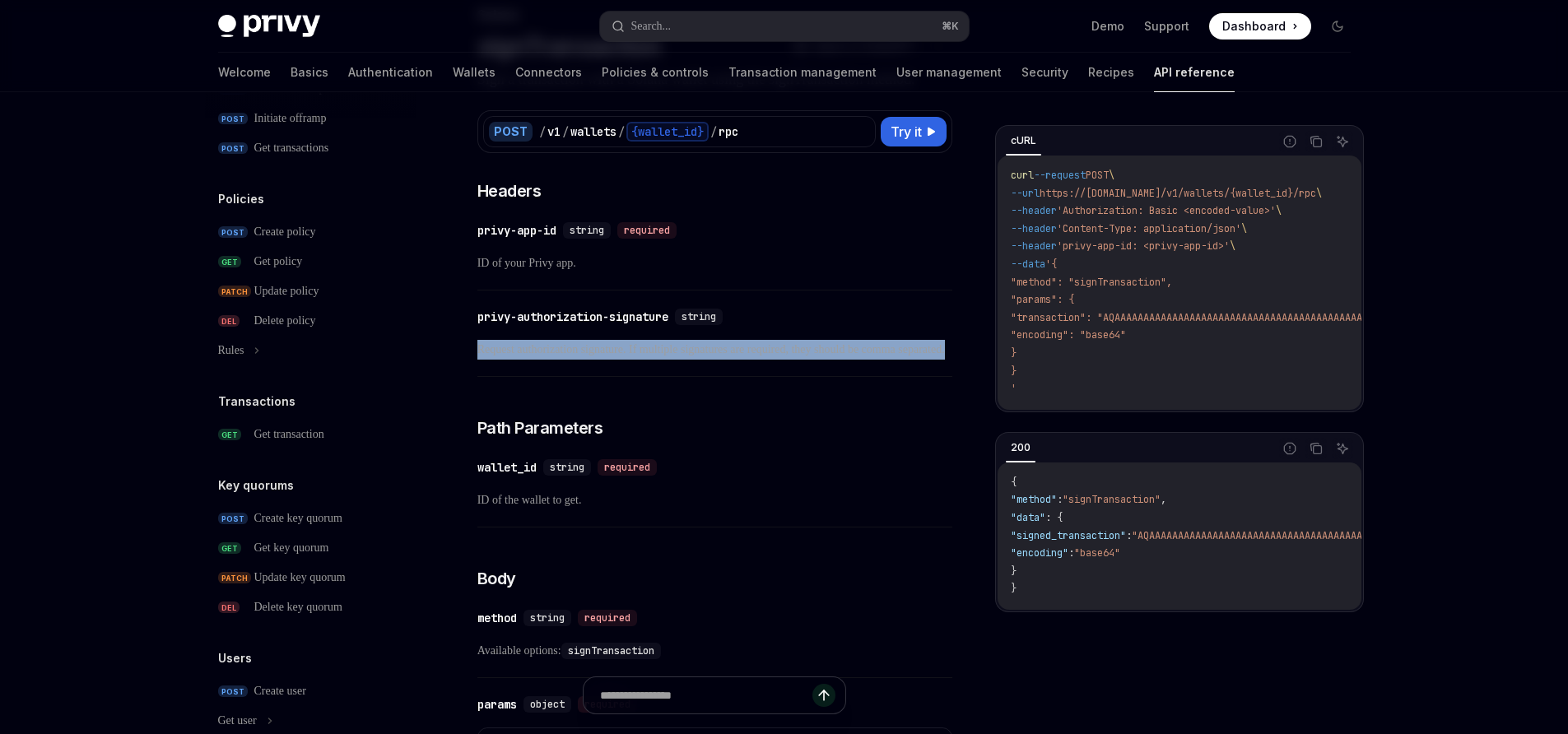
scroll to position [161, 0]
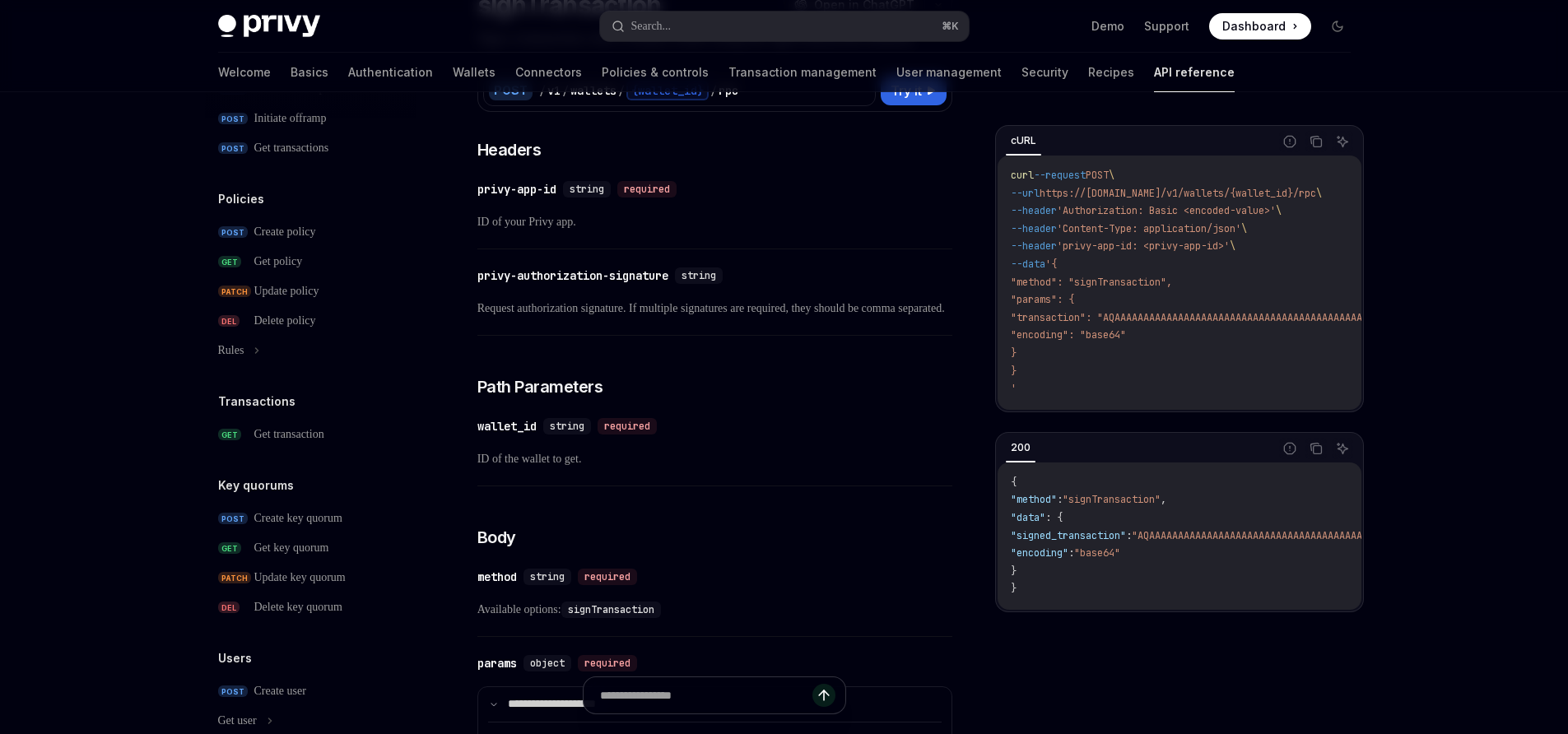
click at [654, 532] on div "**********" at bounding box center [715, 731] width 475 height 1185
click at [497, 434] on div "wallet_id" at bounding box center [507, 426] width 59 height 16
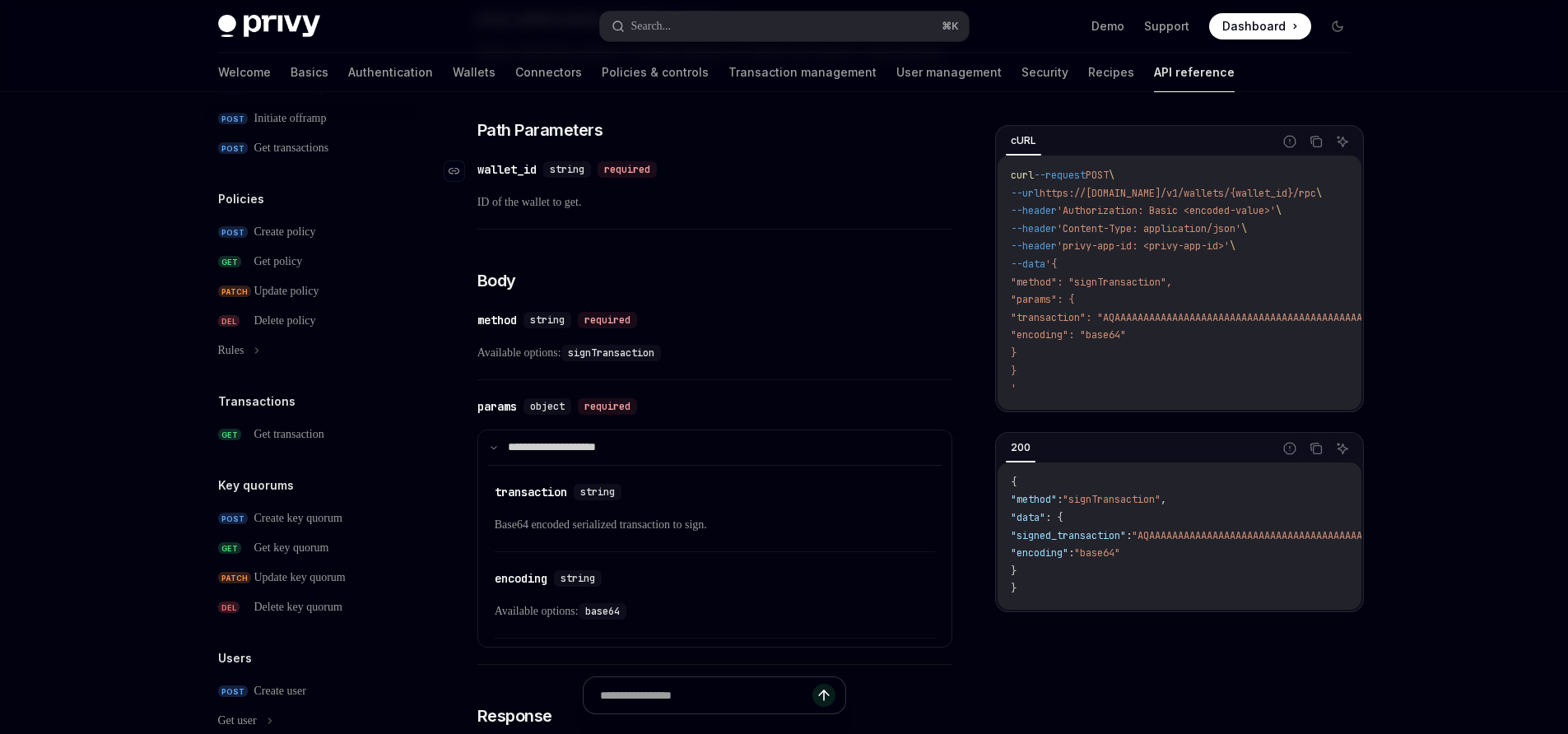
click at [497, 473] on div "**********" at bounding box center [715, 473] width 475 height 1185
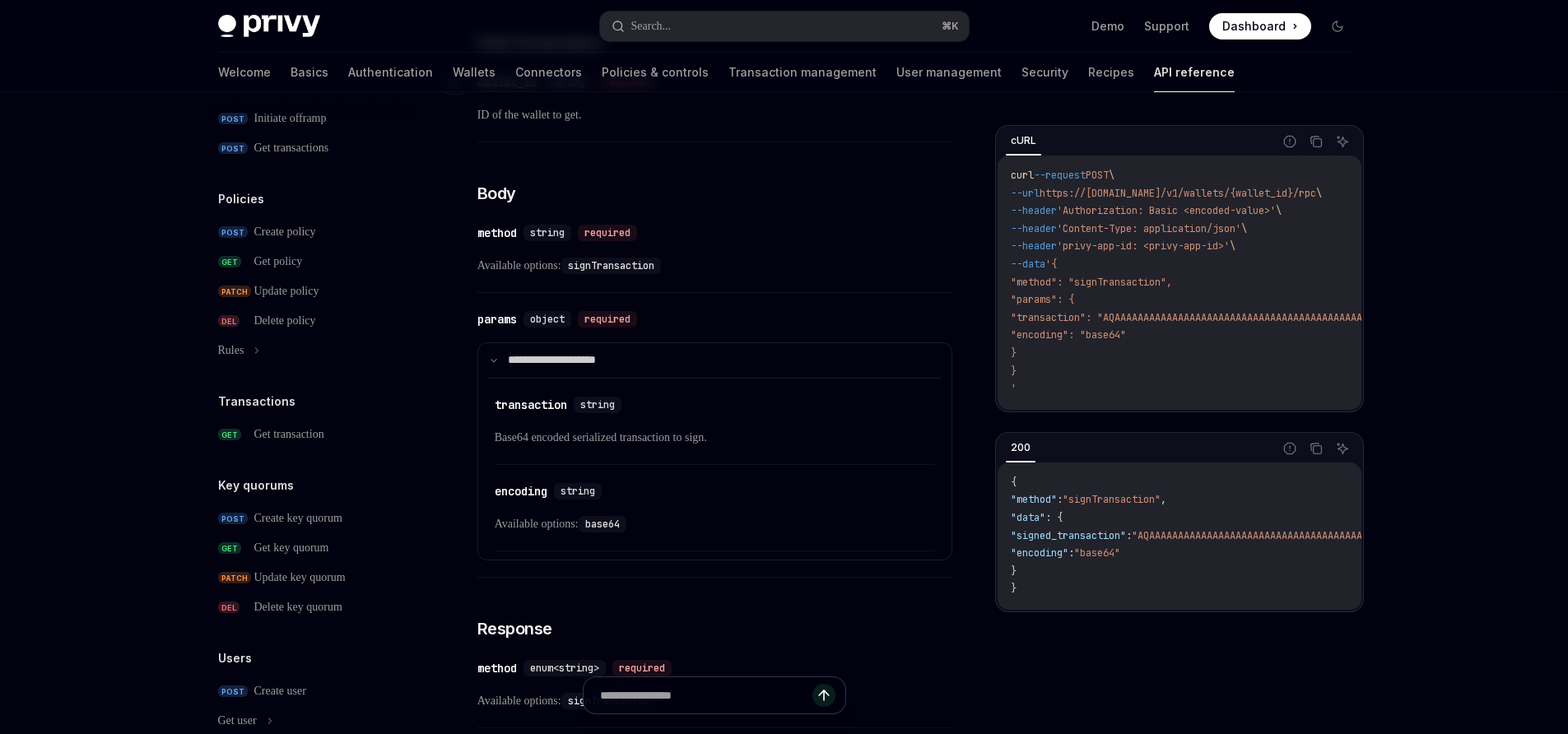
scroll to position [512, 0]
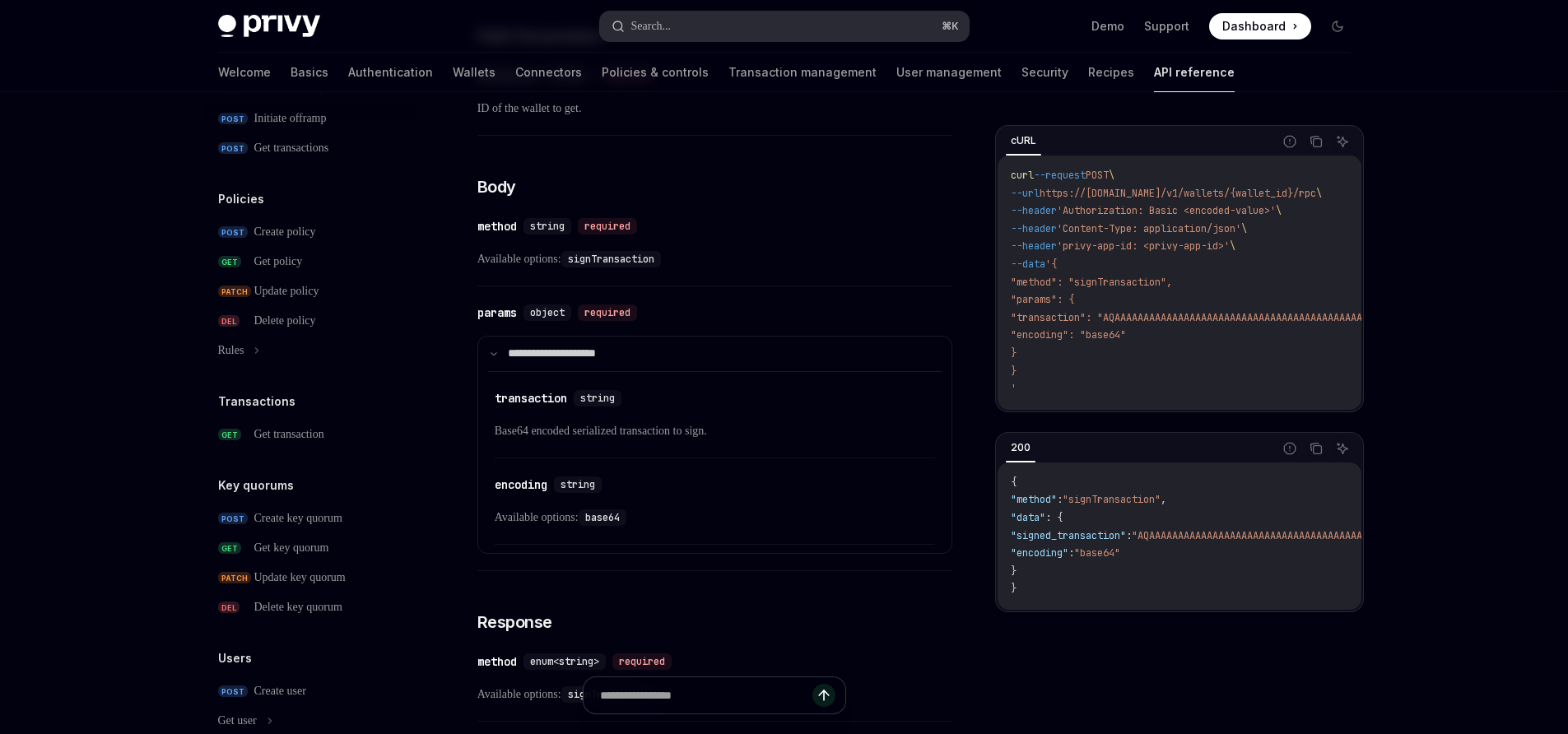
click at [697, 27] on button "Search... ⌘ K" at bounding box center [784, 26] width 369 height 30
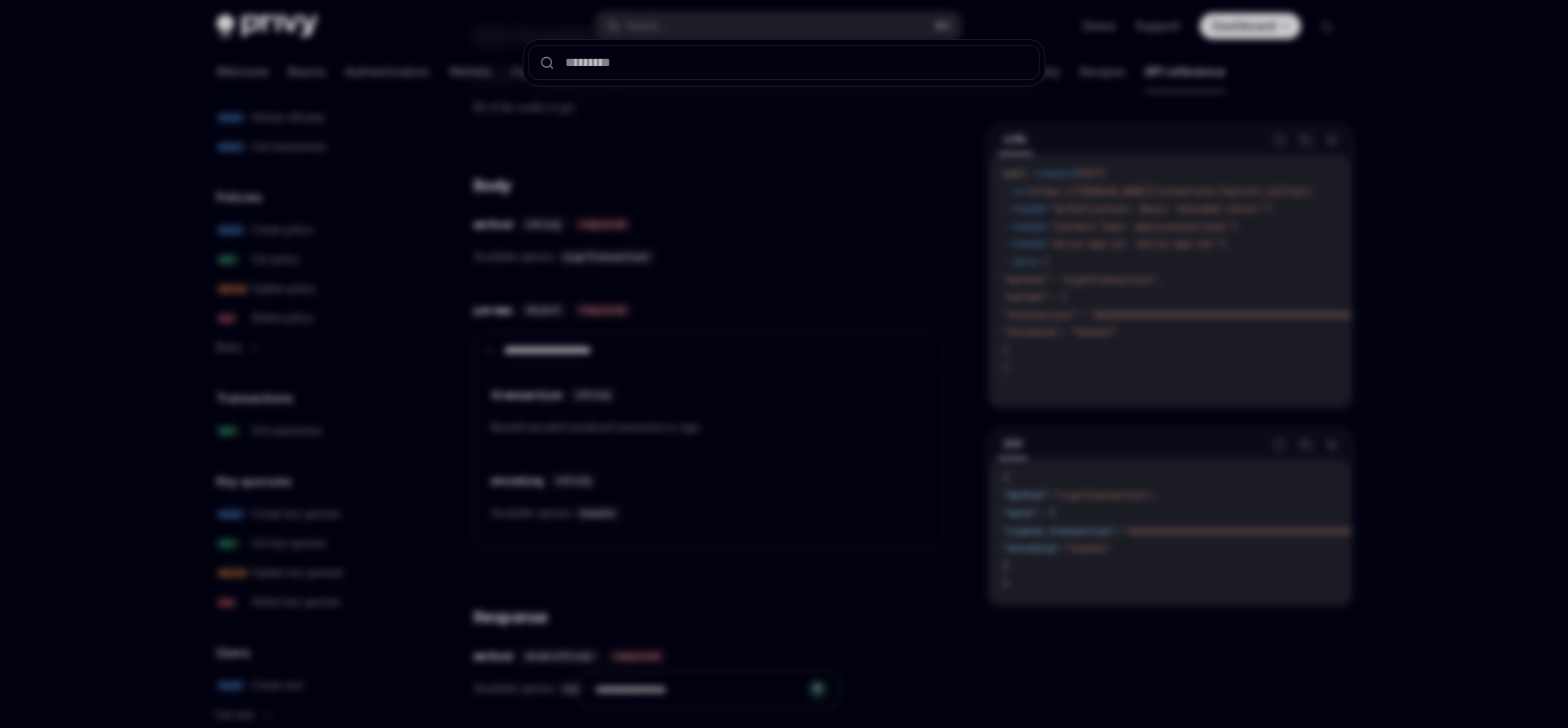
click at [749, 290] on div at bounding box center [784, 364] width 1568 height 728
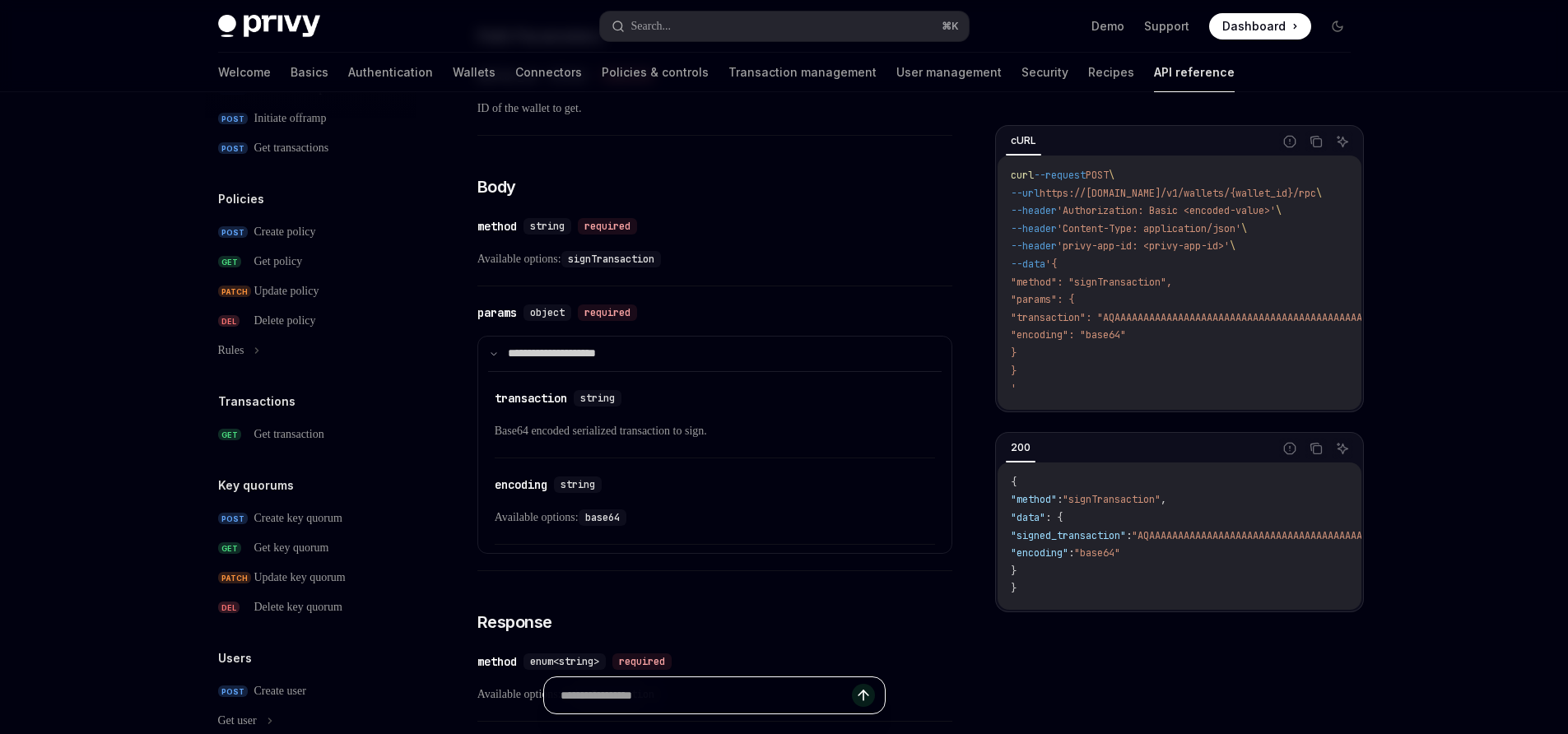
click at [725, 706] on input "Ask a question..." at bounding box center [706, 695] width 291 height 36
type input "**********"
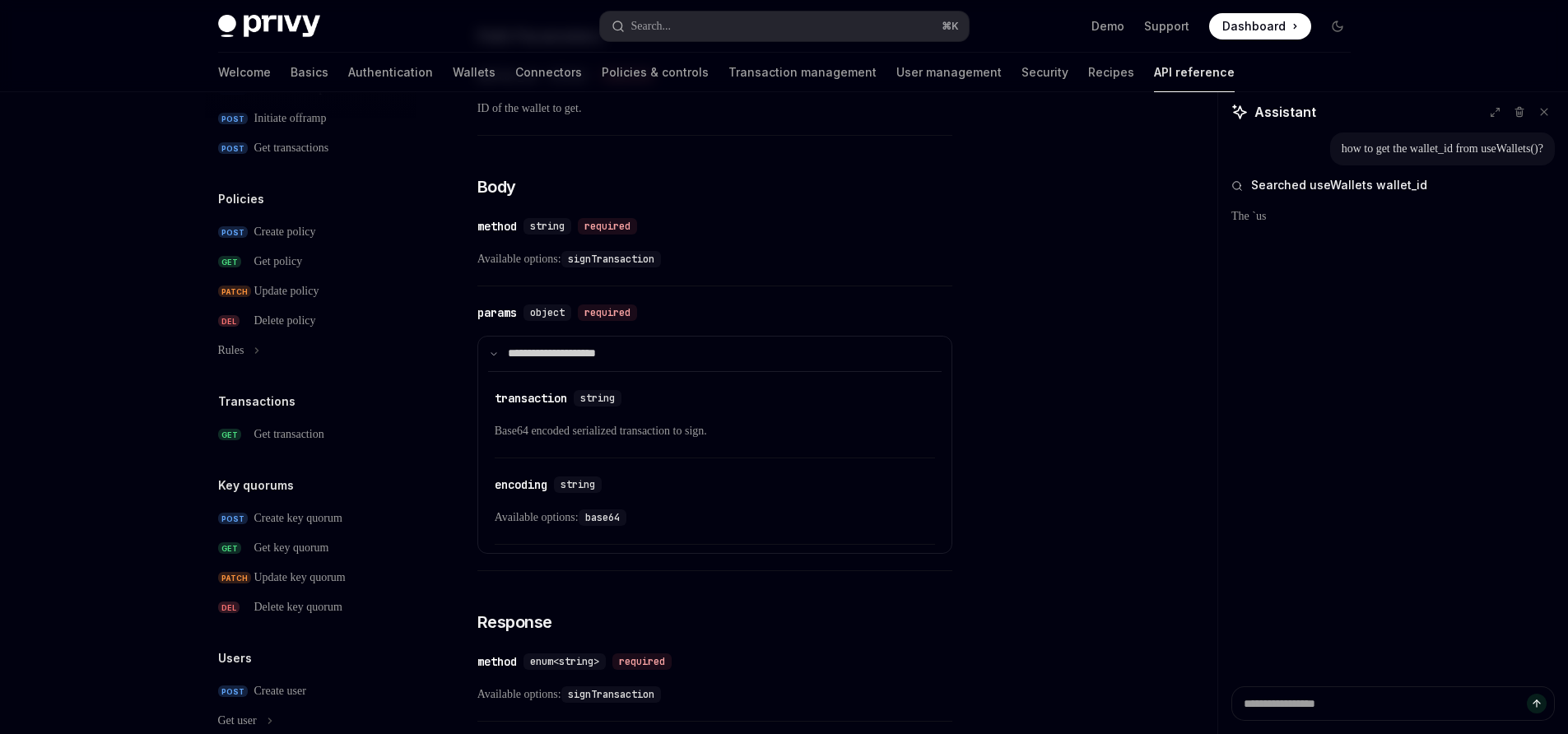
type textarea "*"
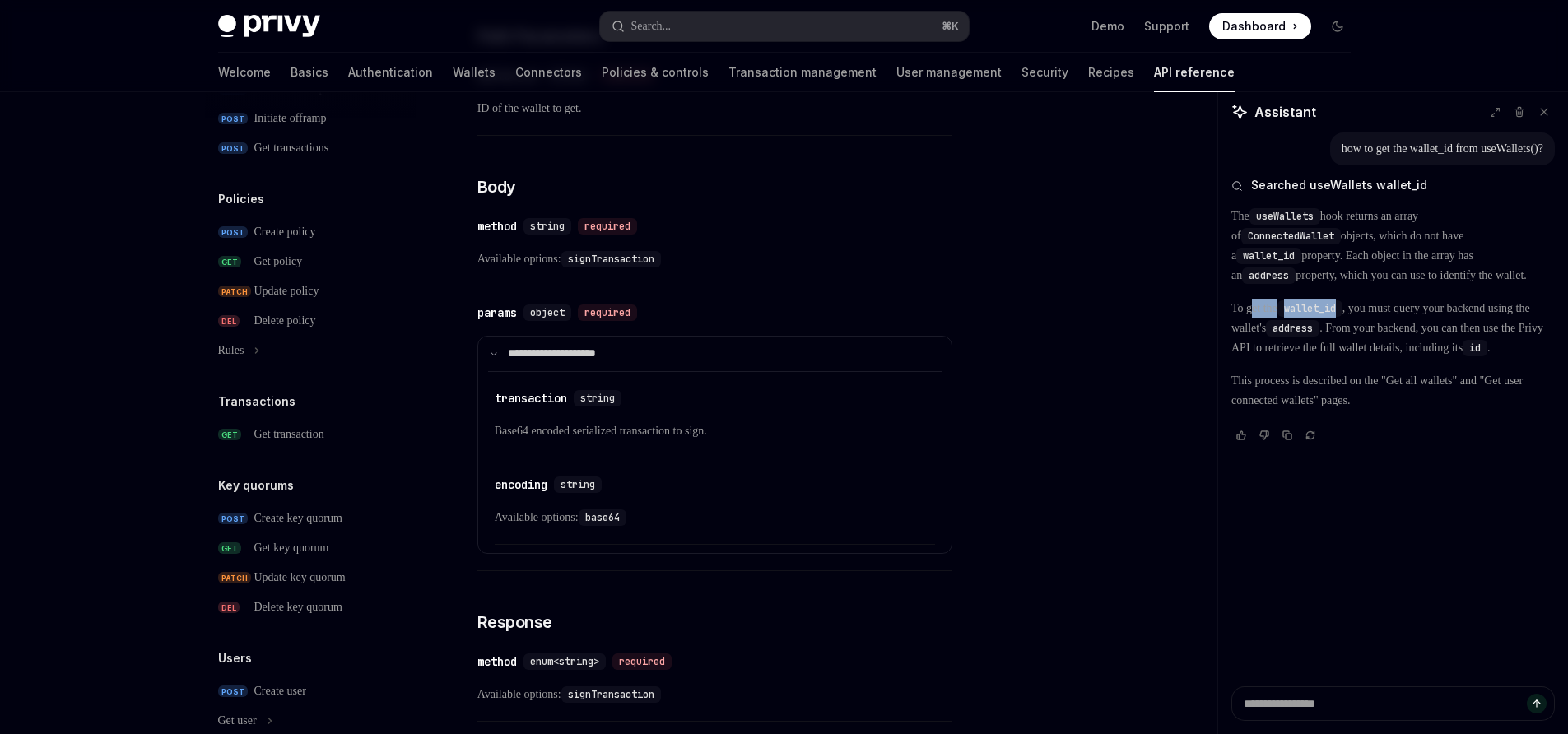
drag, startPoint x: 1257, startPoint y: 333, endPoint x: 1353, endPoint y: 330, distance: 96.0
click at [1353, 330] on p "To get the wallet_id , you must query your backend using the wallet's address .…" at bounding box center [1392, 328] width 323 height 59
drag, startPoint x: 1242, startPoint y: 352, endPoint x: 1375, endPoint y: 354, distance: 133.0
click at [1375, 354] on p "To get the wallet_id , you must query your backend using the wallet's address .…" at bounding box center [1392, 328] width 323 height 59
drag, startPoint x: 1267, startPoint y: 371, endPoint x: 1528, endPoint y: 363, distance: 261.1
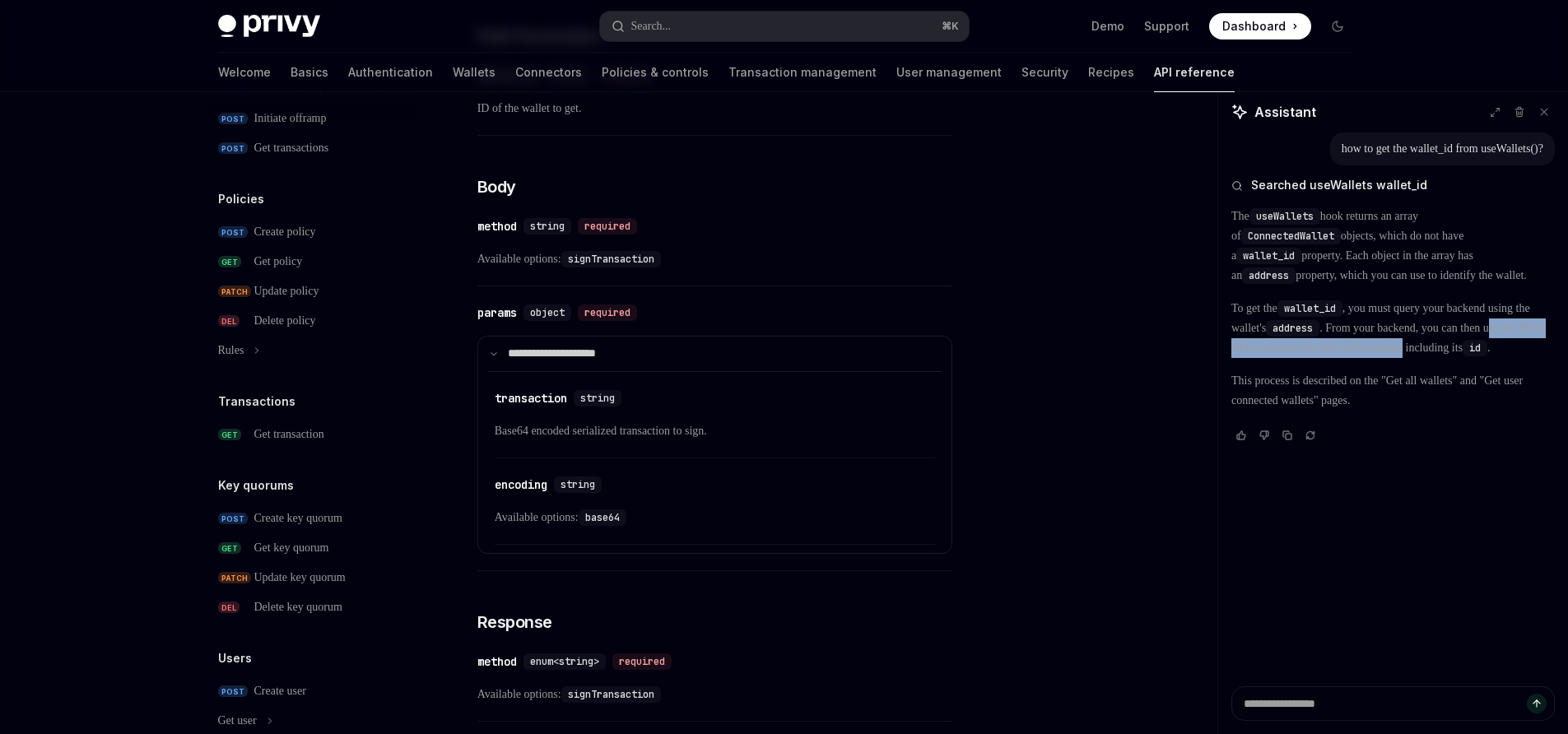
click at [1528, 358] on p "To get the wallet_id , you must query your backend using the wallet's address .…" at bounding box center [1392, 328] width 323 height 59
drag, startPoint x: 1252, startPoint y: 388, endPoint x: 1362, endPoint y: 378, distance: 110.5
click at [1362, 358] on p "To get the wallet_id , you must query your backend using the wallet's address .…" at bounding box center [1392, 328] width 323 height 59
click at [1416, 358] on p "To get the wallet_id , you must query your backend using the wallet's address .…" at bounding box center [1392, 328] width 323 height 59
click at [1326, 411] on p "This process is described on the "Get all wallets" and "Get user connected wall…" at bounding box center [1392, 390] width 323 height 40
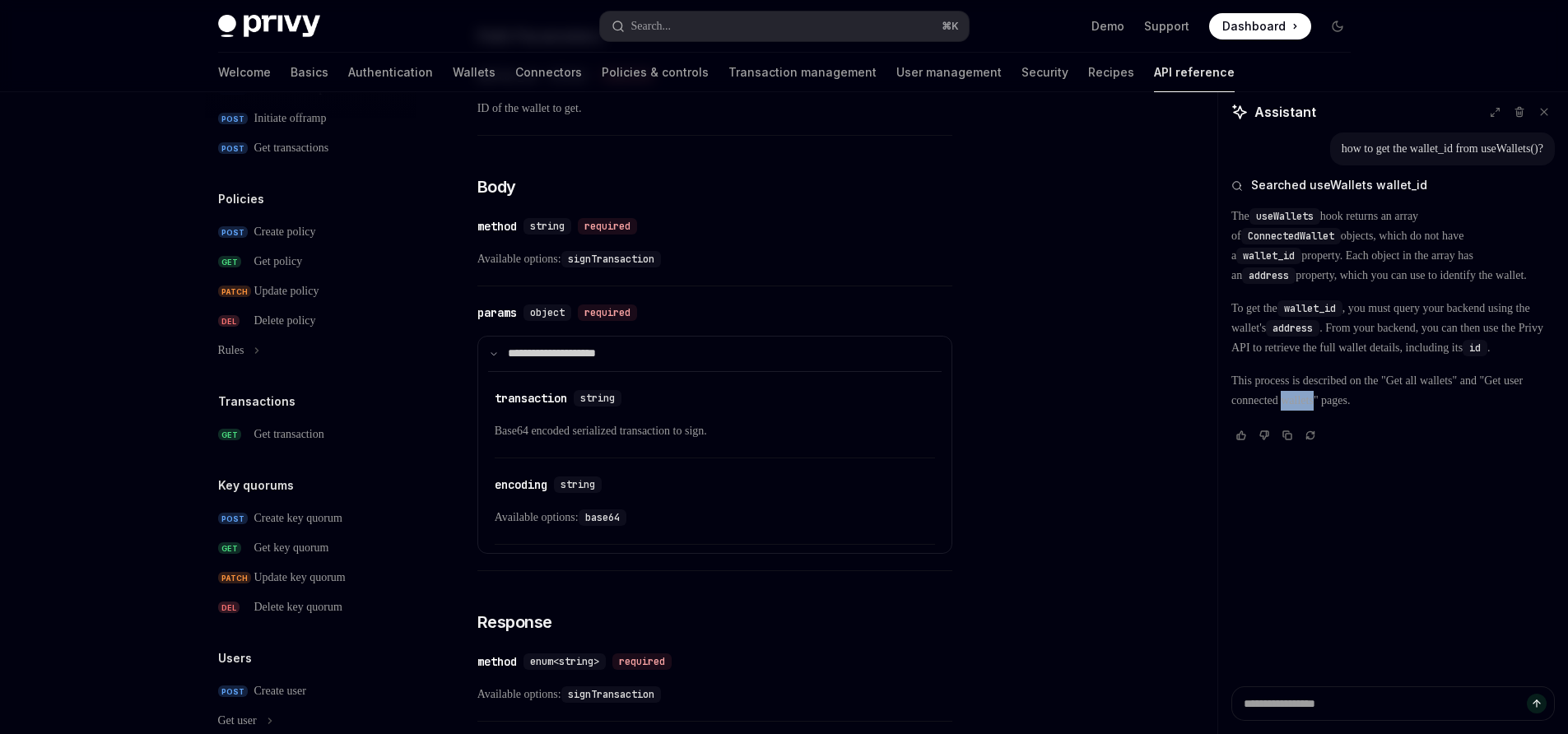
click at [1326, 411] on p "This process is described on the "Get all wallets" and "Get user connected wall…" at bounding box center [1392, 390] width 323 height 40
click at [1303, 411] on p "This process is described on the "Get all wallets" and "Get user connected wall…" at bounding box center [1392, 390] width 323 height 40
drag, startPoint x: 1532, startPoint y: 424, endPoint x: 1355, endPoint y: 445, distance: 178.2
click at [1355, 411] on p "This process is described on the "Get all wallets" and "Get user connected wall…" at bounding box center [1392, 390] width 323 height 40
copy p "Get user connected wallets"
